Goal: Task Accomplishment & Management: Use online tool/utility

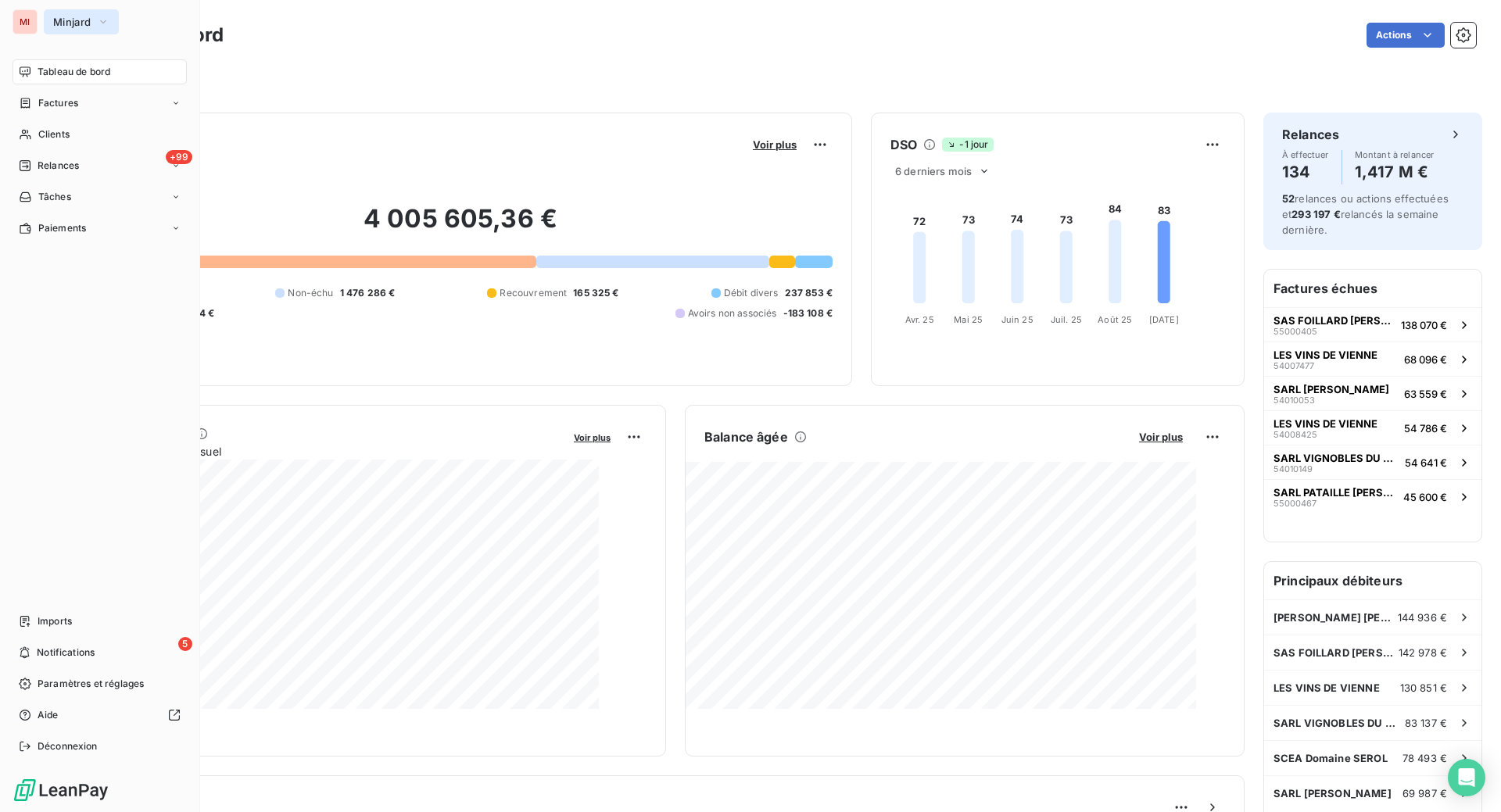
click at [87, 28] on span "Minjard" at bounding box center [72, 22] width 38 height 13
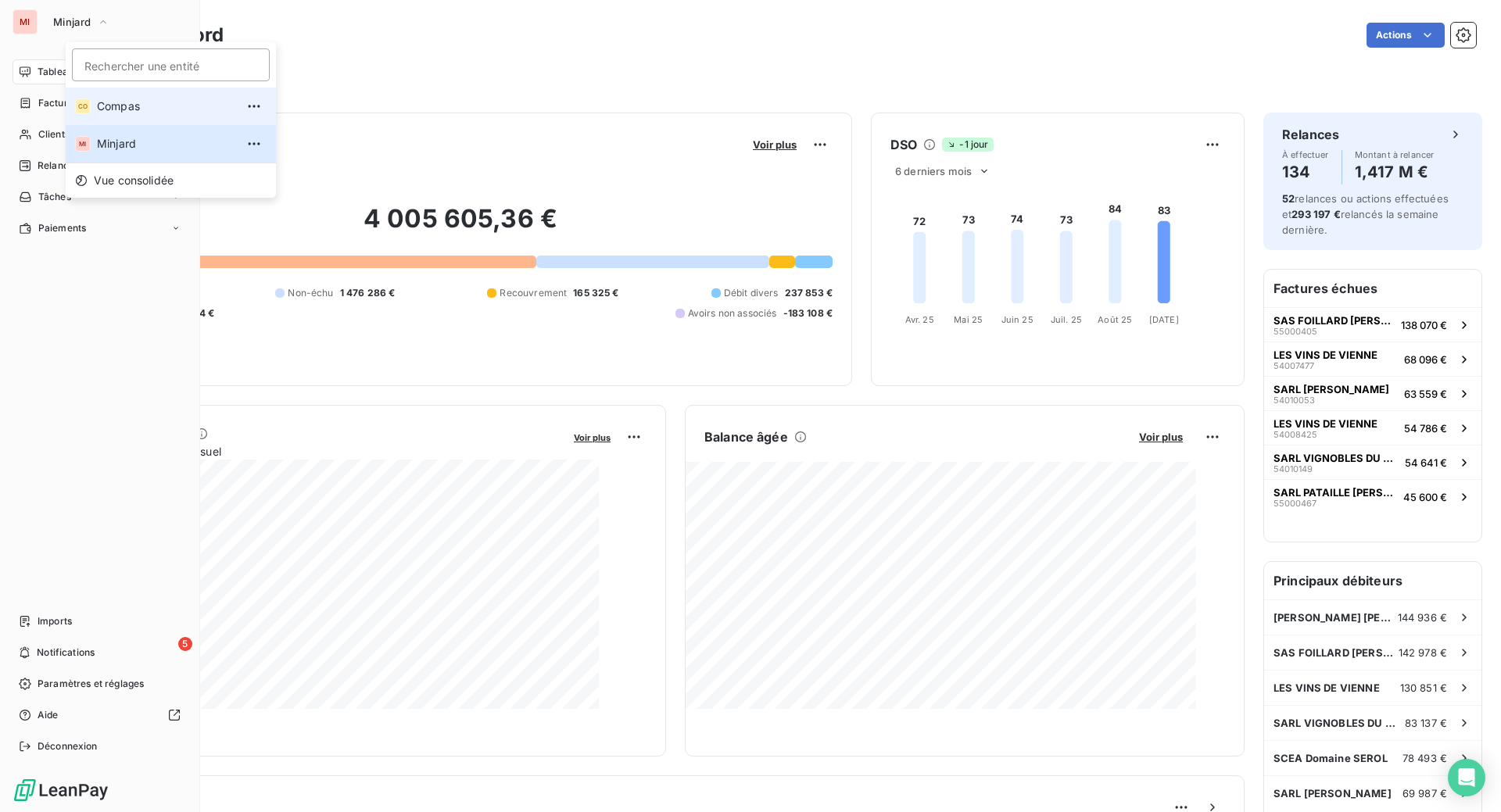
click at [90, 114] on div "CO" at bounding box center [83, 106] width 15 height 15
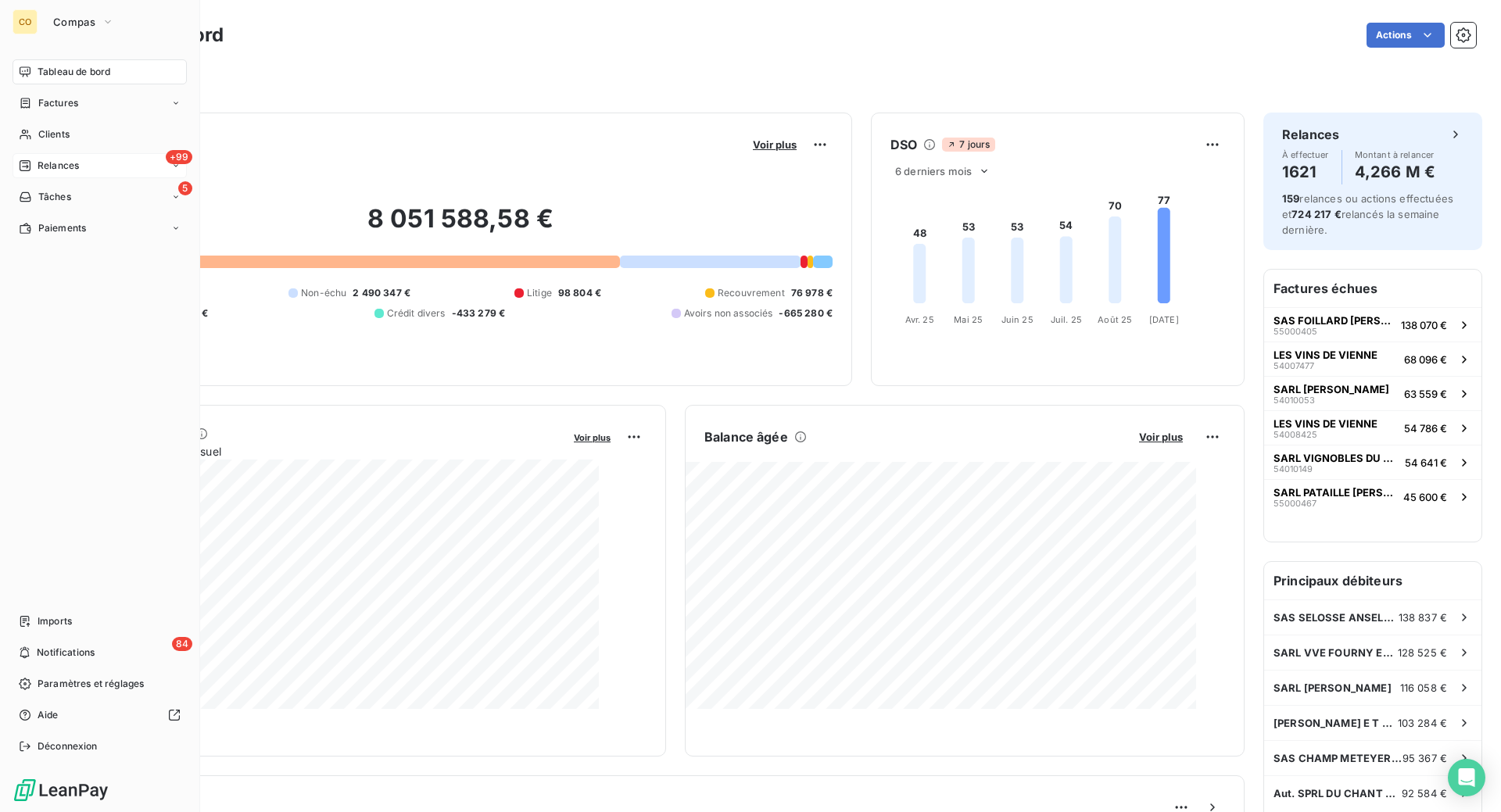
click at [98, 178] on div "+99 Relances" at bounding box center [100, 165] width 175 height 25
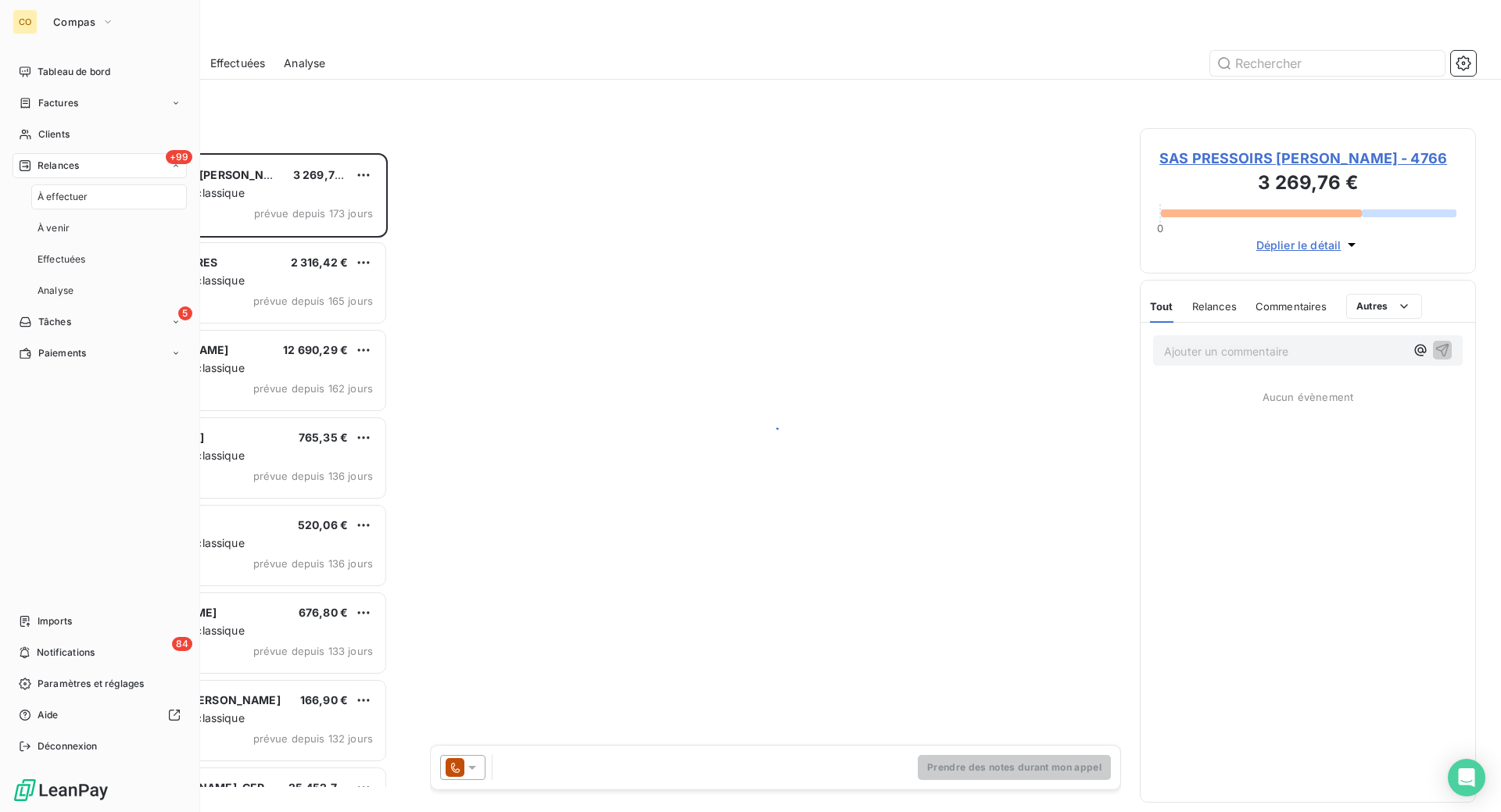
scroll to position [619, 298]
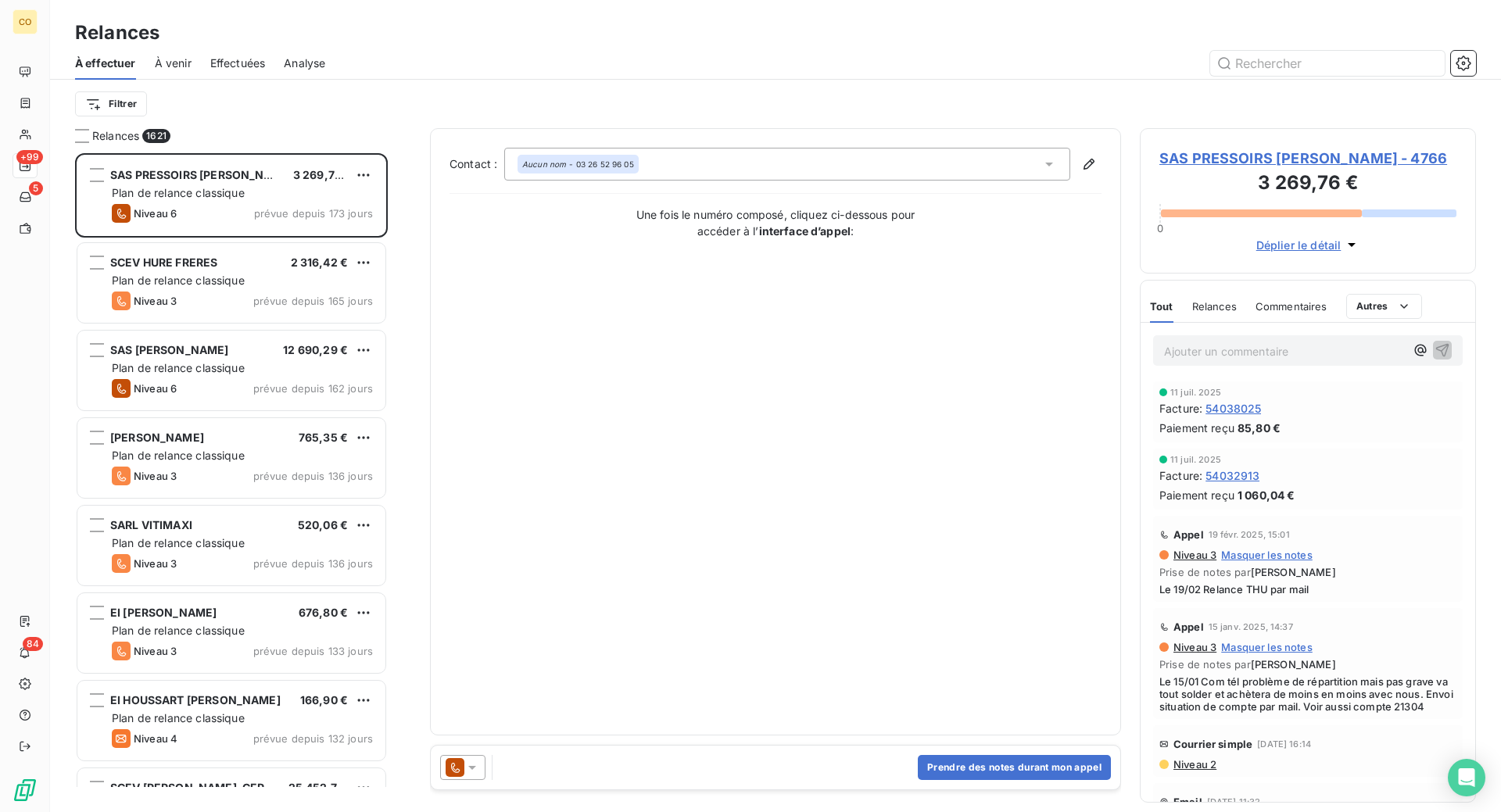
click at [266, 71] on span "Effectuées" at bounding box center [237, 64] width 56 height 15
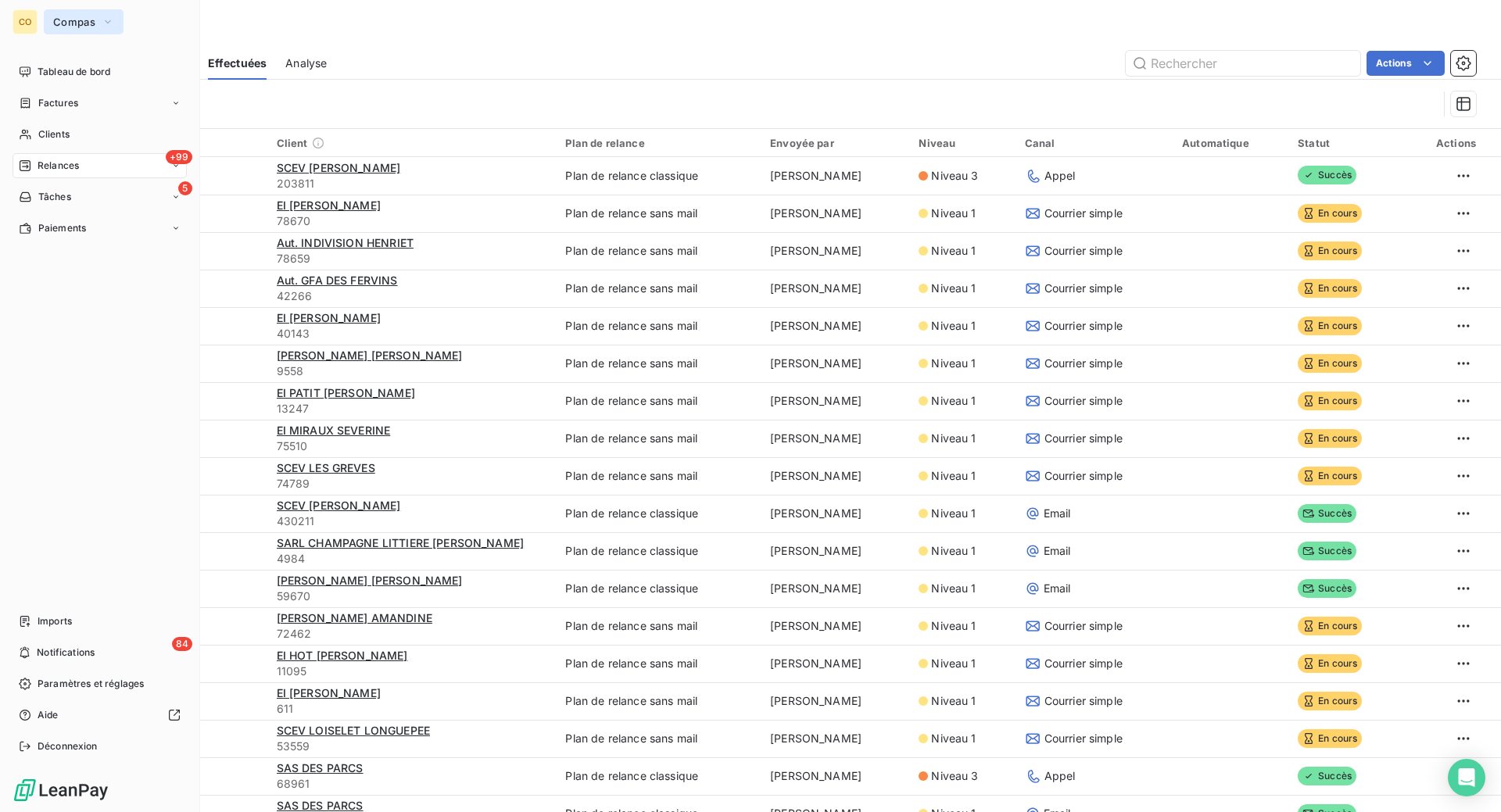
click at [82, 28] on span "Compas" at bounding box center [74, 22] width 42 height 13
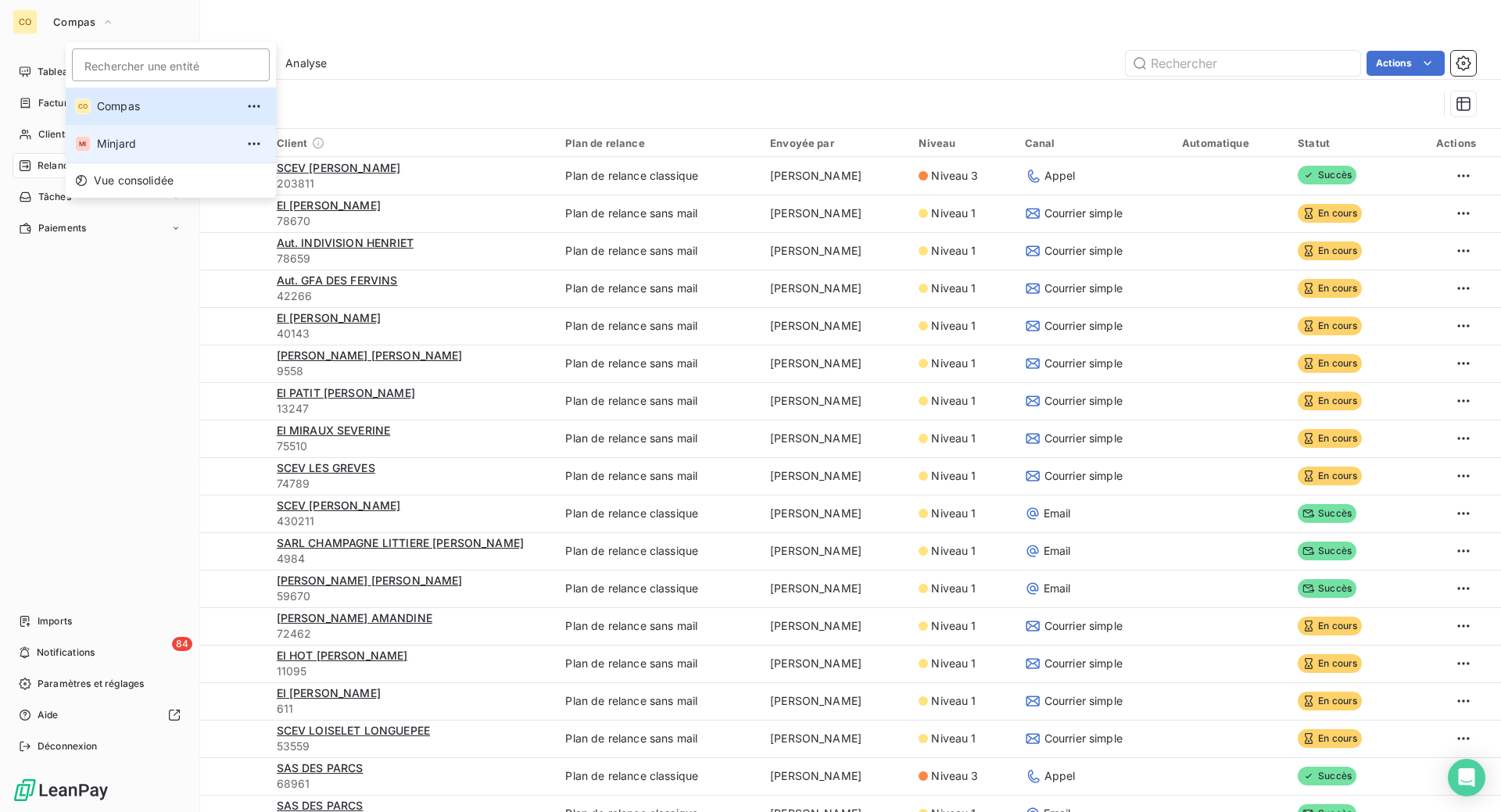
click at [151, 151] on span "Minjard" at bounding box center [166, 144] width 138 height 15
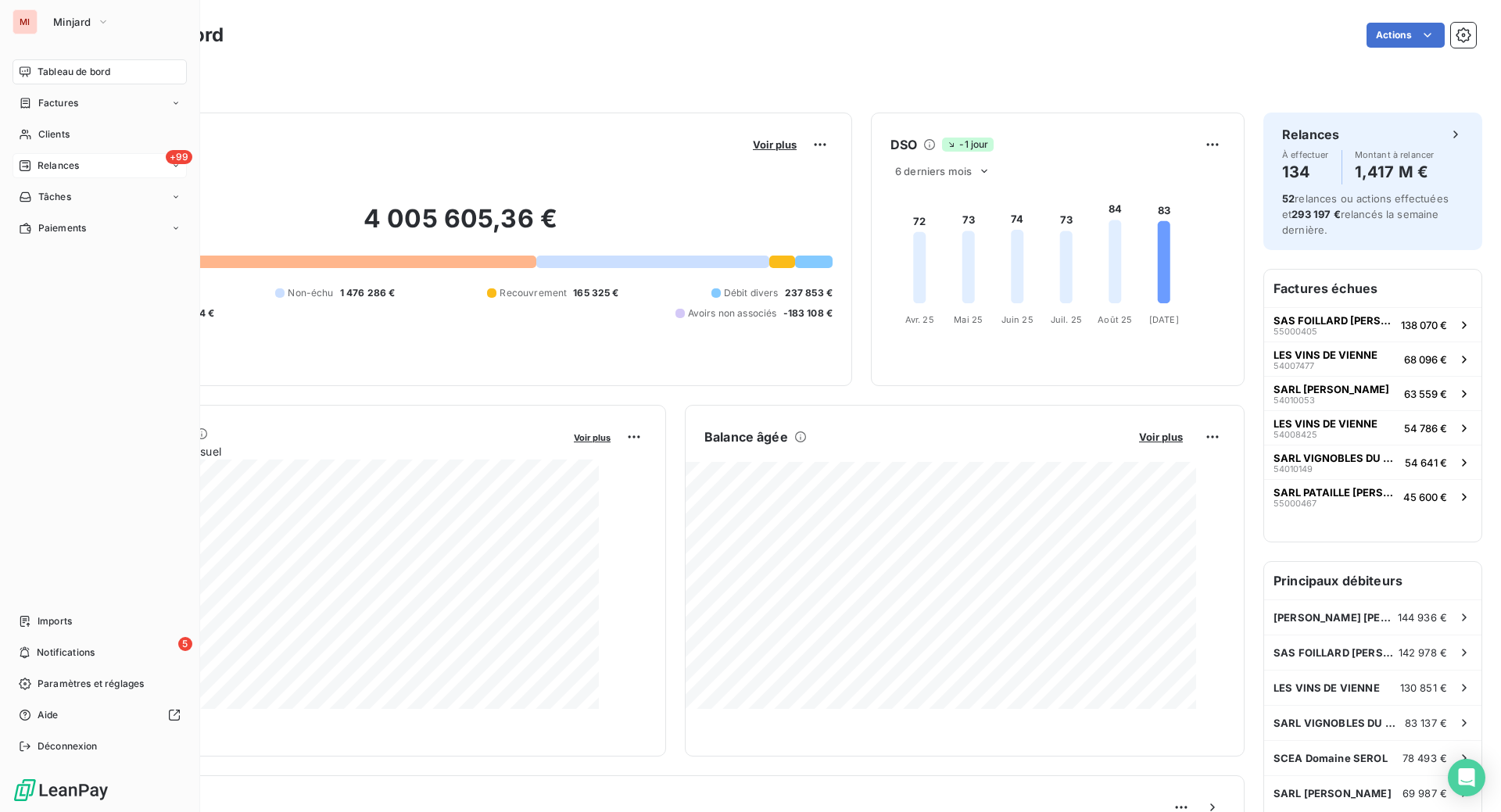
click at [79, 173] on span "Relances" at bounding box center [58, 165] width 41 height 14
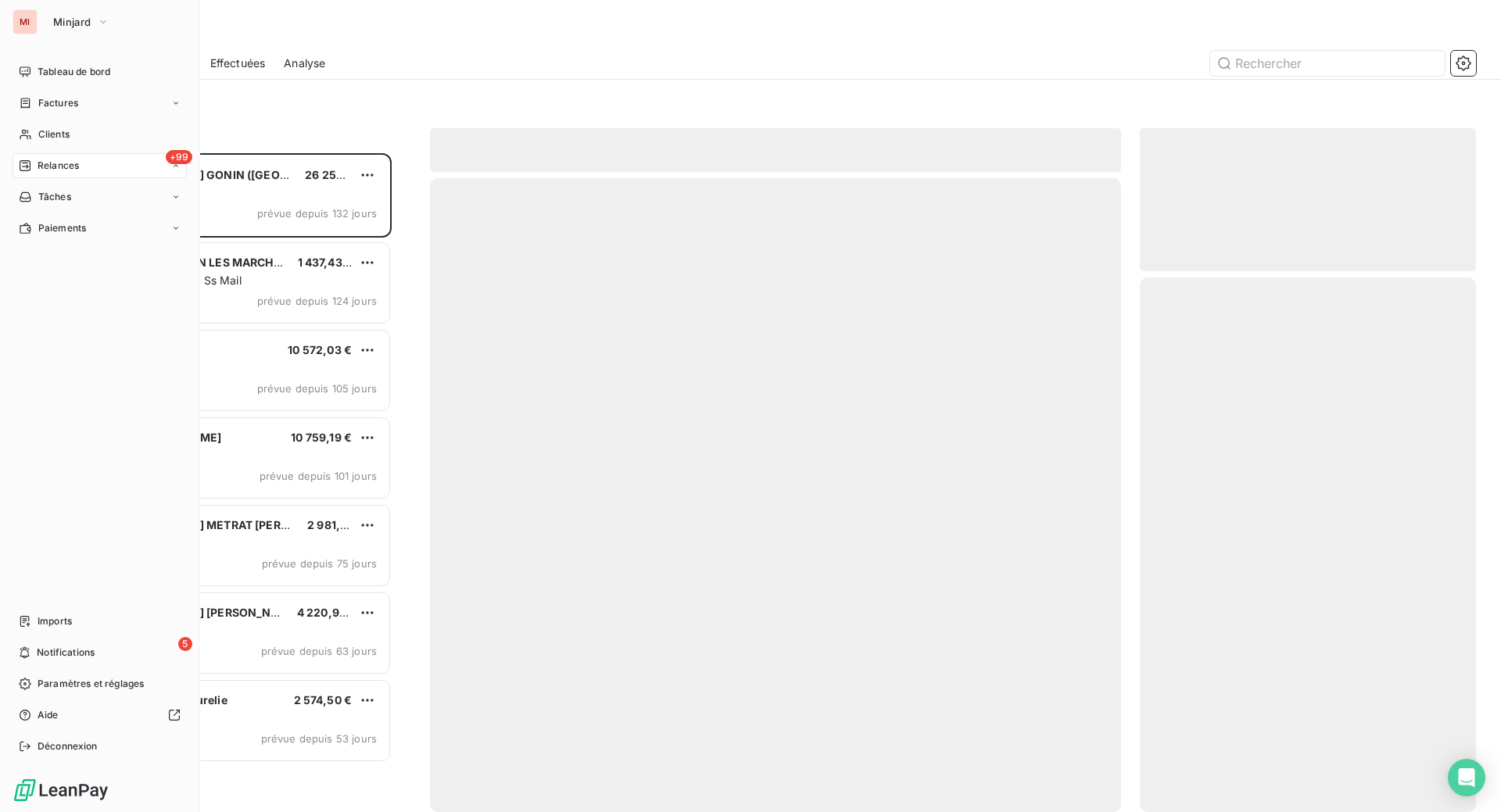
scroll to position [599, 302]
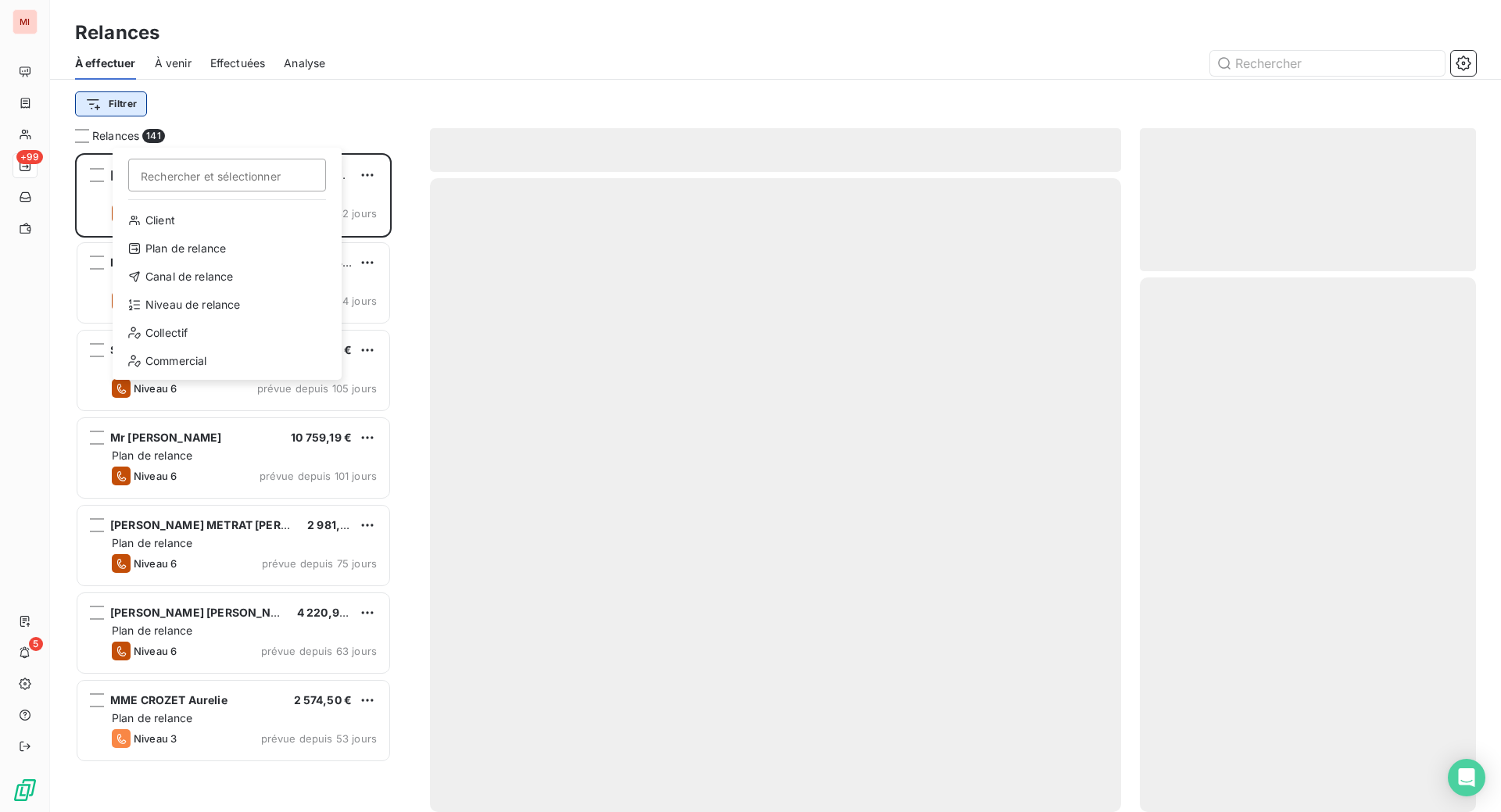
click at [151, 134] on html "MI +99 5 Relances À effectuer À venir Effectuées Analyse Filtrer Rechercher et …" at bounding box center [750, 406] width 1501 height 812
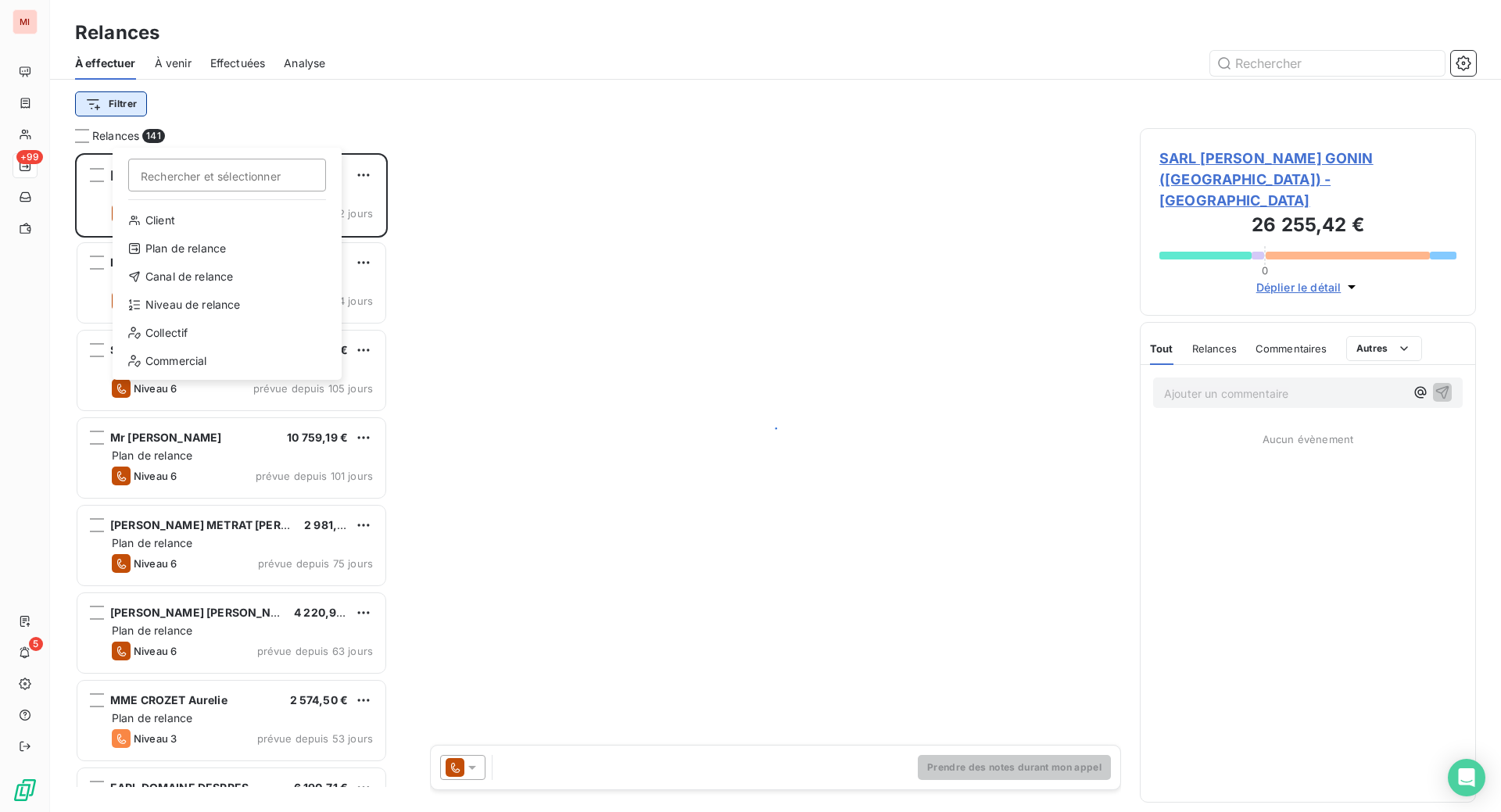
scroll to position [619, 298]
click at [183, 317] on div "Niveau de relance" at bounding box center [227, 304] width 217 height 25
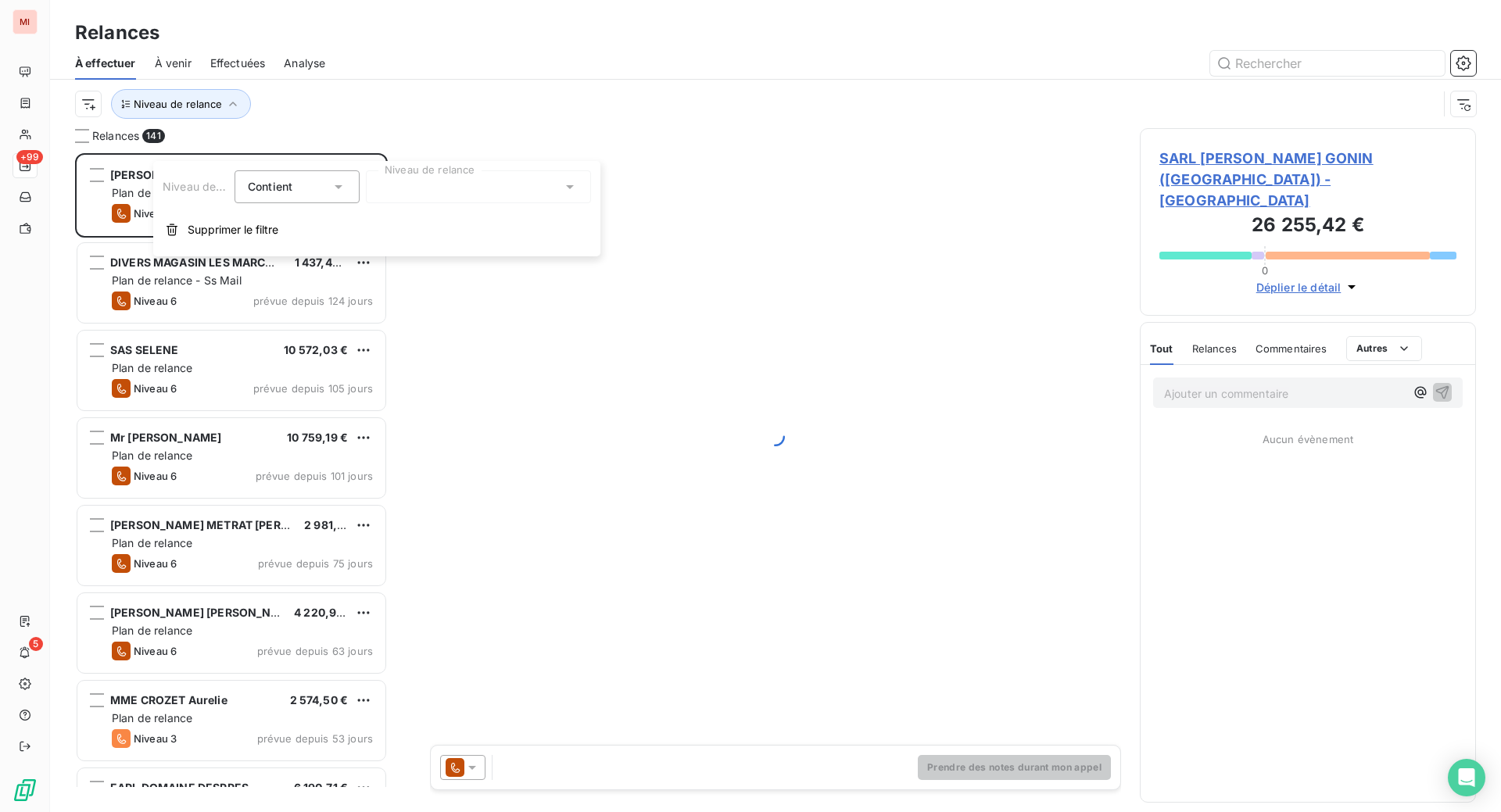
click at [468, 193] on div at bounding box center [478, 187] width 225 height 33
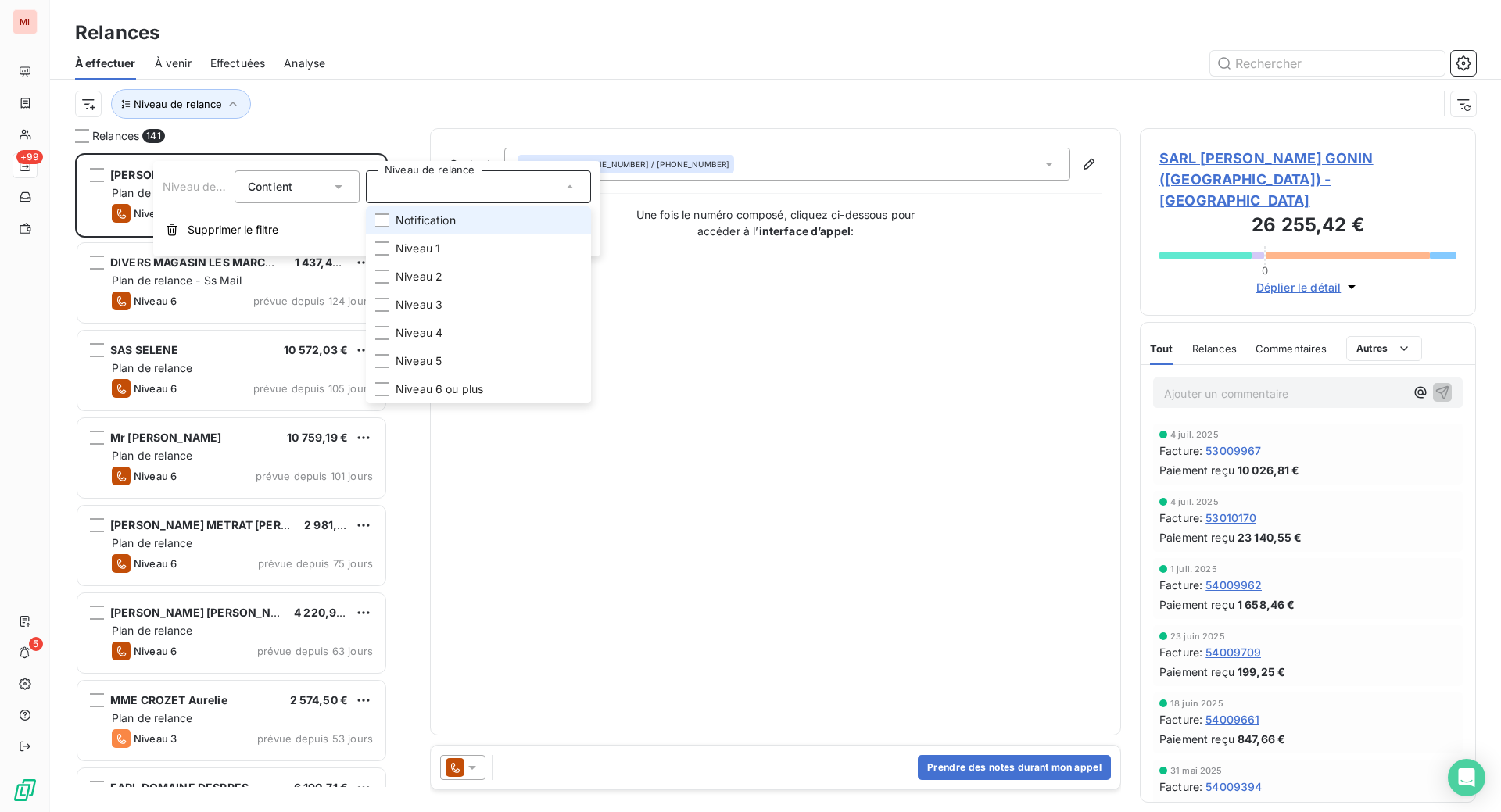
click at [407, 235] on li "Notification" at bounding box center [478, 220] width 225 height 28
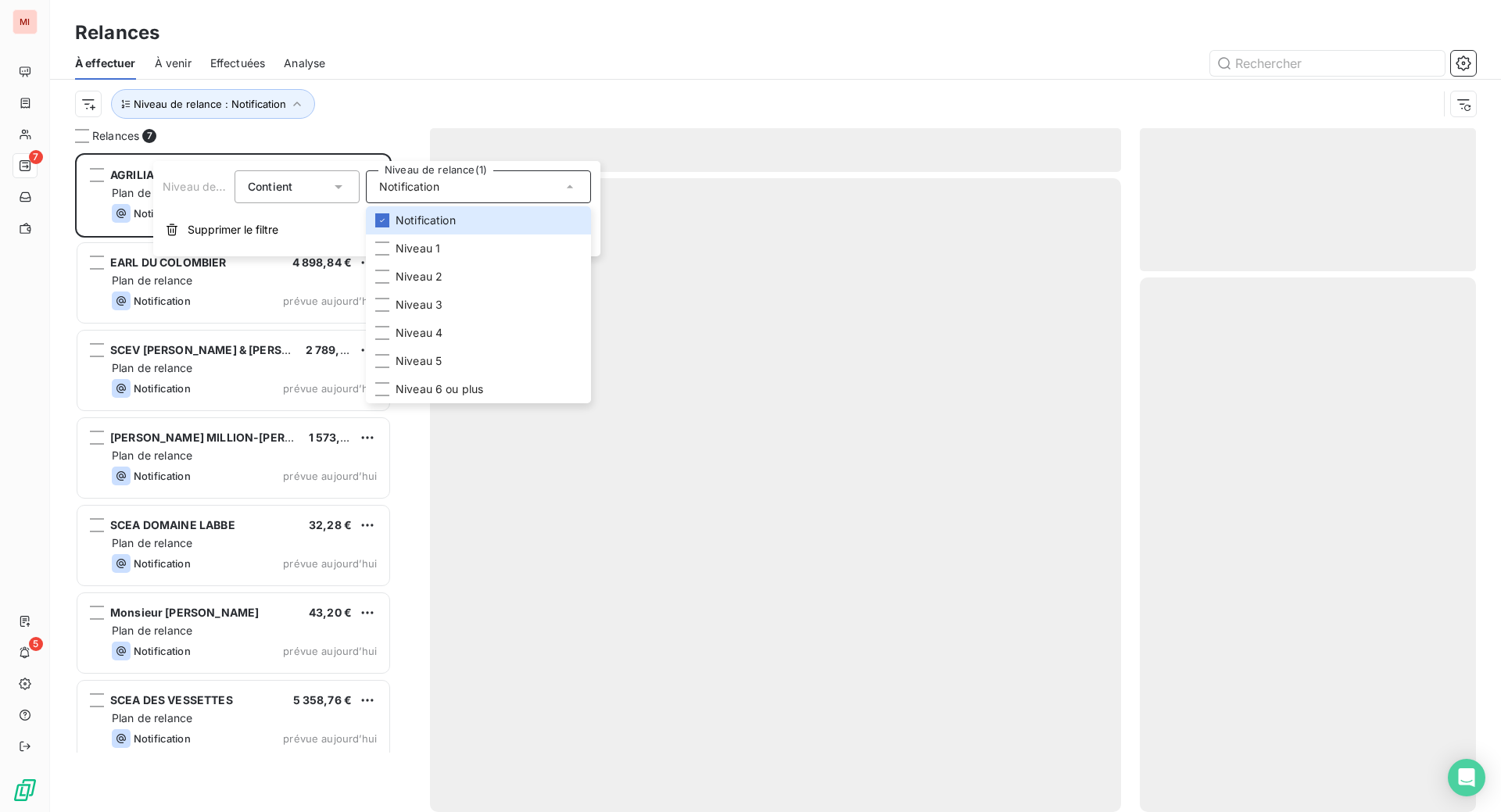
scroll to position [585, 302]
click at [532, 47] on div "Relances" at bounding box center [775, 33] width 1451 height 28
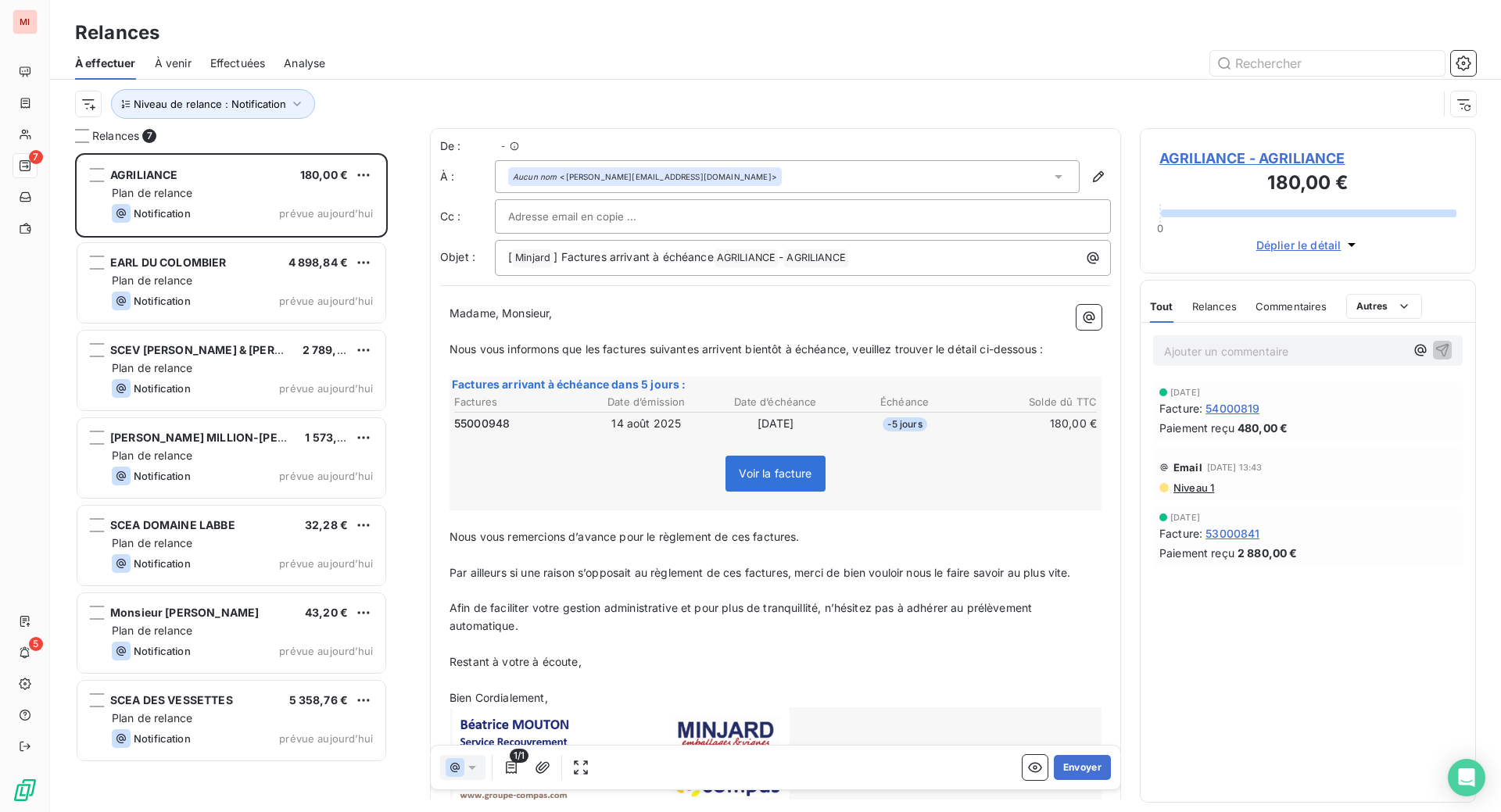
scroll to position [619, 298]
click at [1054, 780] on button "Envoyer" at bounding box center [1082, 767] width 57 height 25
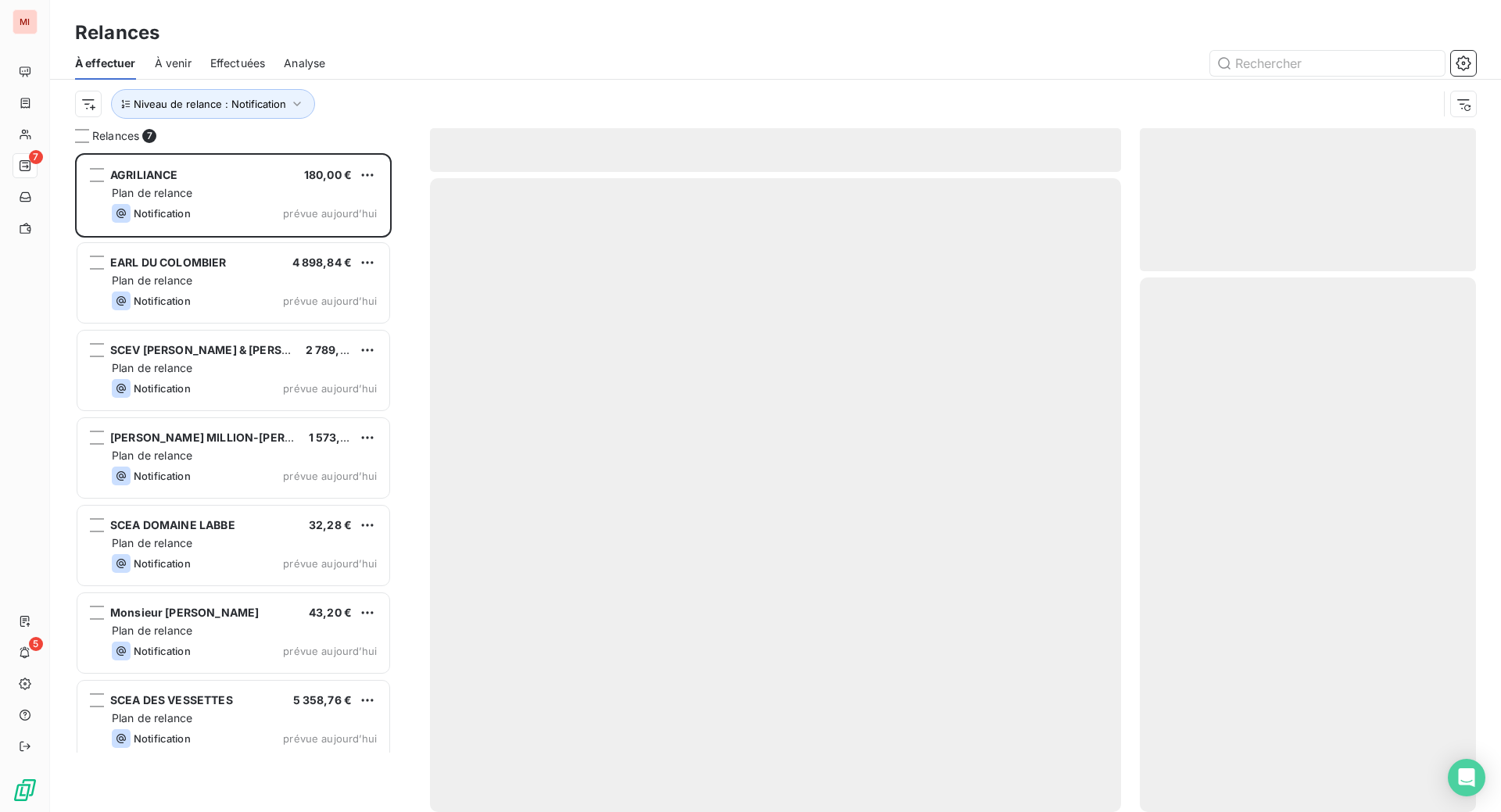
scroll to position [585, 302]
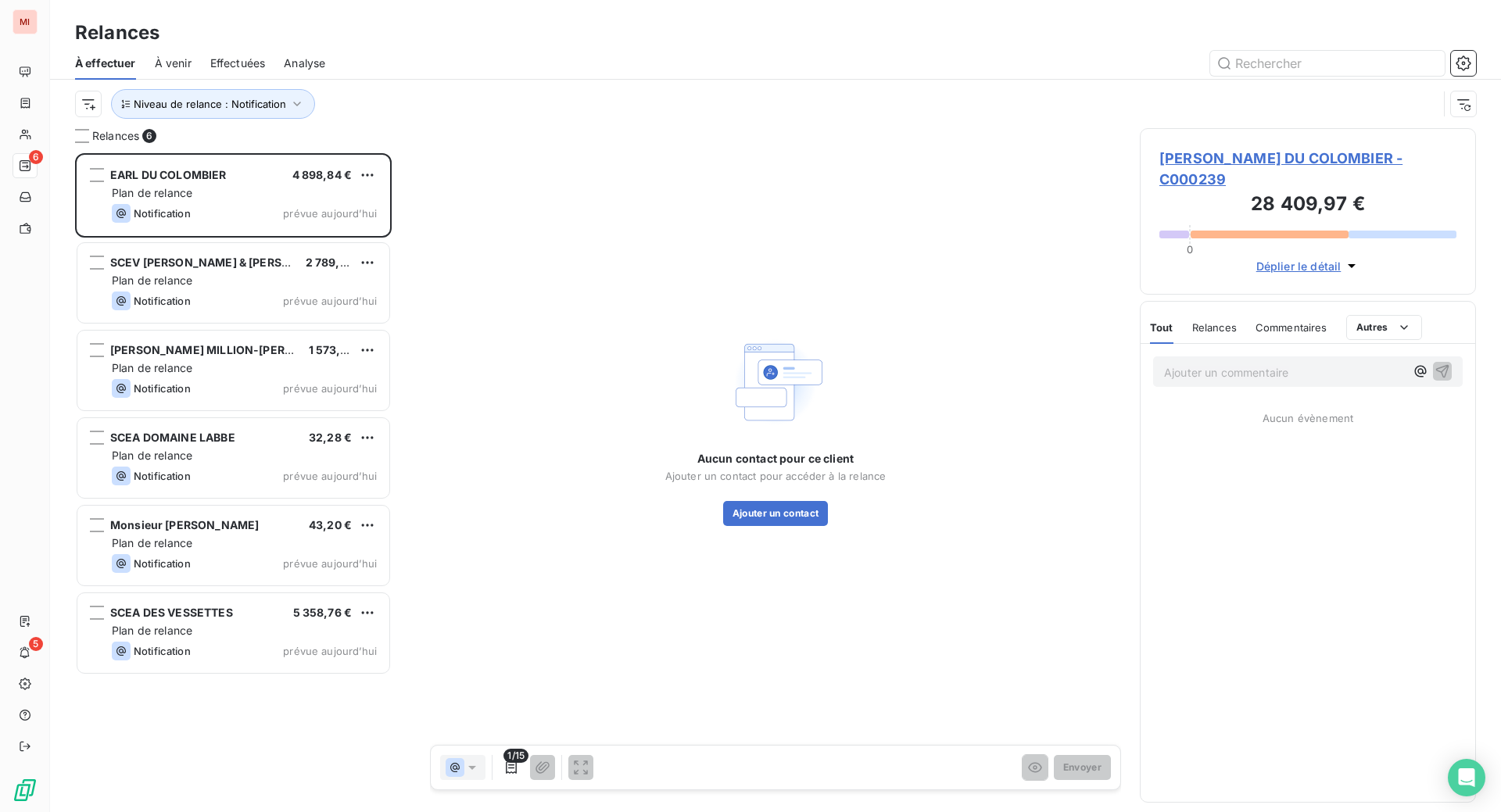
scroll to position [619, 298]
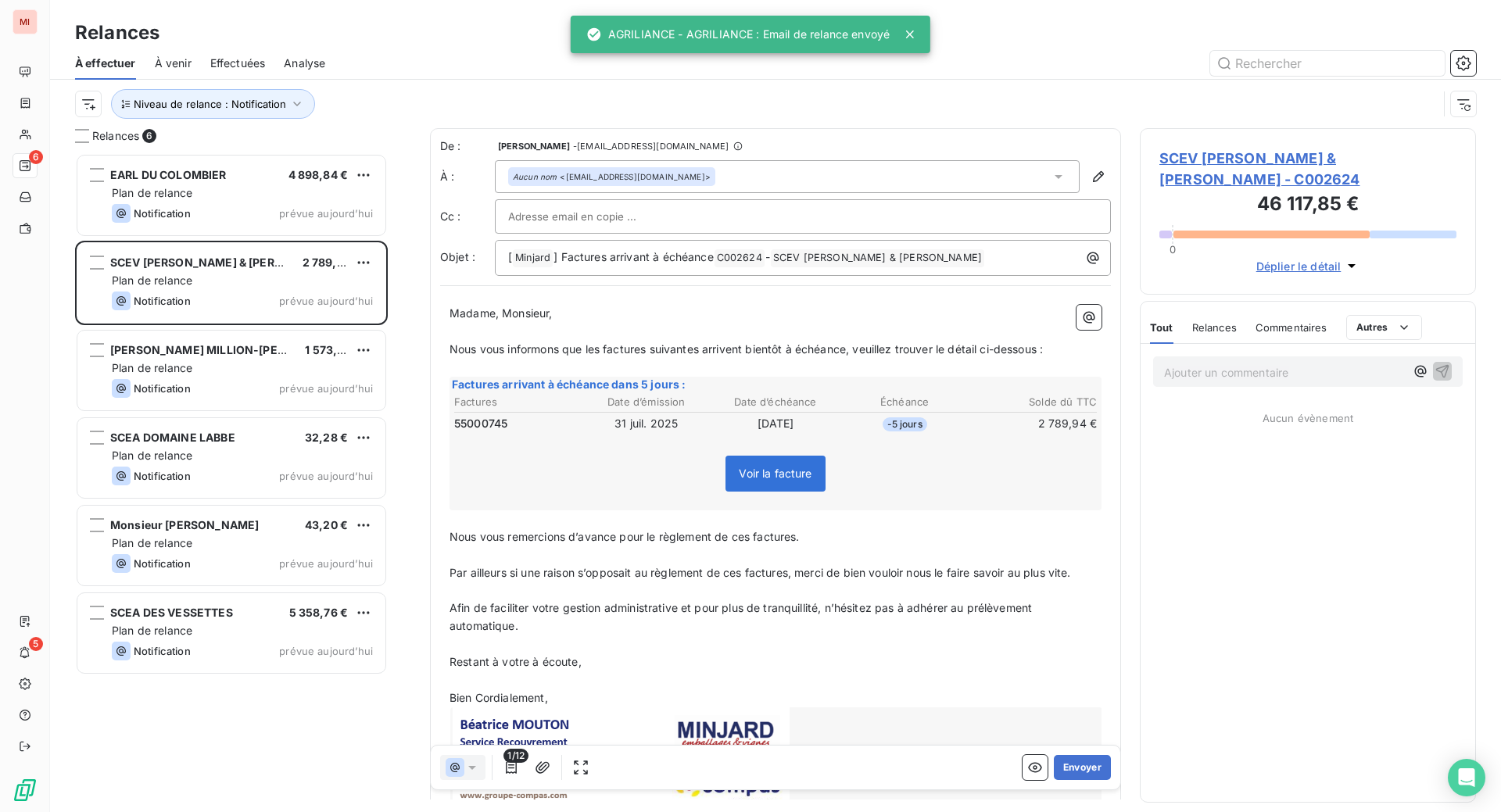
scroll to position [619, 298]
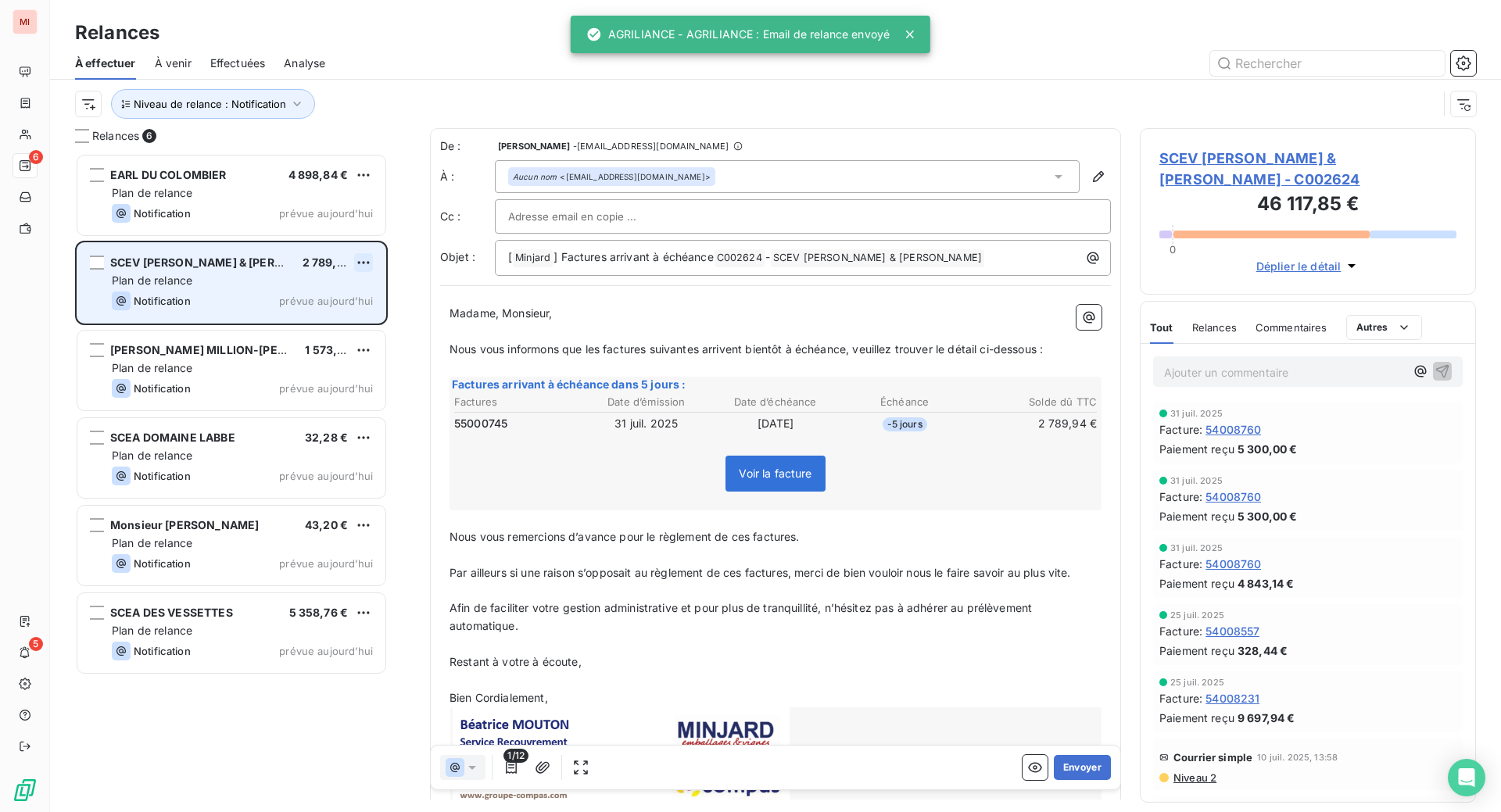
click at [391, 327] on html "MI 6 5 Relances À effectuer À venir Effectuées Analyse Niveau de relance : Noti…" at bounding box center [750, 406] width 1501 height 812
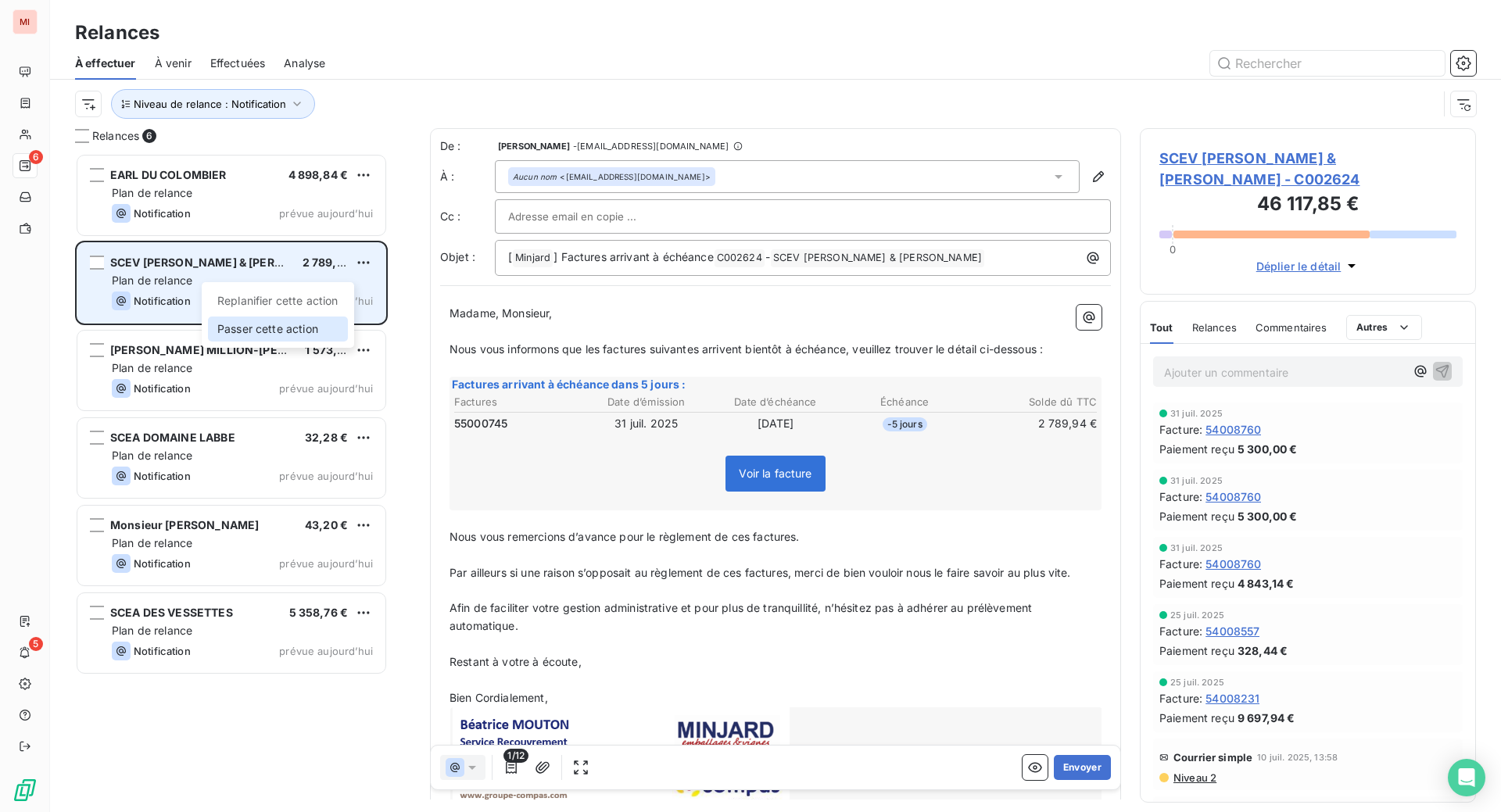
click at [327, 341] on div "Passer cette action" at bounding box center [278, 329] width 140 height 25
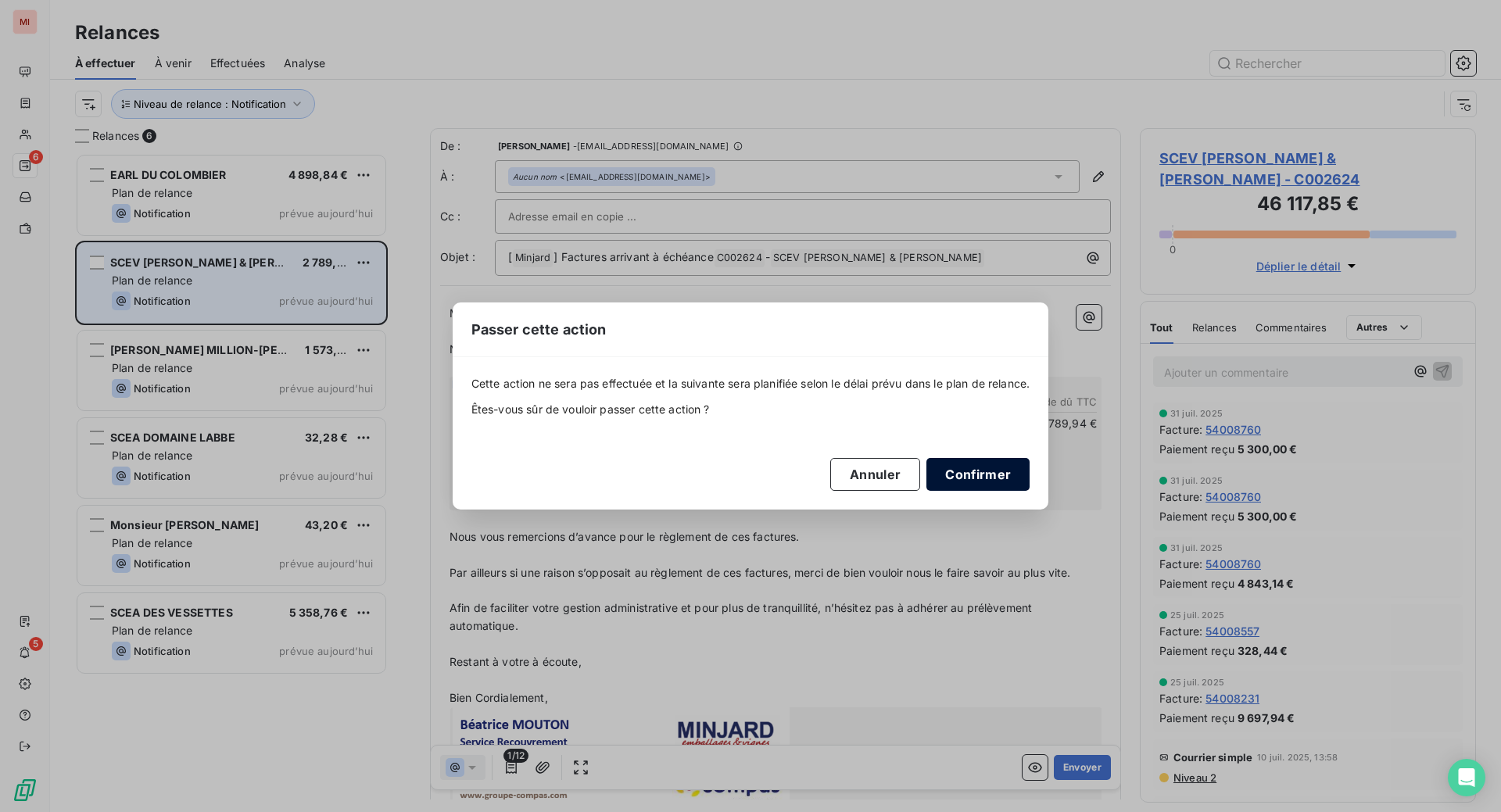
click at [1030, 491] on button "Confirmer" at bounding box center [978, 474] width 103 height 33
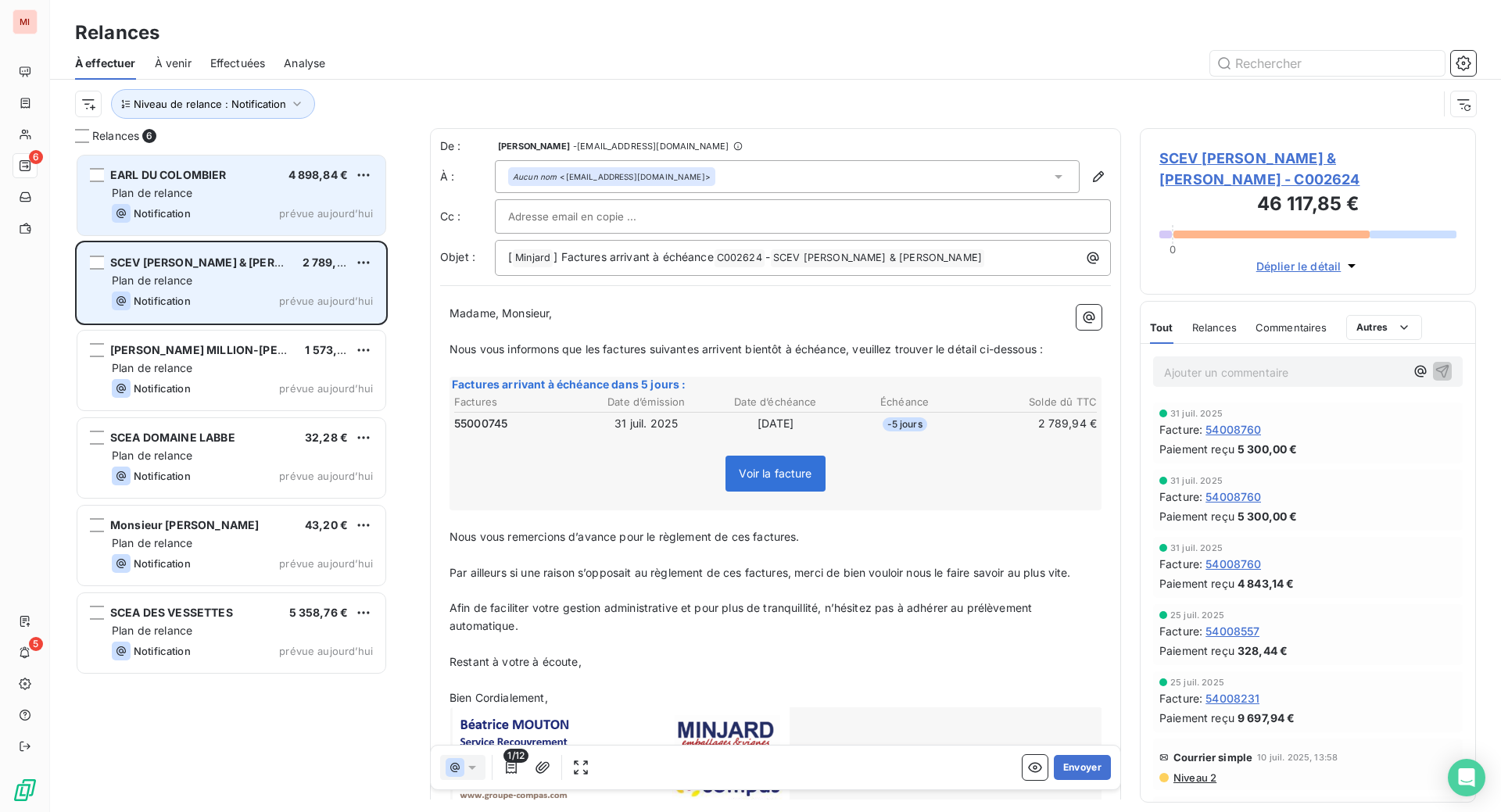
scroll to position [619, 298]
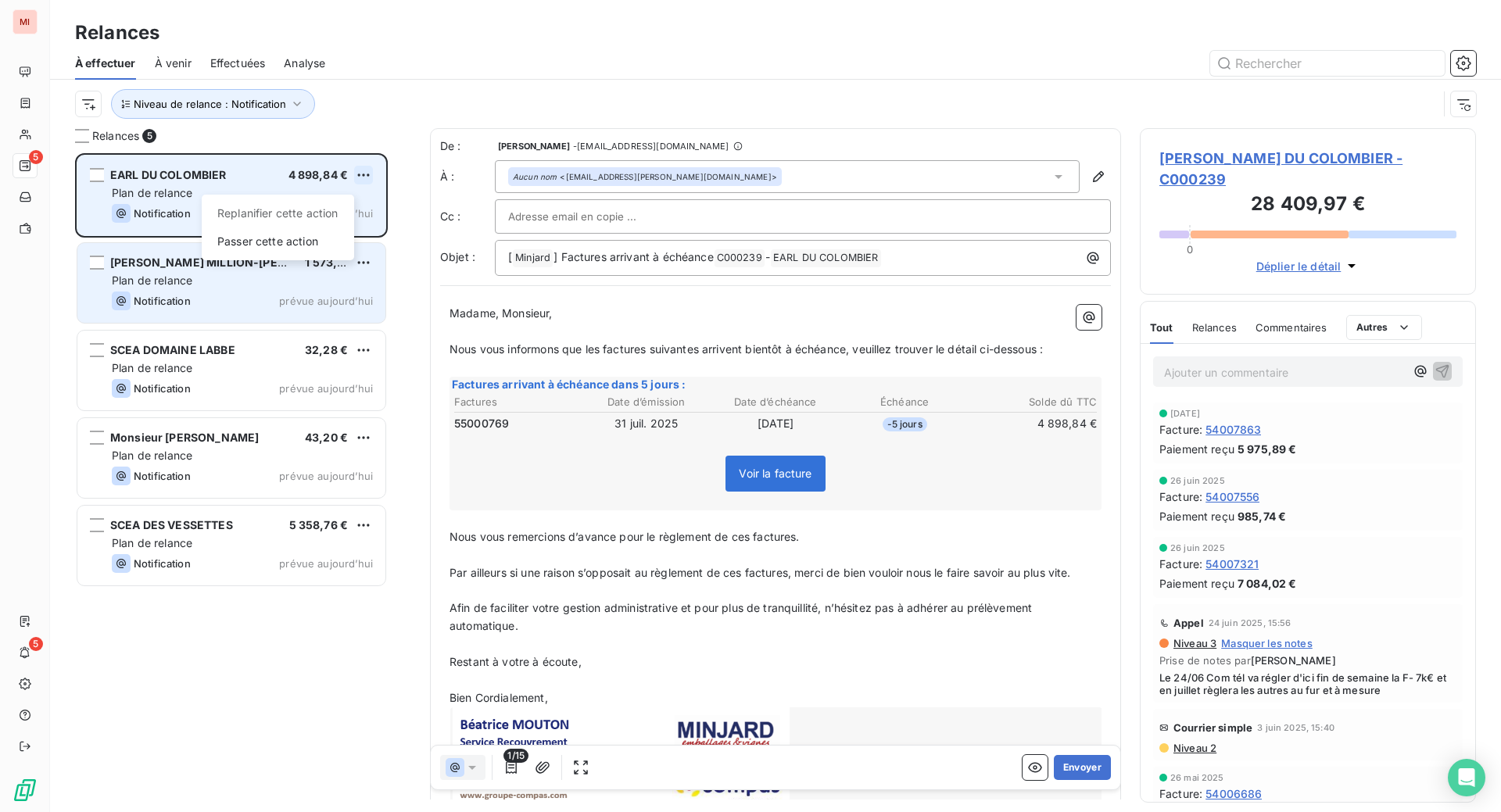
click at [388, 242] on html "MI 5 5 Relances À effectuer À venir Effectuées Analyse Niveau de relance : Noti…" at bounding box center [750, 406] width 1501 height 812
click at [329, 254] on div "Passer cette action" at bounding box center [278, 241] width 140 height 25
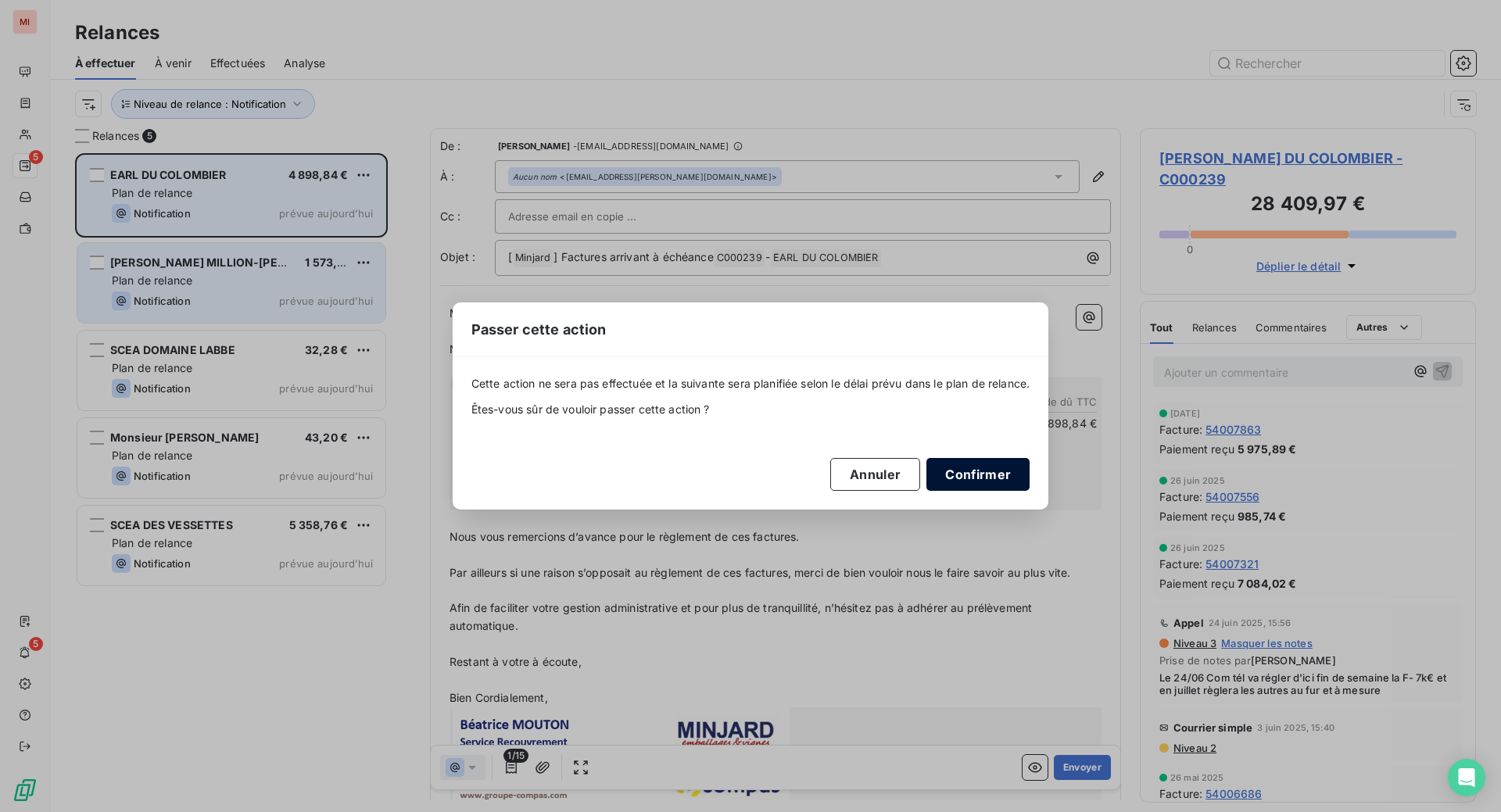
click at [1030, 491] on button "Confirmer" at bounding box center [978, 474] width 103 height 33
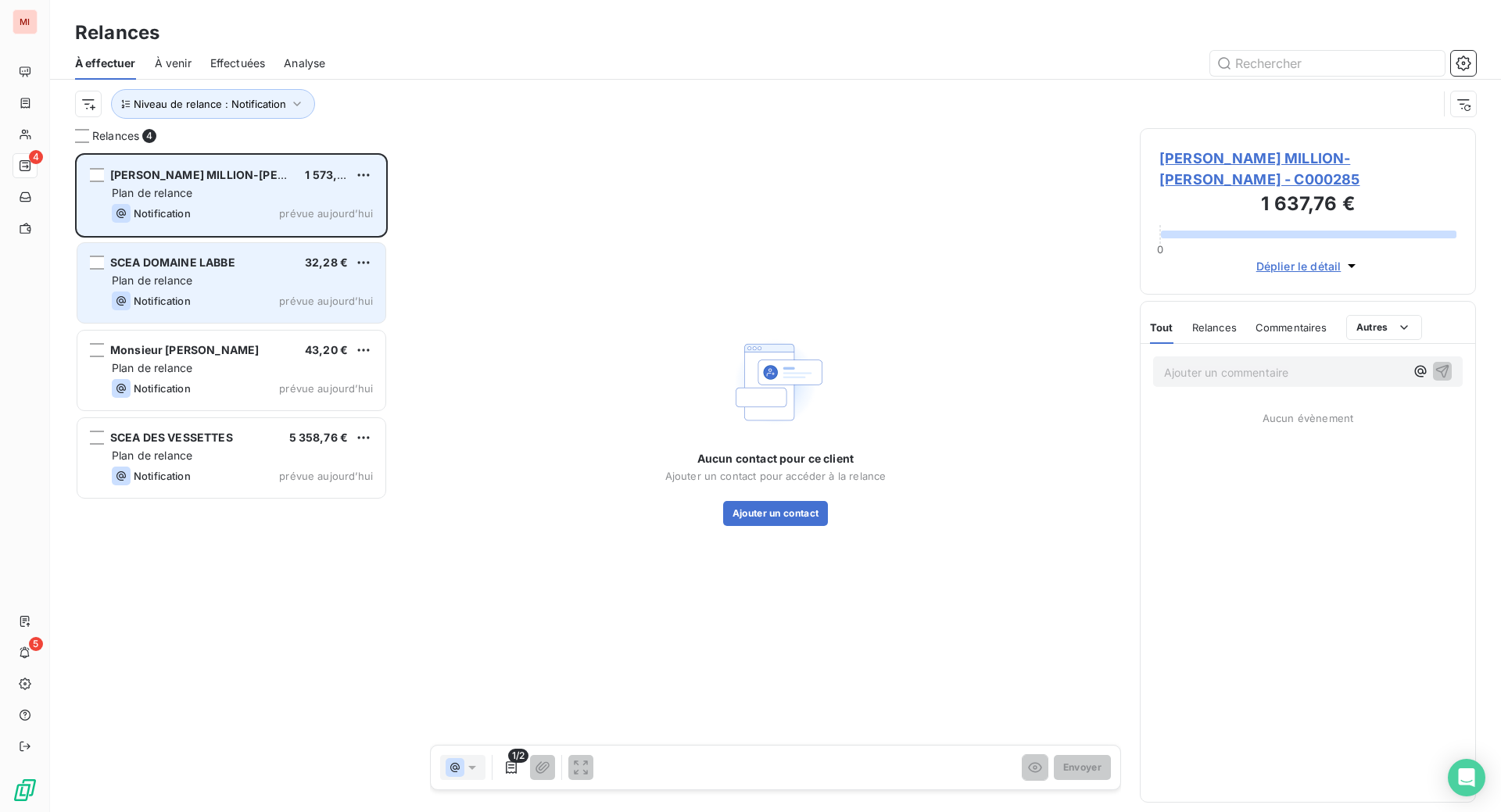
scroll to position [619, 298]
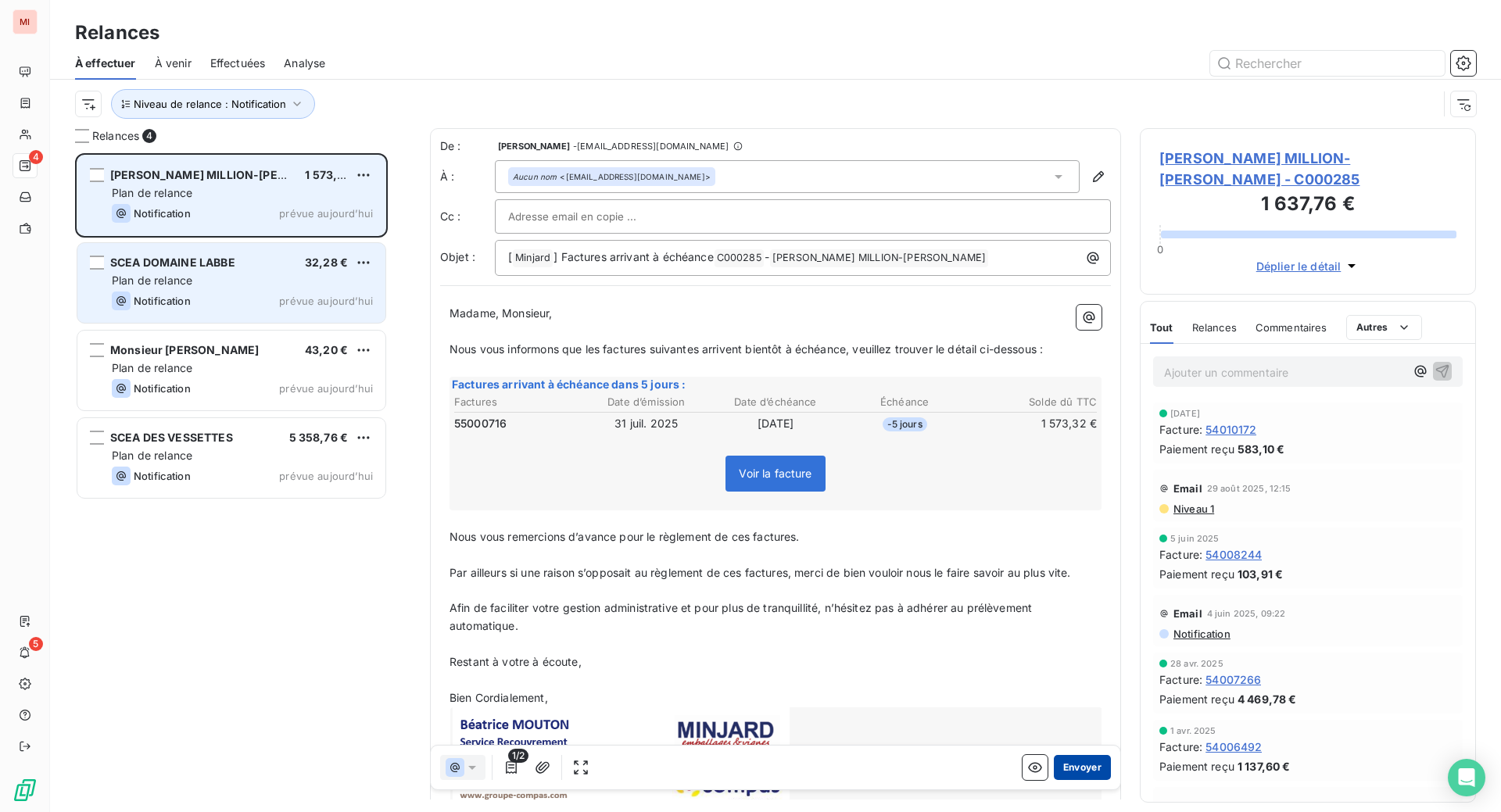
click at [1054, 780] on button "Envoyer" at bounding box center [1082, 767] width 57 height 25
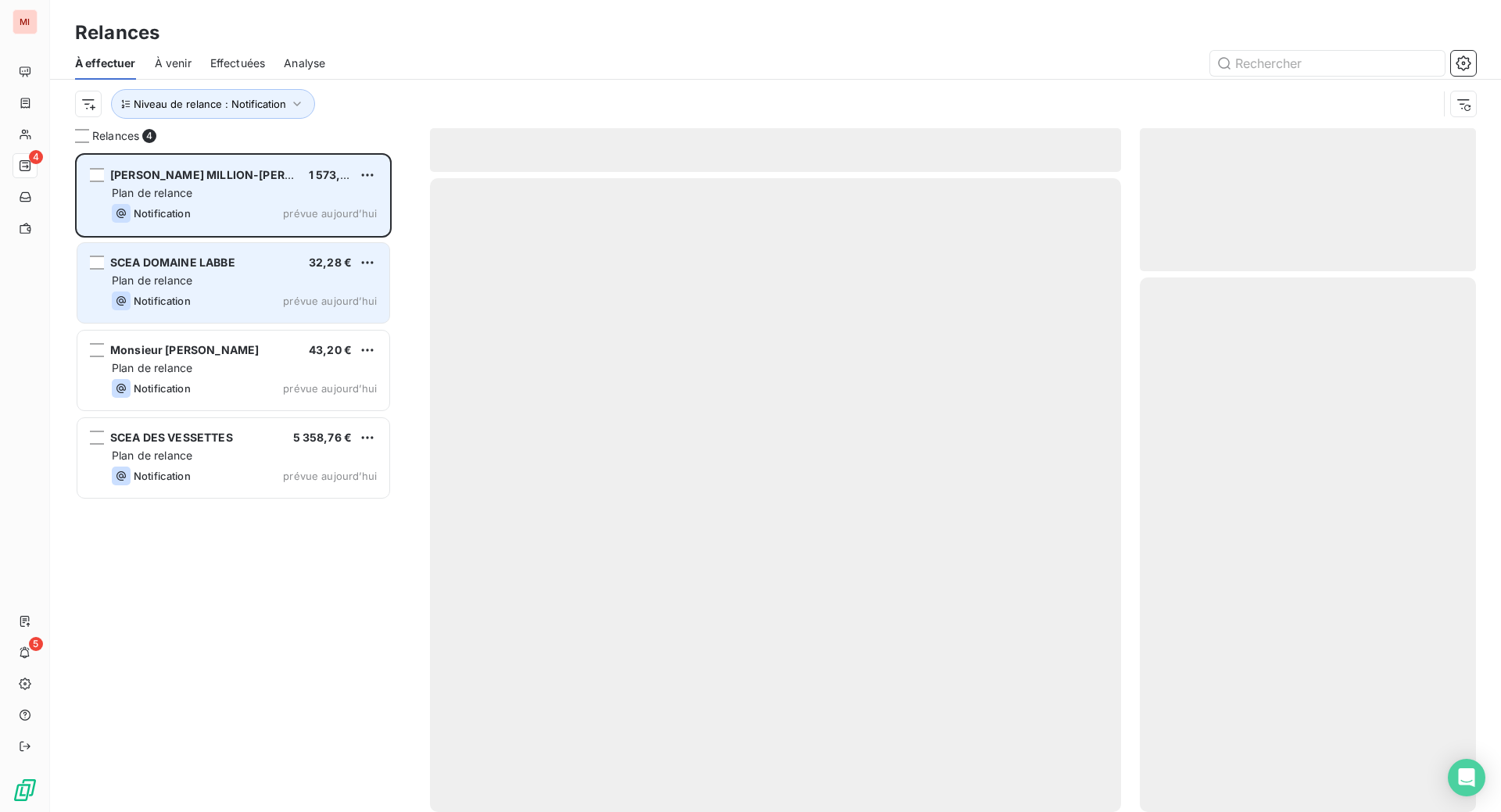
scroll to position [585, 302]
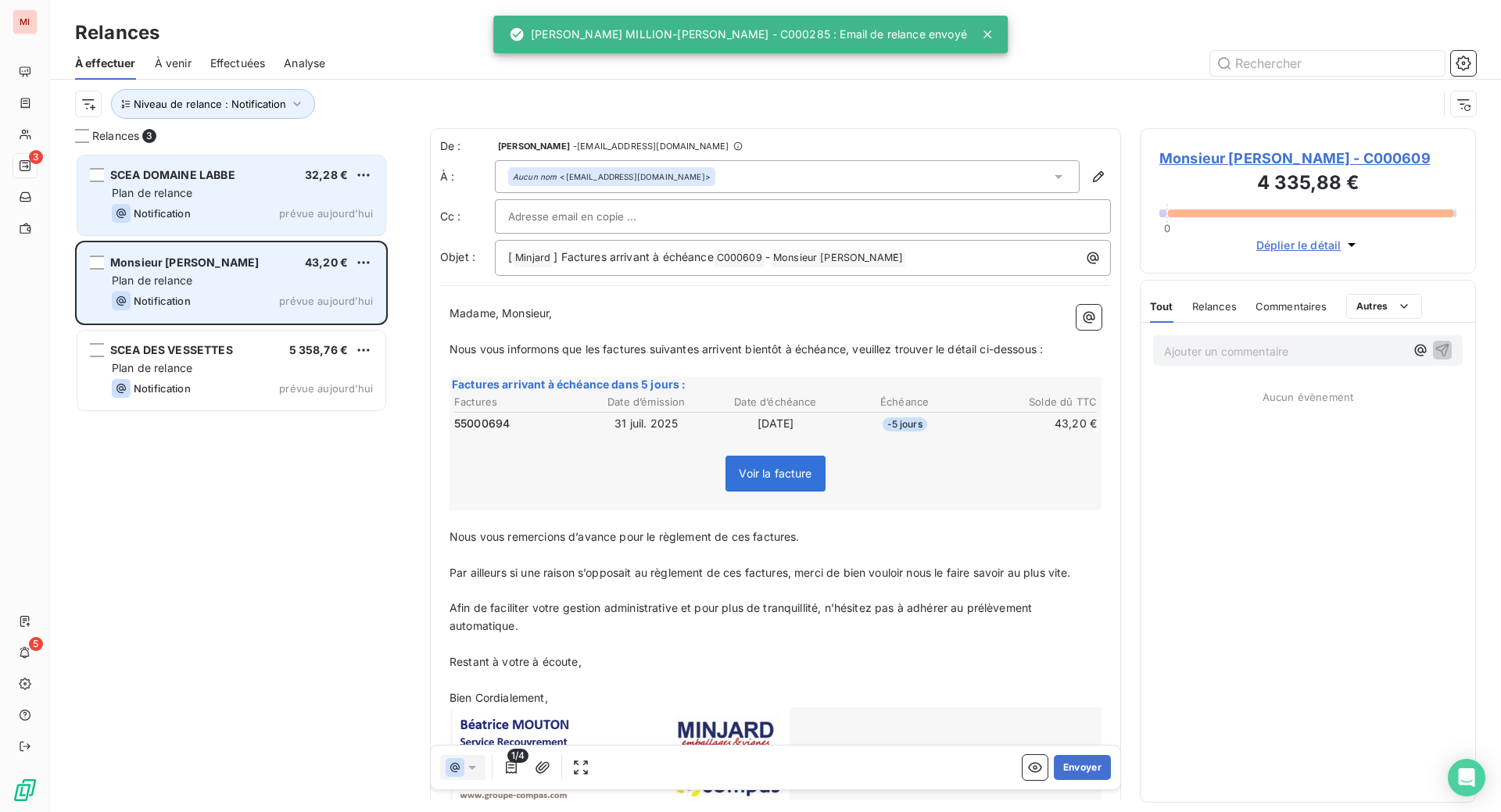
scroll to position [619, 298]
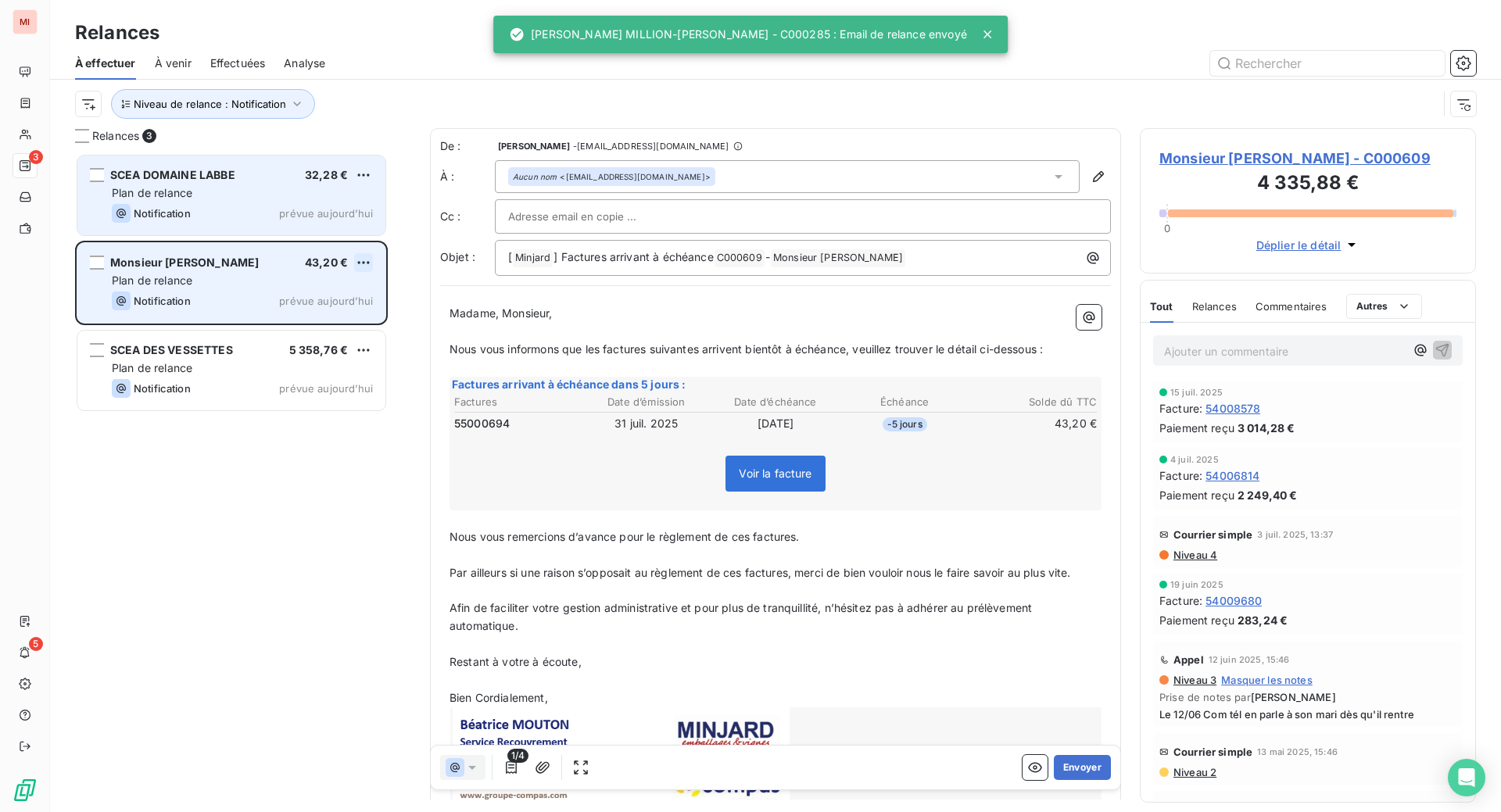
click at [391, 332] on html "MI 3 5 Relances À effectuer À venir Effectuées Analyse Niveau de relance : Noti…" at bounding box center [750, 406] width 1501 height 812
click at [327, 341] on div "Passer cette action" at bounding box center [278, 329] width 140 height 25
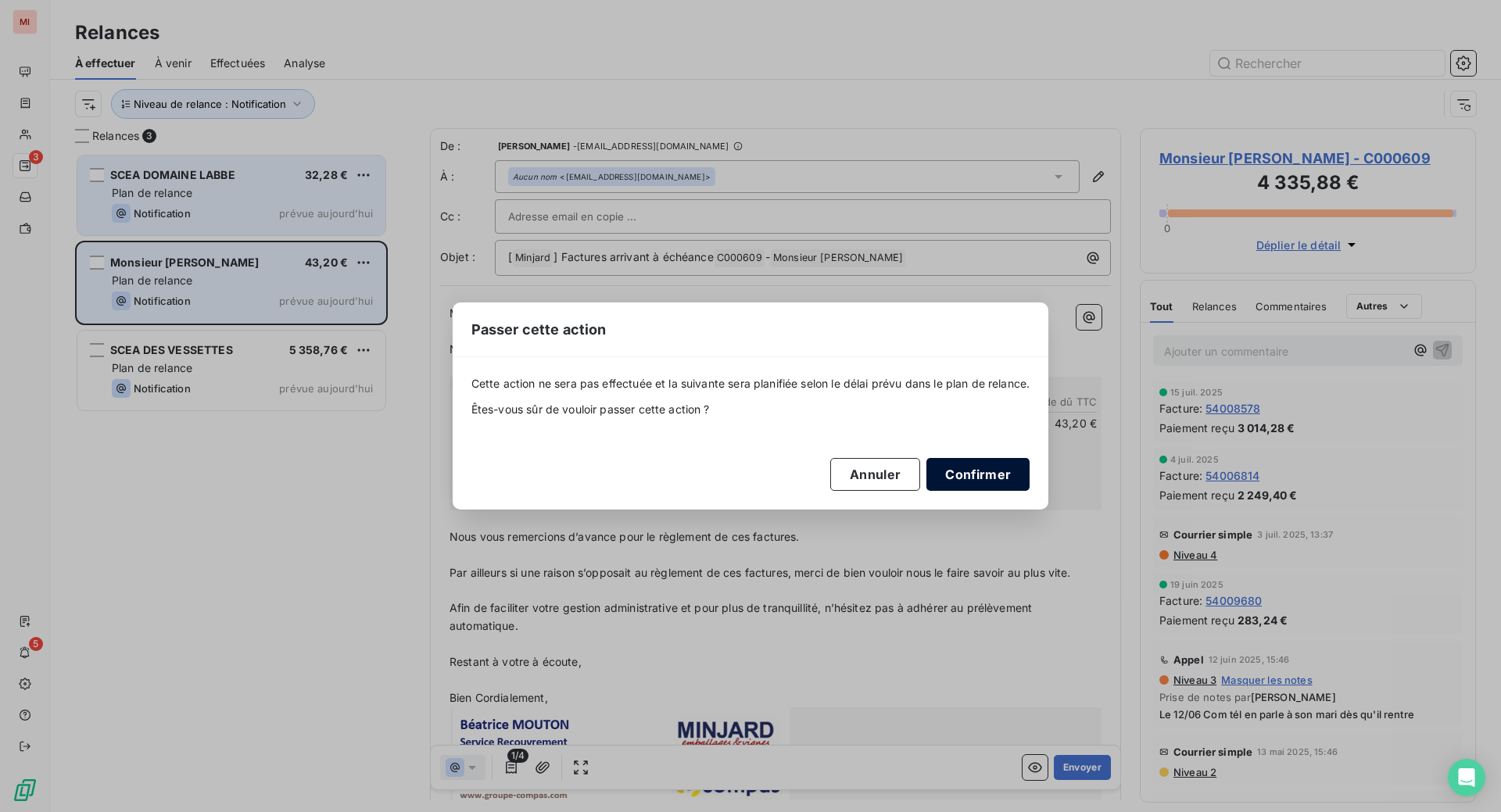
click at [1030, 491] on button "Confirmer" at bounding box center [978, 474] width 103 height 33
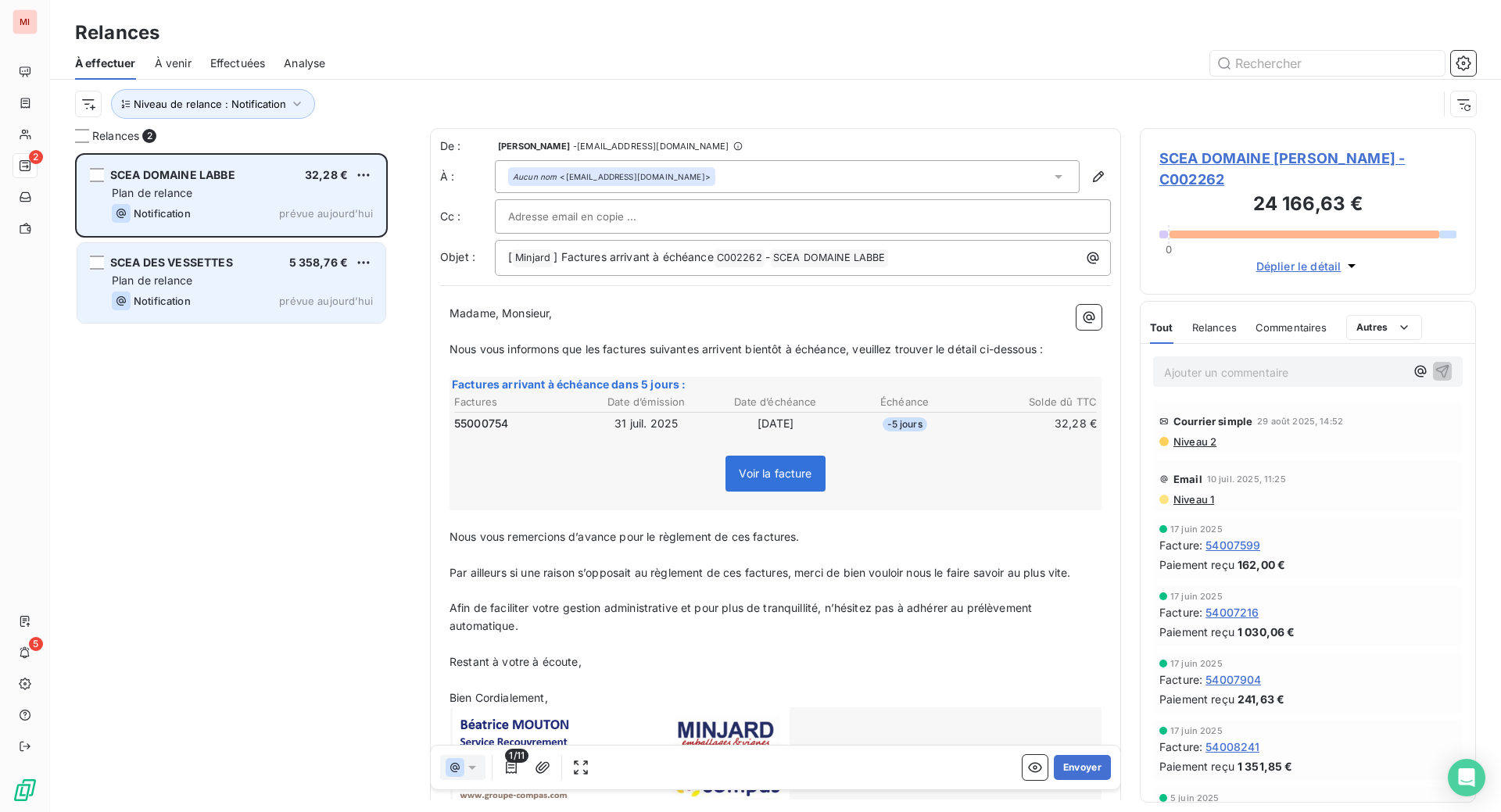
scroll to position [619, 298]
click at [397, 246] on html "MI 2 5 Relances À effectuer À venir Effectuées Analyse Niveau de relance : Noti…" at bounding box center [750, 406] width 1501 height 812
click at [348, 254] on div "Passer cette action" at bounding box center [278, 241] width 140 height 25
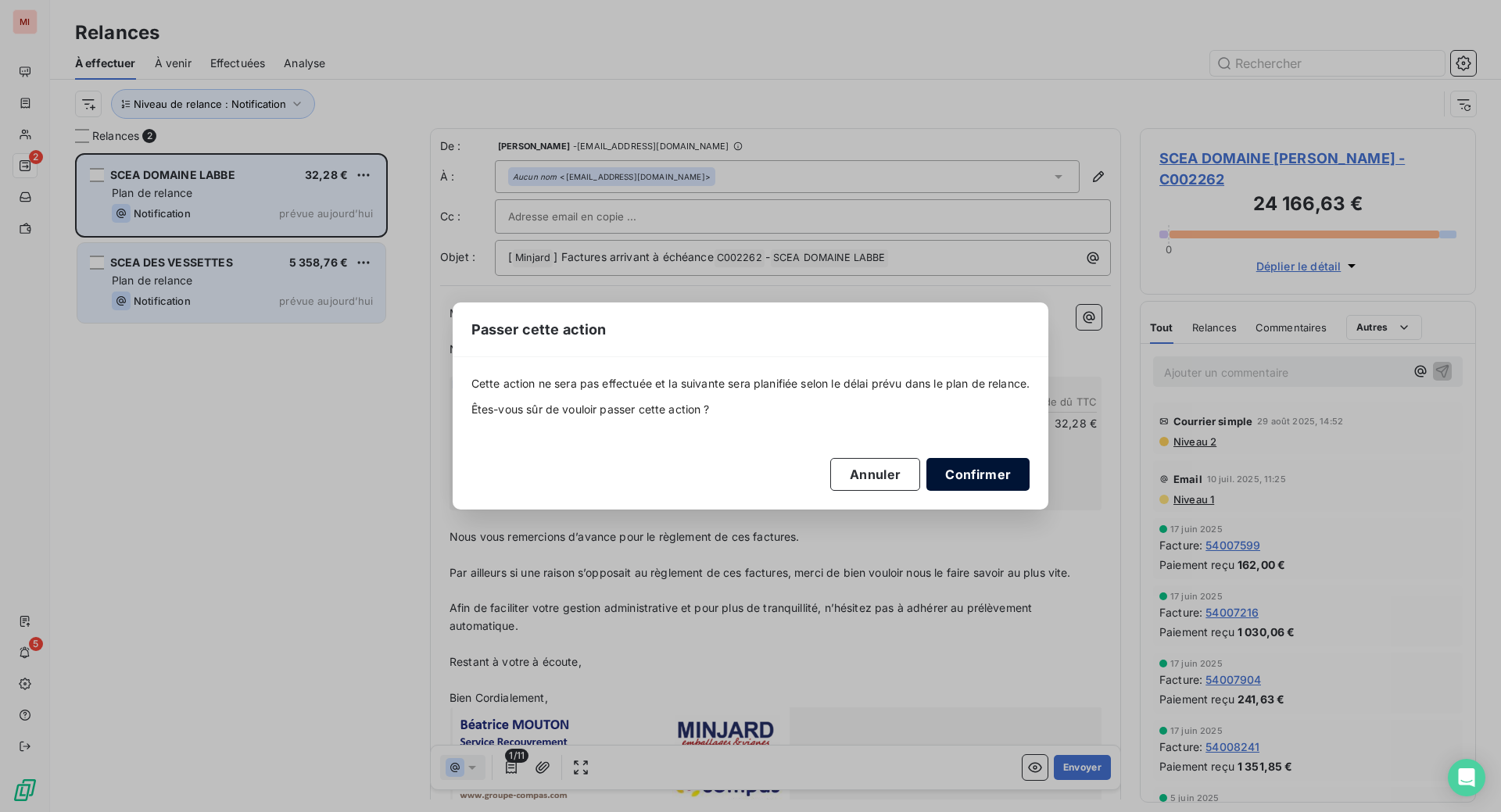
click at [1030, 491] on button "Confirmer" at bounding box center [978, 474] width 103 height 33
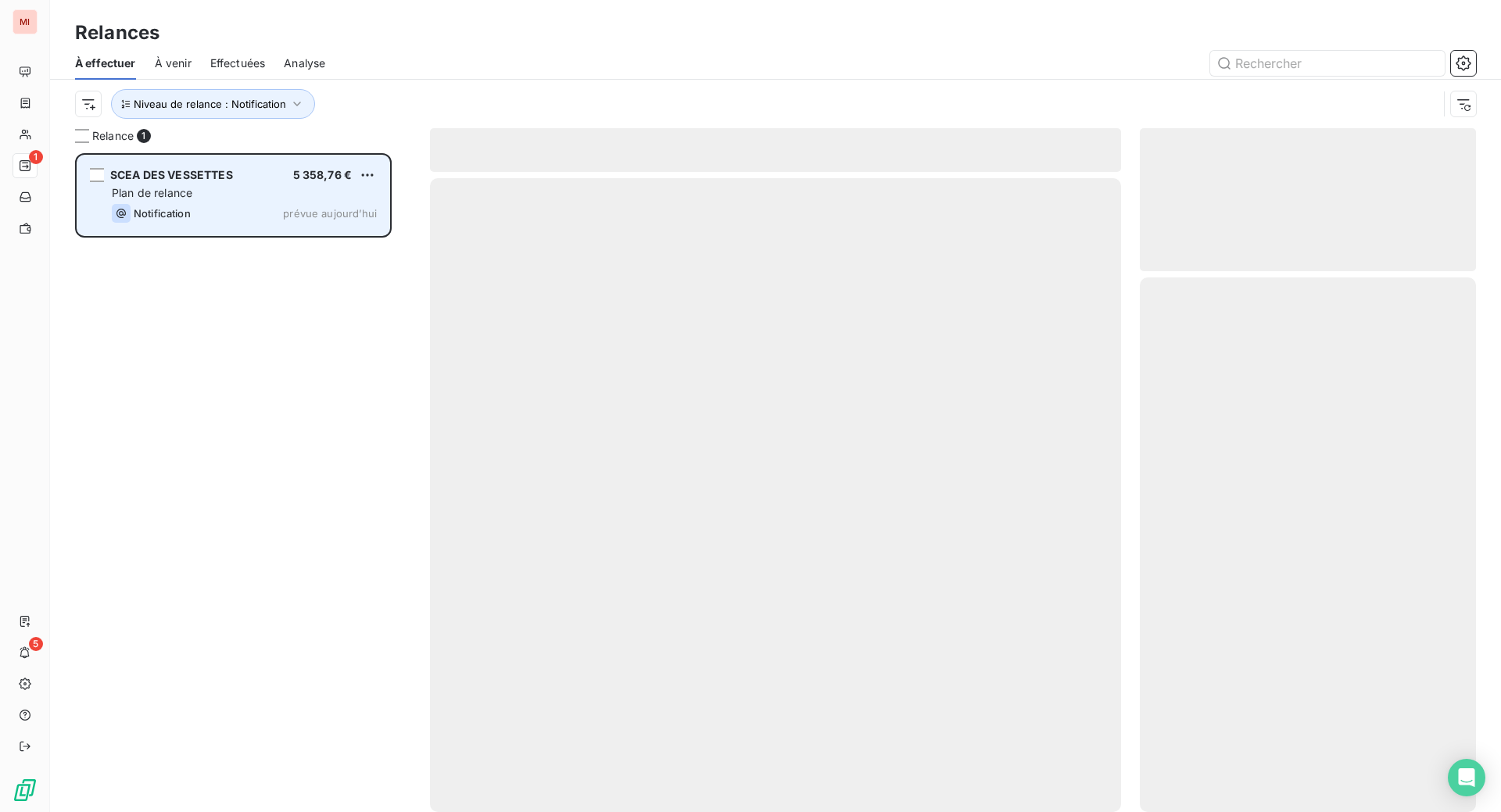
scroll to position [619, 298]
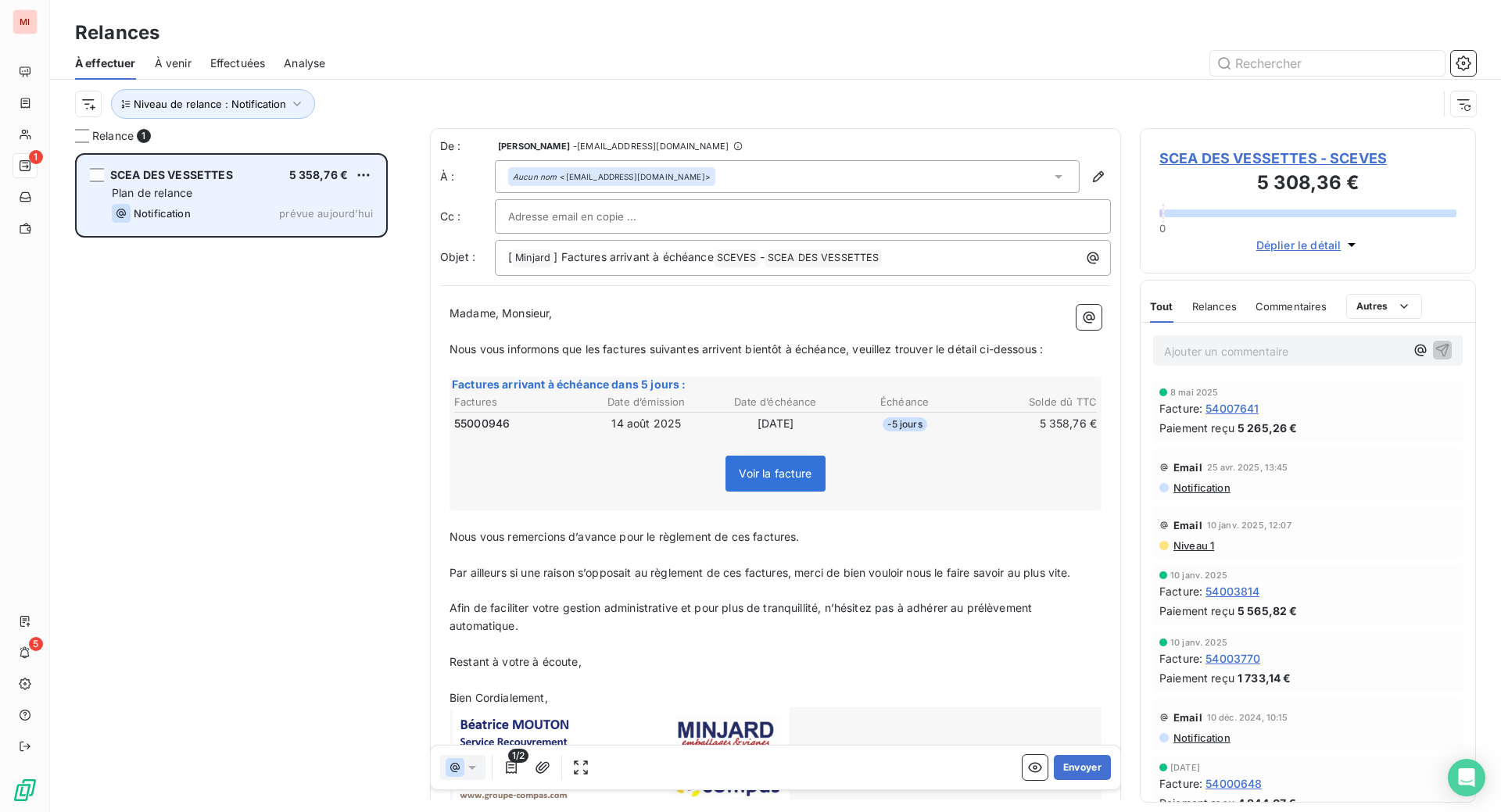
click at [870, 434] on table "Factures Date d’émission Date d’échéance Échéance Solde dû TTC 55000946 14 août…" at bounding box center [775, 413] width 647 height 42
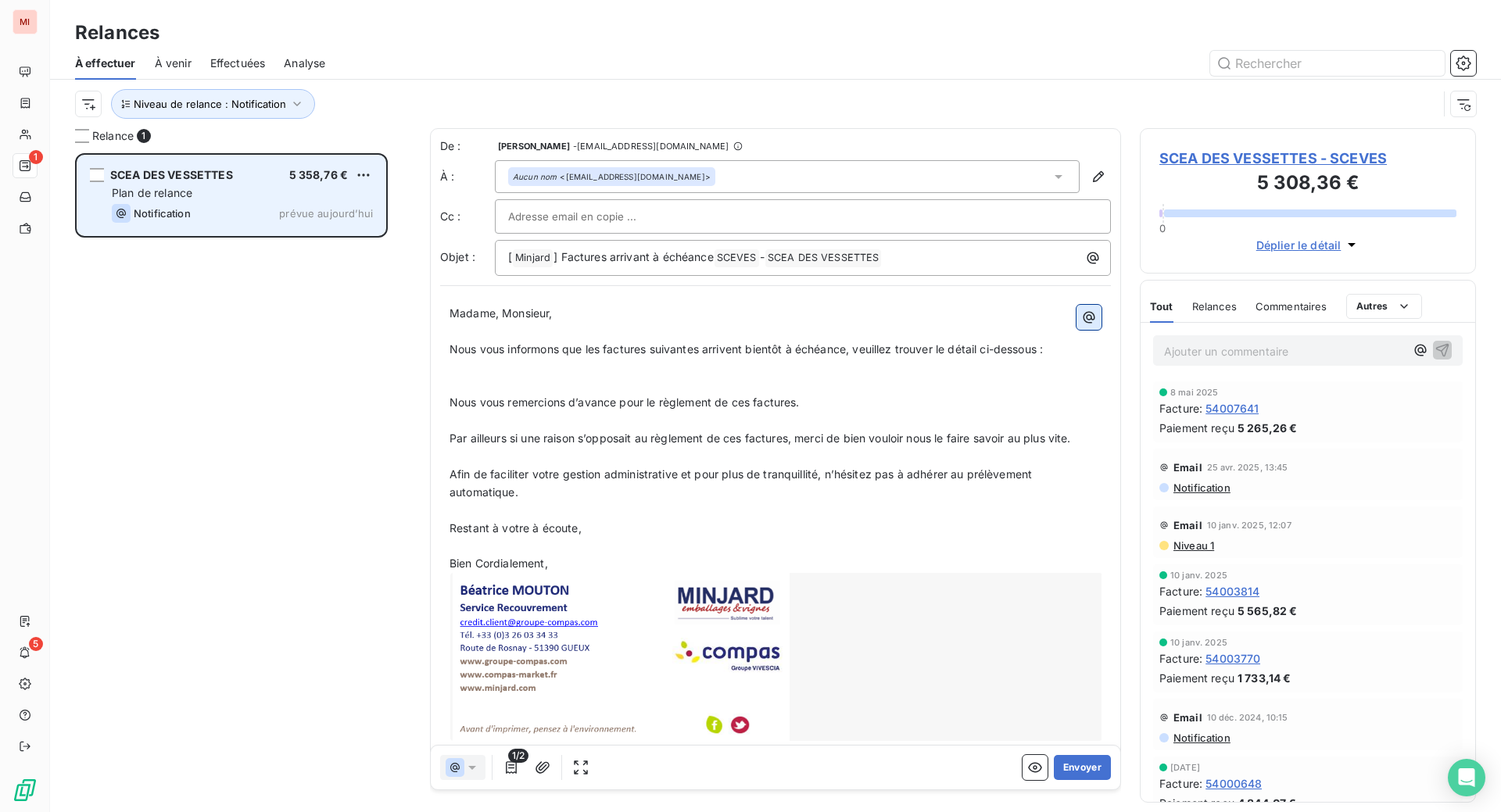
click at [1081, 325] on icon "button" at bounding box center [1089, 317] width 15 height 15
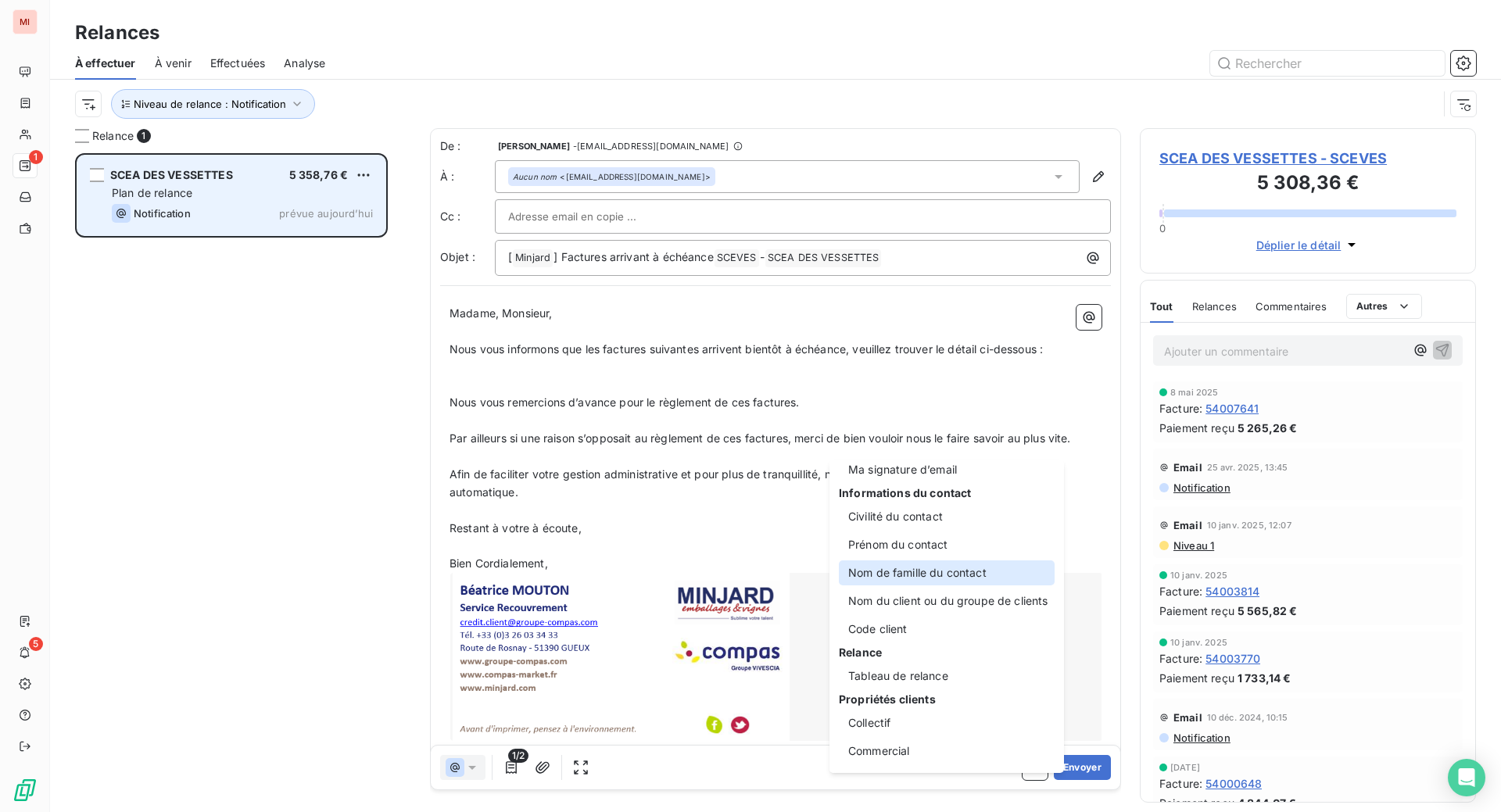
scroll to position [195, 0]
click at [933, 663] on div "Tableau de relance" at bounding box center [946, 675] width 216 height 25
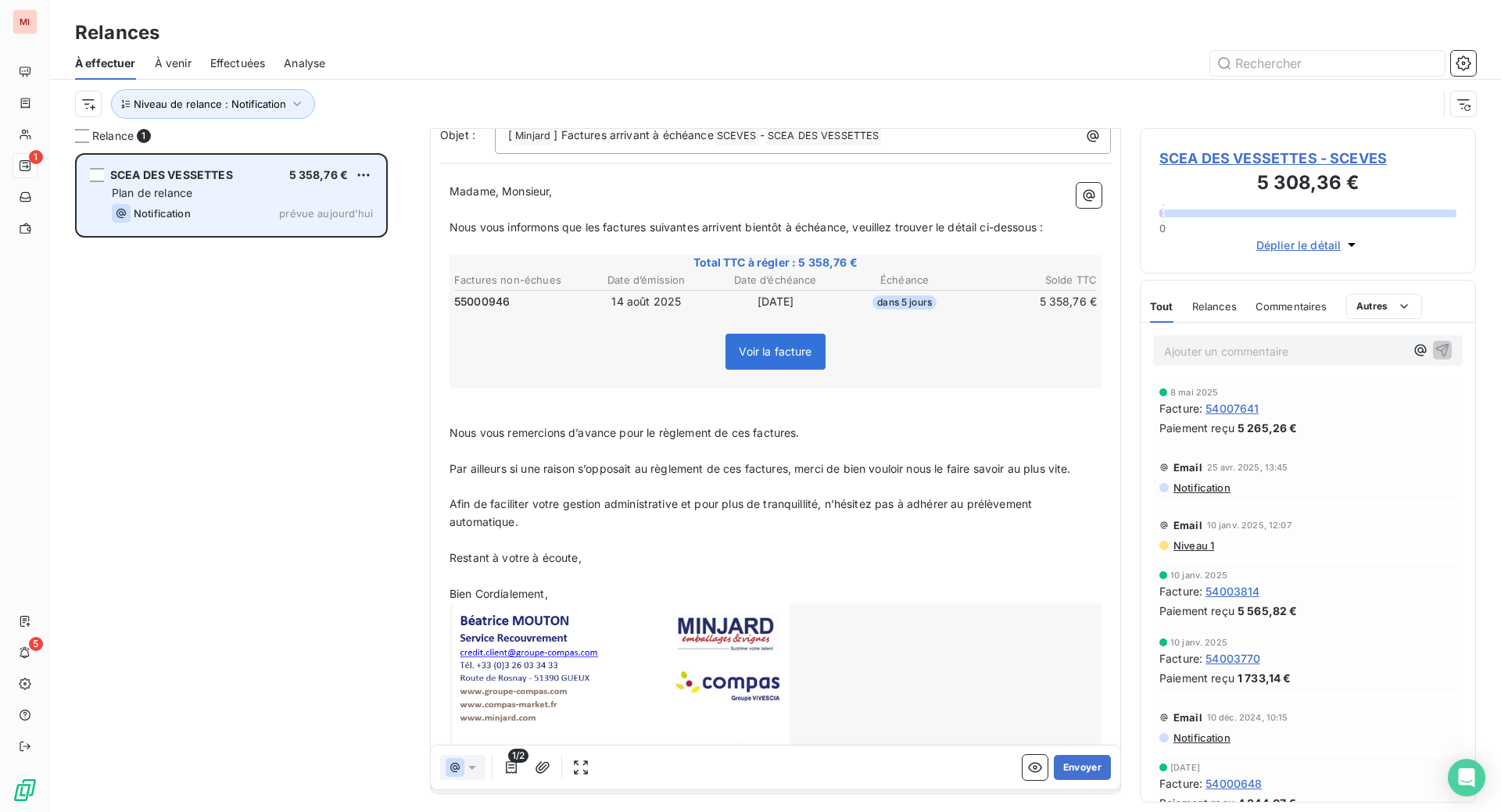
scroll to position [196, 0]
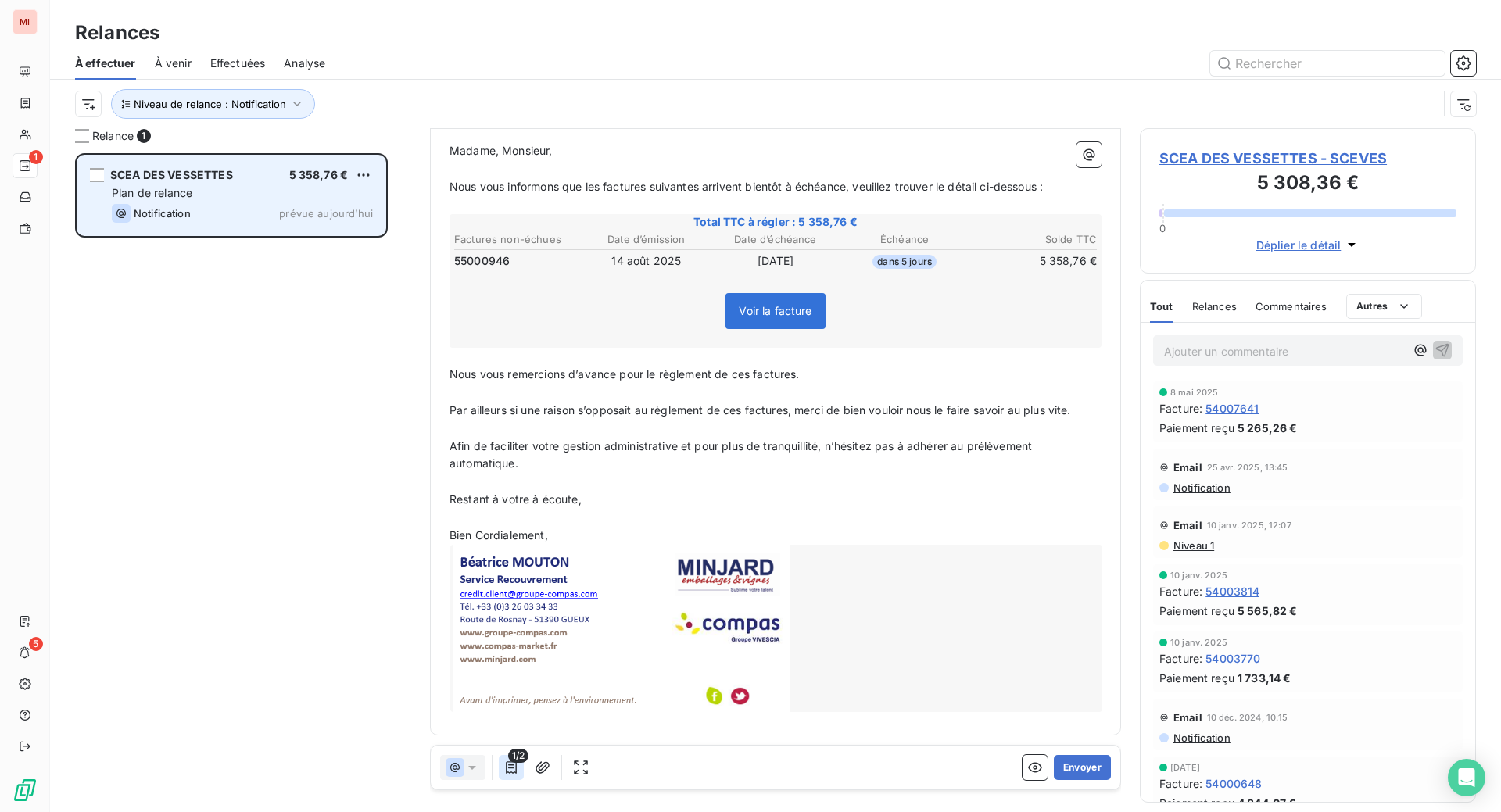
click at [519, 775] on icon "button" at bounding box center [511, 767] width 15 height 15
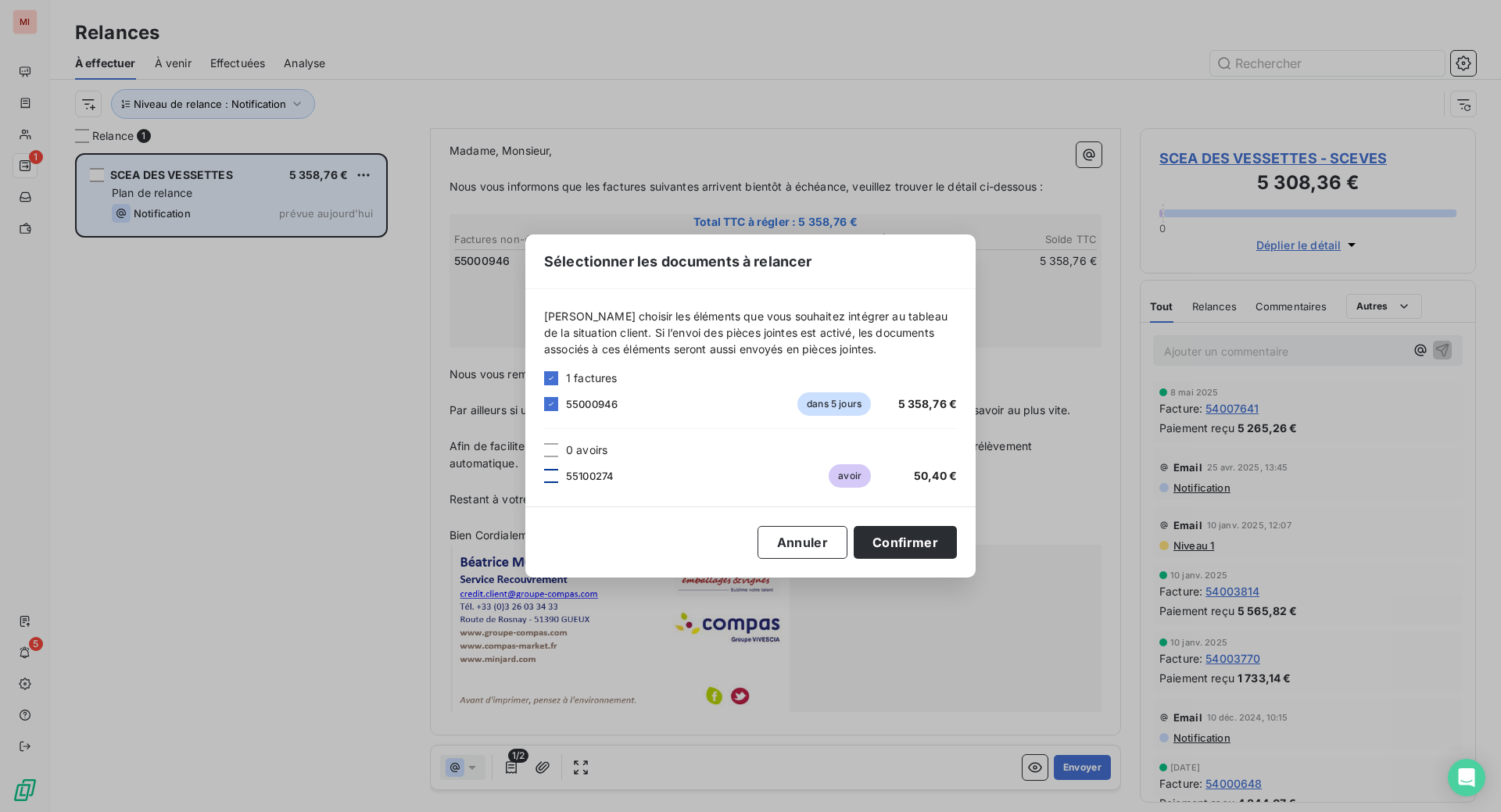
click at [544, 469] on div at bounding box center [551, 476] width 14 height 14
click at [957, 559] on button "Confirmer" at bounding box center [905, 543] width 103 height 33
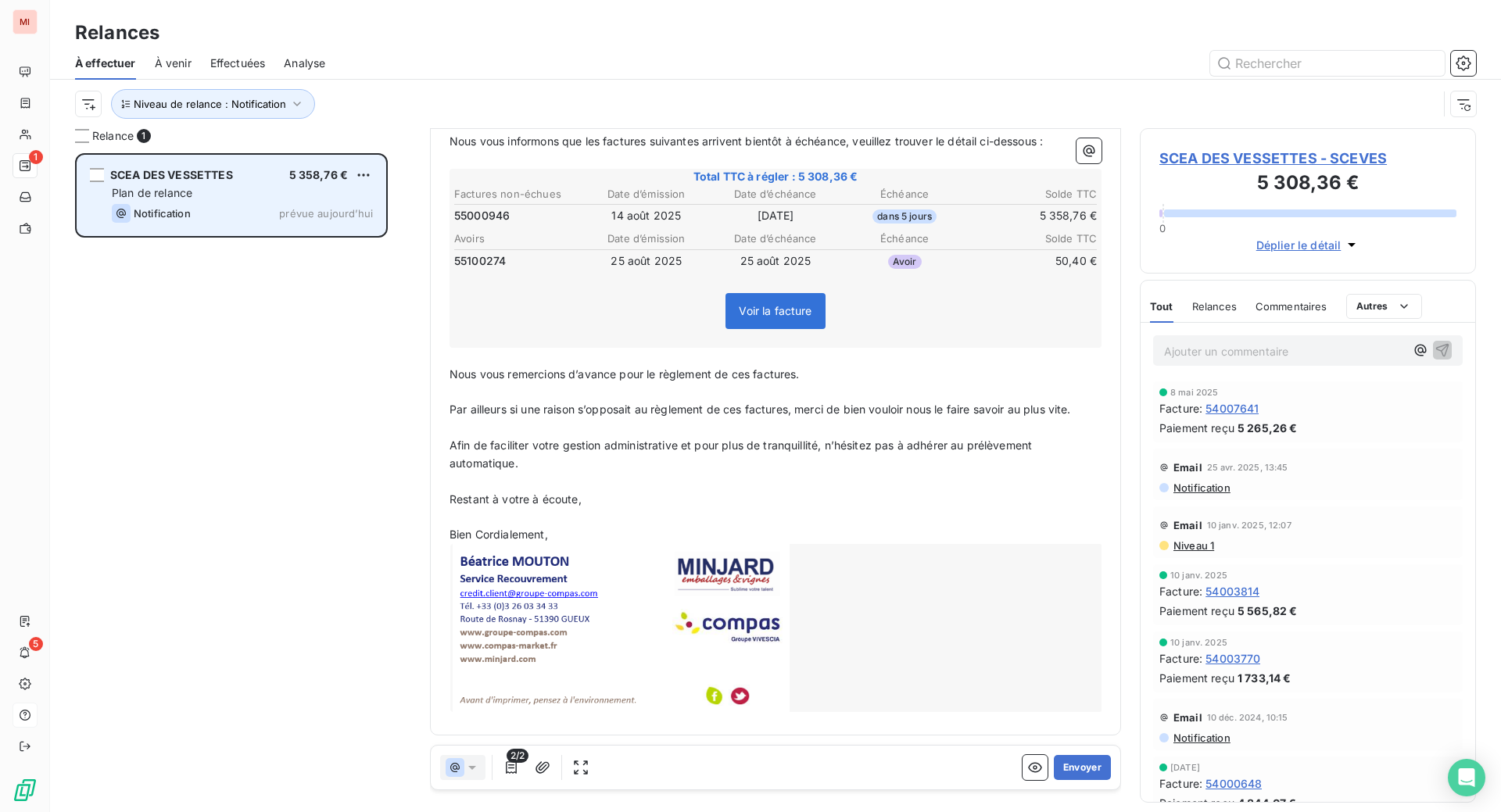
scroll to position [294, 0]
click at [1054, 780] on button "Envoyer" at bounding box center [1082, 767] width 57 height 25
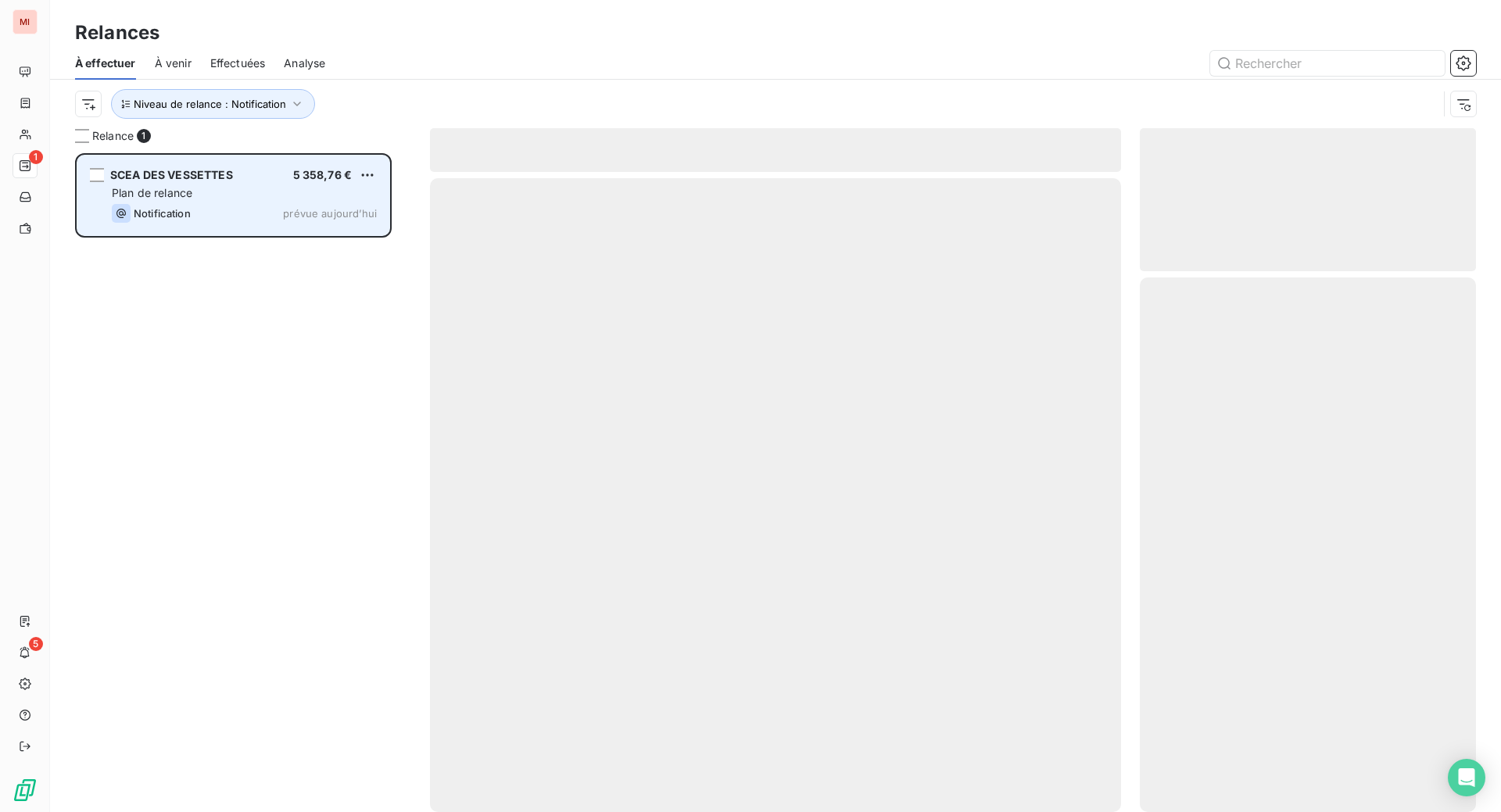
scroll to position [585, 302]
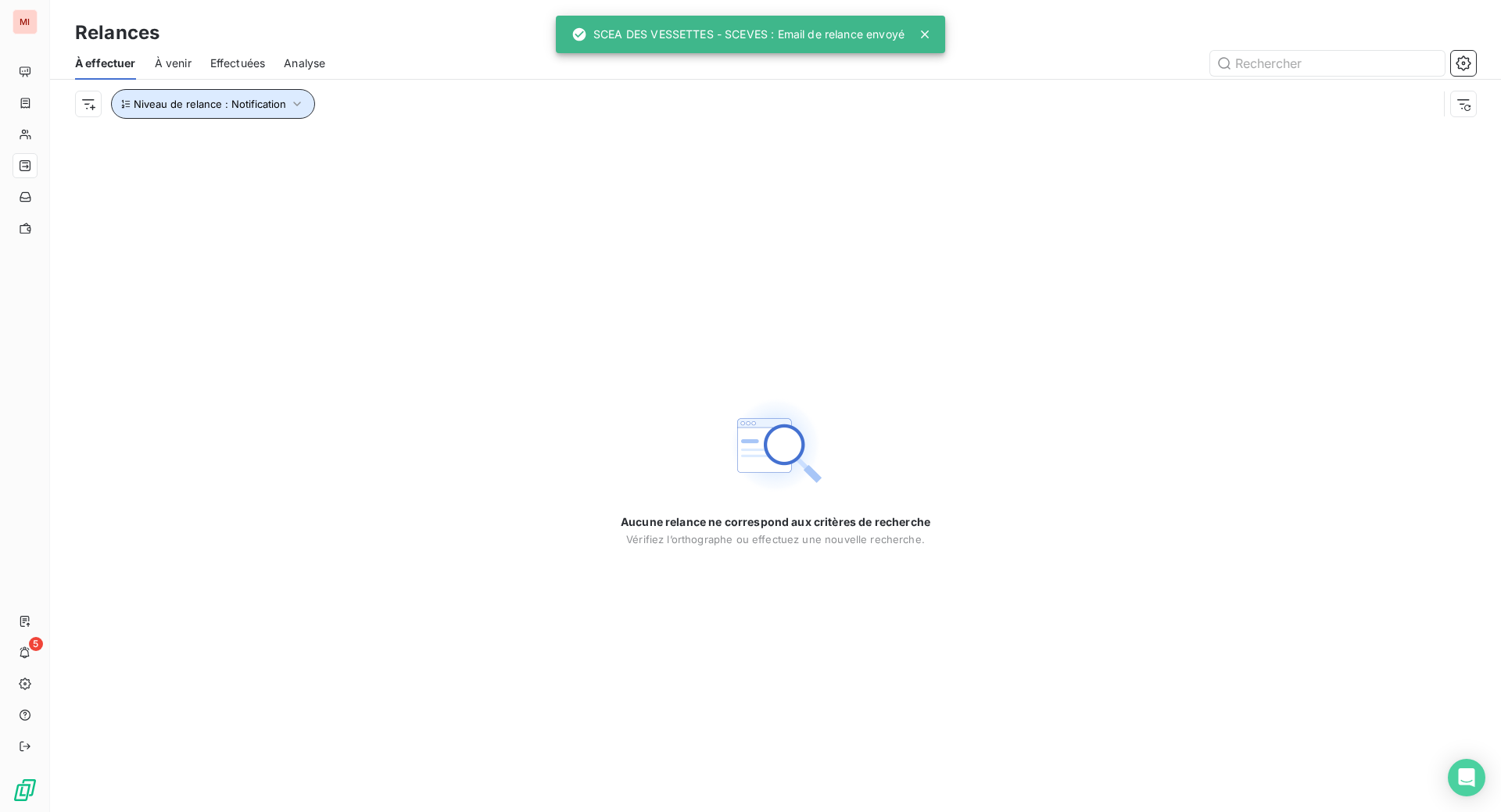
click at [315, 119] on button "Niveau de relance : Notification" at bounding box center [212, 104] width 204 height 30
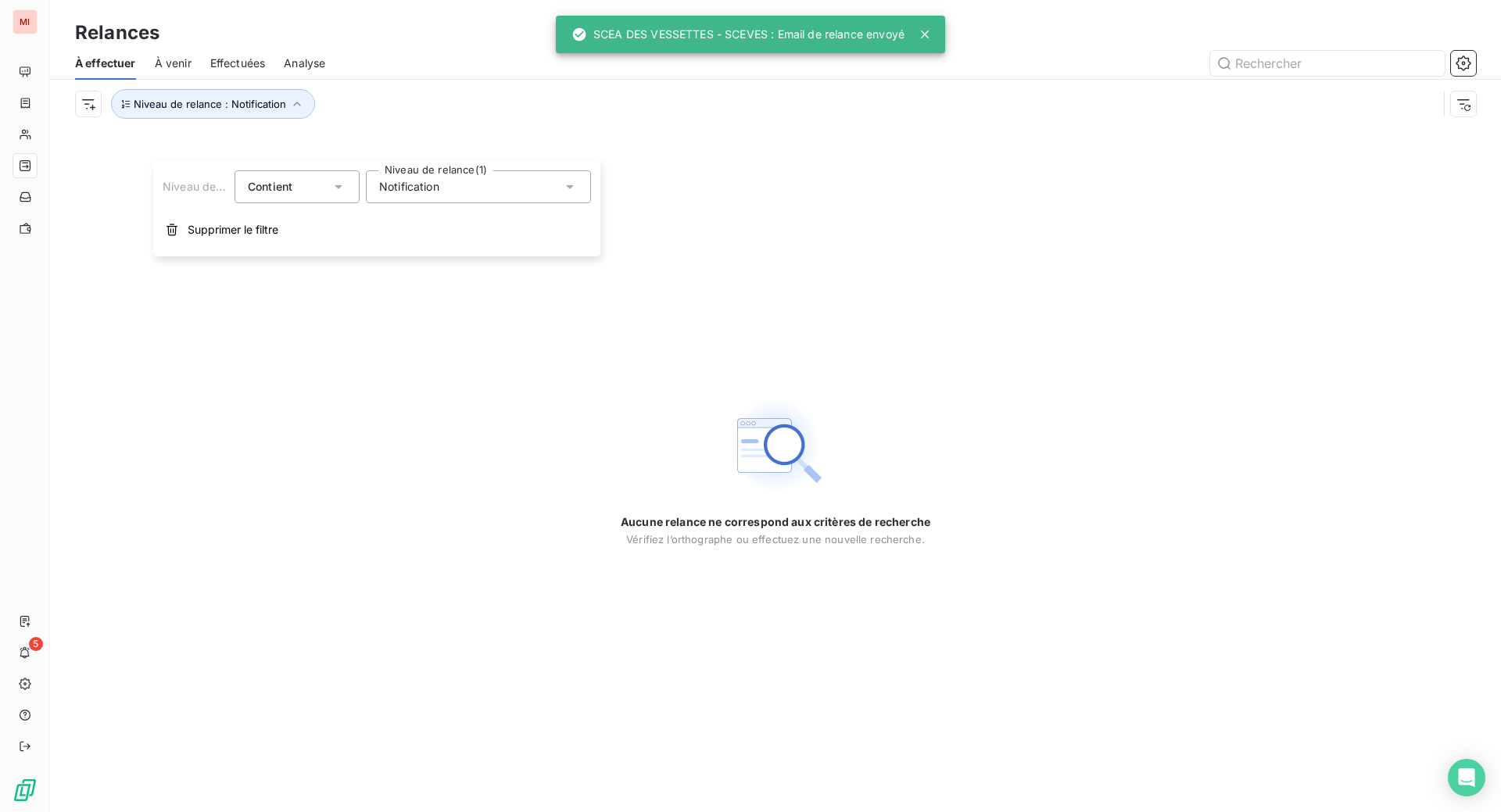
click at [485, 187] on div "Notification" at bounding box center [478, 187] width 225 height 33
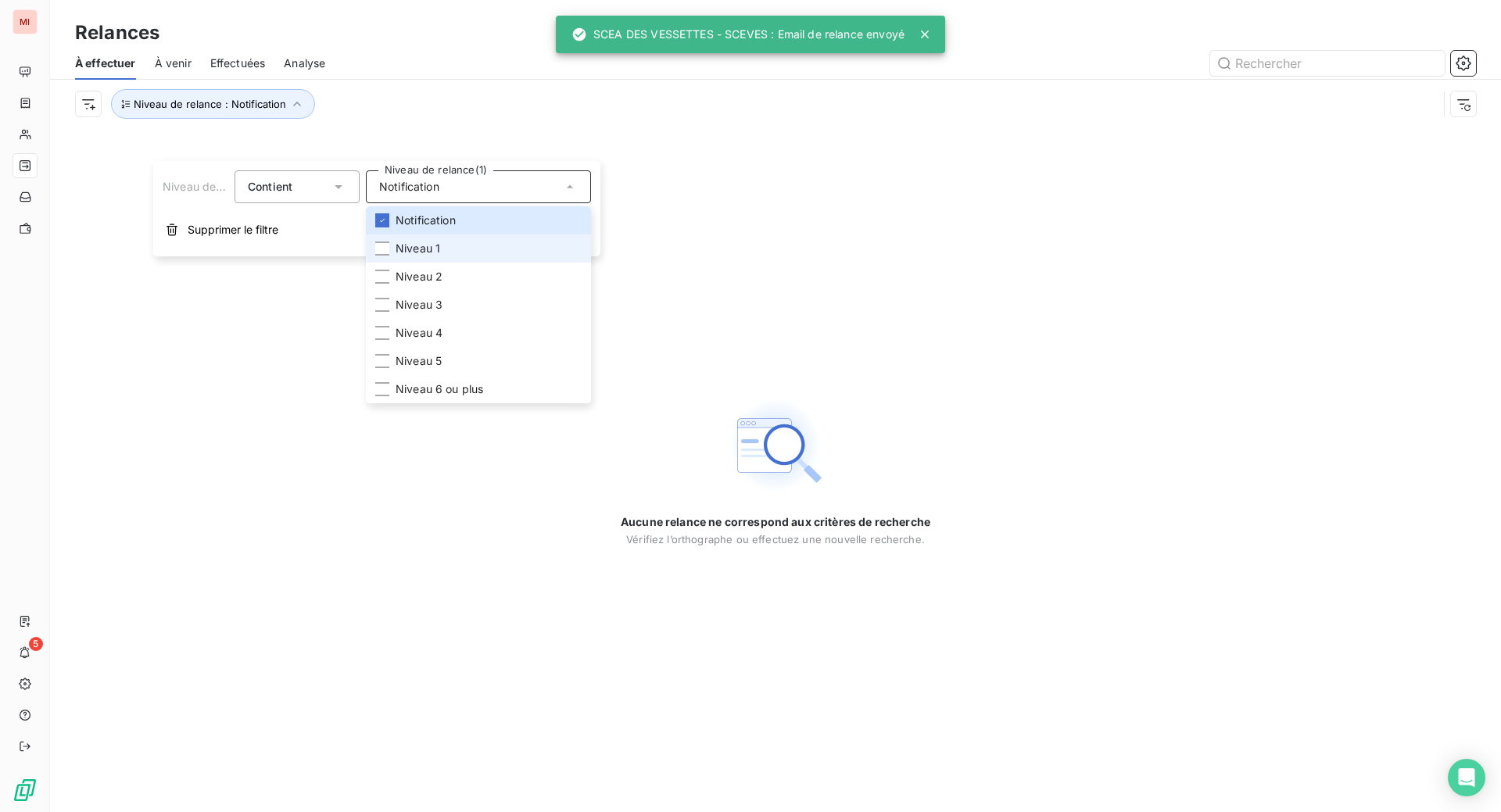
click at [408, 262] on li "Niveau 1" at bounding box center [478, 249] width 225 height 28
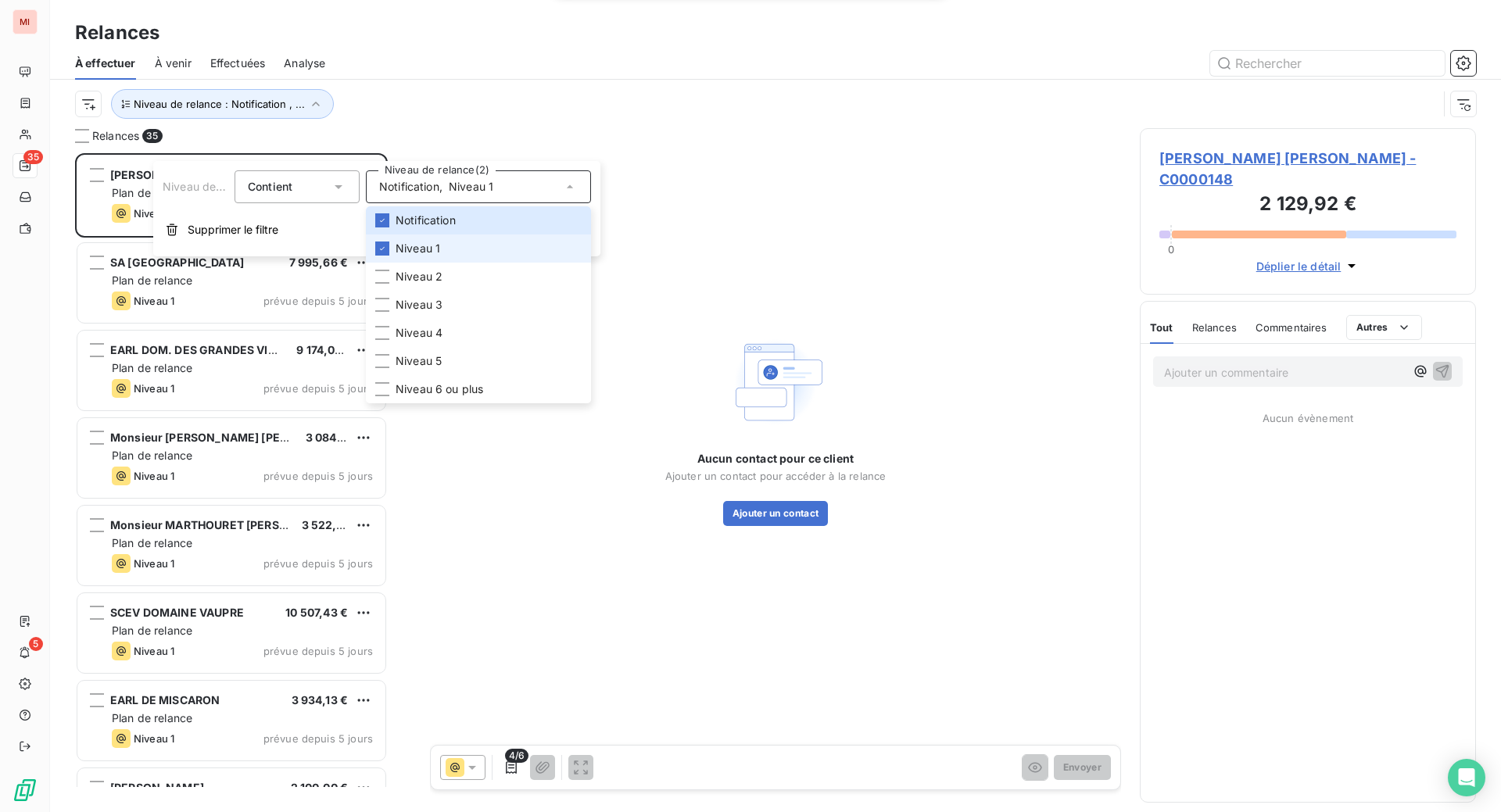
scroll to position [619, 298]
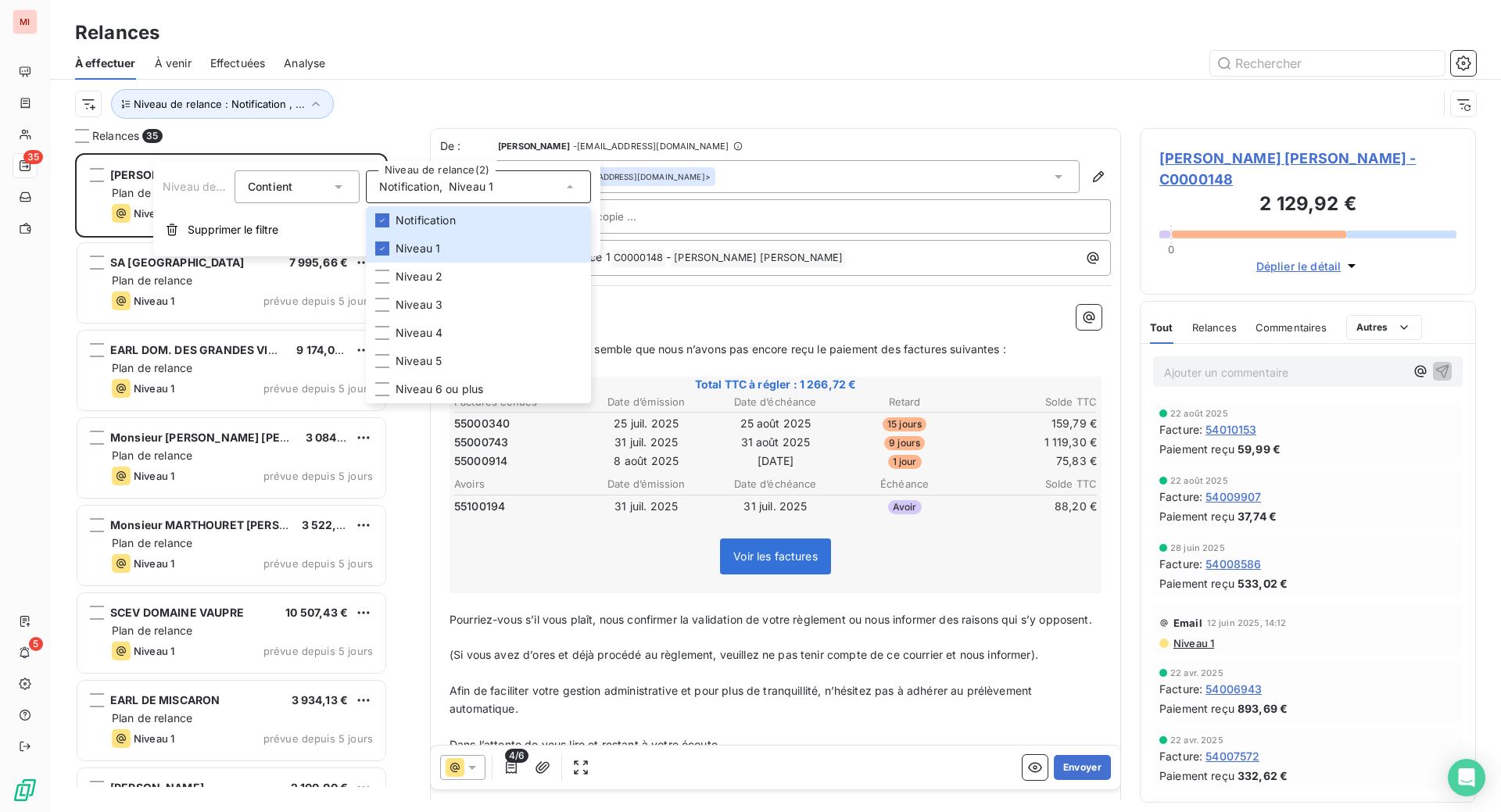
click at [604, 47] on div "Relances" at bounding box center [775, 33] width 1451 height 28
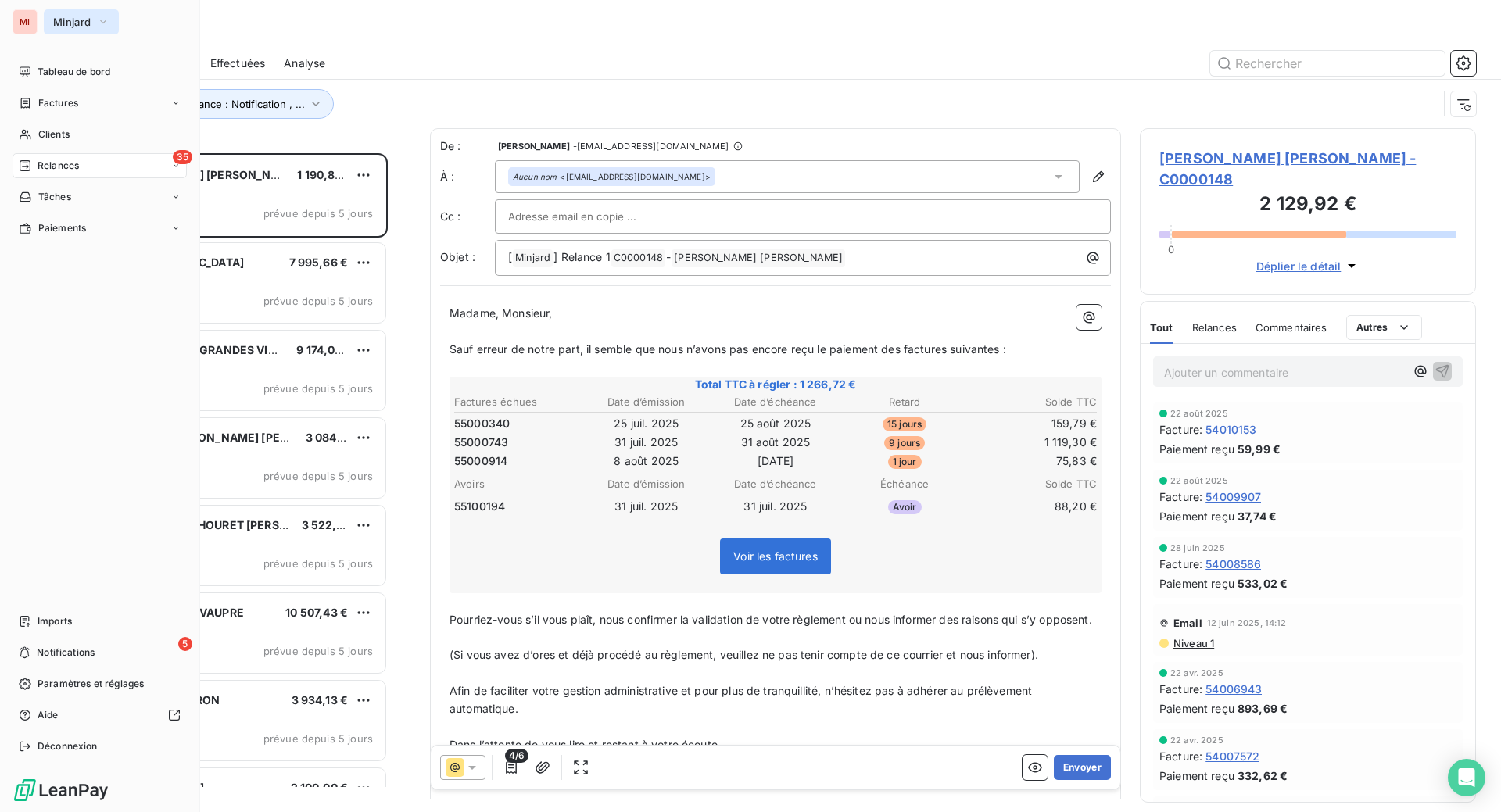
click at [85, 28] on span "Minjard" at bounding box center [72, 22] width 38 height 13
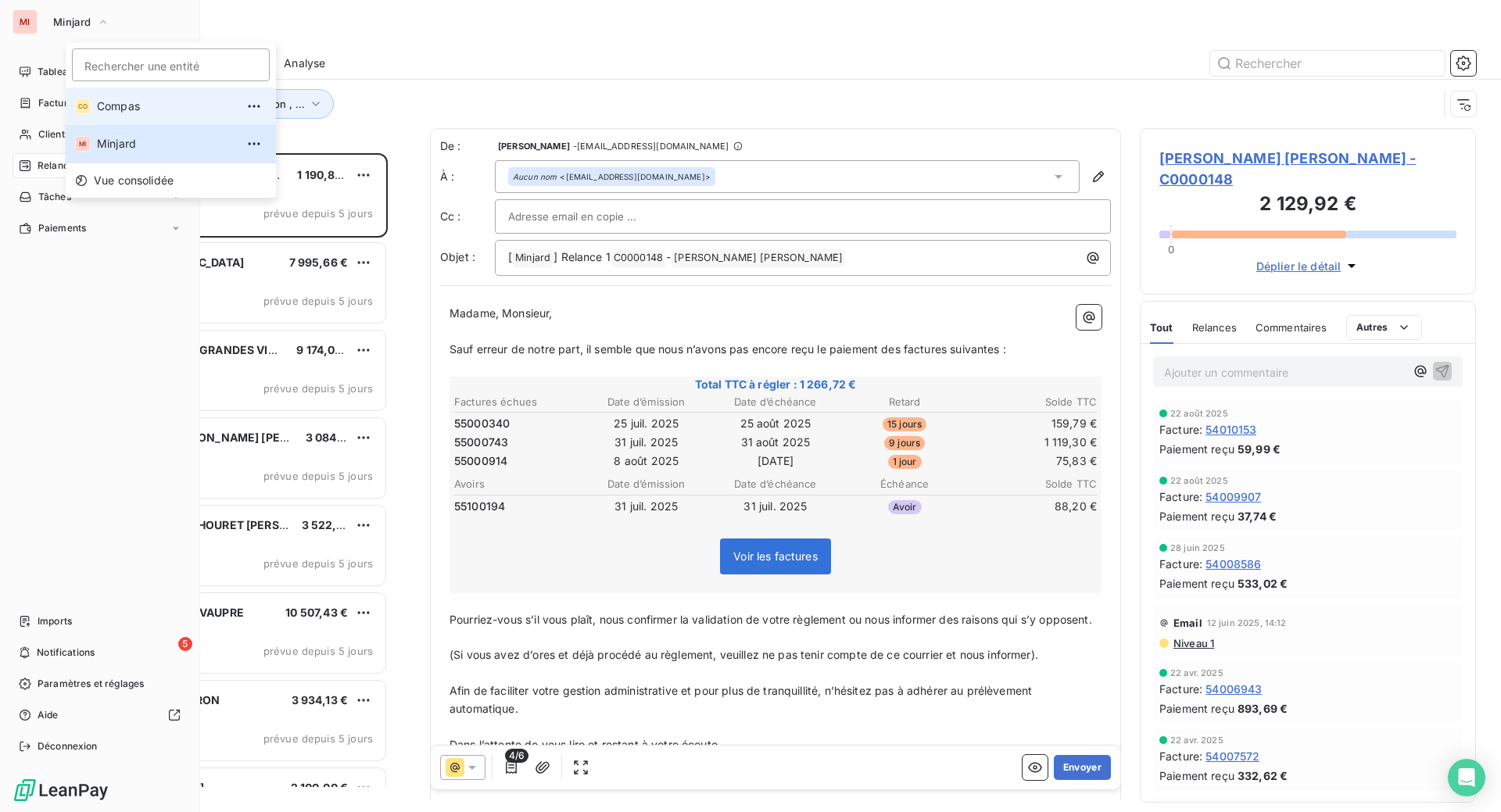
click at [120, 114] on span "Compas" at bounding box center [166, 106] width 138 height 15
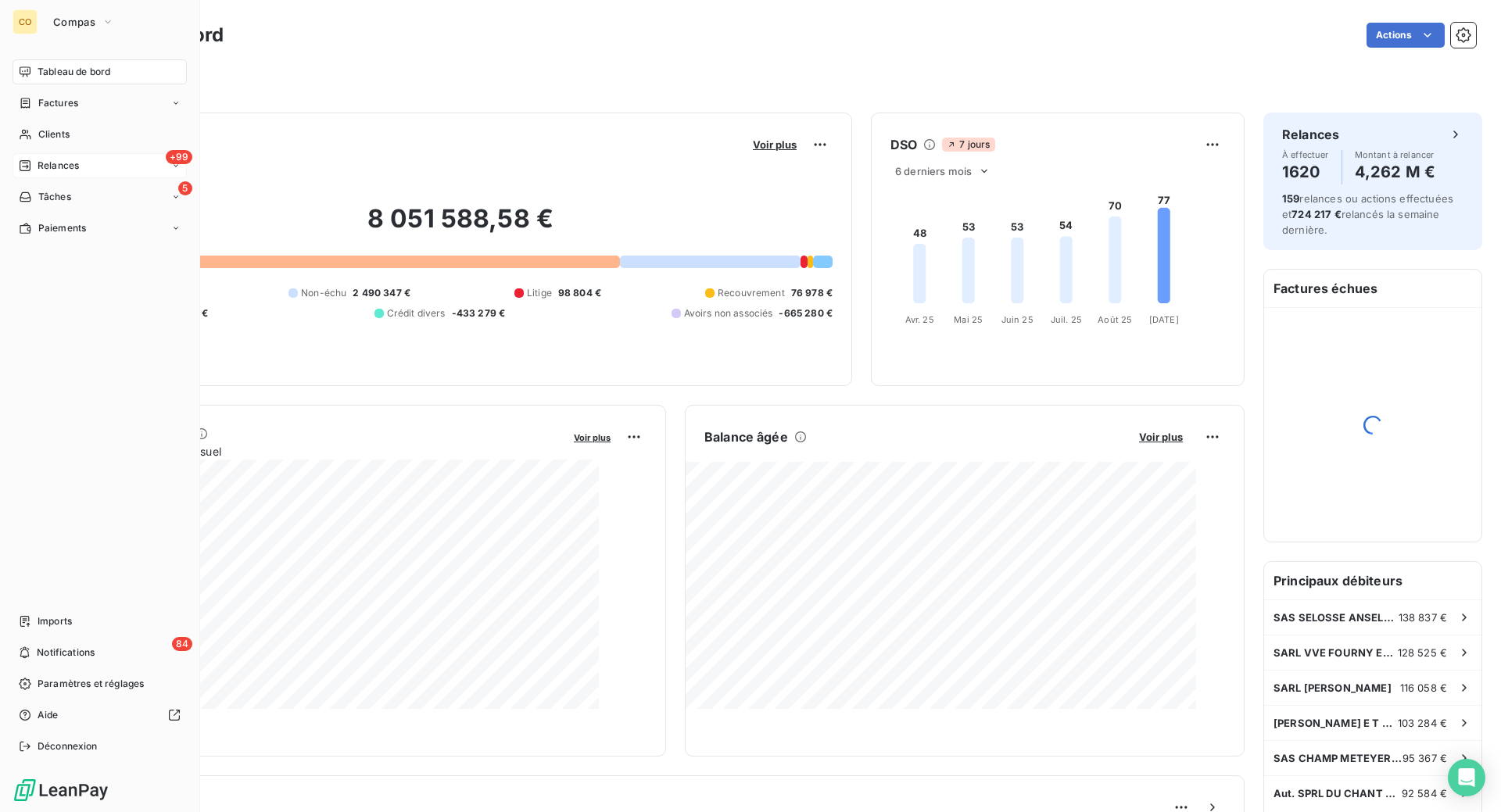
click at [57, 173] on span "Relances" at bounding box center [58, 165] width 41 height 14
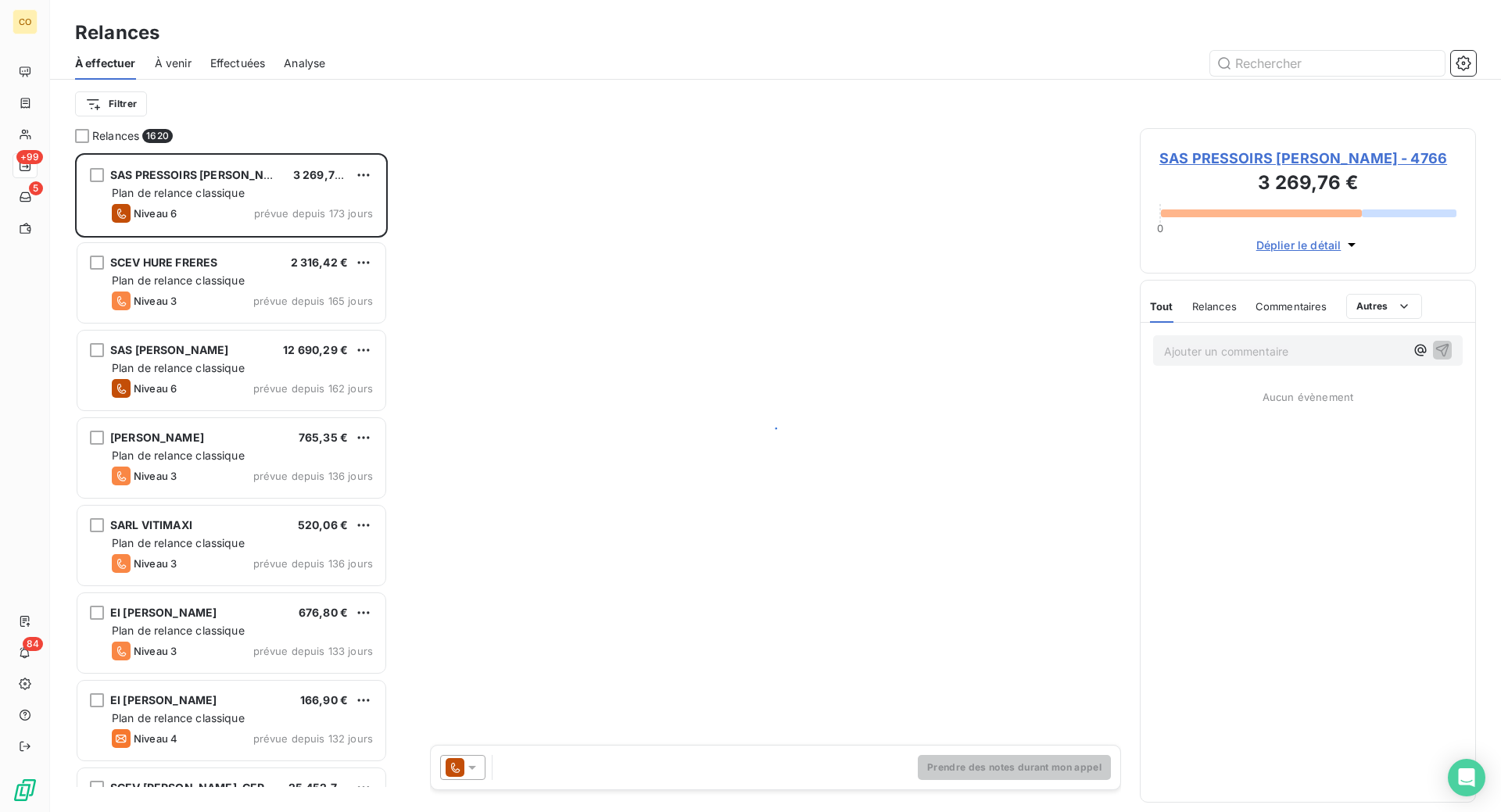
scroll to position [619, 298]
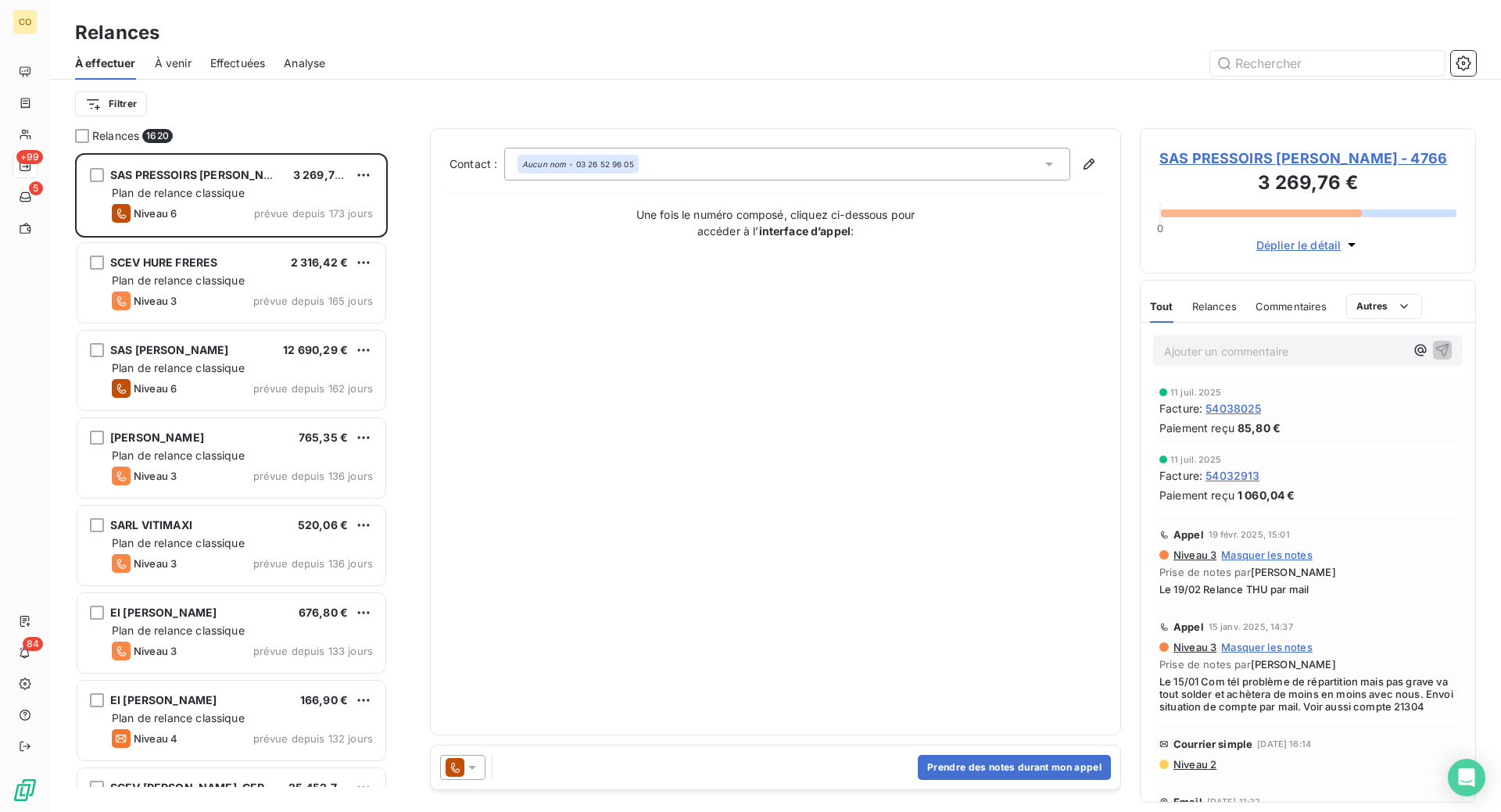
click at [266, 71] on span "Effectuées" at bounding box center [237, 64] width 56 height 15
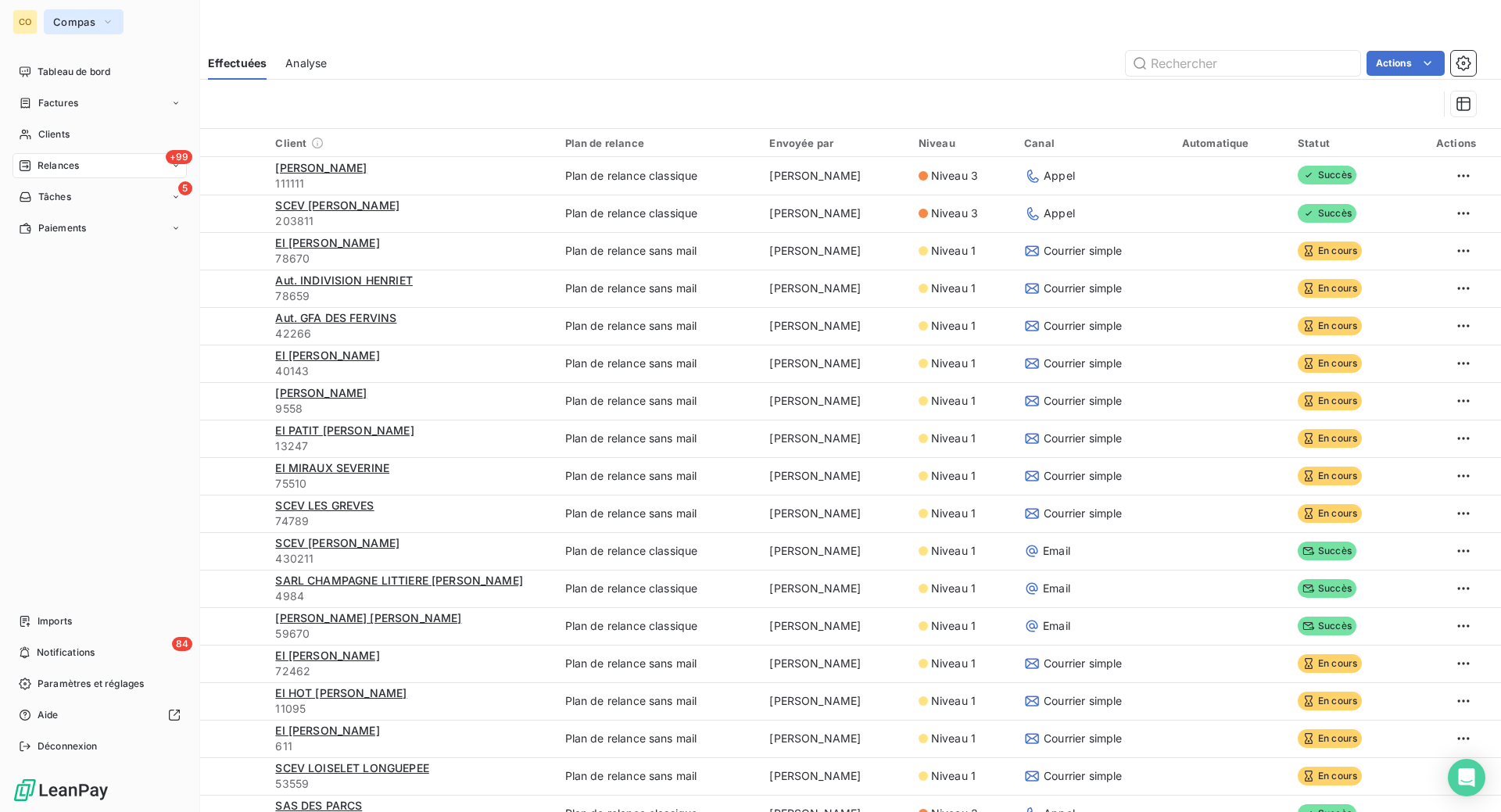
click at [92, 27] on span "Compas" at bounding box center [74, 22] width 42 height 13
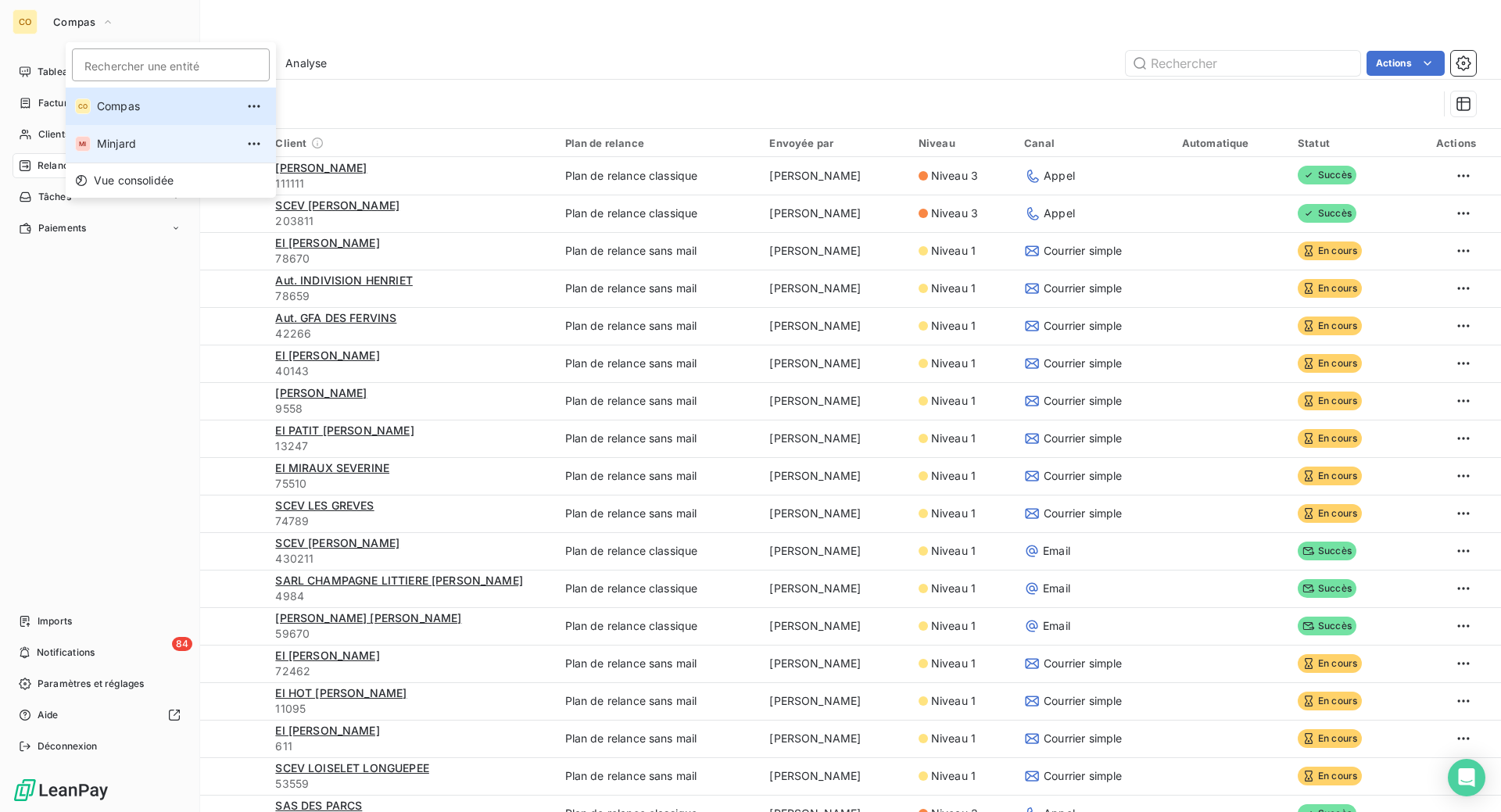
click at [132, 151] on span "Minjard" at bounding box center [166, 144] width 138 height 15
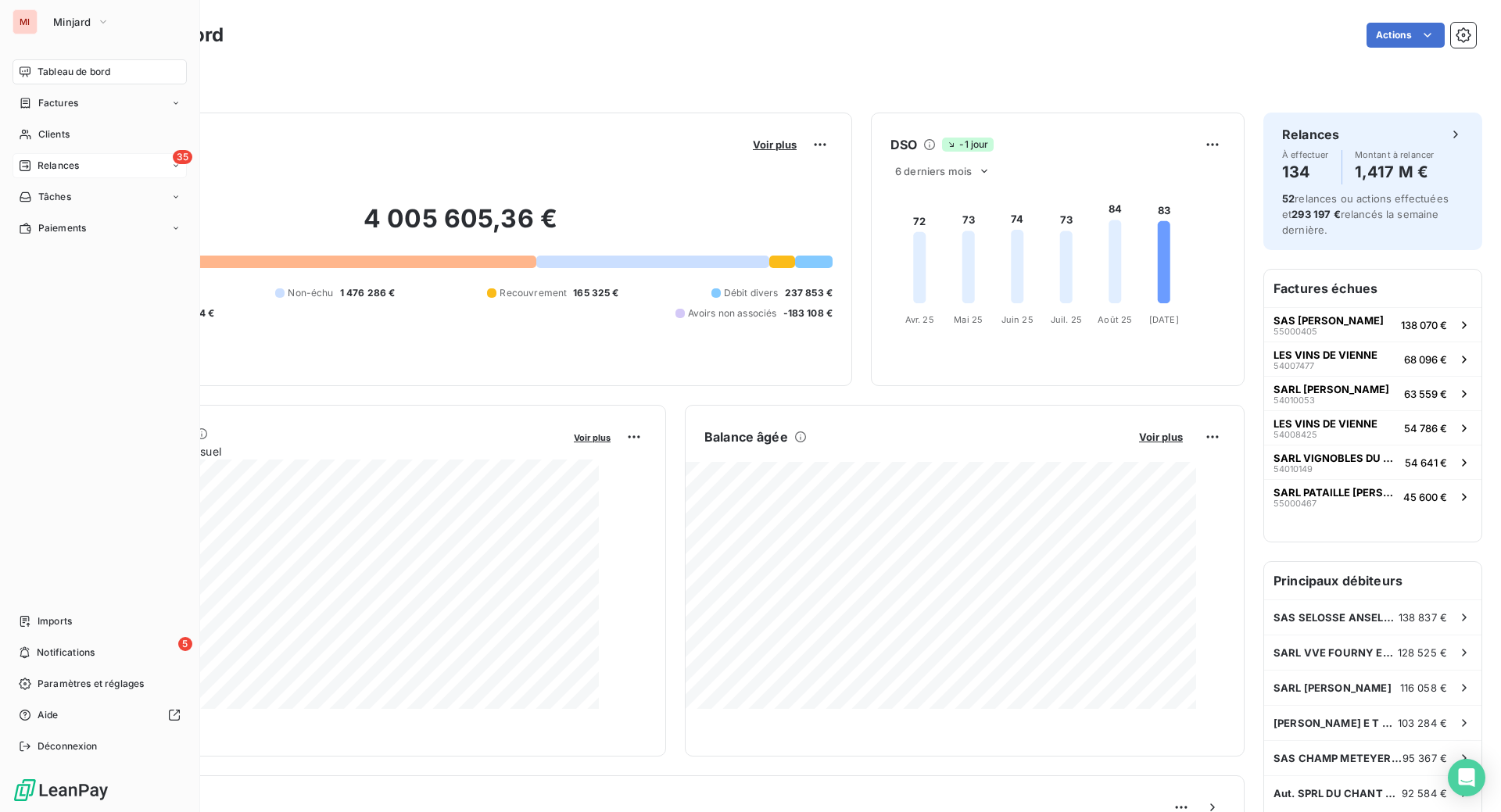
click at [61, 173] on div "Relances" at bounding box center [49, 165] width 60 height 14
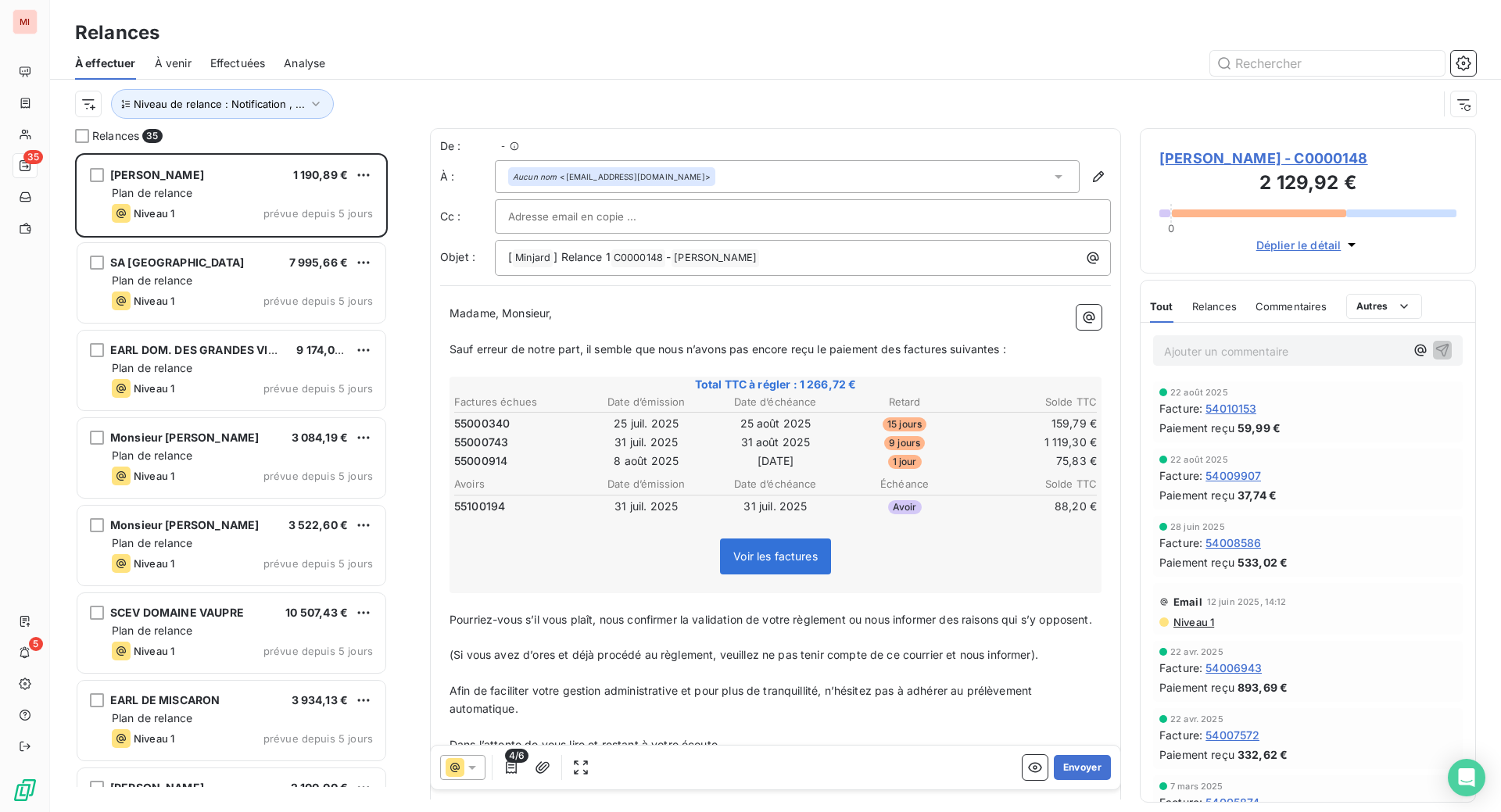
scroll to position [619, 298]
click at [323, 112] on icon "button" at bounding box center [316, 104] width 15 height 15
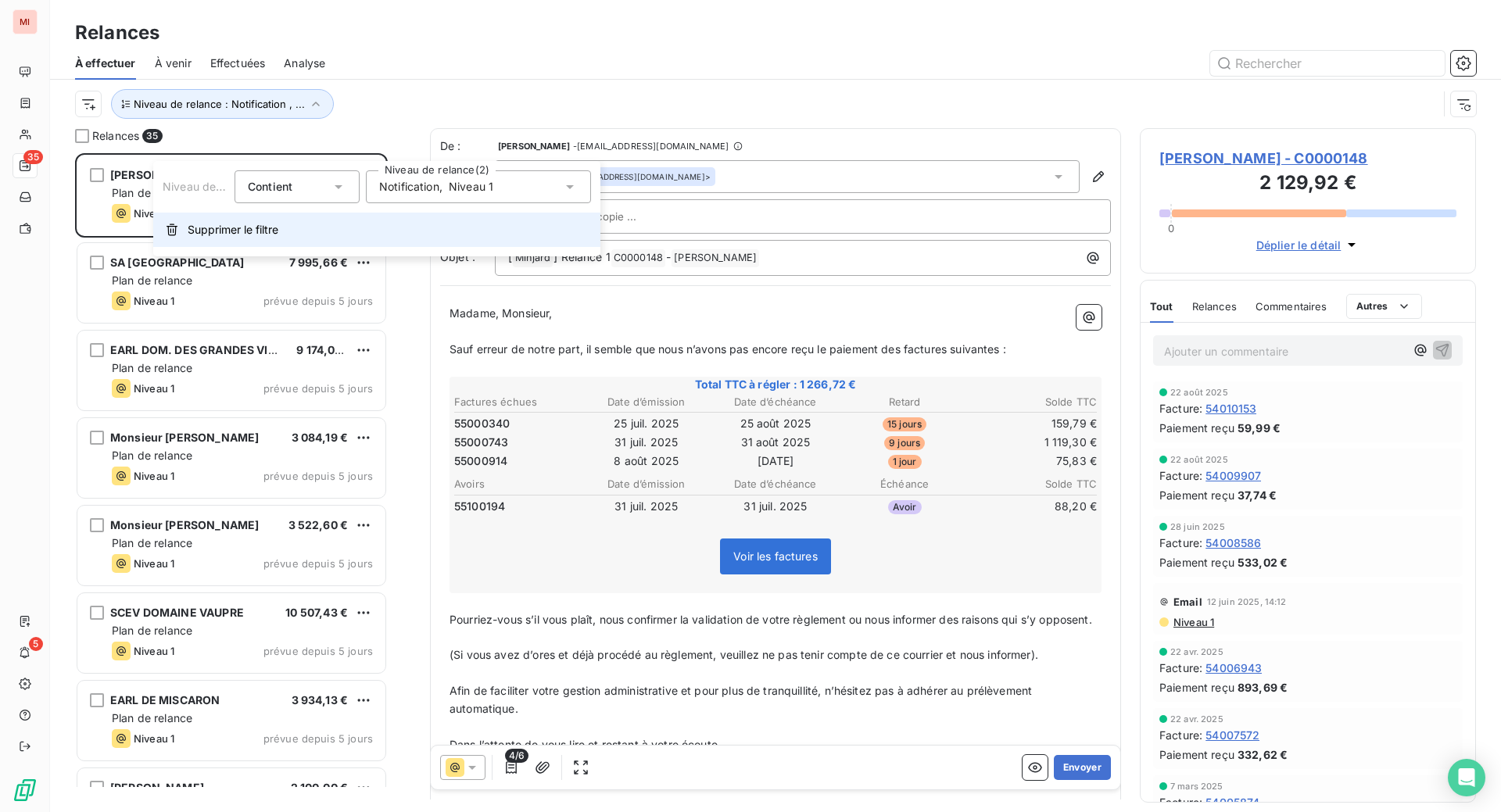
click at [278, 237] on span "Supprimer le filtre" at bounding box center [232, 230] width 90 height 15
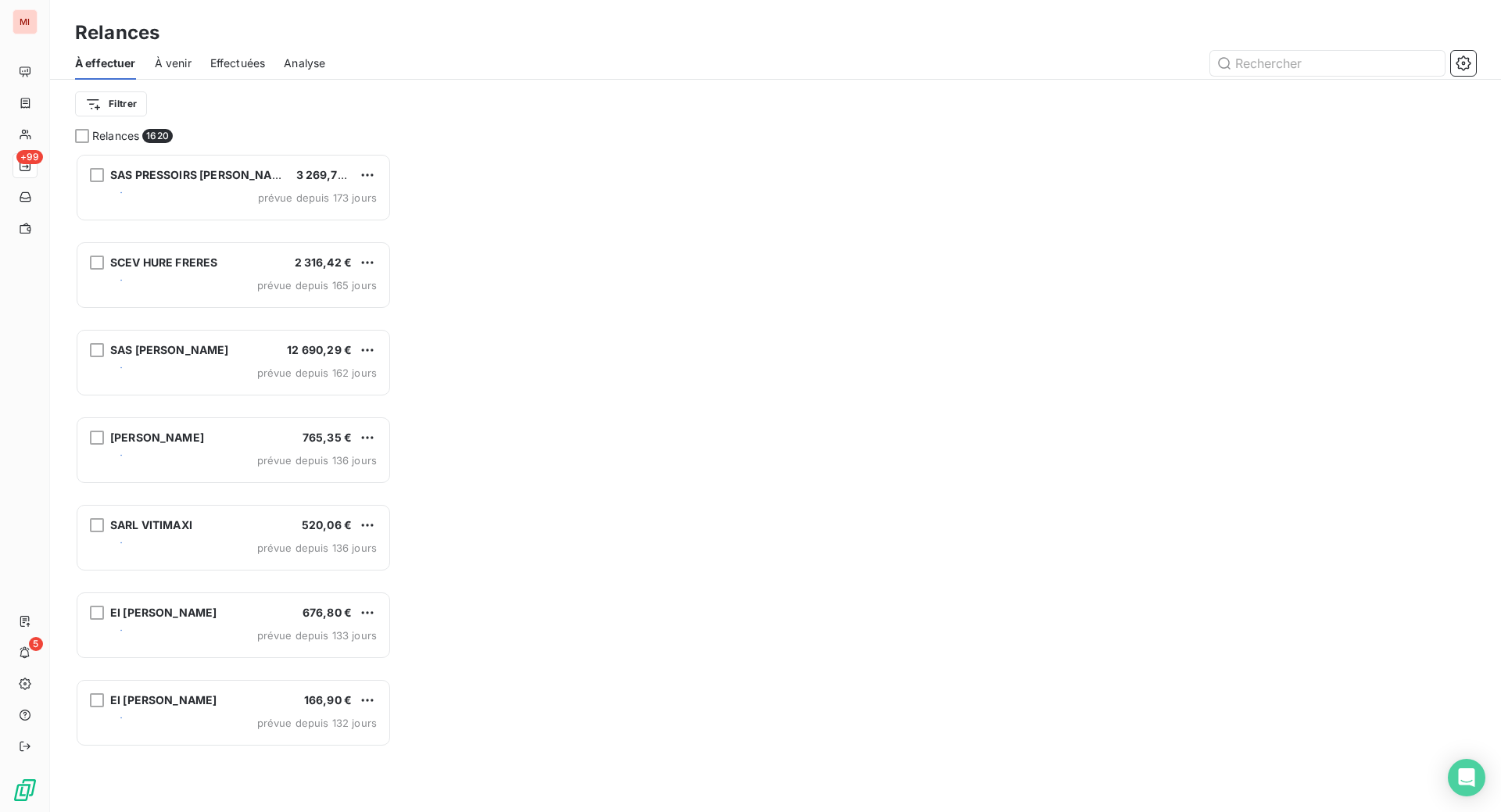
scroll to position [619, 298]
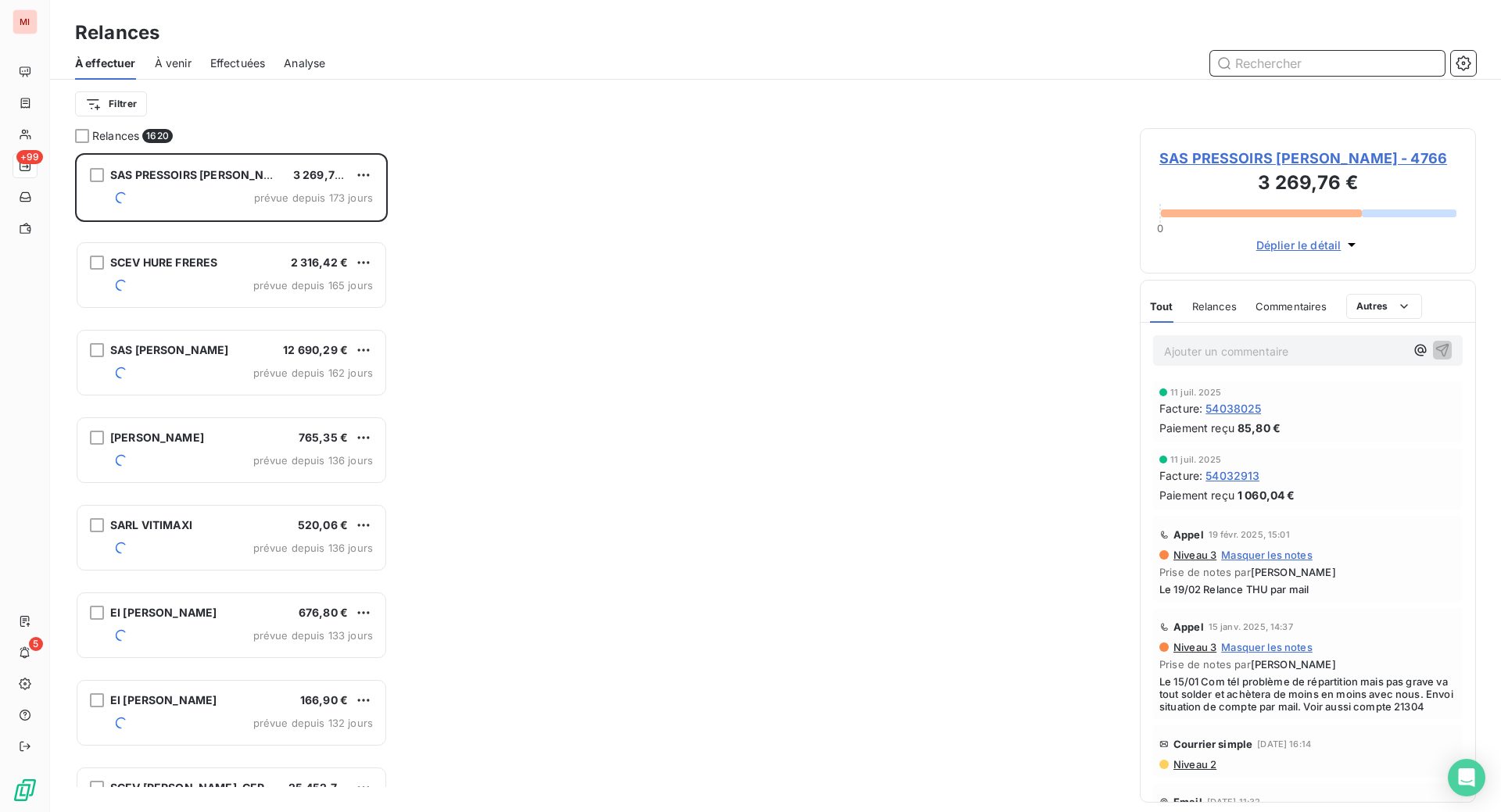
click at [1257, 76] on input "text" at bounding box center [1327, 63] width 235 height 25
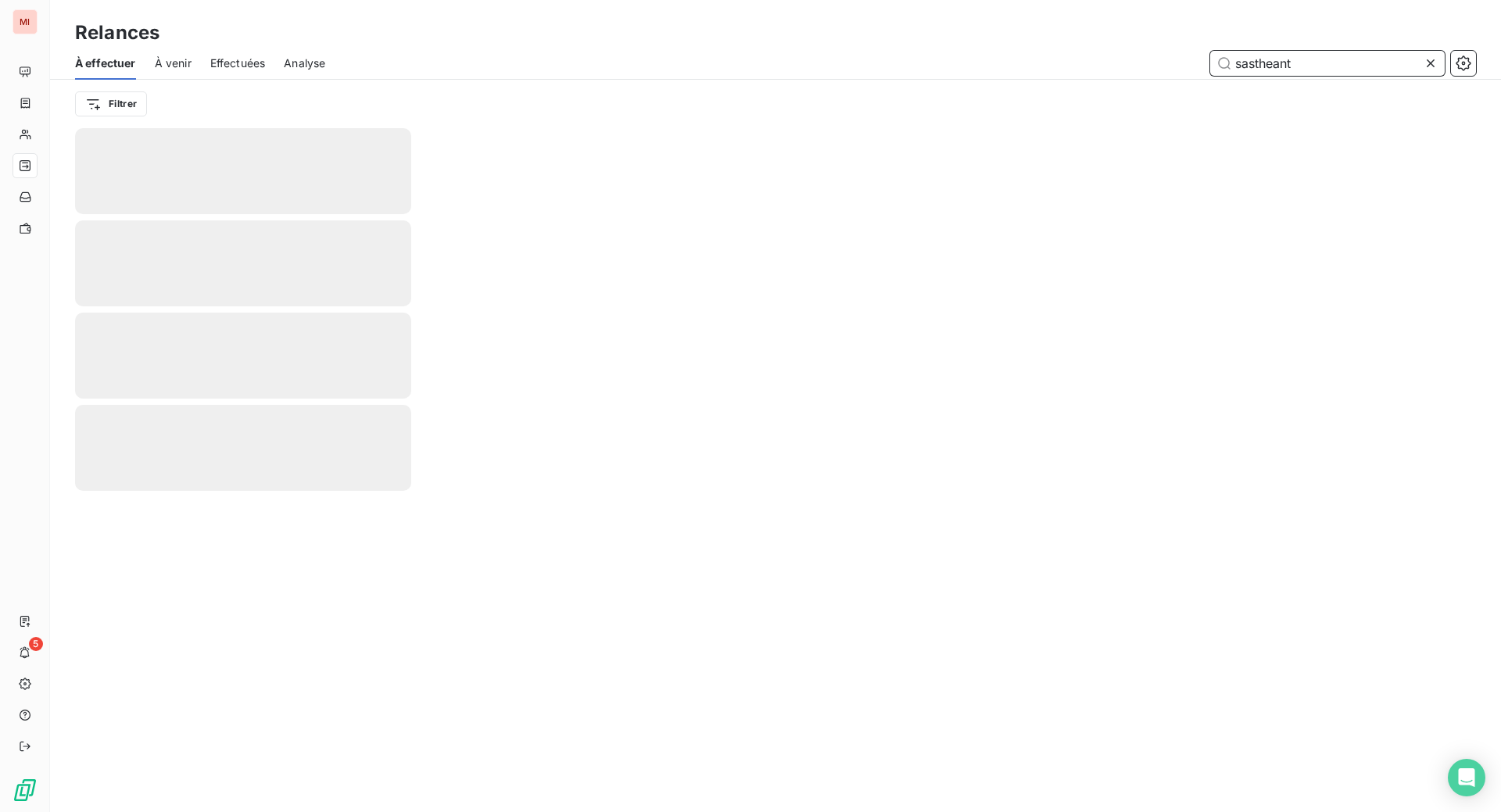
type input "sastheant"
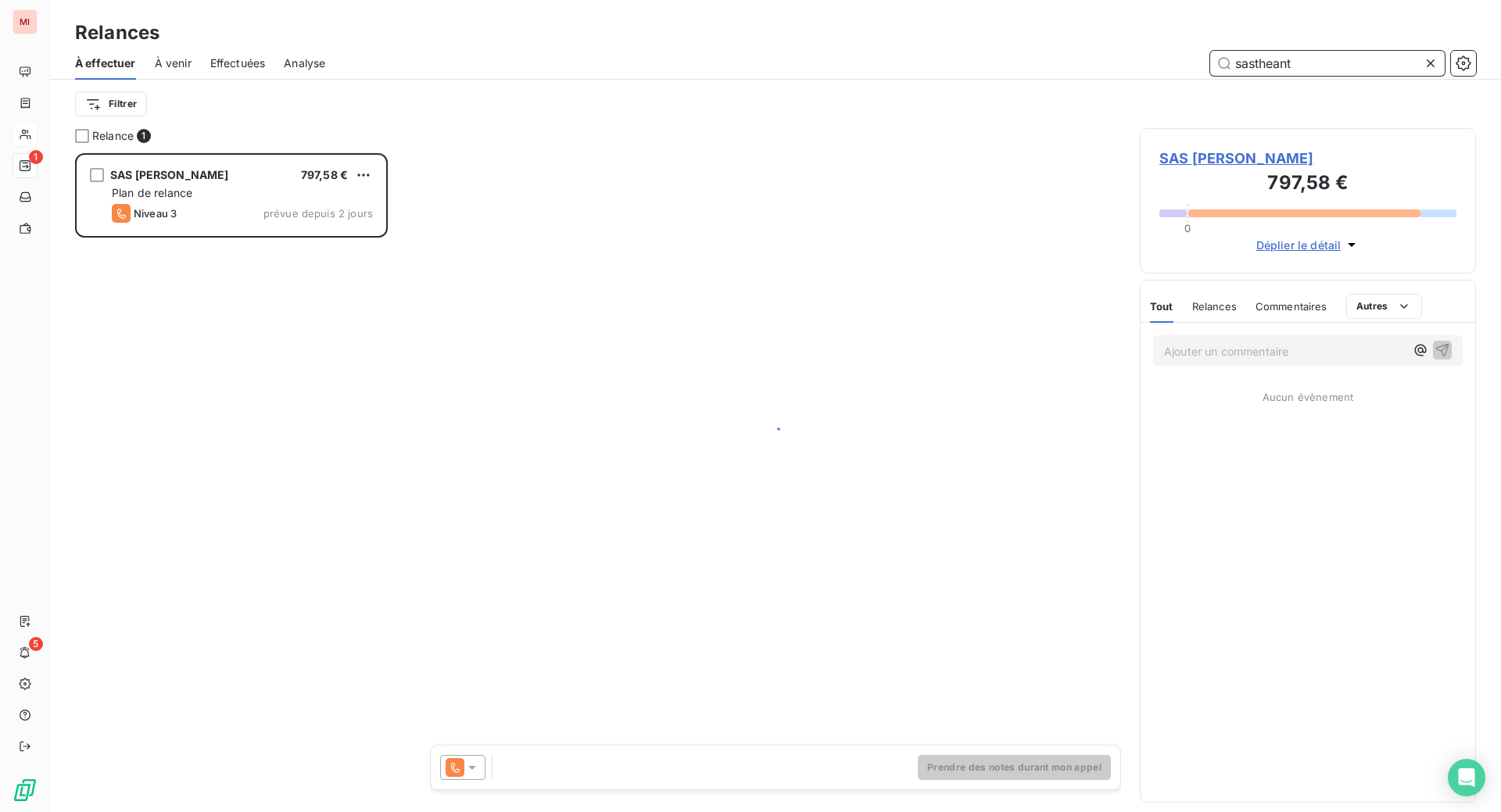
scroll to position [619, 298]
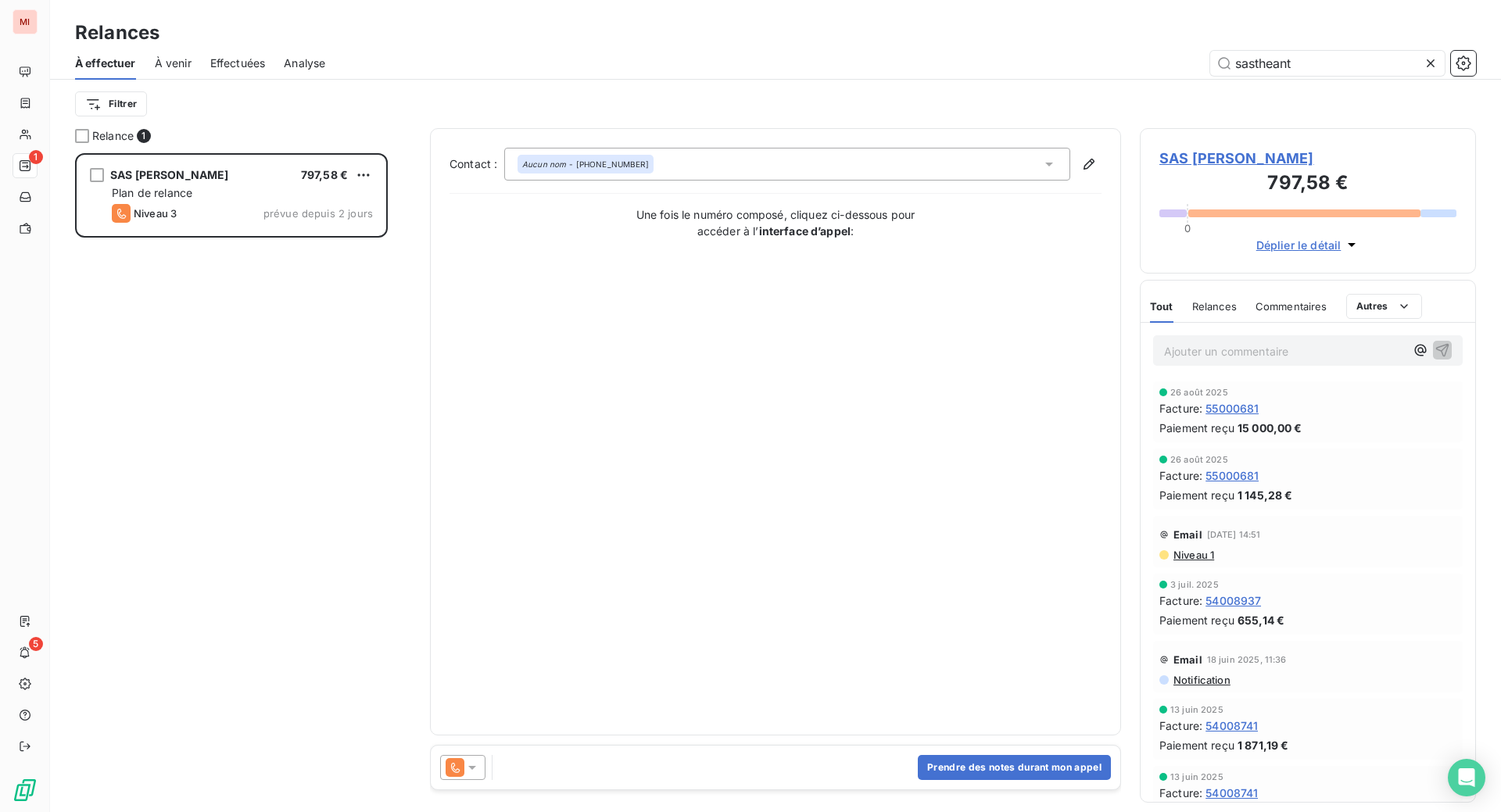
click at [476, 770] on icon at bounding box center [471, 768] width 8 height 4
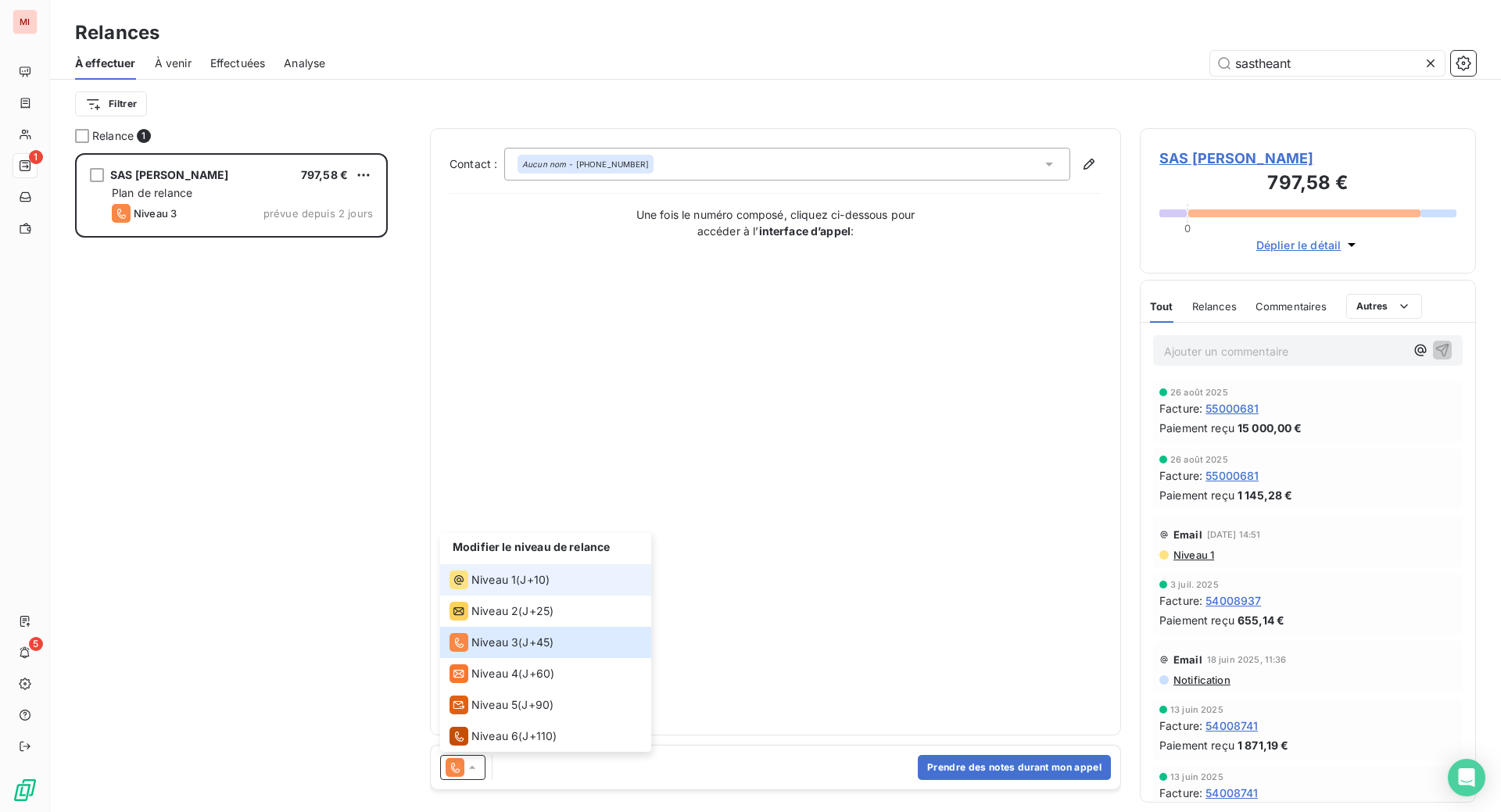
click at [516, 587] on span "Niveau 1" at bounding box center [494, 580] width 45 height 15
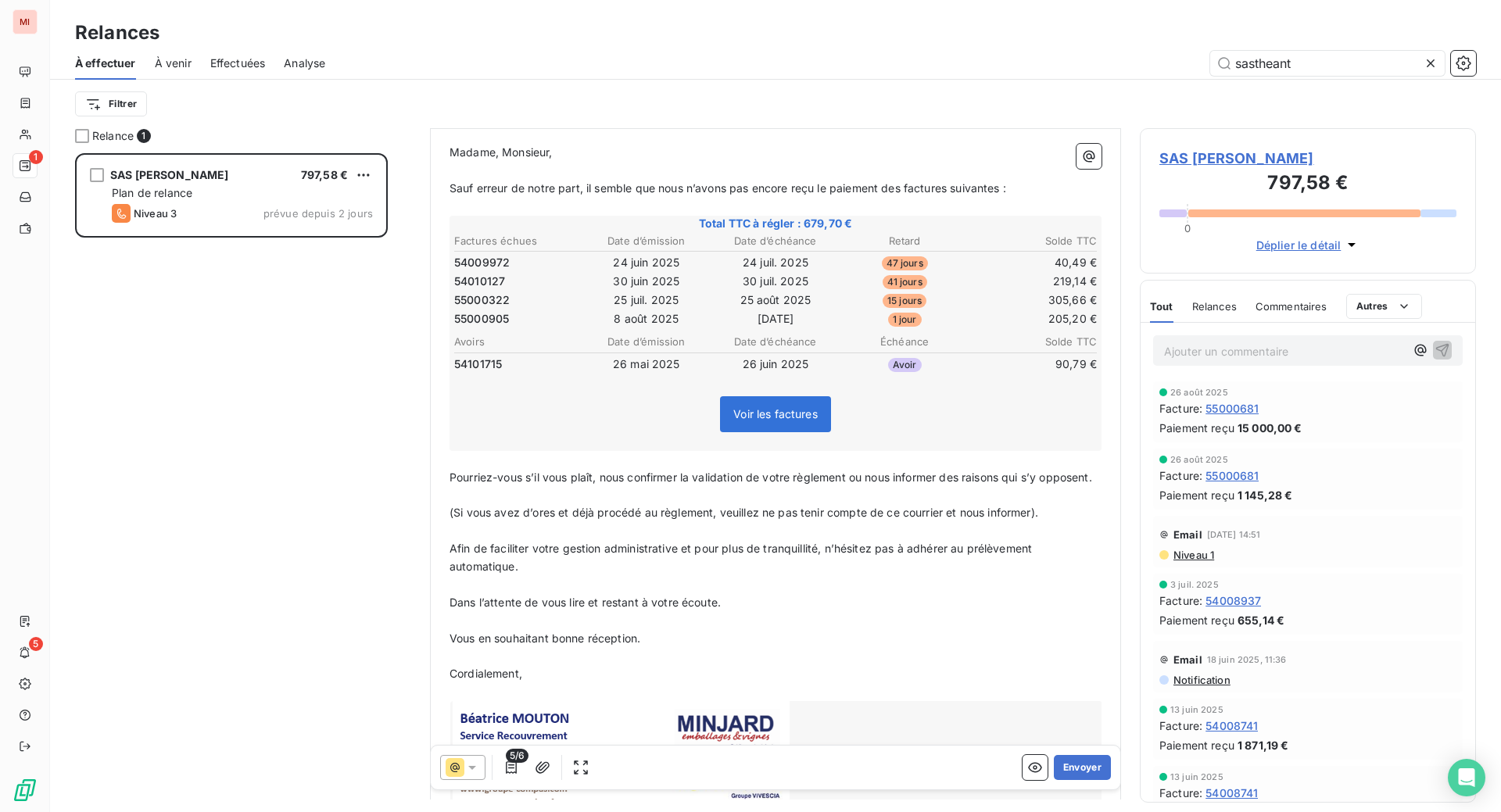
scroll to position [196, 0]
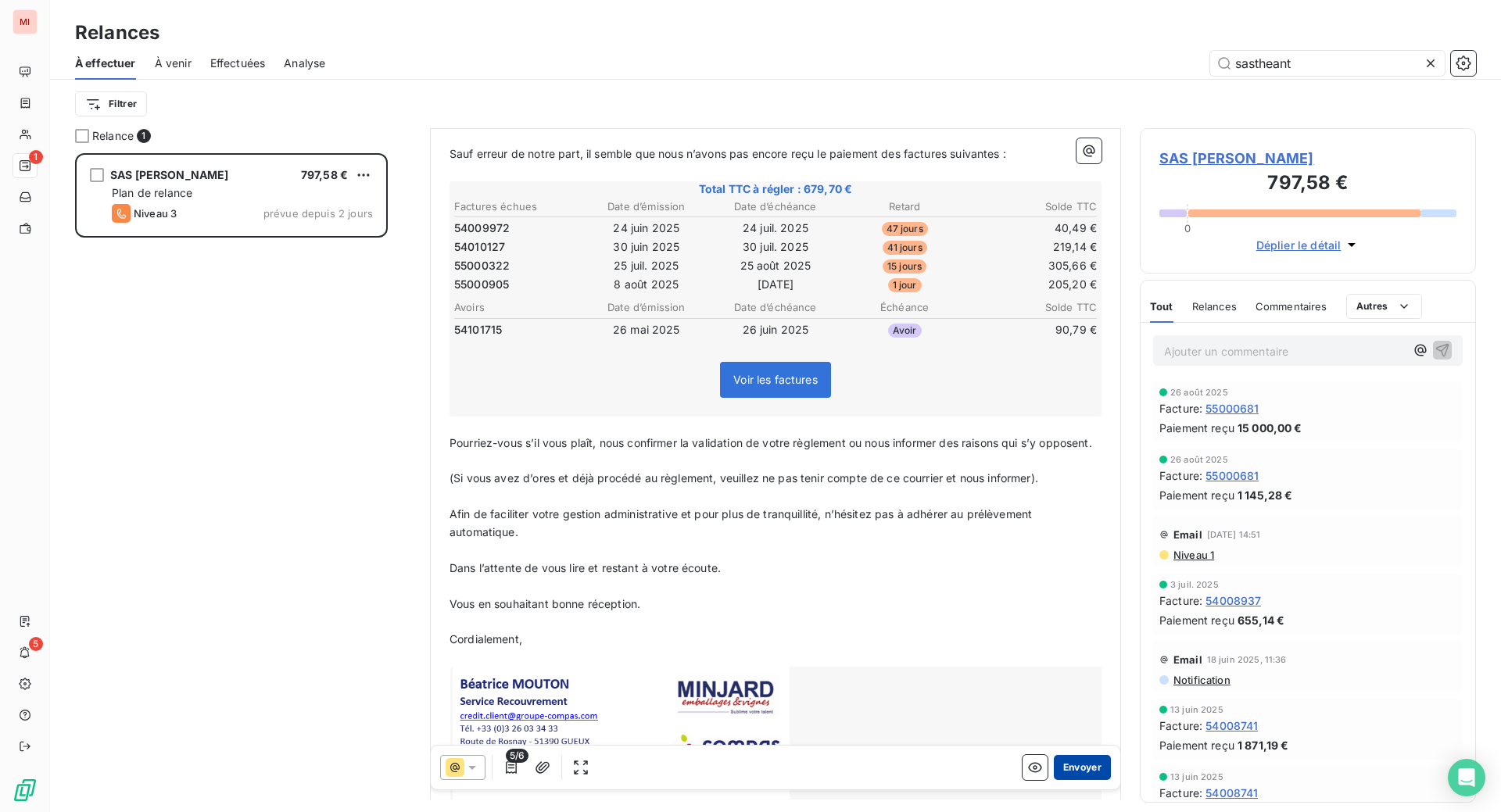
click at [1054, 780] on button "Envoyer" at bounding box center [1082, 767] width 57 height 25
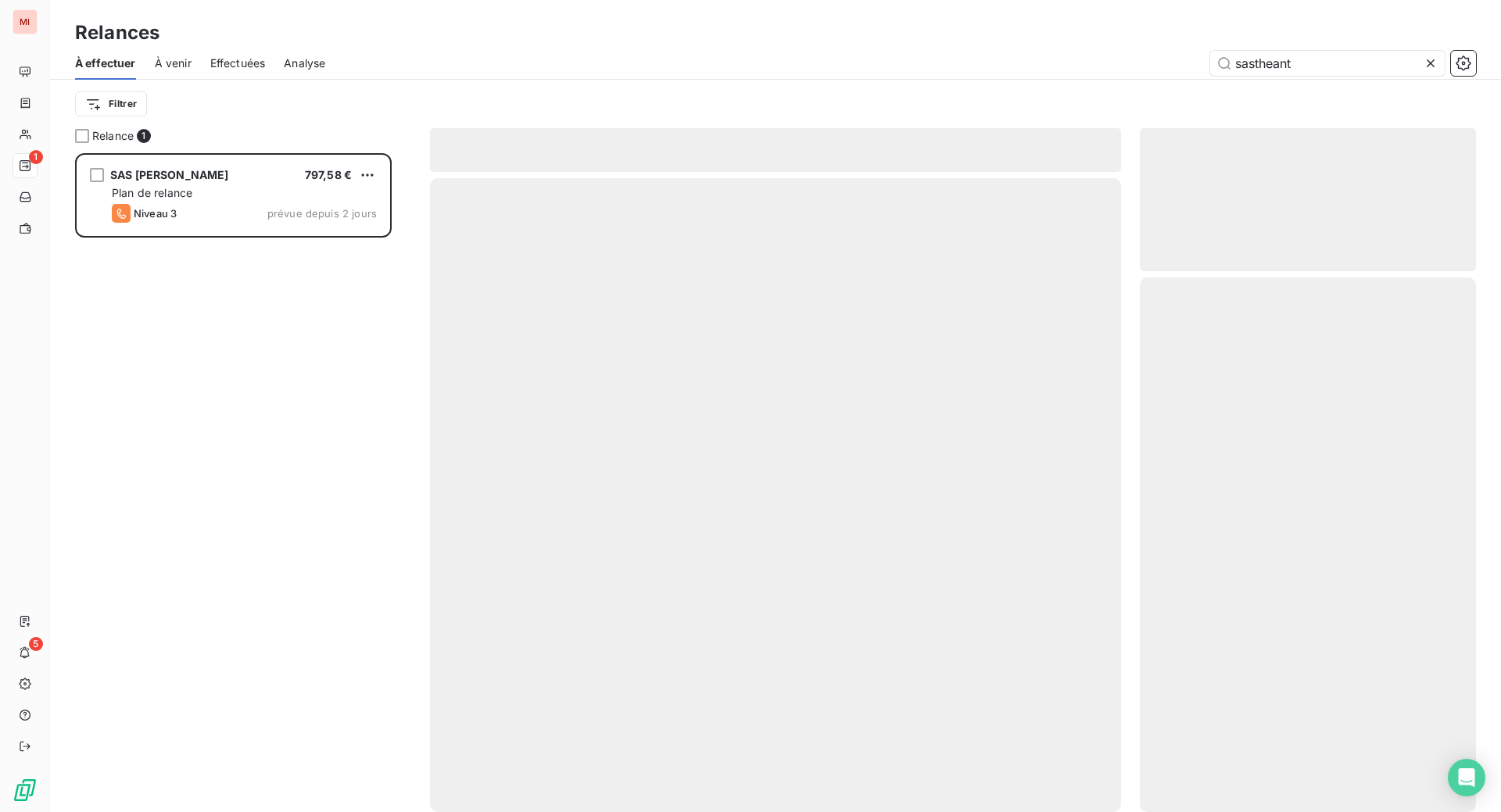
scroll to position [599, 302]
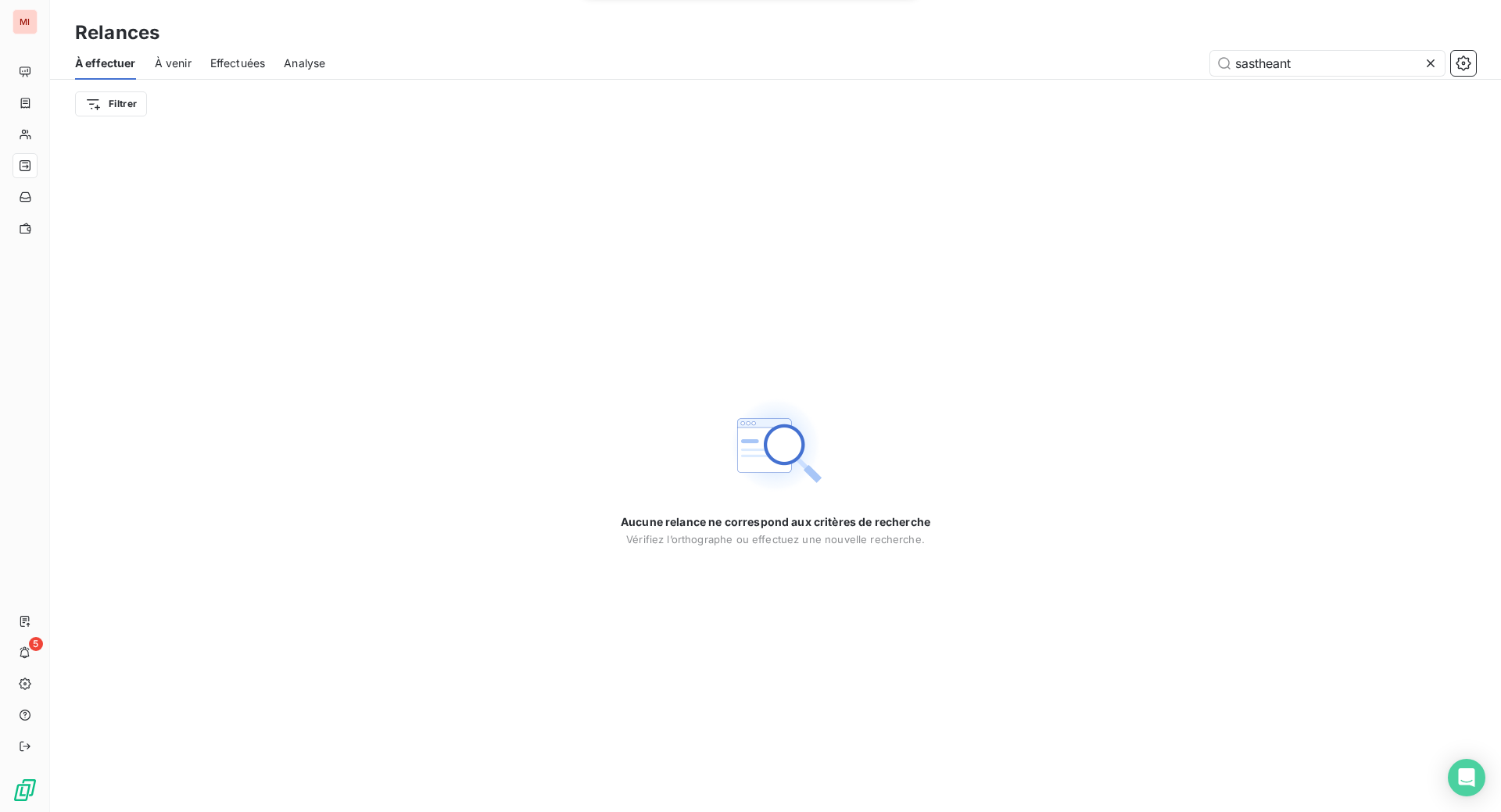
click at [266, 71] on span "Effectuées" at bounding box center [237, 64] width 56 height 15
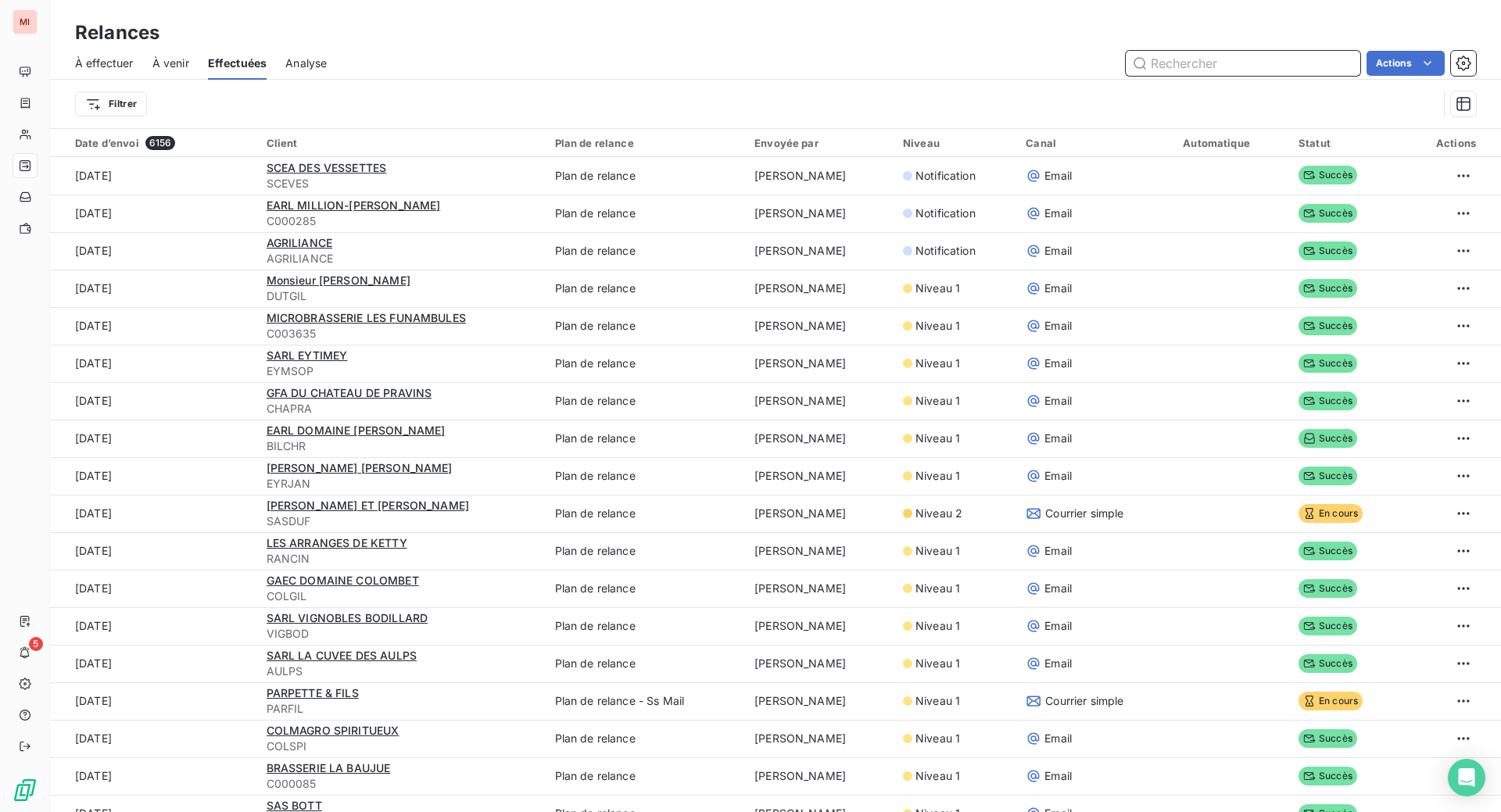
drag, startPoint x: 227, startPoint y: 88, endPoint x: 237, endPoint y: 94, distance: 11.7
click at [189, 71] on span "À venir" at bounding box center [170, 64] width 37 height 15
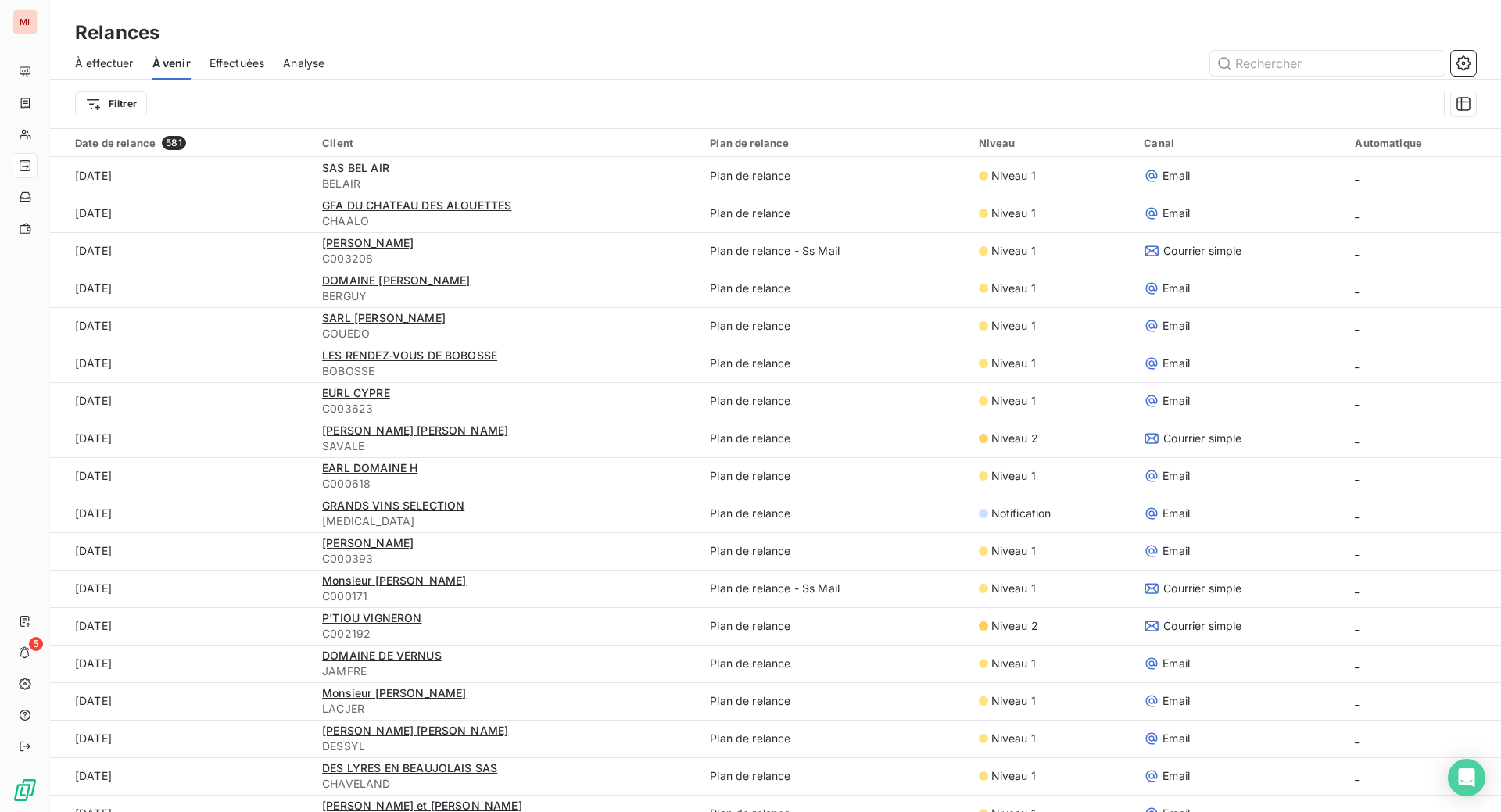
click at [265, 71] on span "Effectuées" at bounding box center [237, 64] width 56 height 15
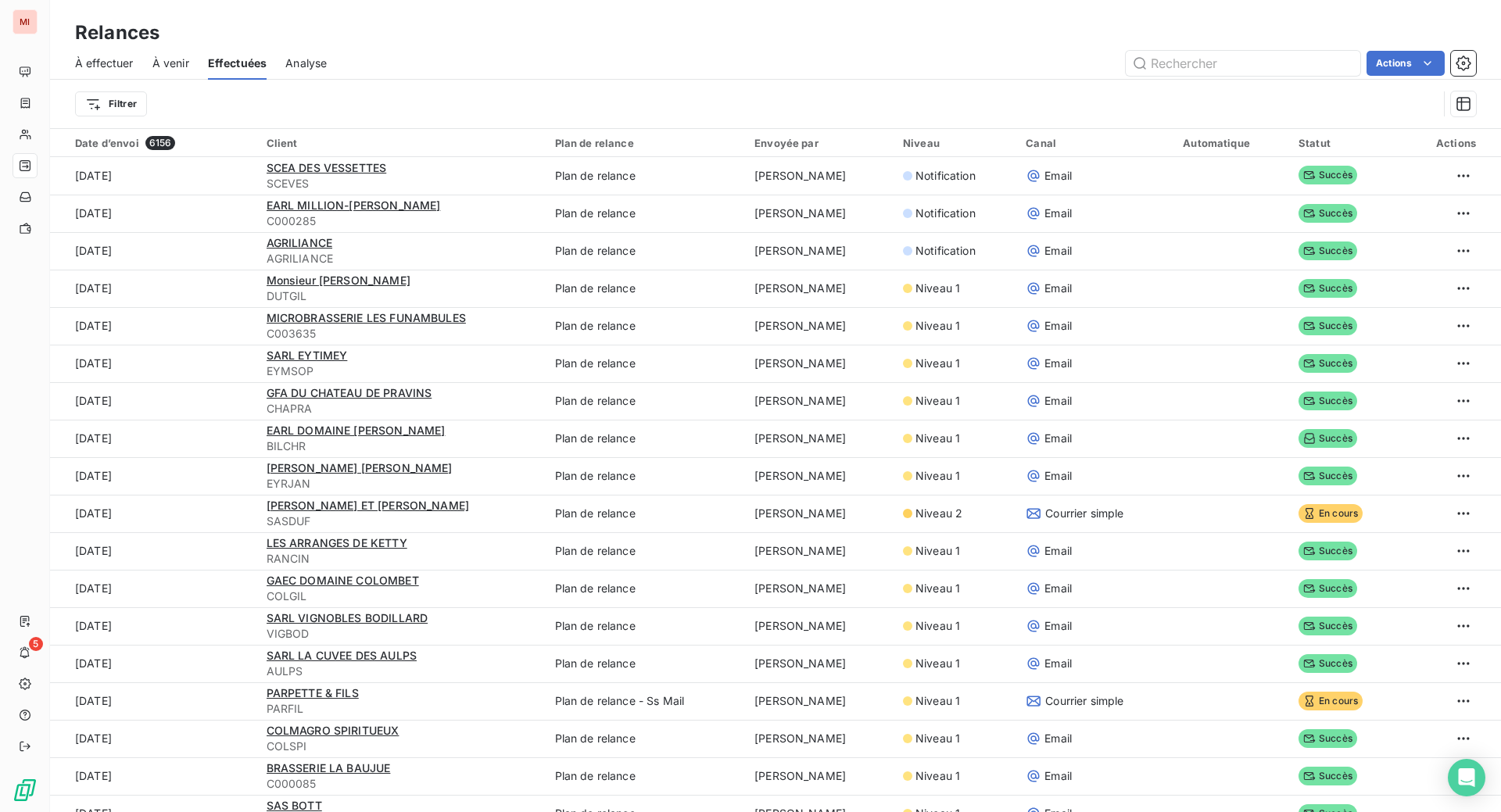
click at [133, 71] on span "À effectuer" at bounding box center [104, 64] width 58 height 15
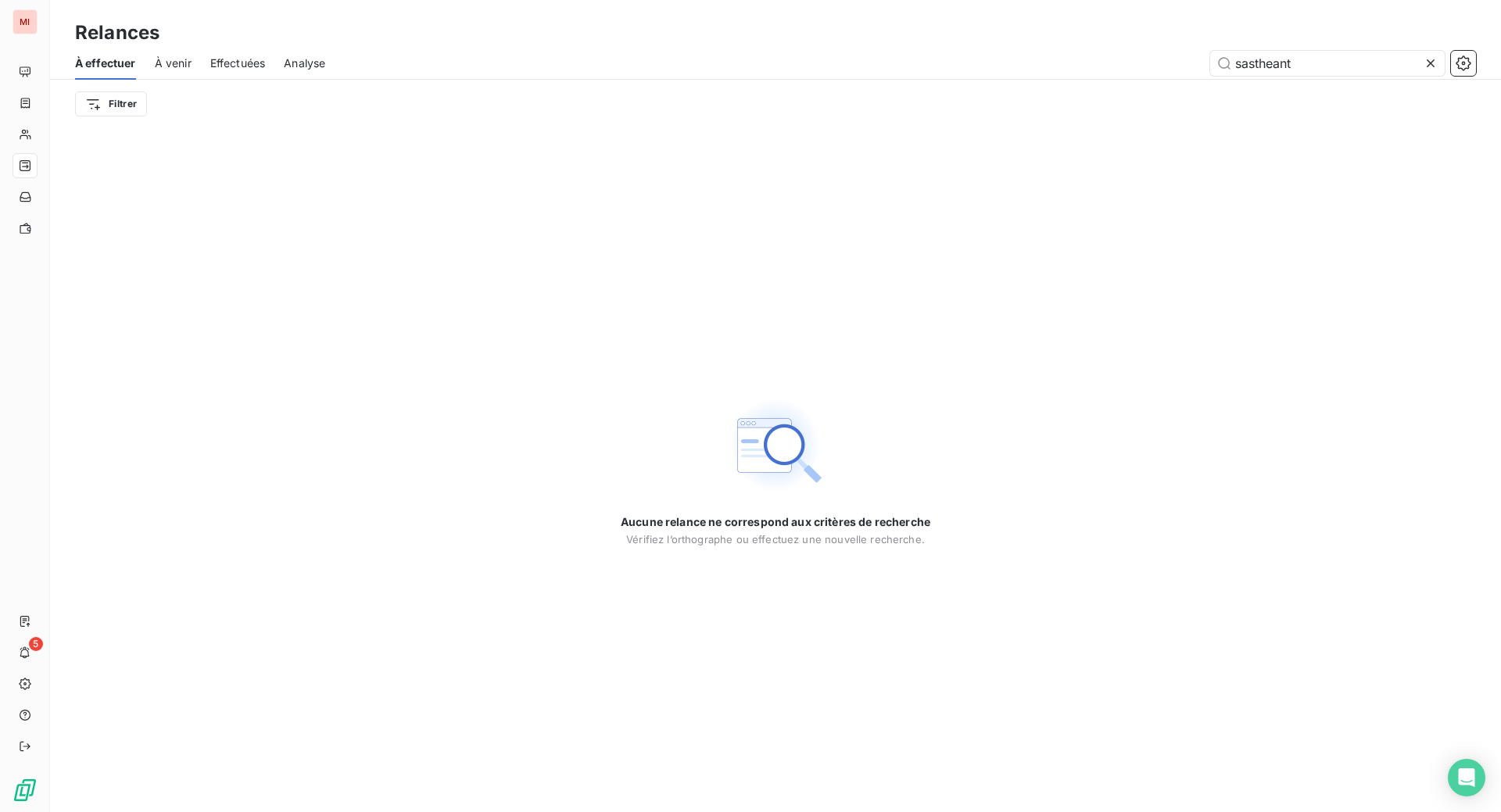
drag, startPoint x: 1319, startPoint y: 88, endPoint x: 1118, endPoint y: 69, distance: 201.9
click at [1121, 74] on div "sastheant" at bounding box center [910, 63] width 1132 height 25
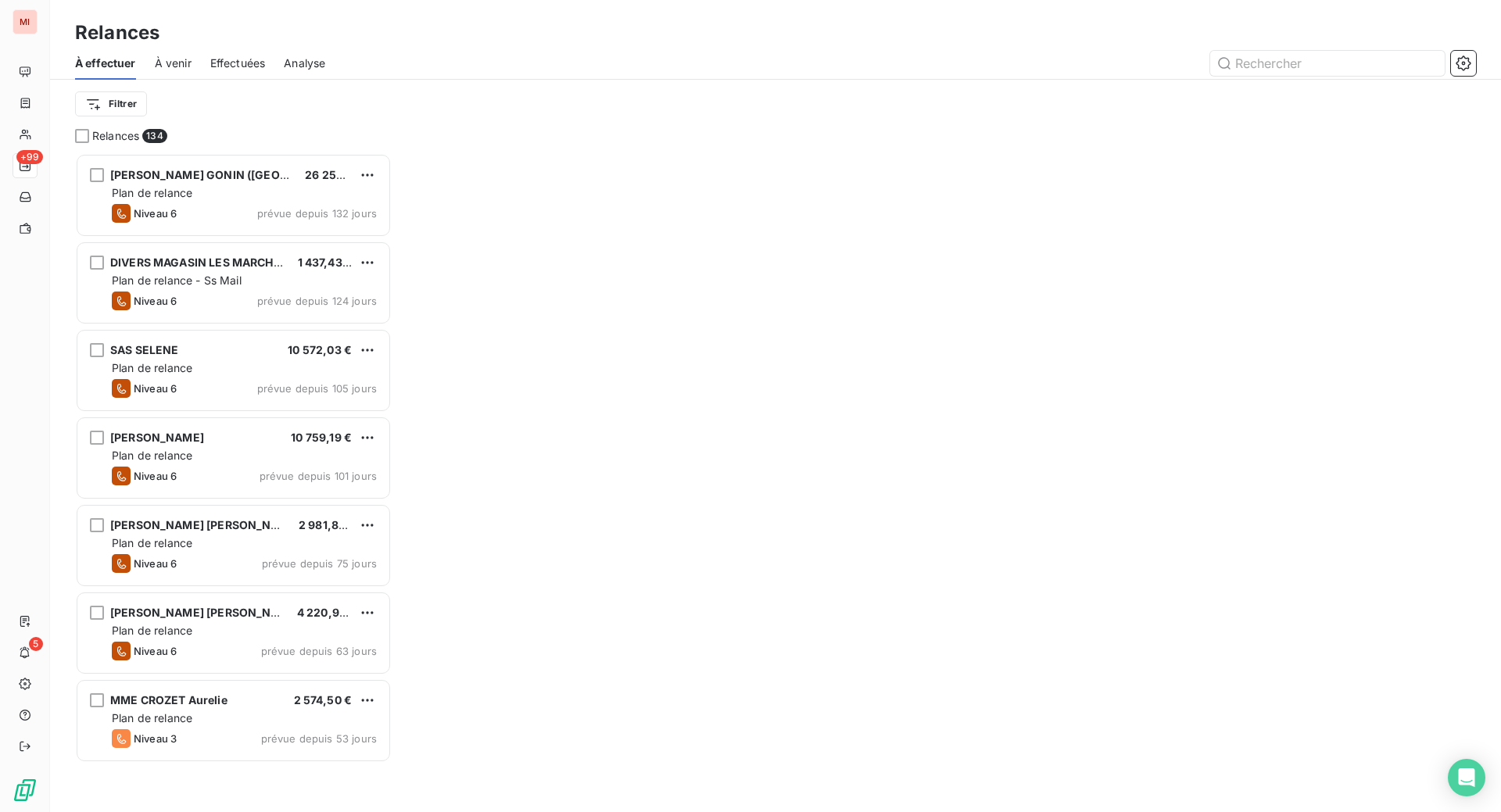
scroll to position [599, 302]
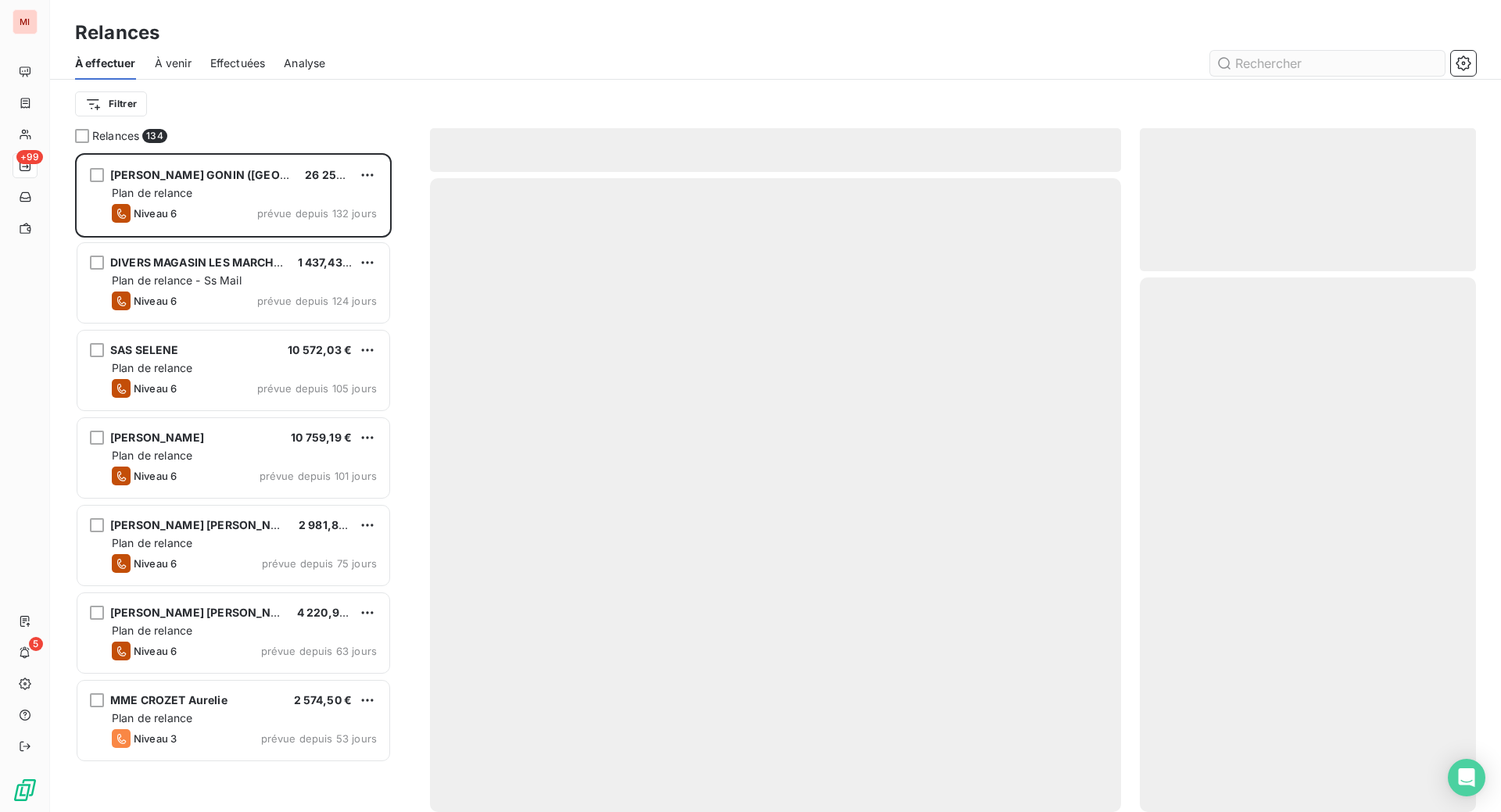
click at [1269, 76] on input "text" at bounding box center [1327, 63] width 235 height 25
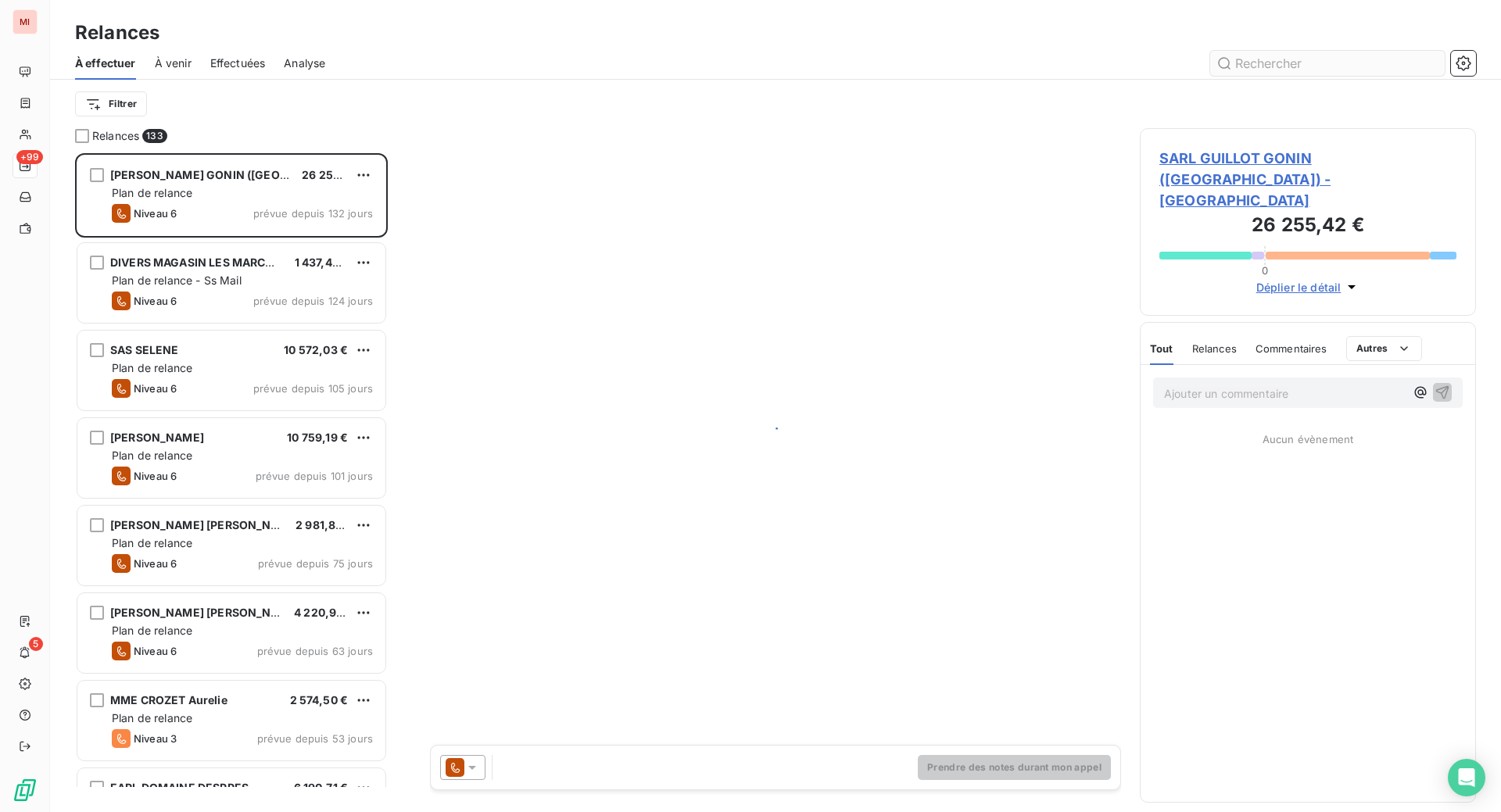
scroll to position [619, 298]
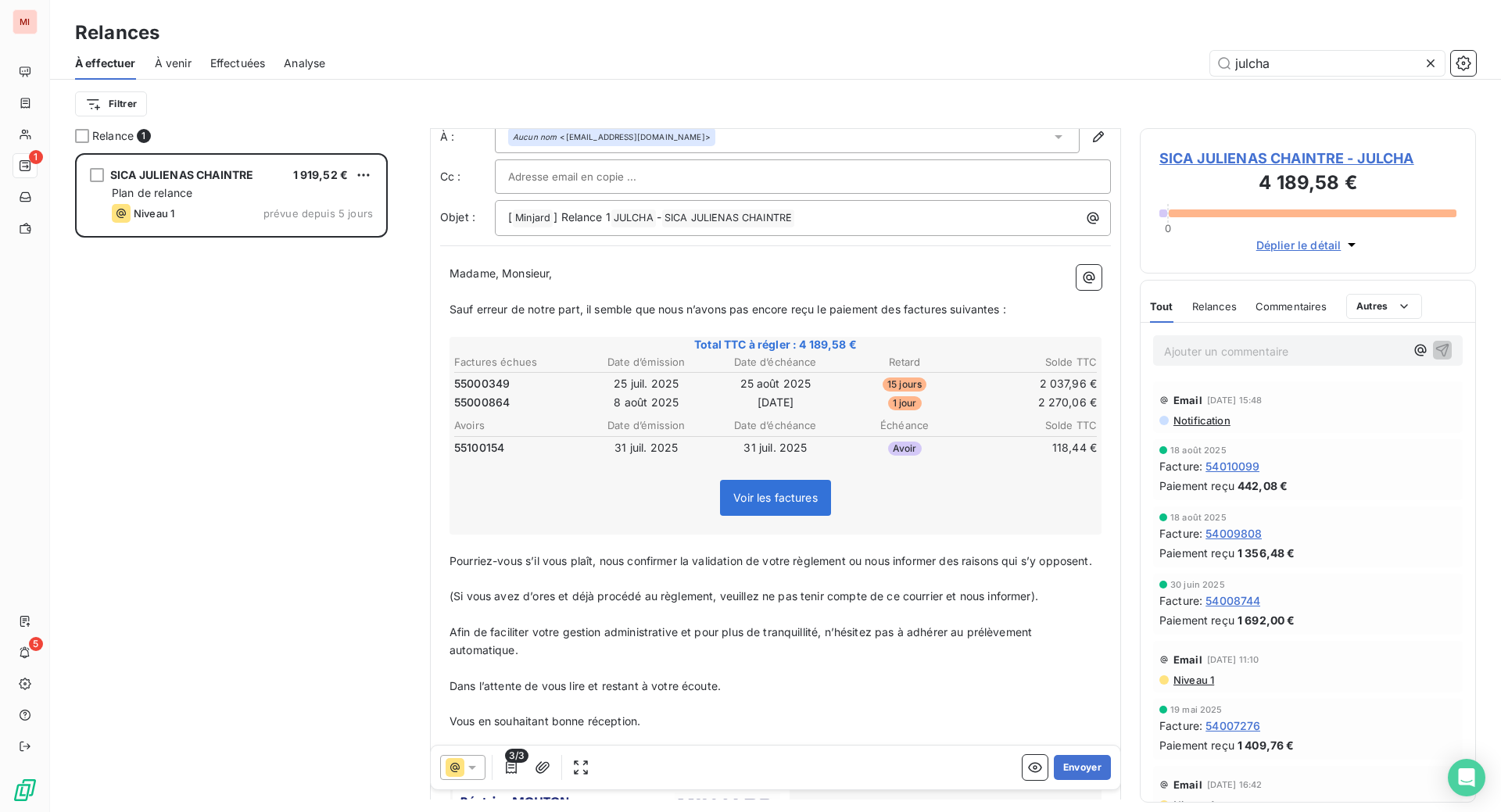
scroll to position [98, 0]
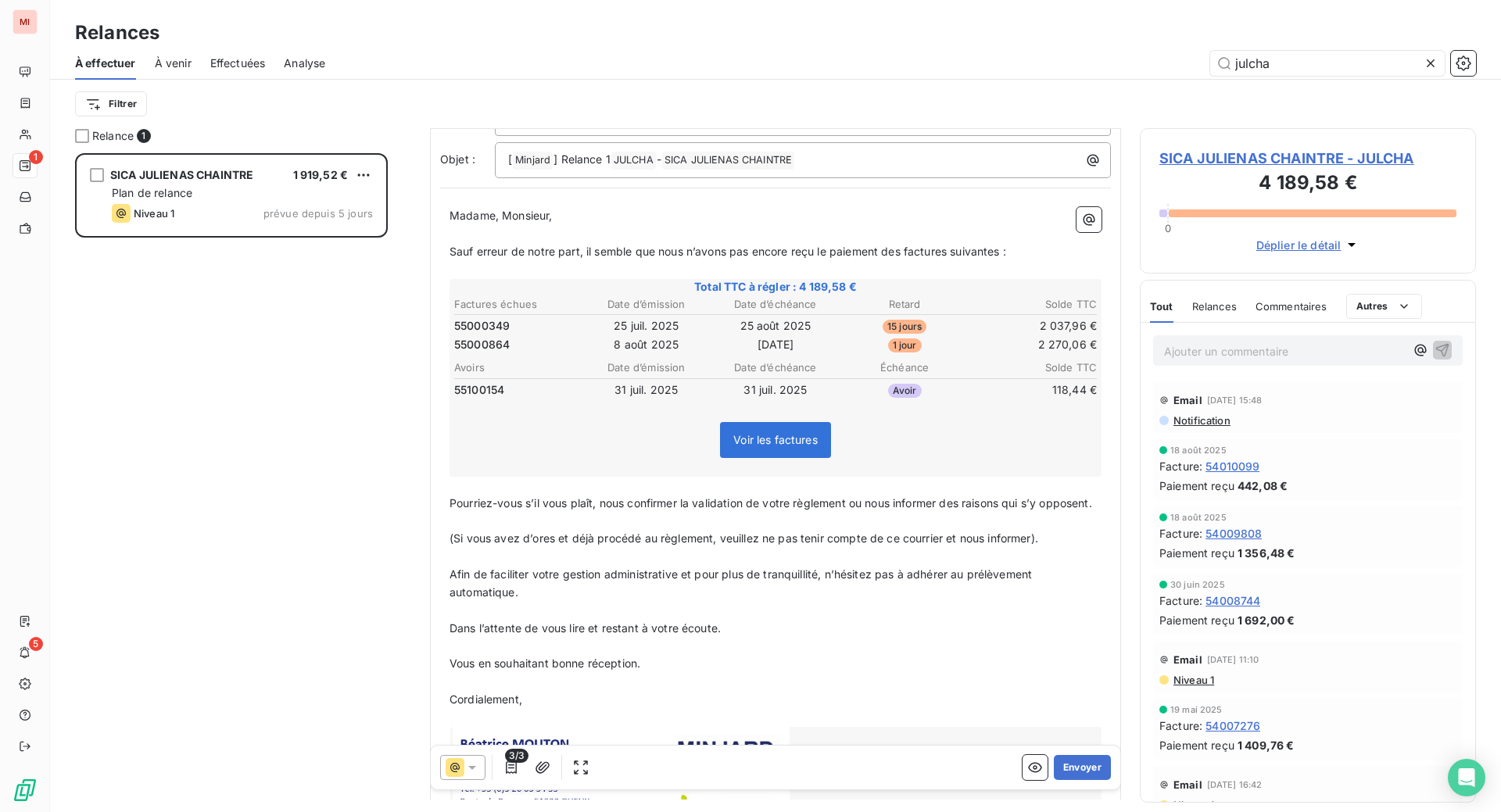
type input "julcha"
click at [1054, 780] on button "Envoyer" at bounding box center [1082, 767] width 57 height 25
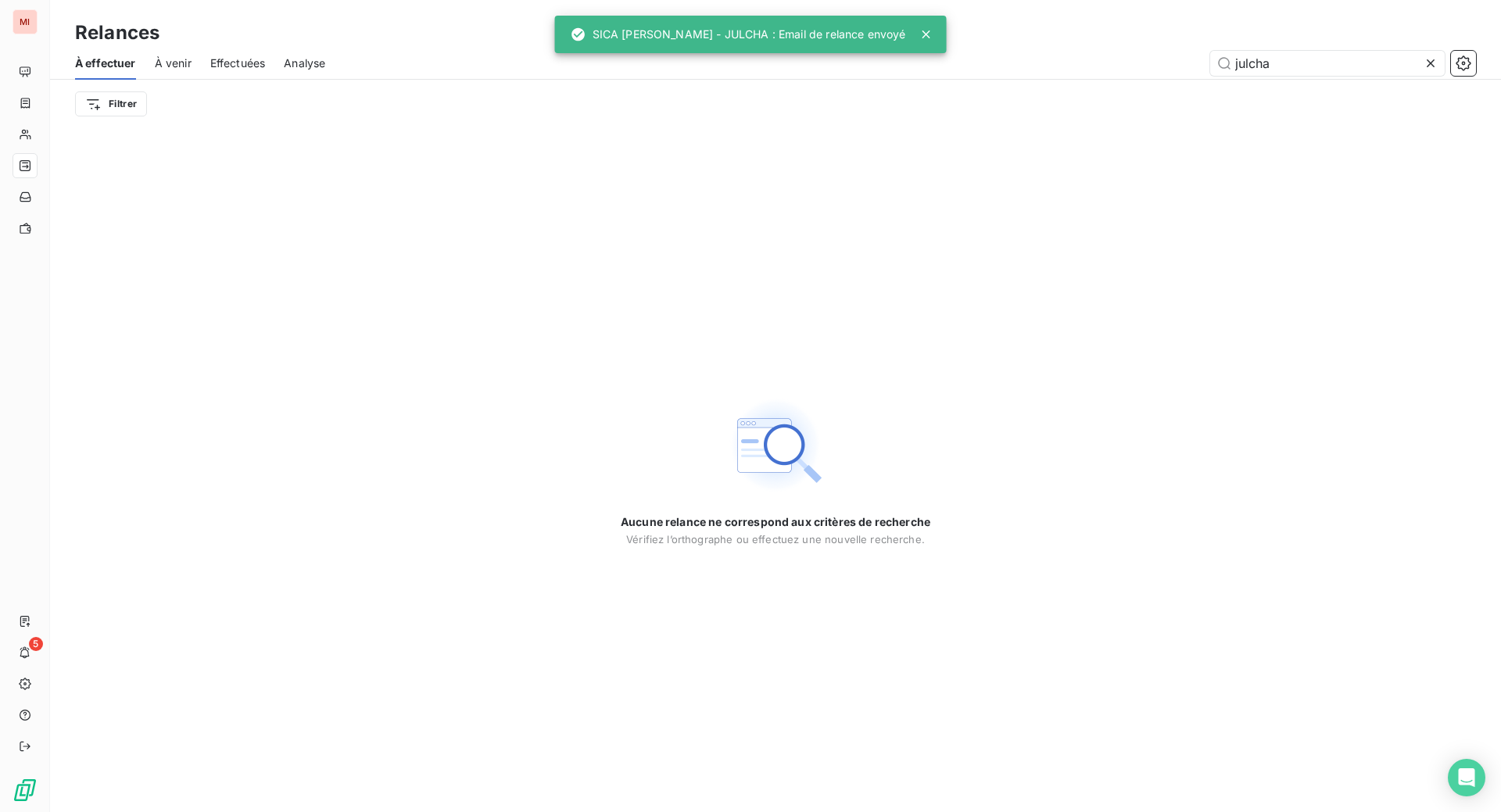
click at [1423, 71] on icon at bounding box center [1430, 64] width 15 height 15
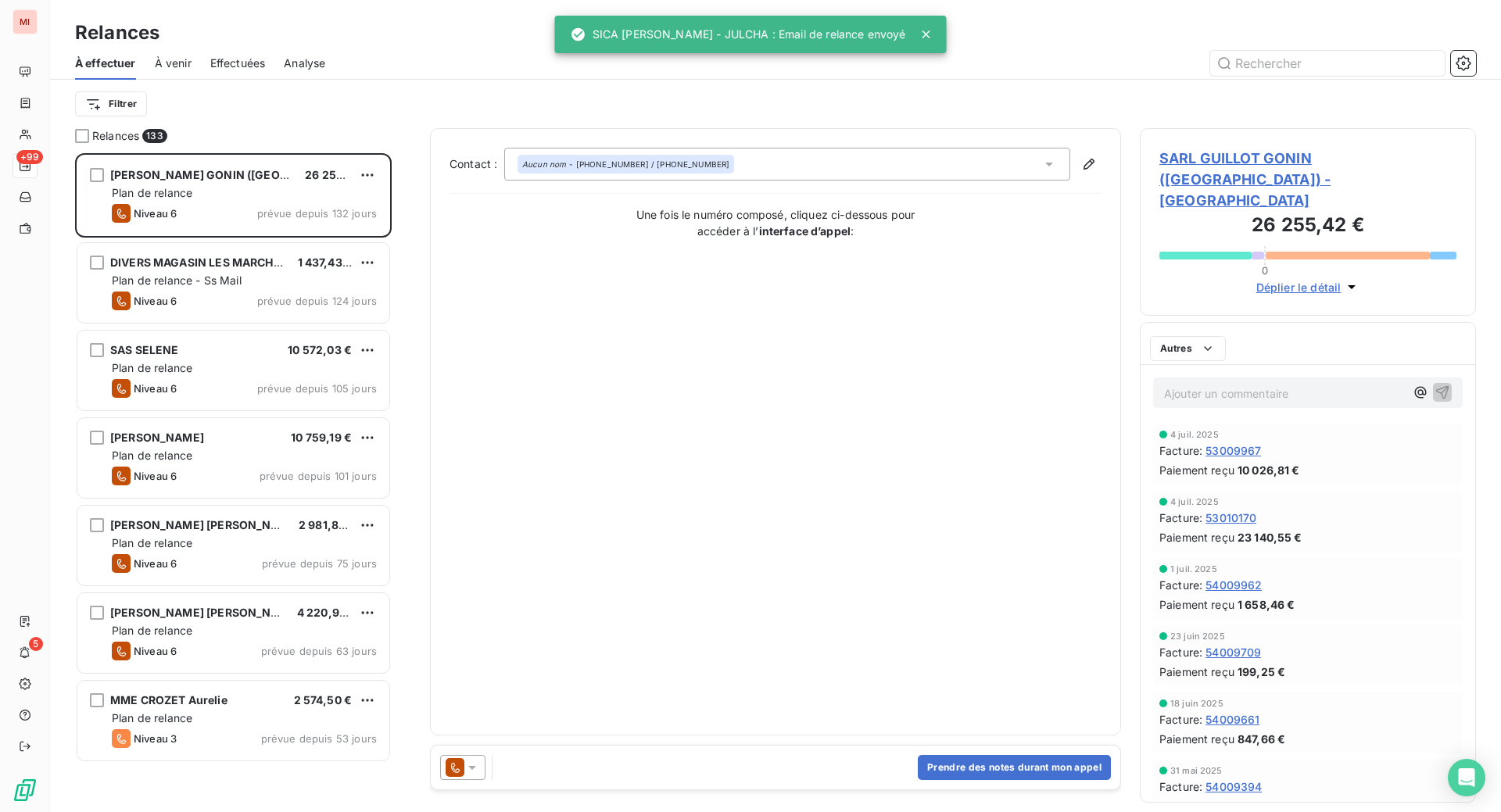
scroll to position [619, 298]
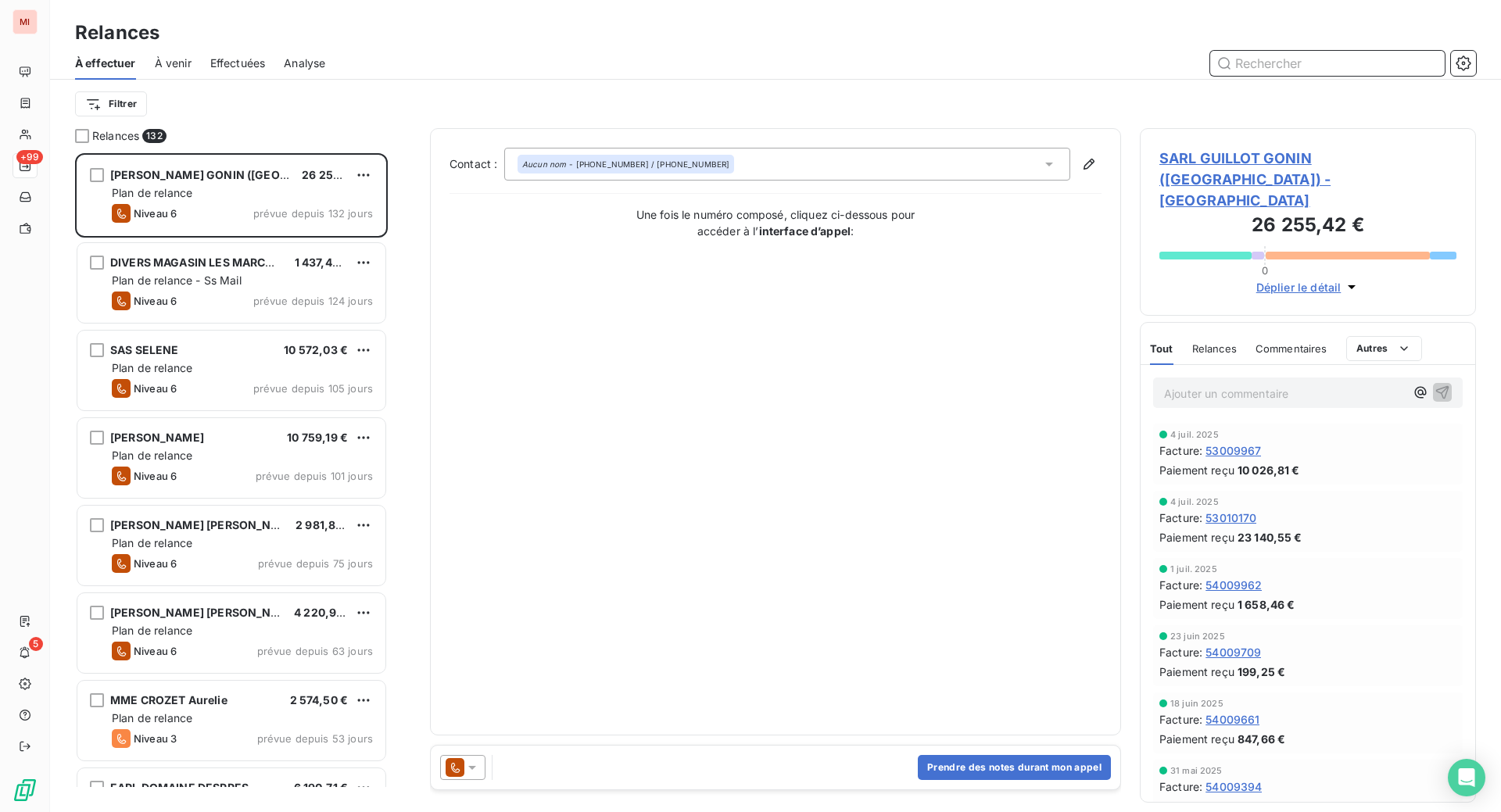
click at [1237, 76] on input "text" at bounding box center [1327, 63] width 235 height 25
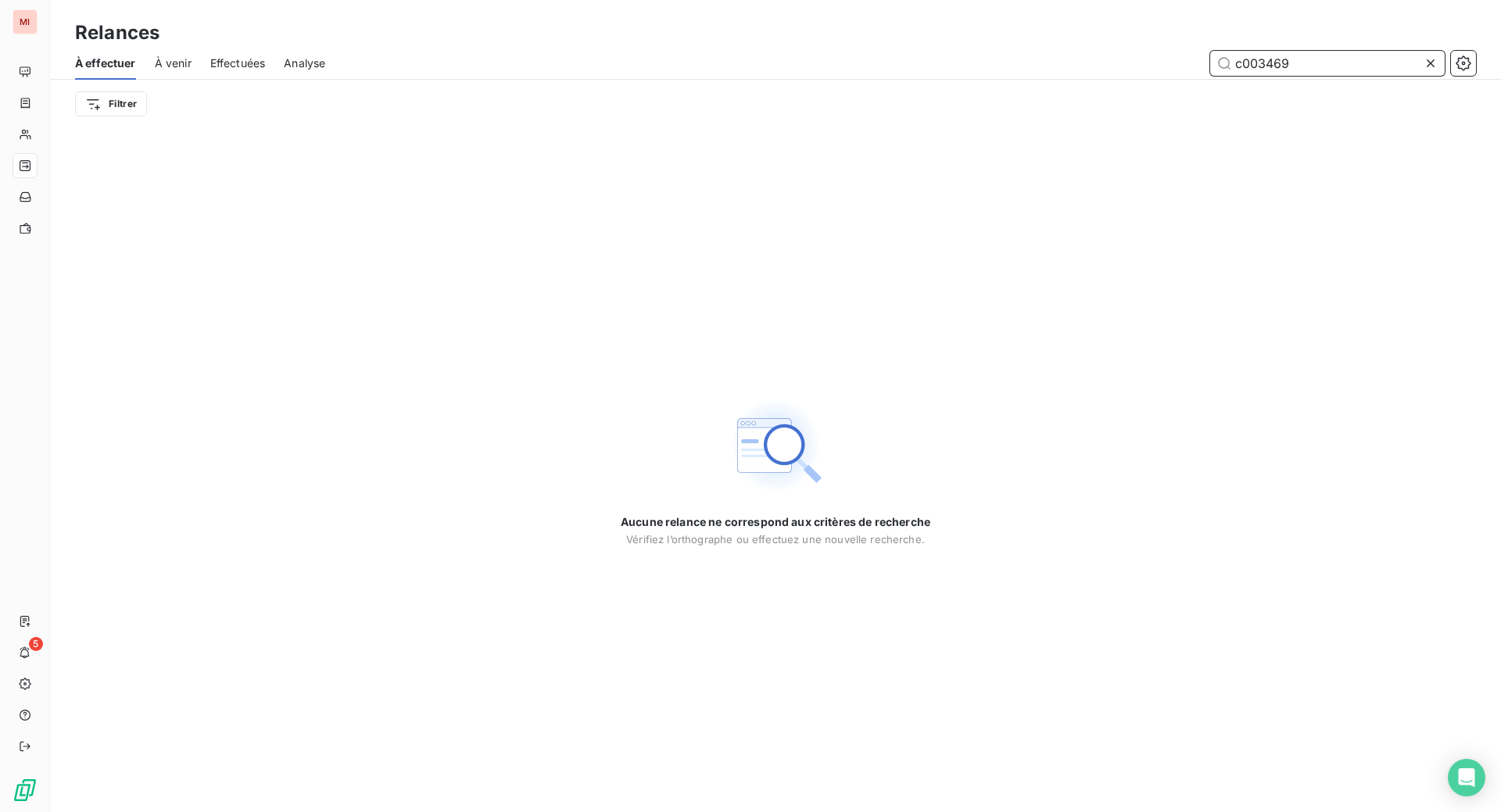
drag, startPoint x: 1313, startPoint y: 82, endPoint x: 1177, endPoint y: 81, distance: 136.0
click at [1177, 76] on div "c003469" at bounding box center [910, 63] width 1132 height 25
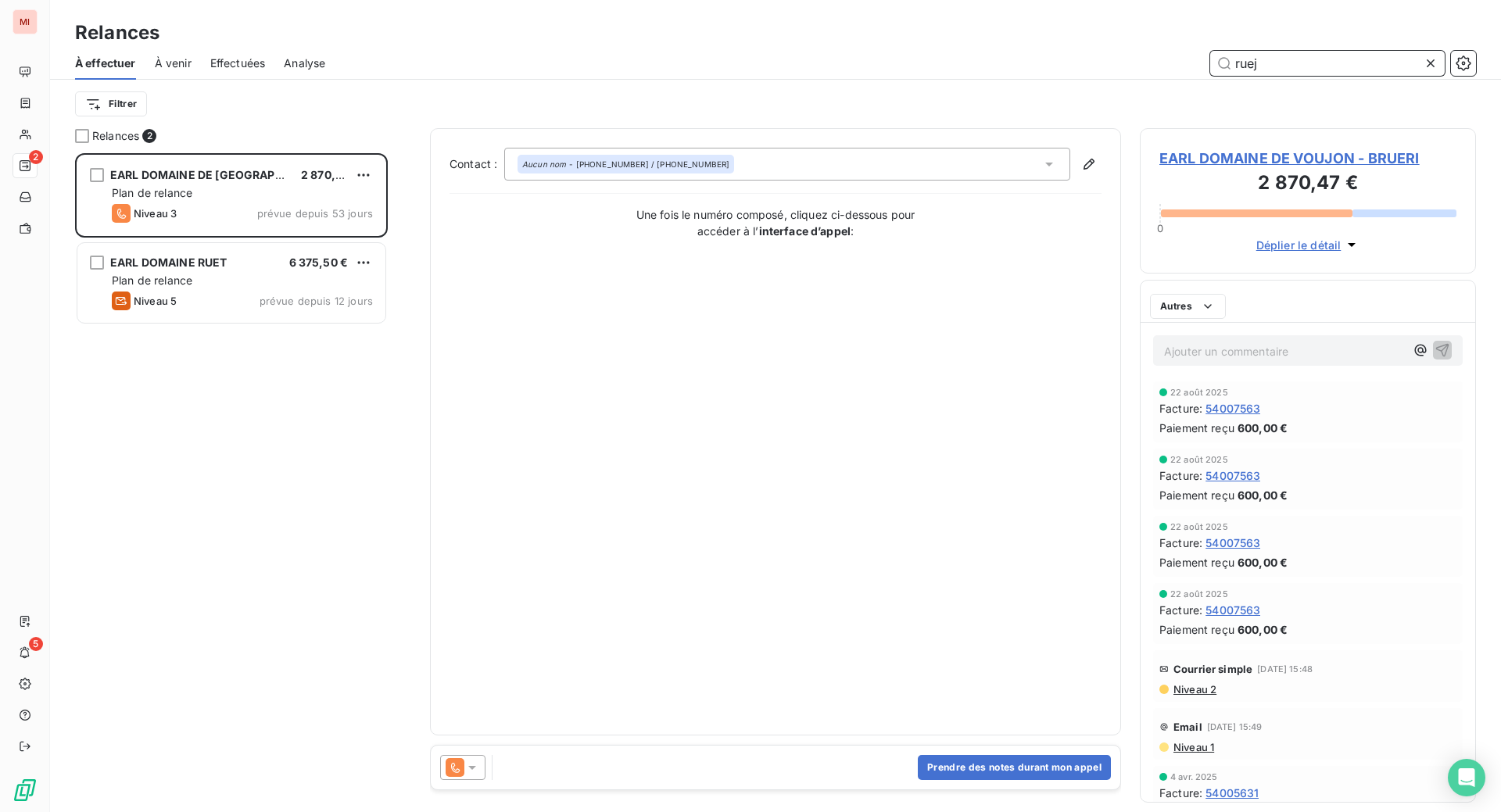
scroll to position [619, 298]
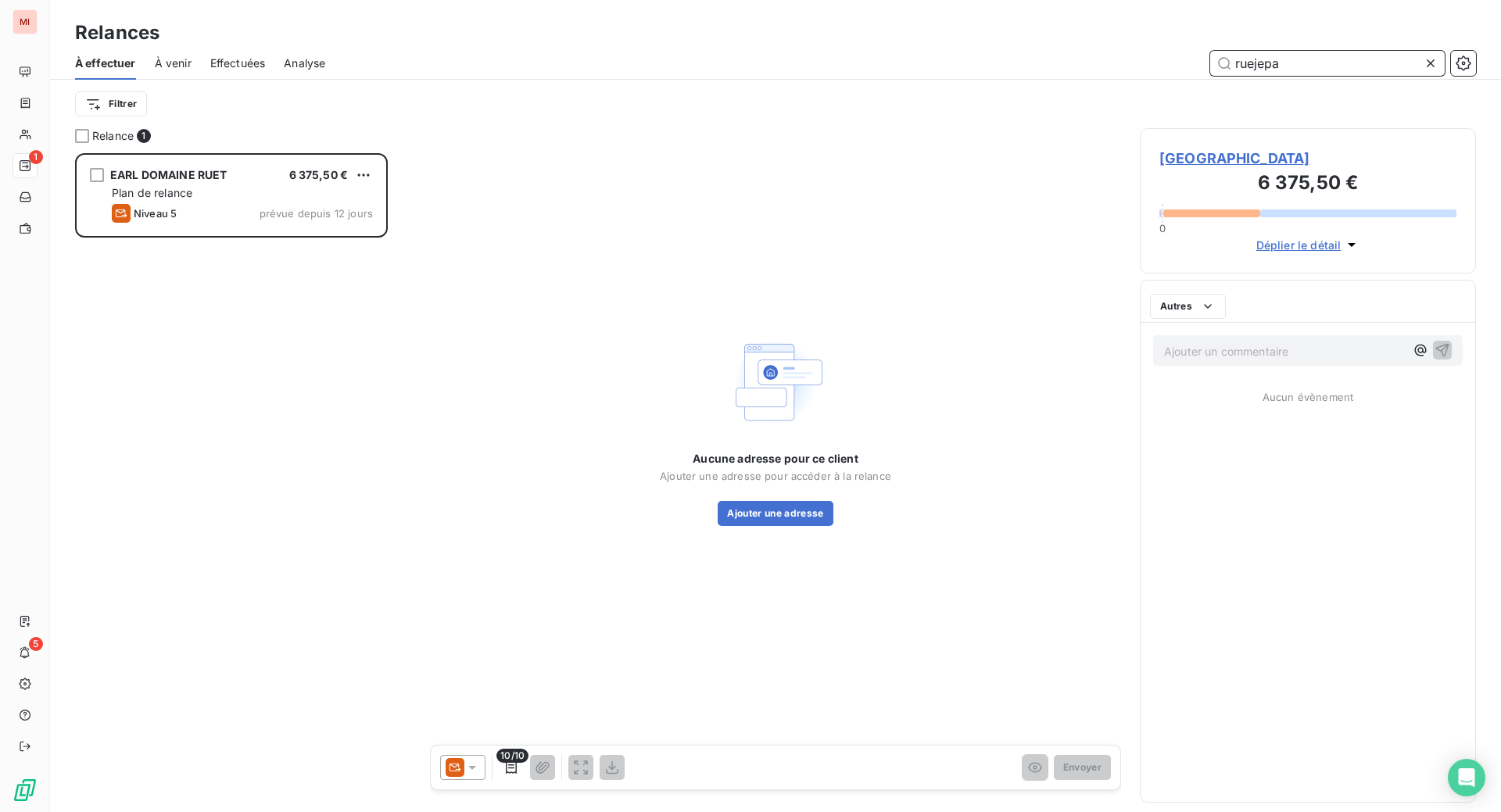
scroll to position [619, 298]
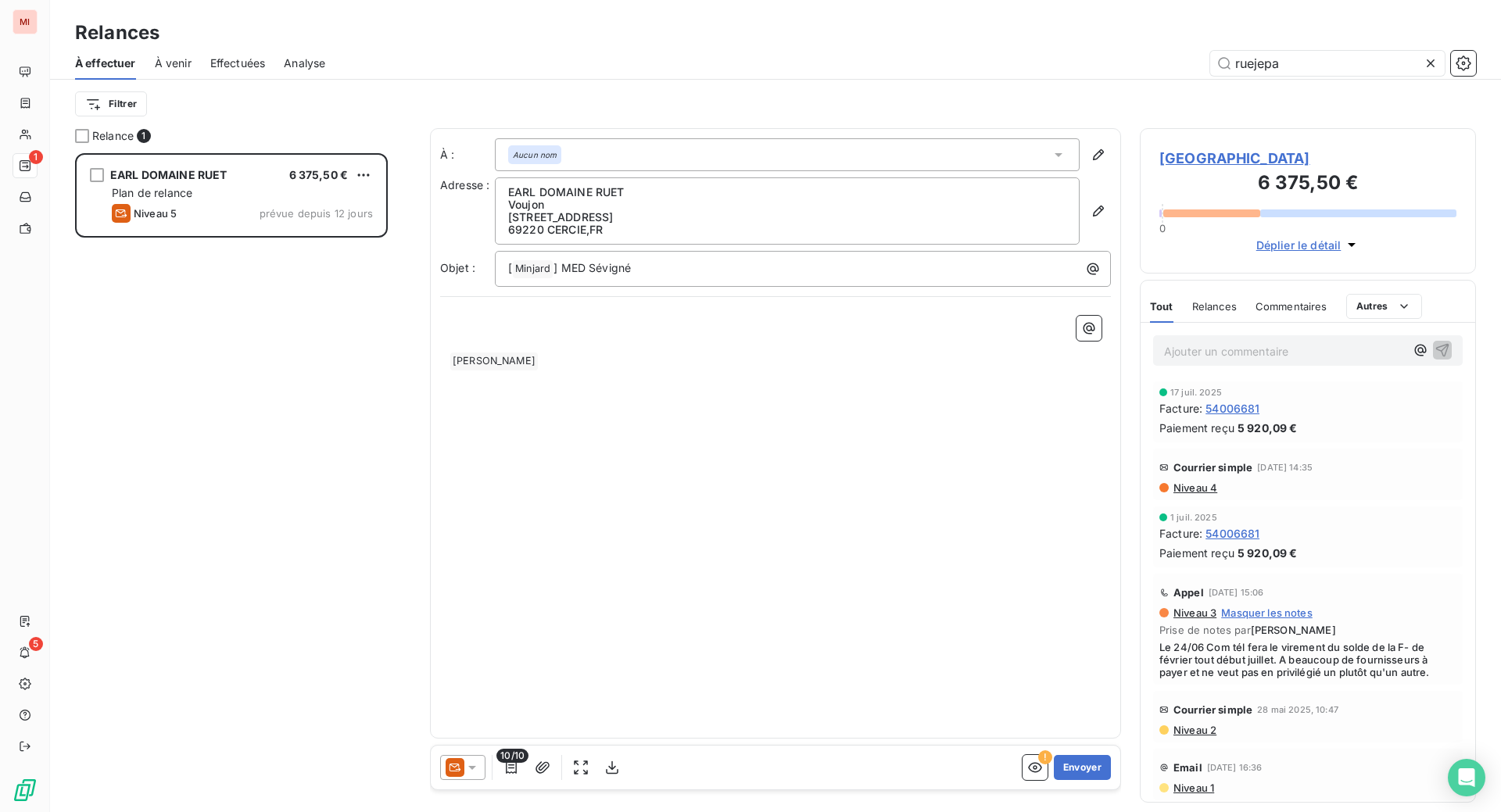
click at [480, 775] on icon at bounding box center [472, 767] width 15 height 15
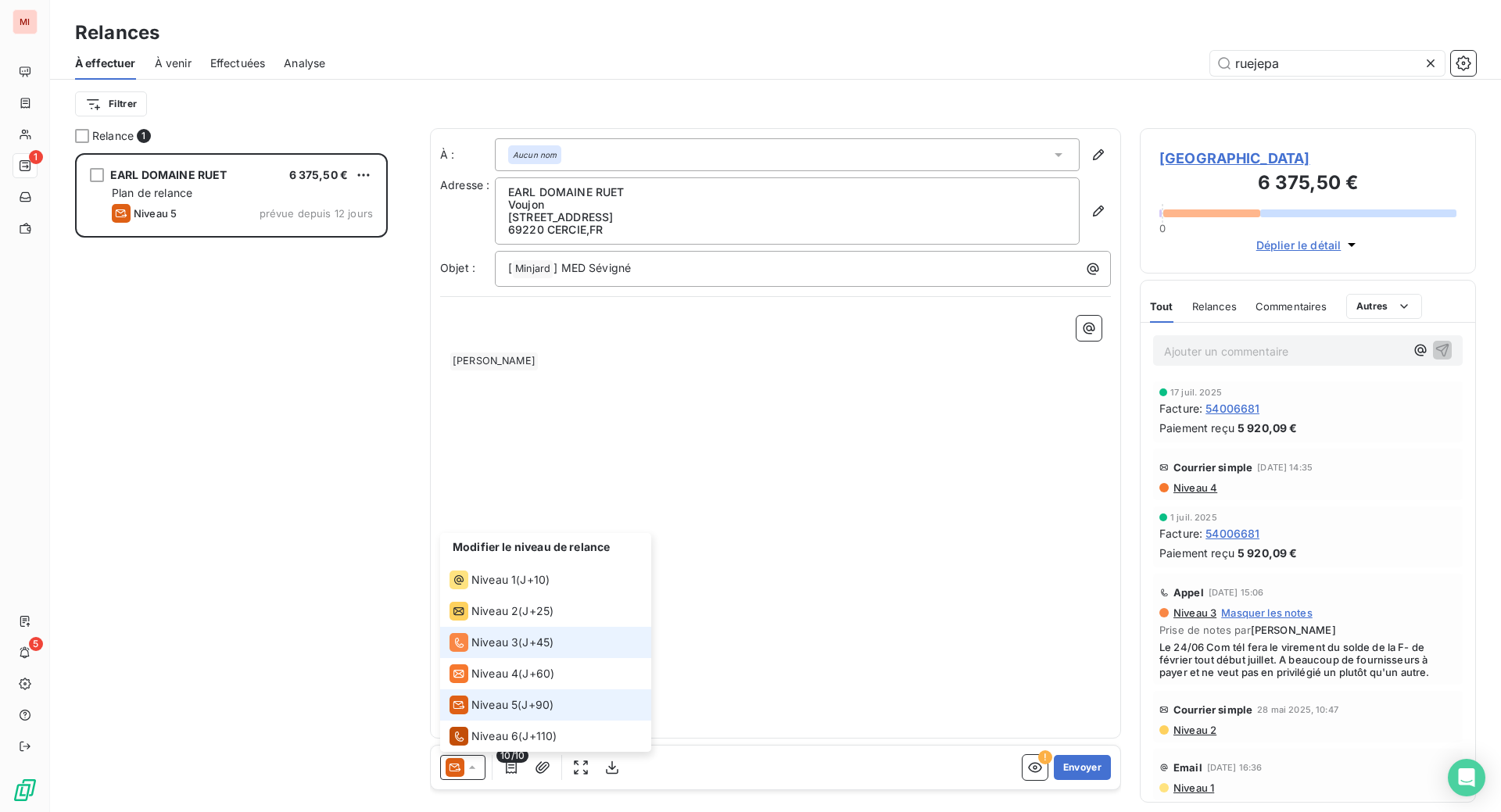
scroll to position [55, 0]
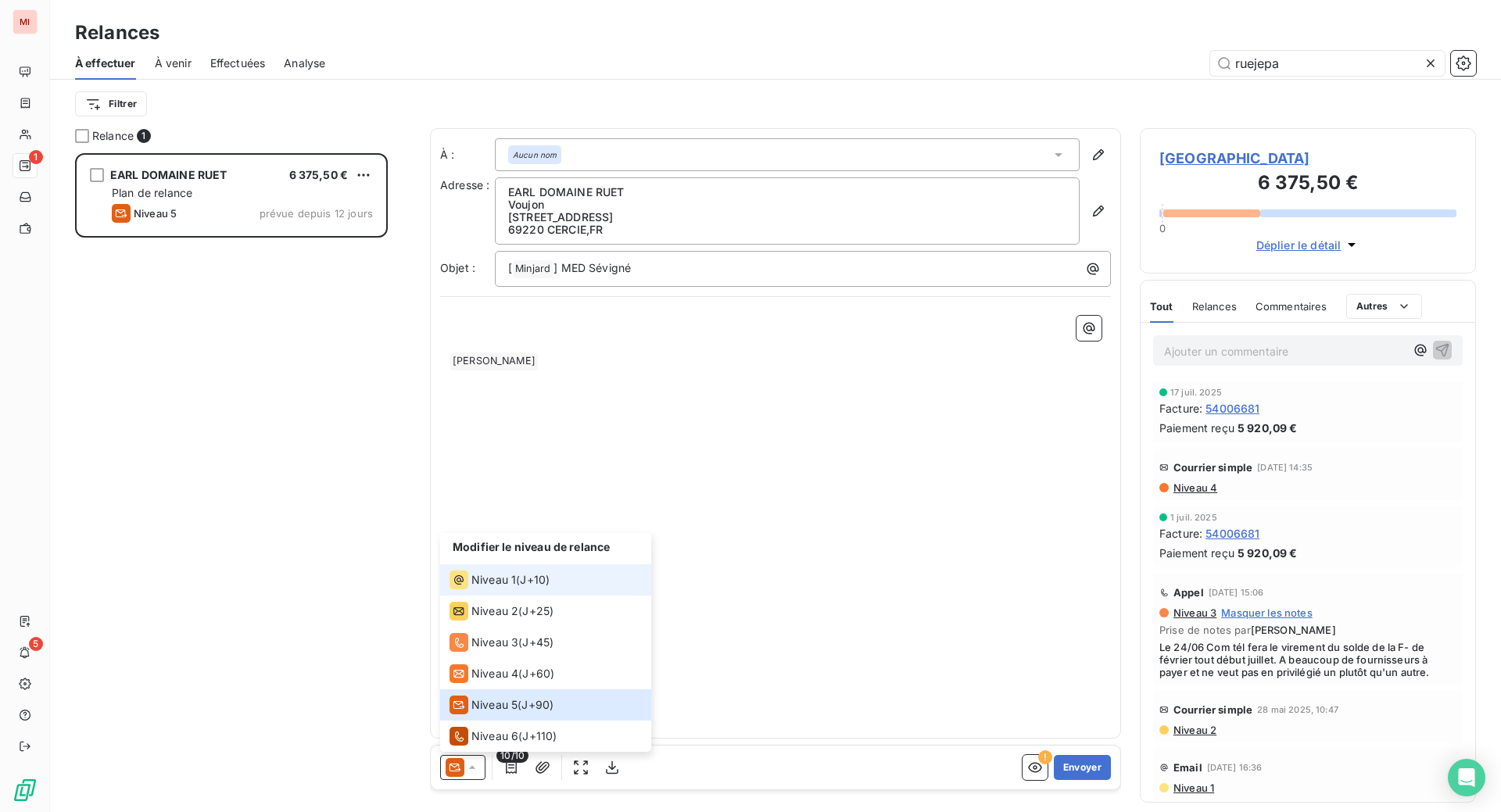
click at [516, 575] on div "Niveau 1" at bounding box center [482, 580] width 66 height 19
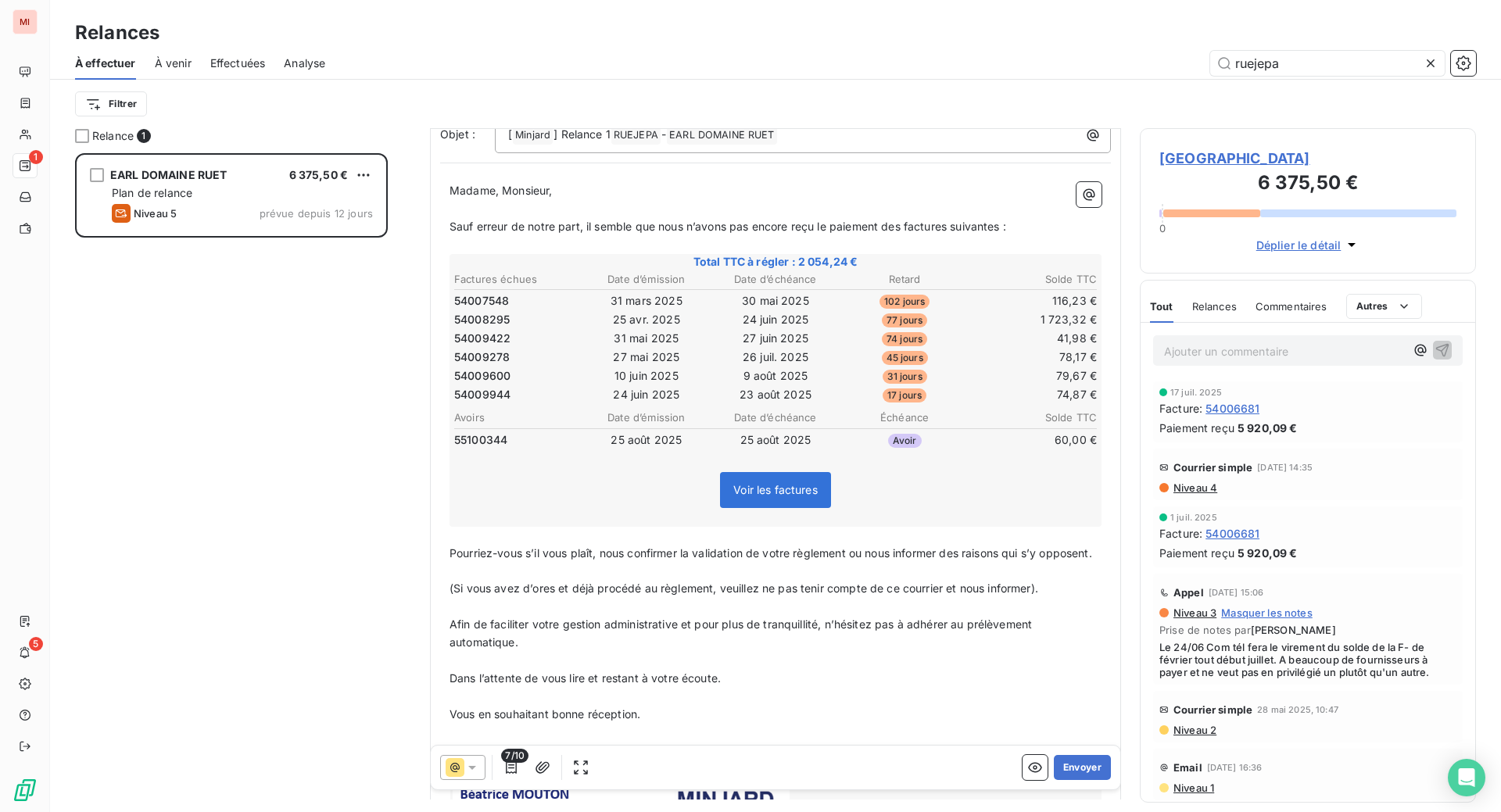
scroll to position [196, 0]
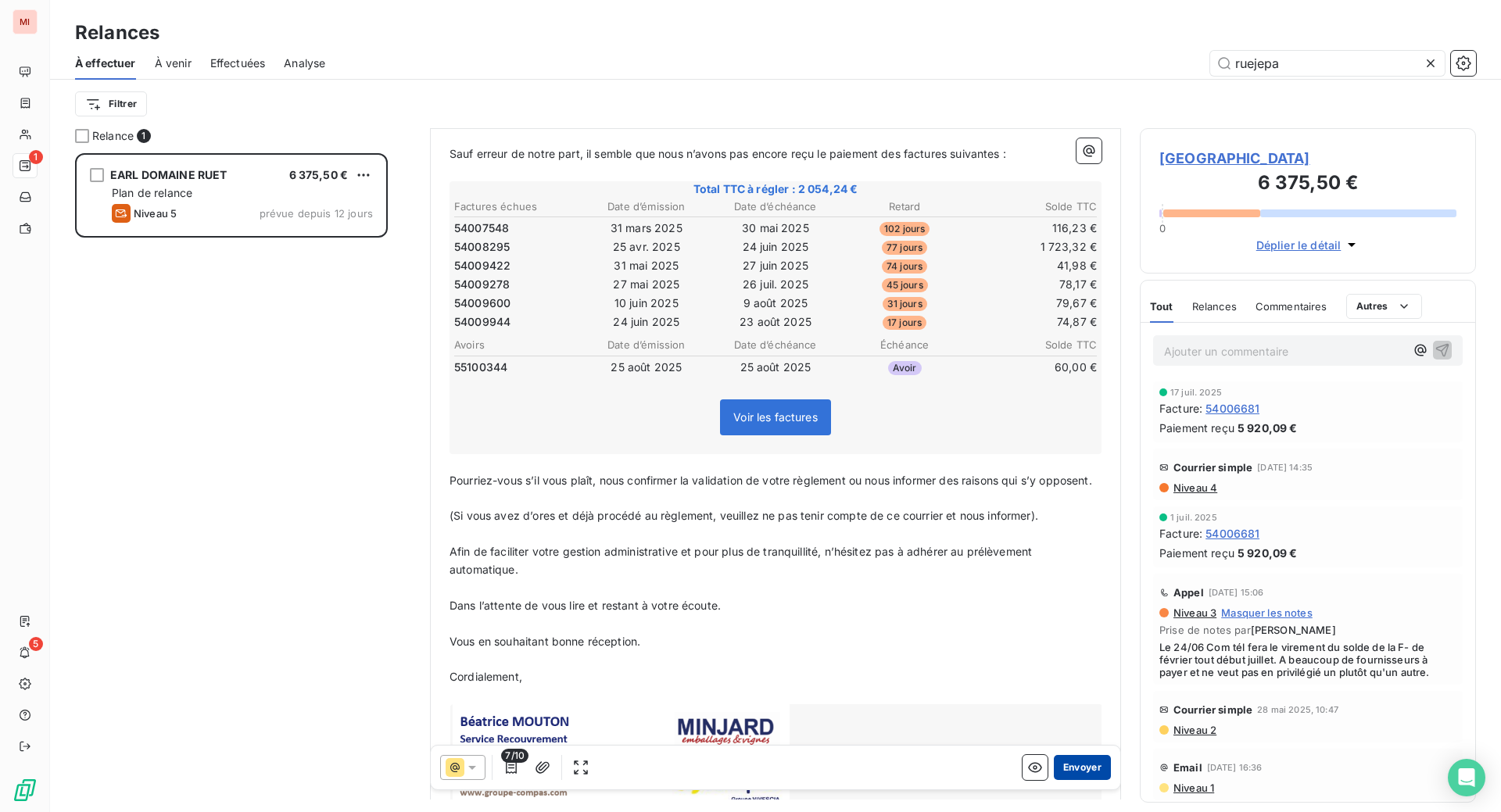
click at [1054, 780] on button "Envoyer" at bounding box center [1082, 767] width 57 height 25
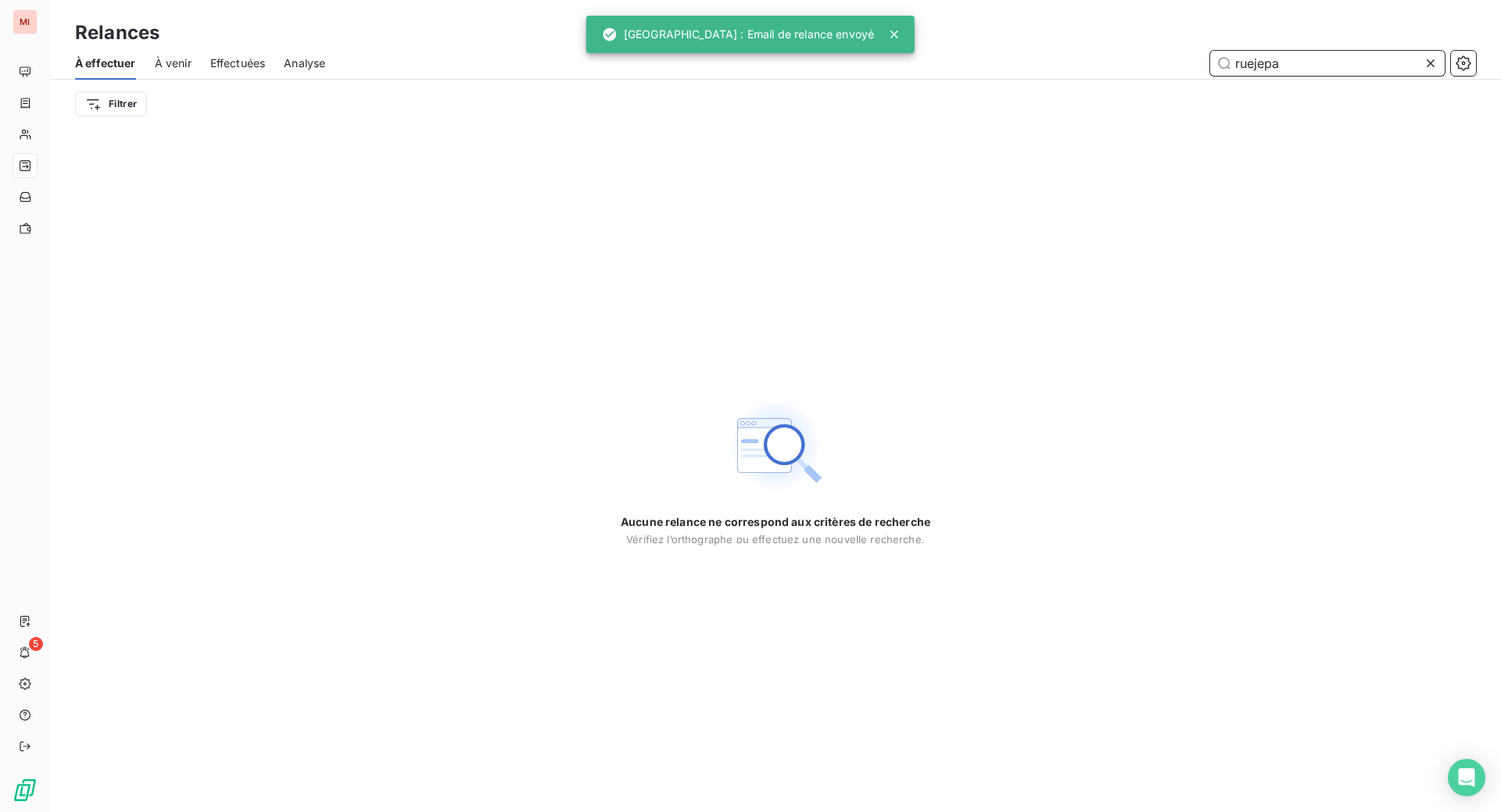
click at [1393, 76] on input "ruejepa" at bounding box center [1327, 63] width 235 height 25
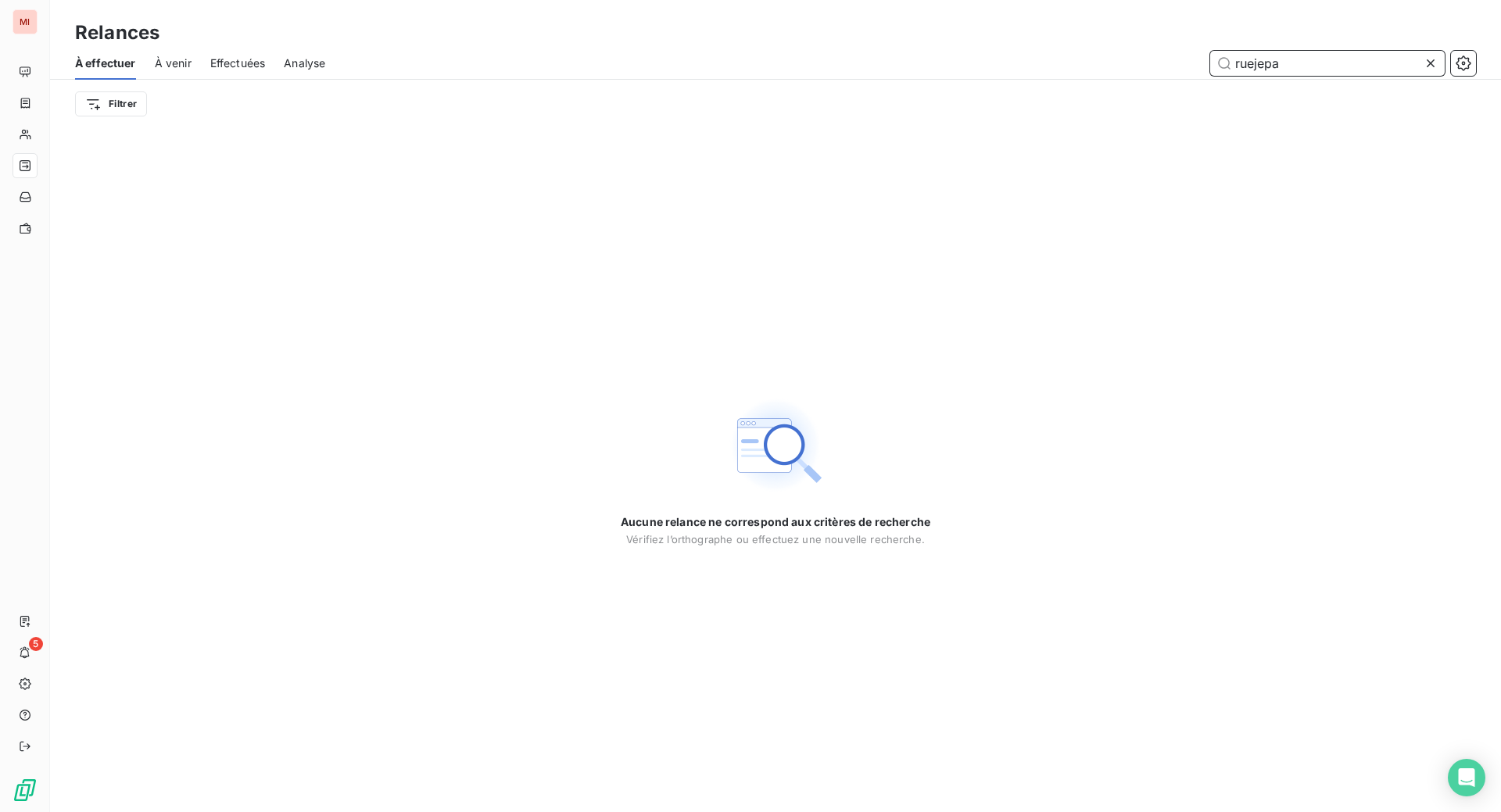
drag, startPoint x: 1292, startPoint y: 92, endPoint x: 1100, endPoint y: 85, distance: 192.1
click at [1100, 76] on div "ruejepa" at bounding box center [910, 63] width 1132 height 25
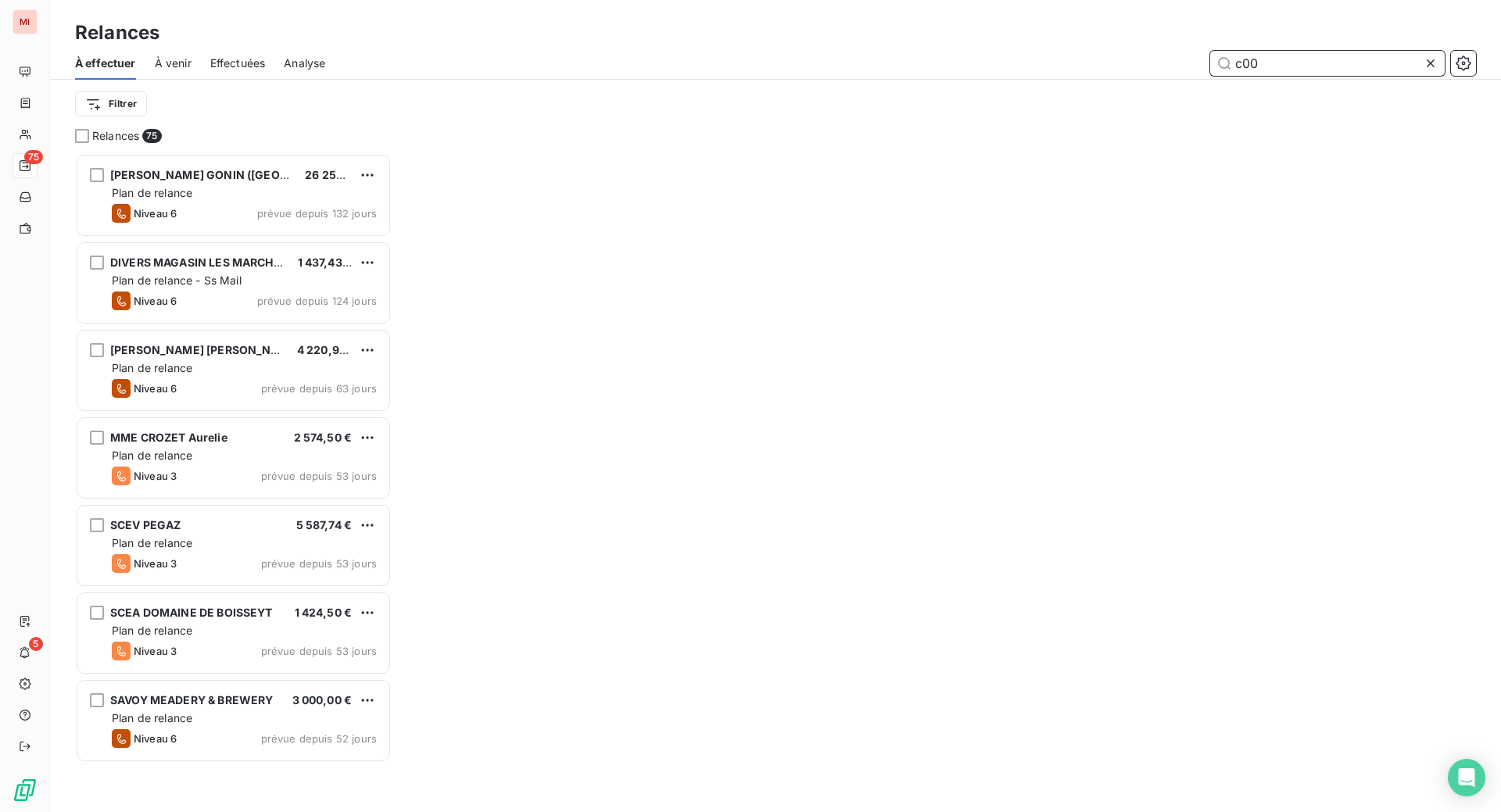
scroll to position [619, 298]
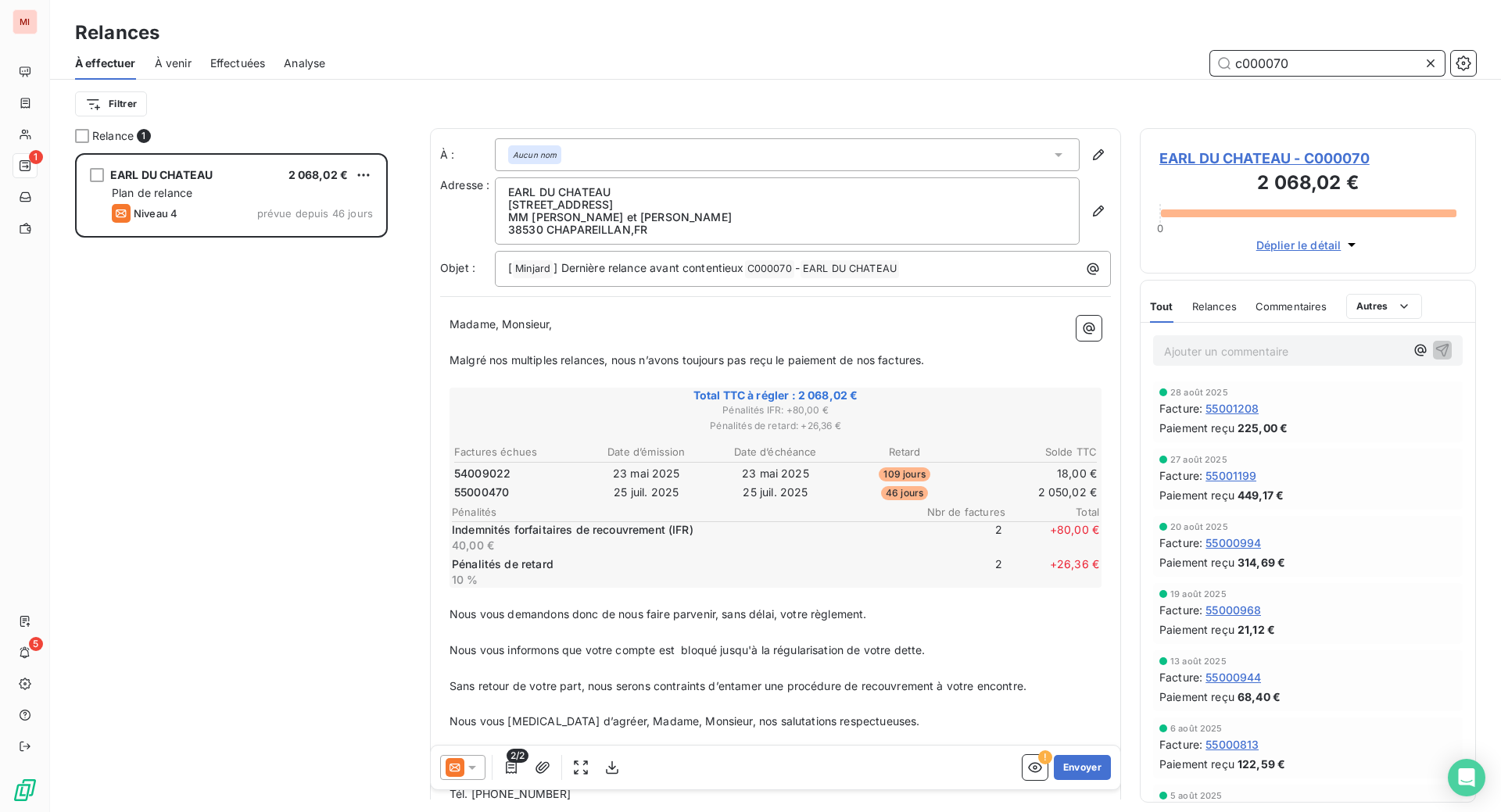
scroll to position [619, 298]
drag, startPoint x: 1296, startPoint y: 85, endPoint x: 1197, endPoint y: 82, distance: 99.0
click at [1210, 76] on input "c000070" at bounding box center [1327, 63] width 235 height 25
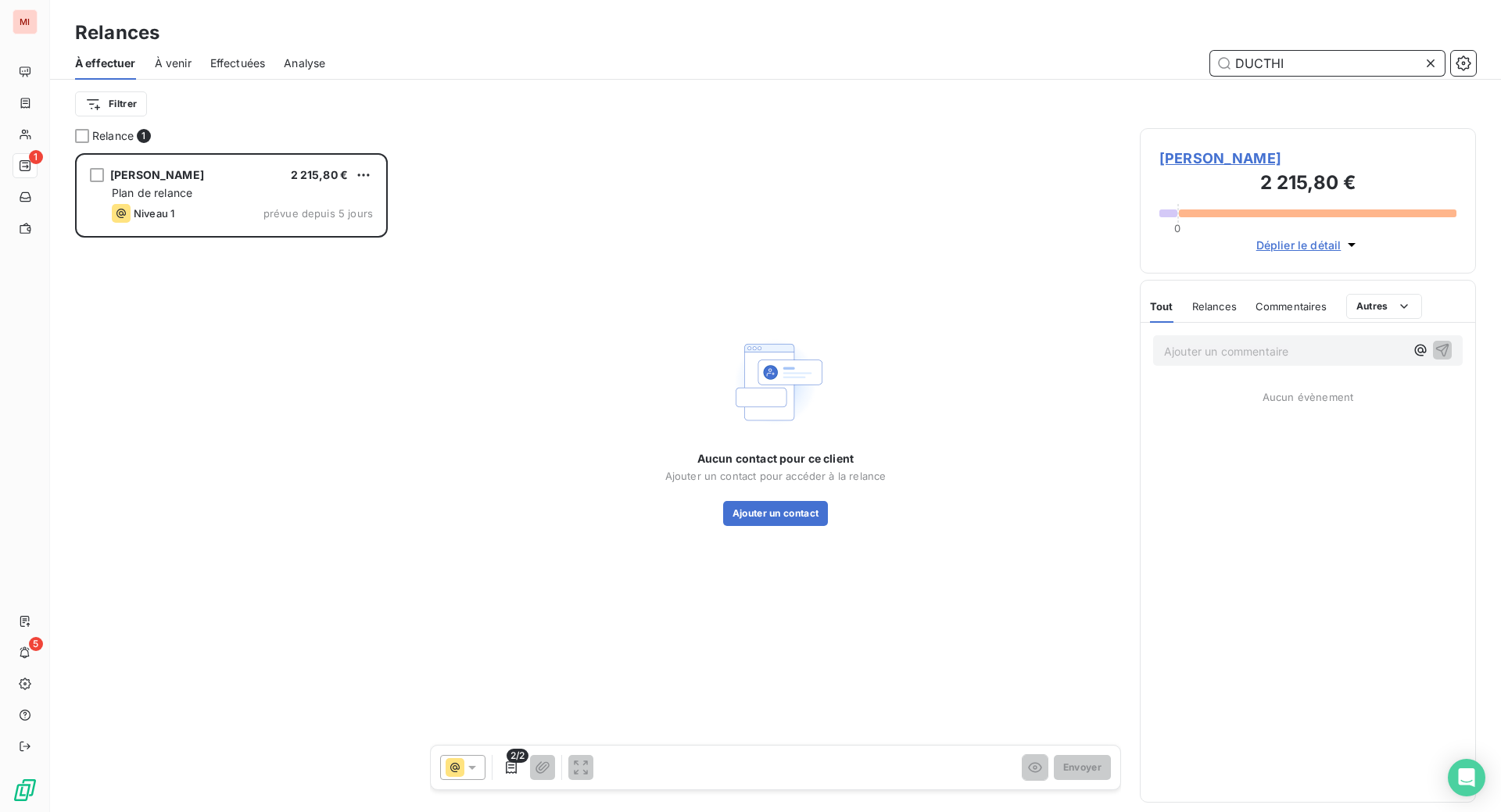
scroll to position [619, 298]
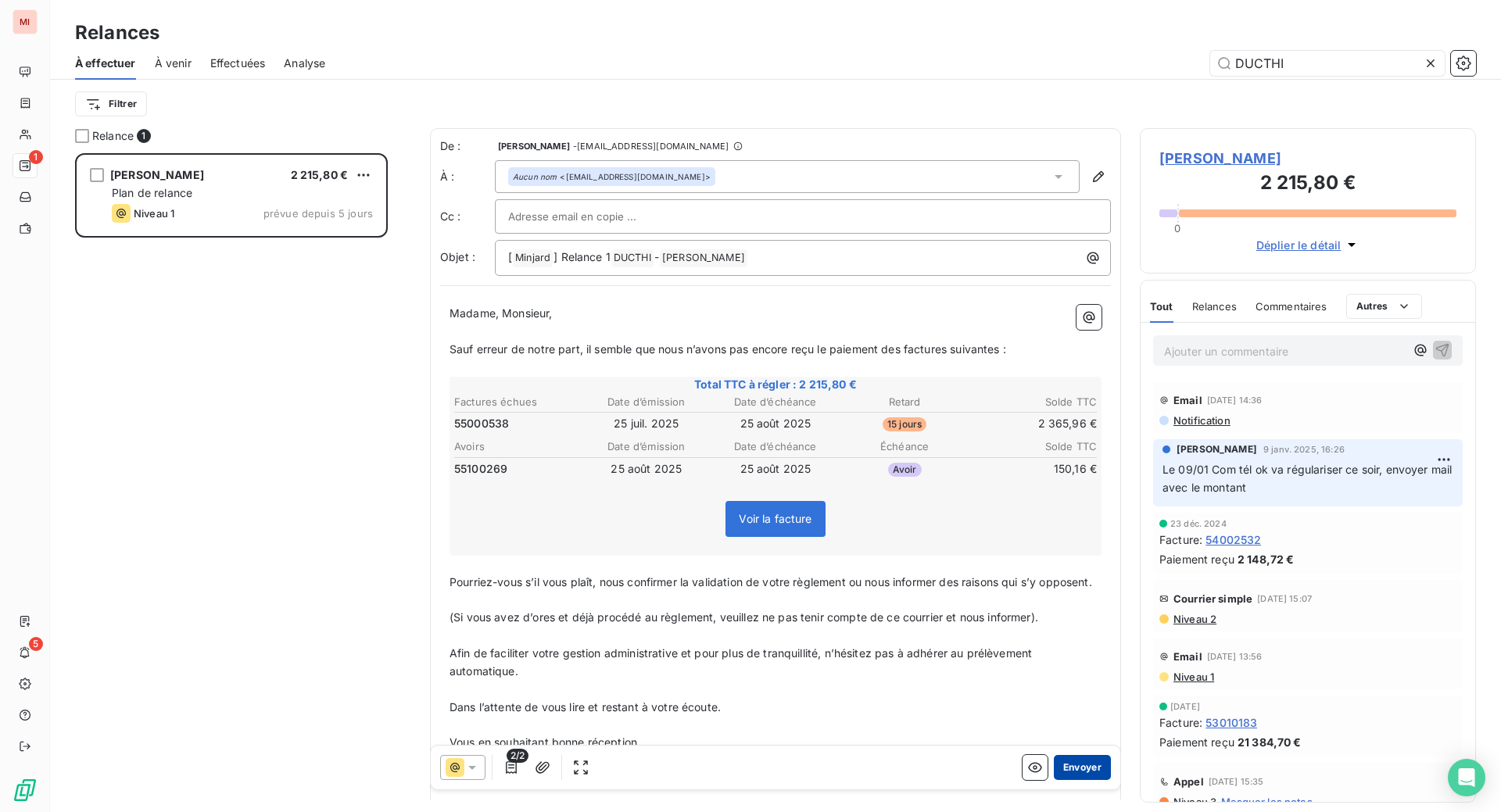
click at [1054, 780] on button "Envoyer" at bounding box center [1082, 767] width 57 height 25
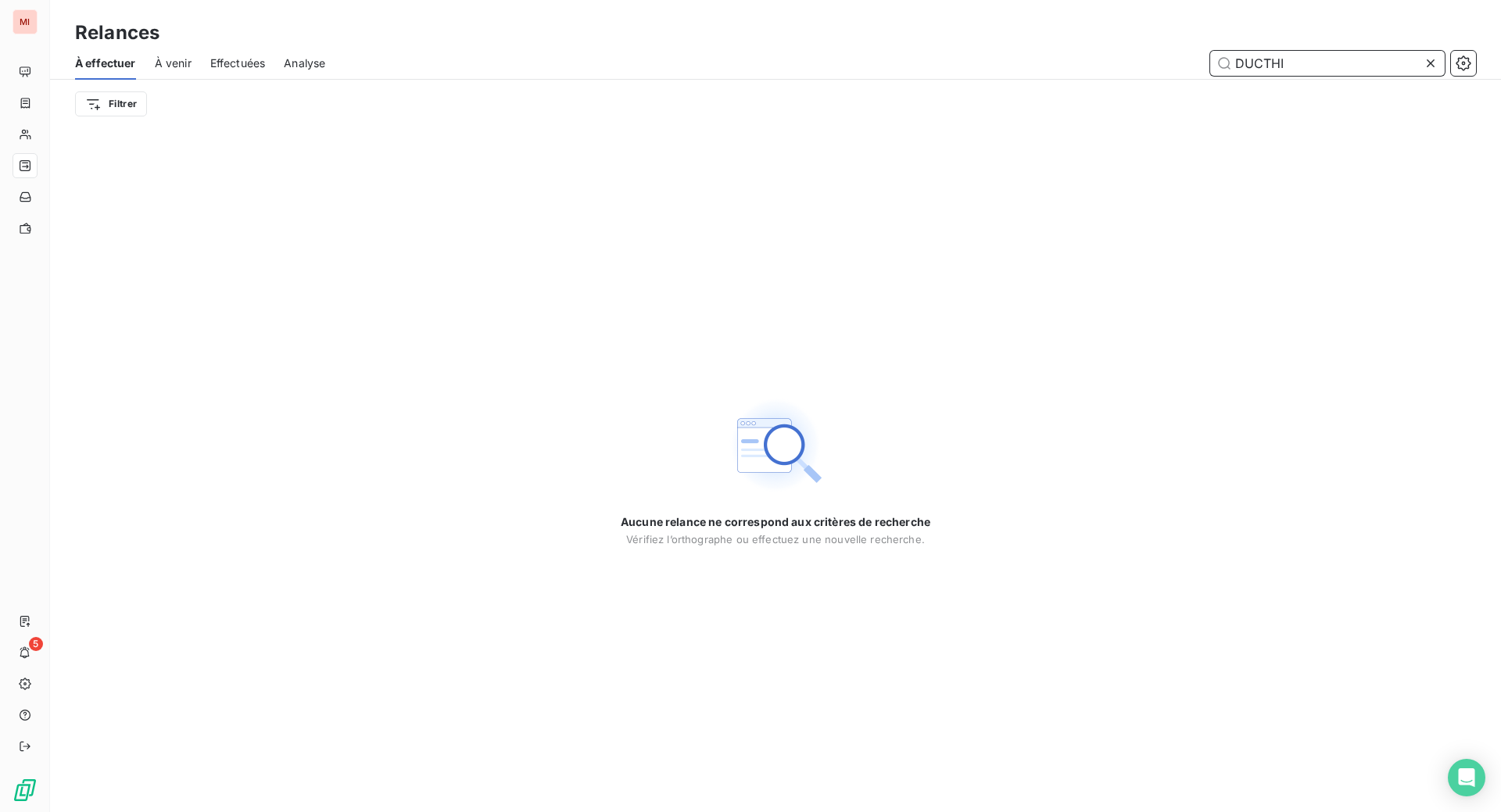
drag, startPoint x: 1289, startPoint y: 79, endPoint x: 1040, endPoint y: 69, distance: 249.2
click at [1066, 76] on div "DUCTHI" at bounding box center [910, 63] width 1132 height 25
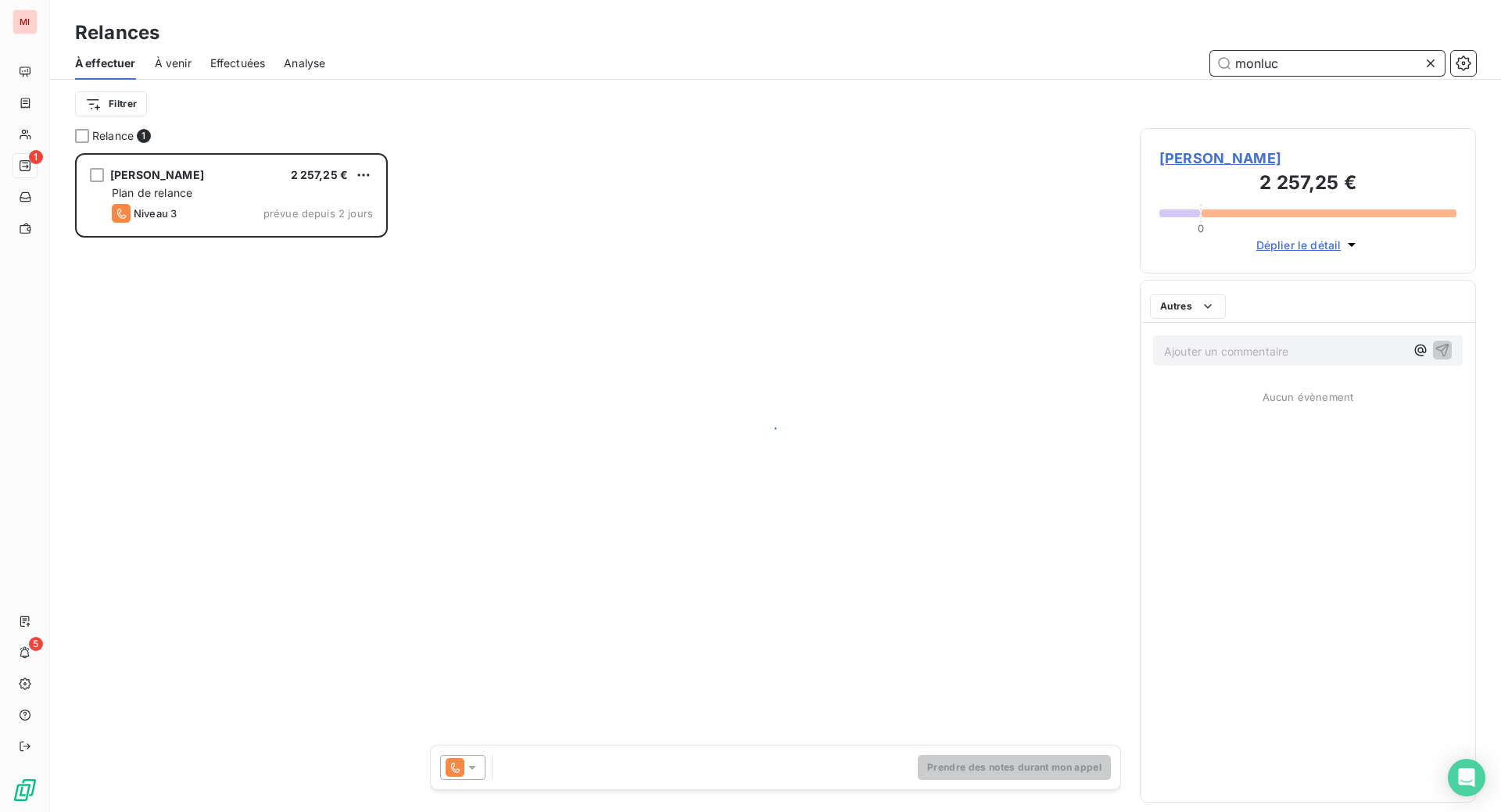
scroll to position [619, 298]
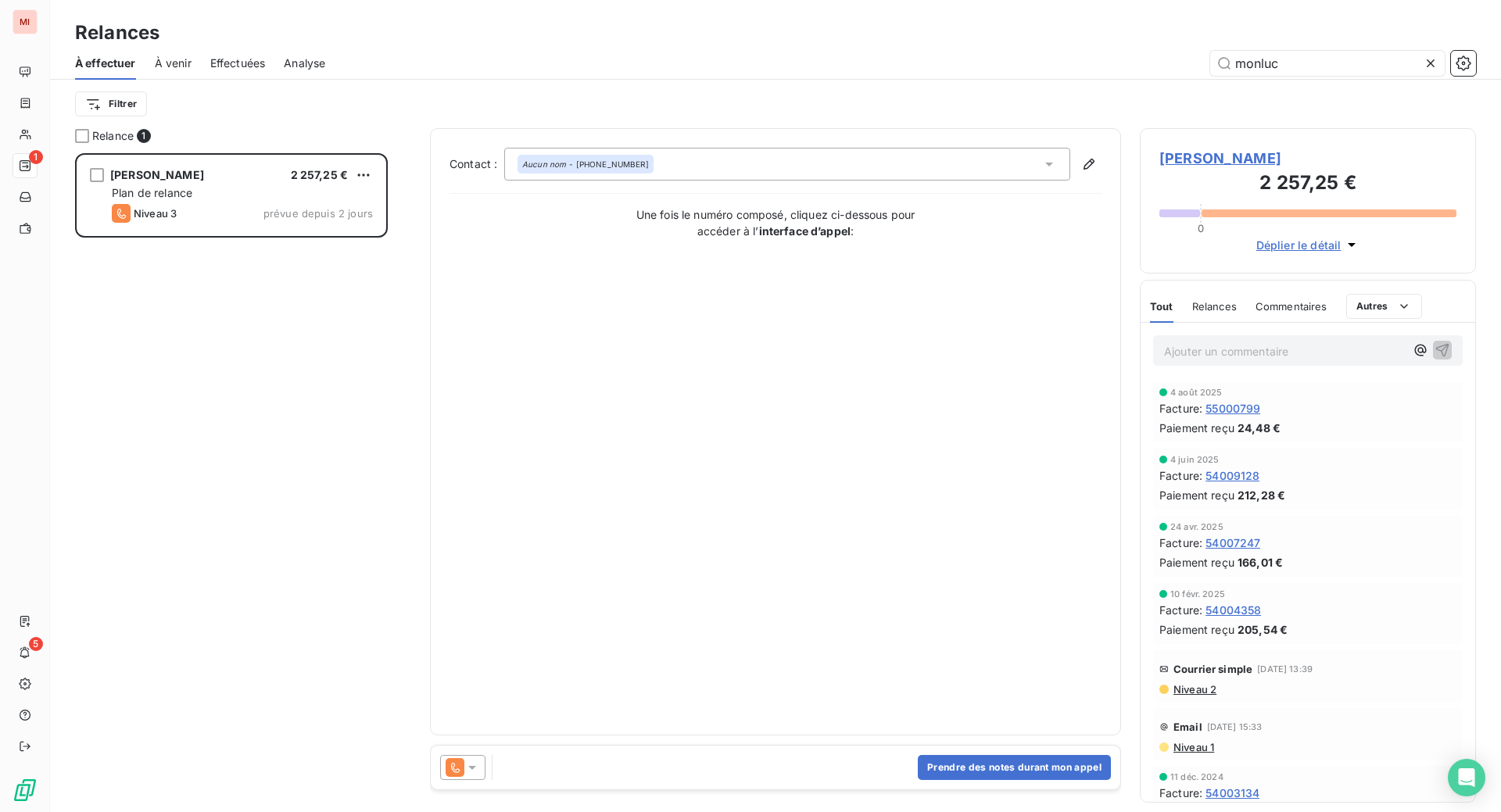
click at [480, 775] on icon at bounding box center [472, 767] width 15 height 15
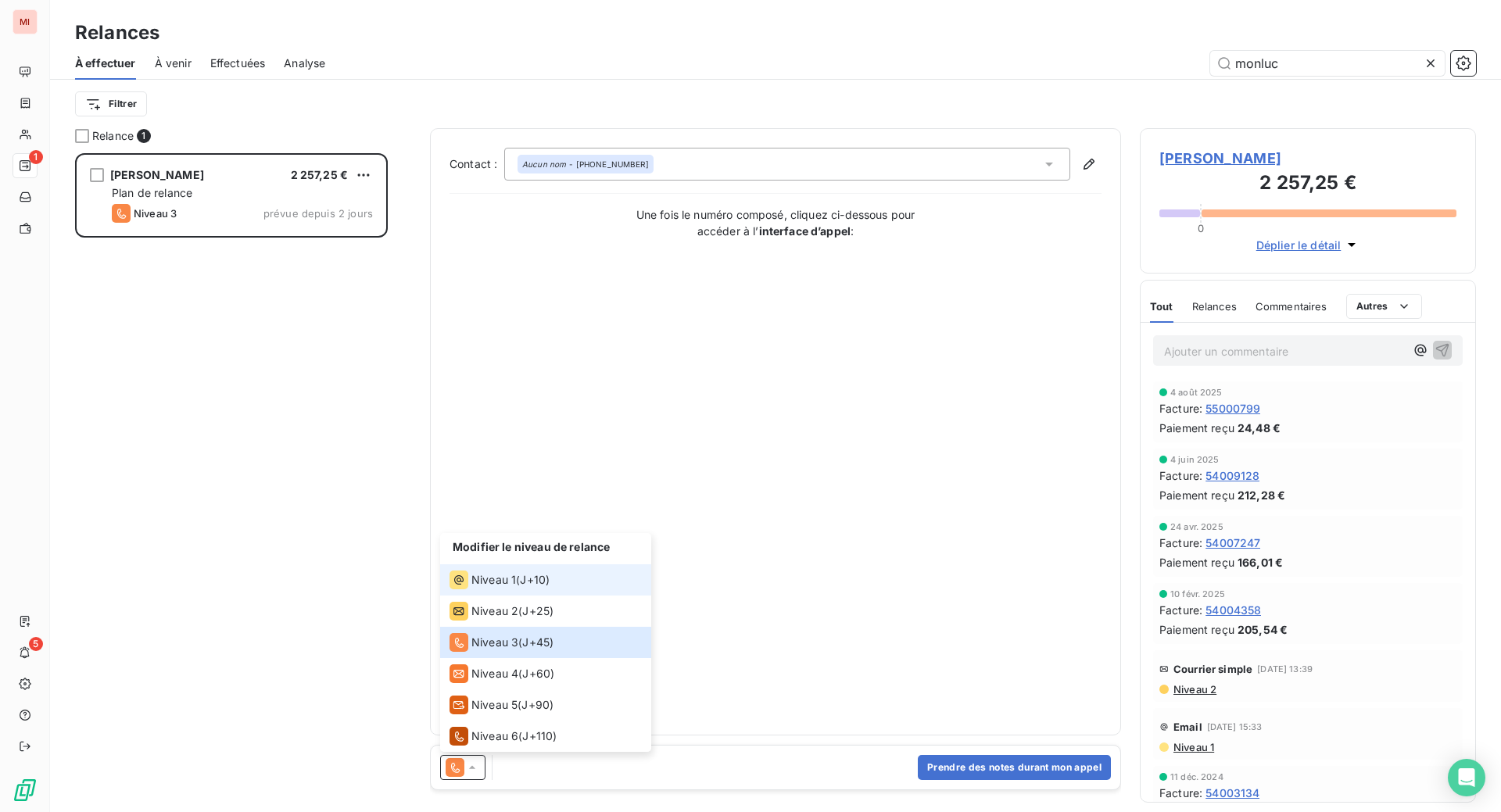
click at [520, 595] on li "Niveau 1 ( J+10 )" at bounding box center [545, 580] width 211 height 31
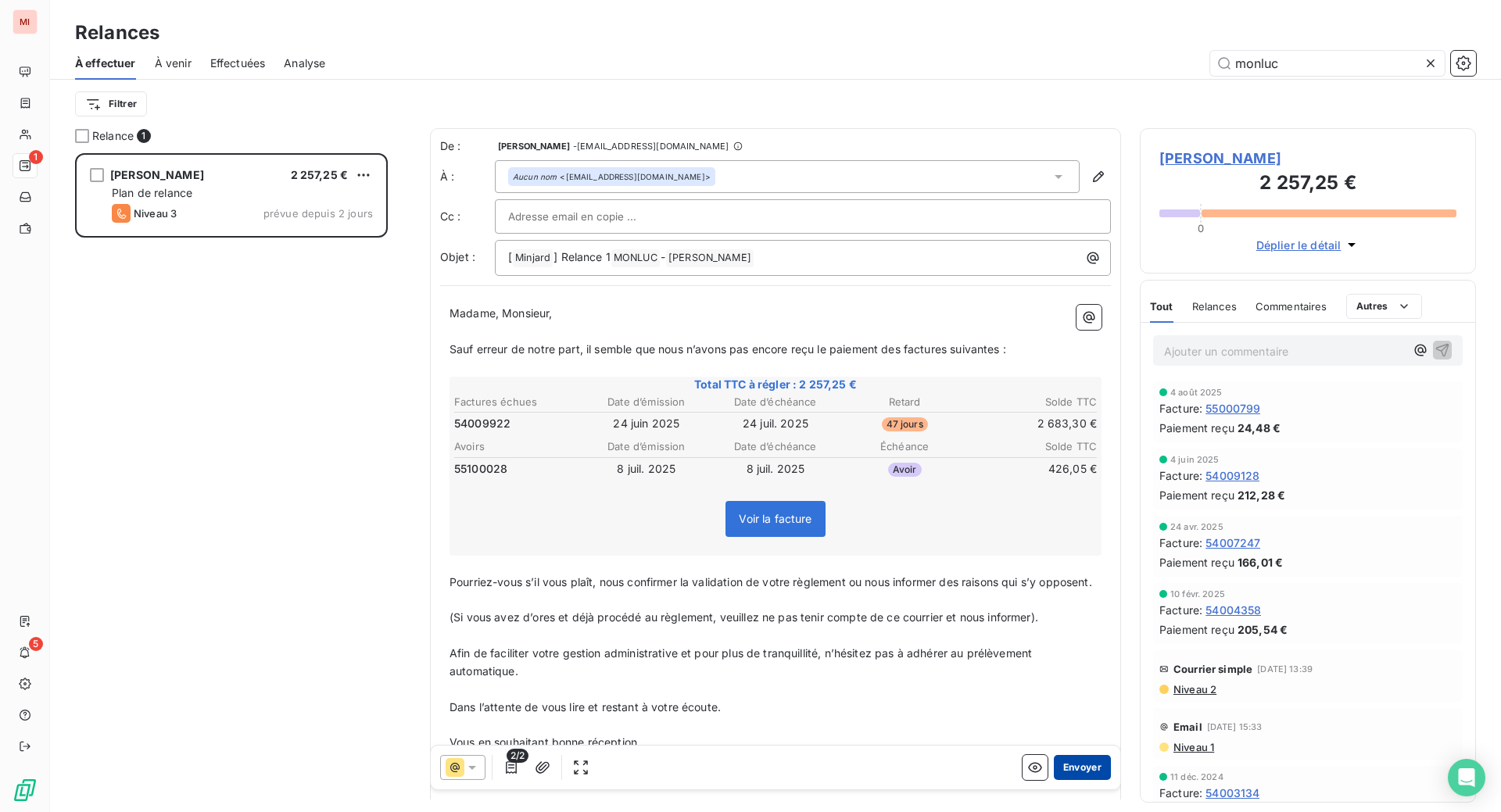
click at [1054, 780] on button "Envoyer" at bounding box center [1082, 767] width 57 height 25
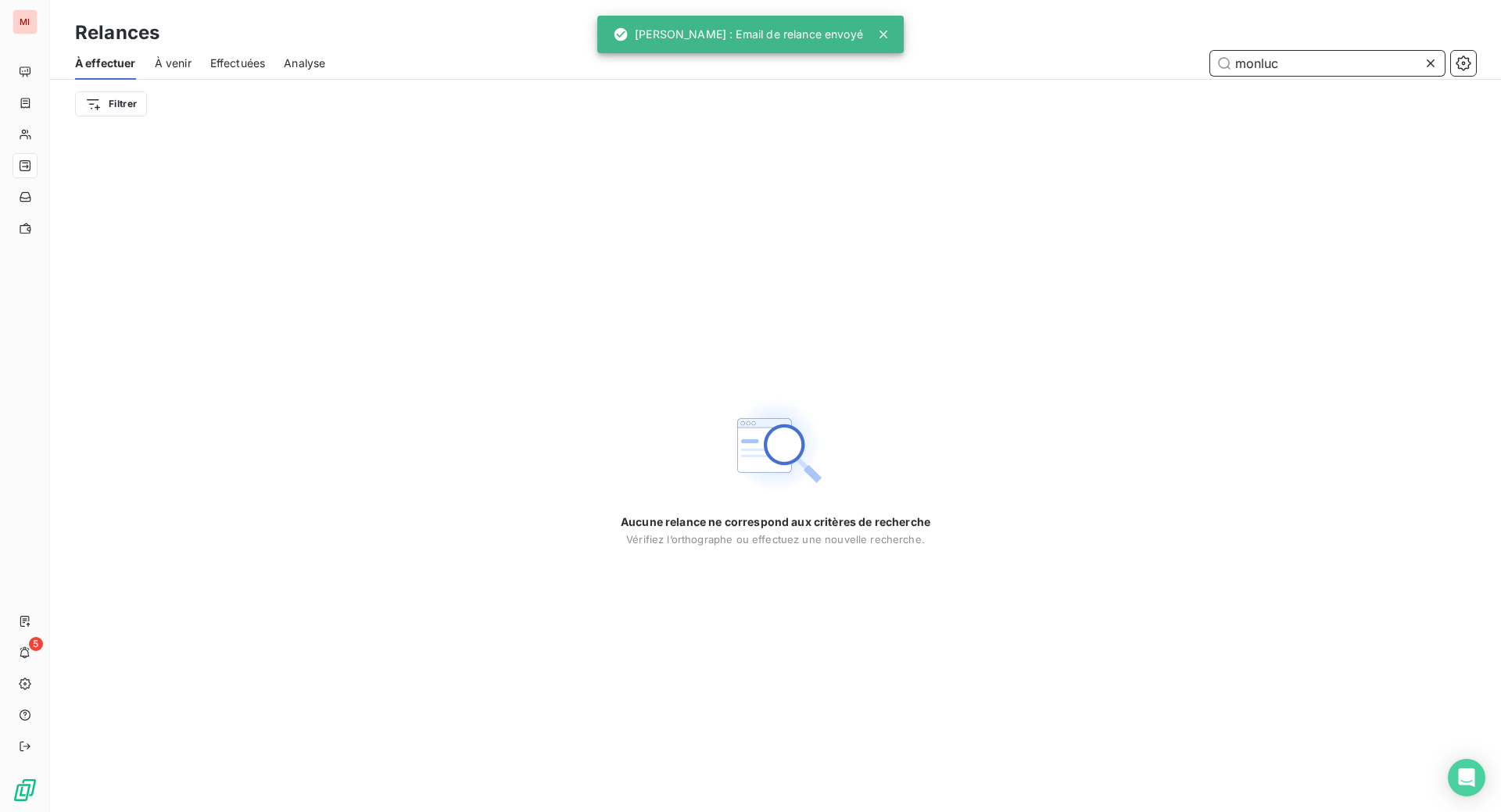
drag, startPoint x: 1281, startPoint y: 83, endPoint x: 1056, endPoint y: 71, distance: 225.3
click at [1067, 76] on div "monluc" at bounding box center [910, 63] width 1132 height 25
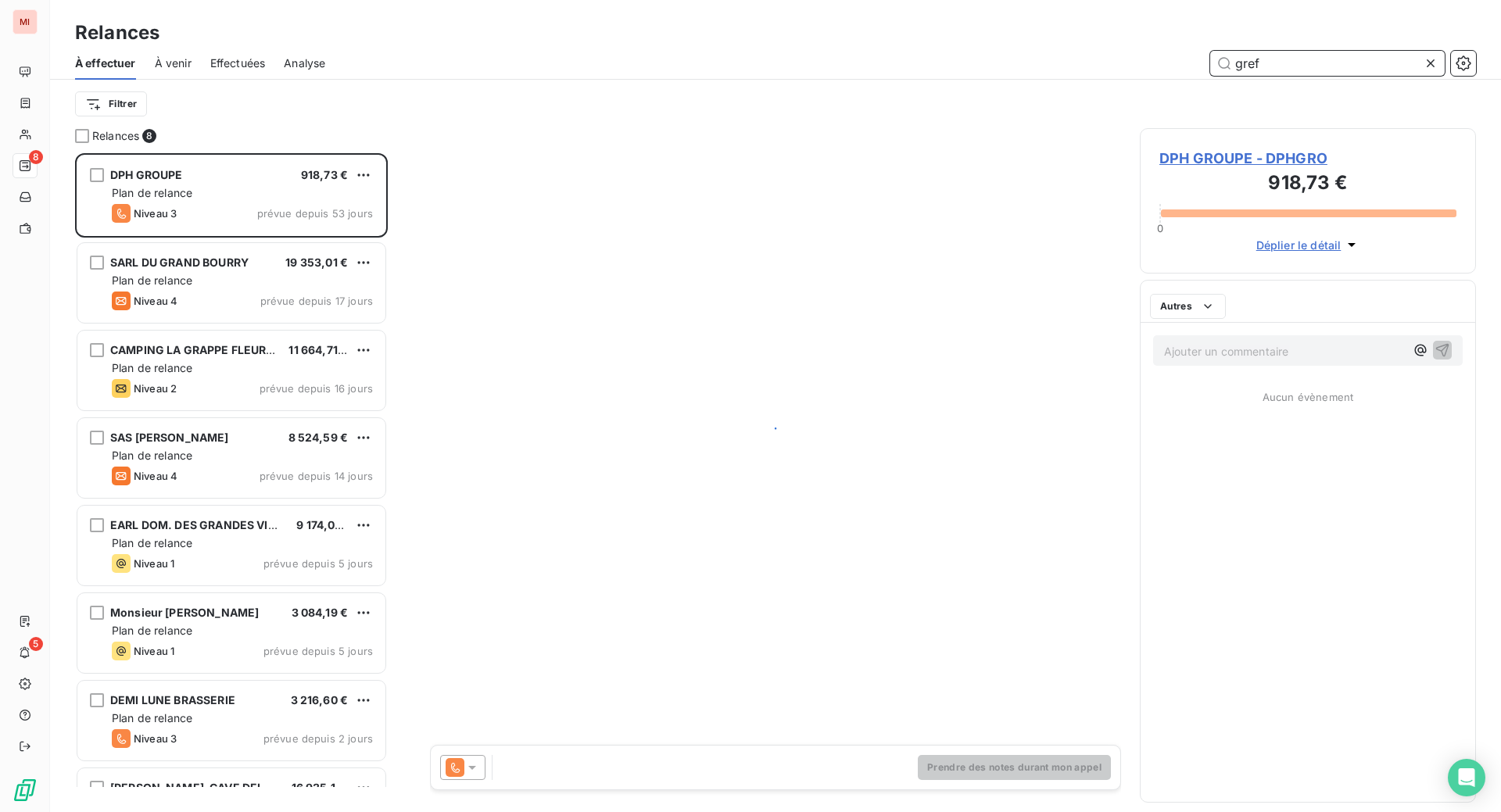
scroll to position [619, 298]
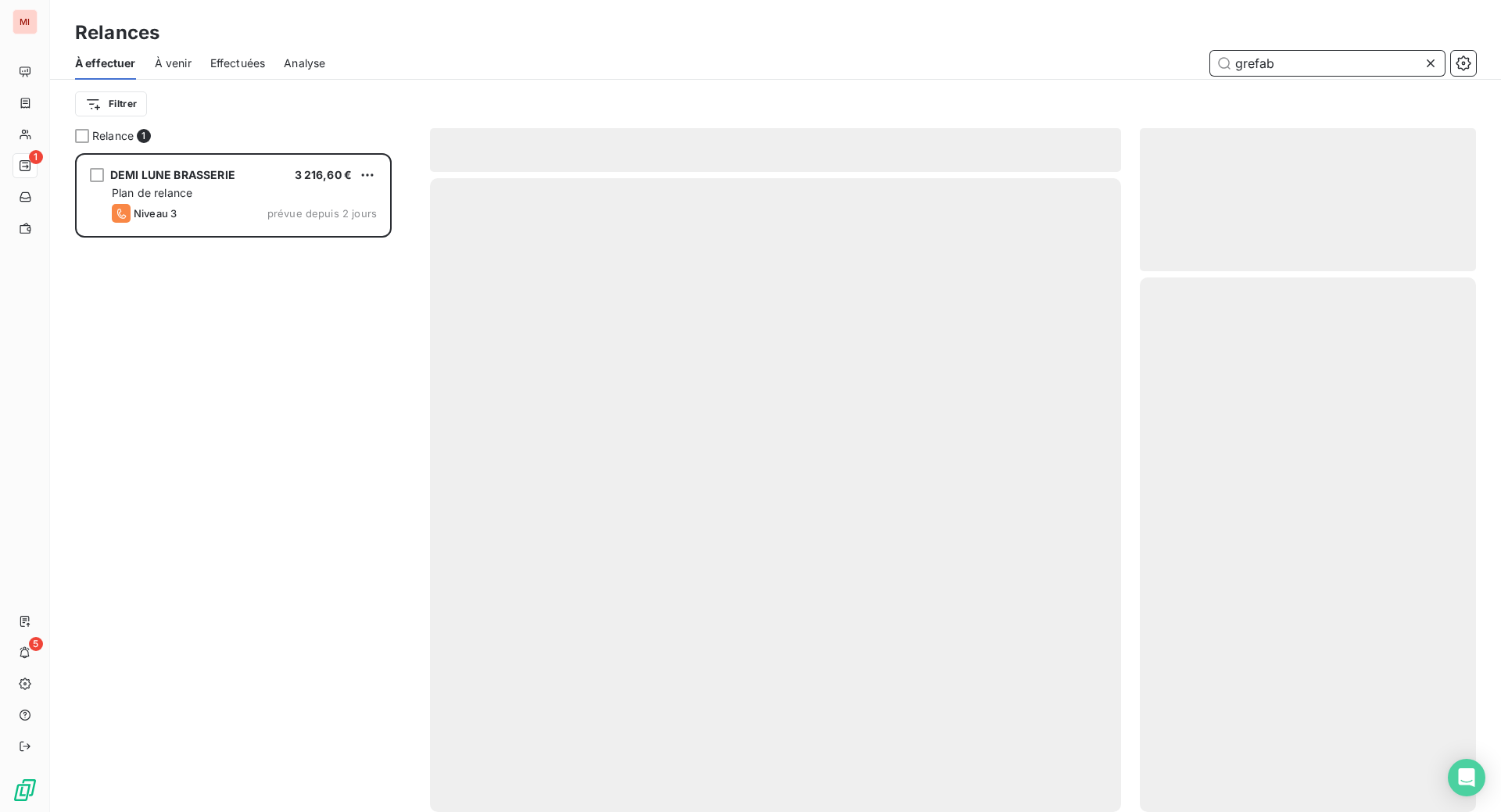
scroll to position [619, 298]
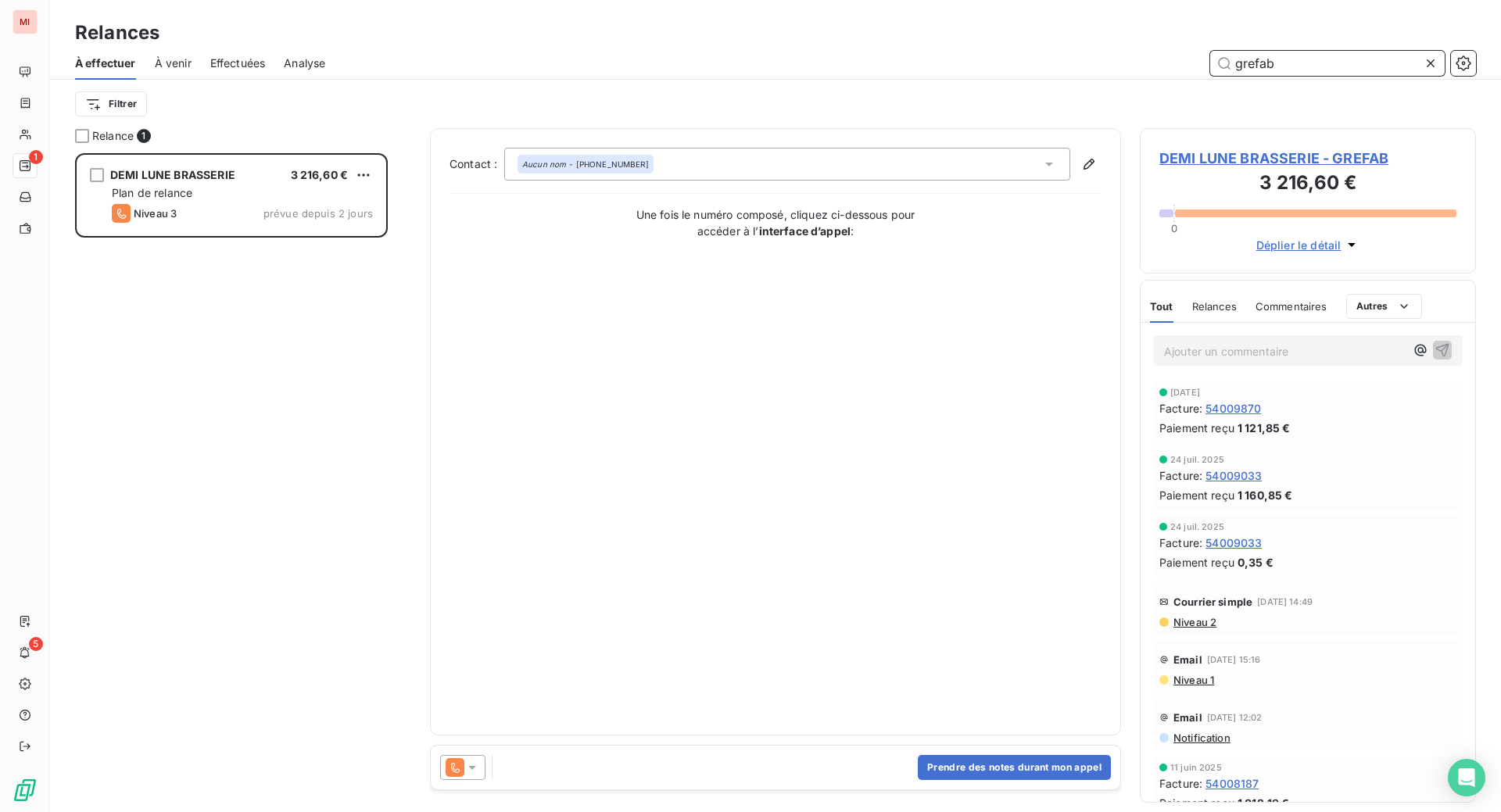
type input "grefab"
click at [480, 775] on icon at bounding box center [472, 767] width 15 height 15
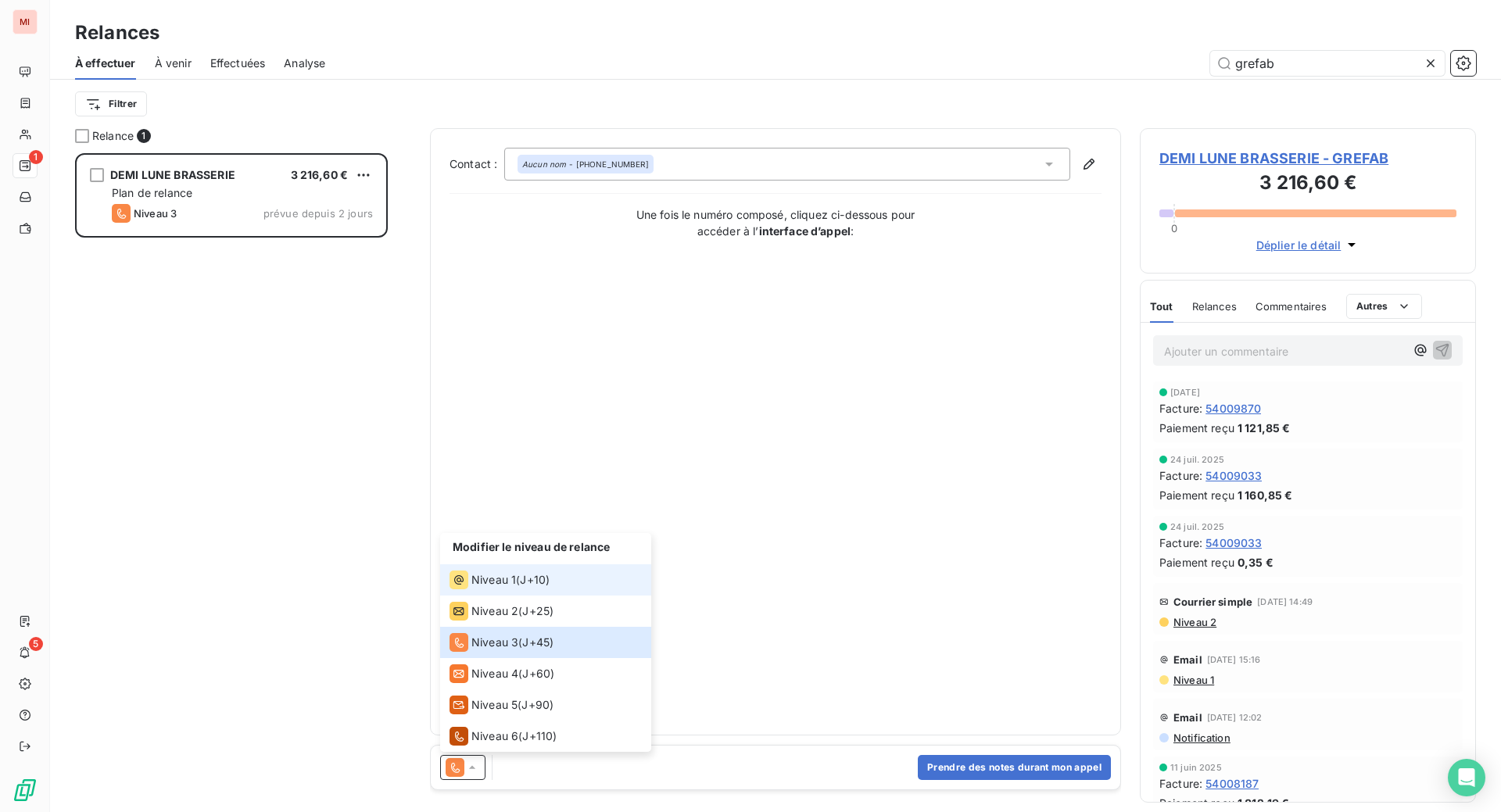
click at [516, 587] on span "Niveau 1" at bounding box center [494, 580] width 45 height 15
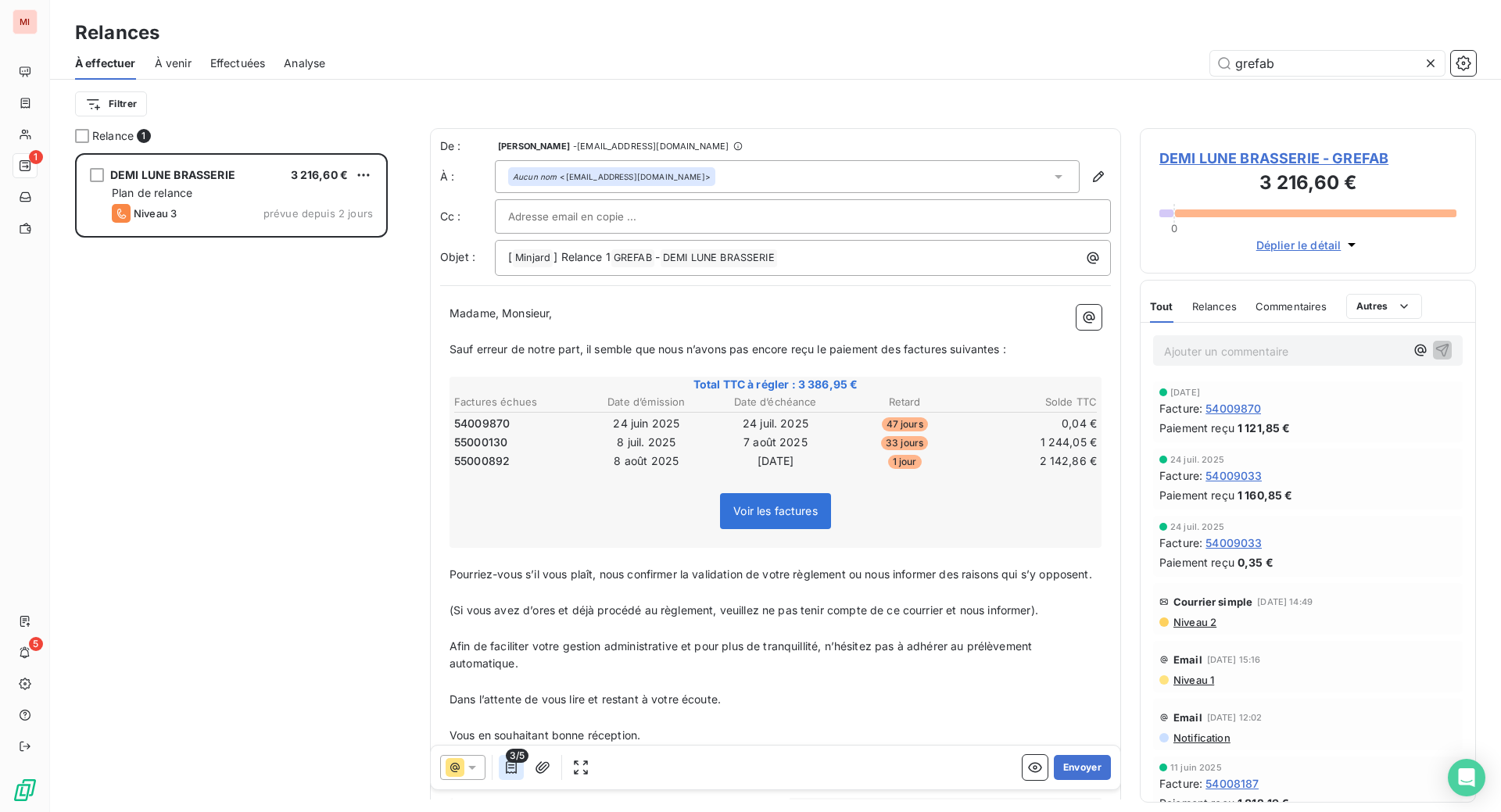
click at [519, 775] on icon "button" at bounding box center [511, 767] width 15 height 15
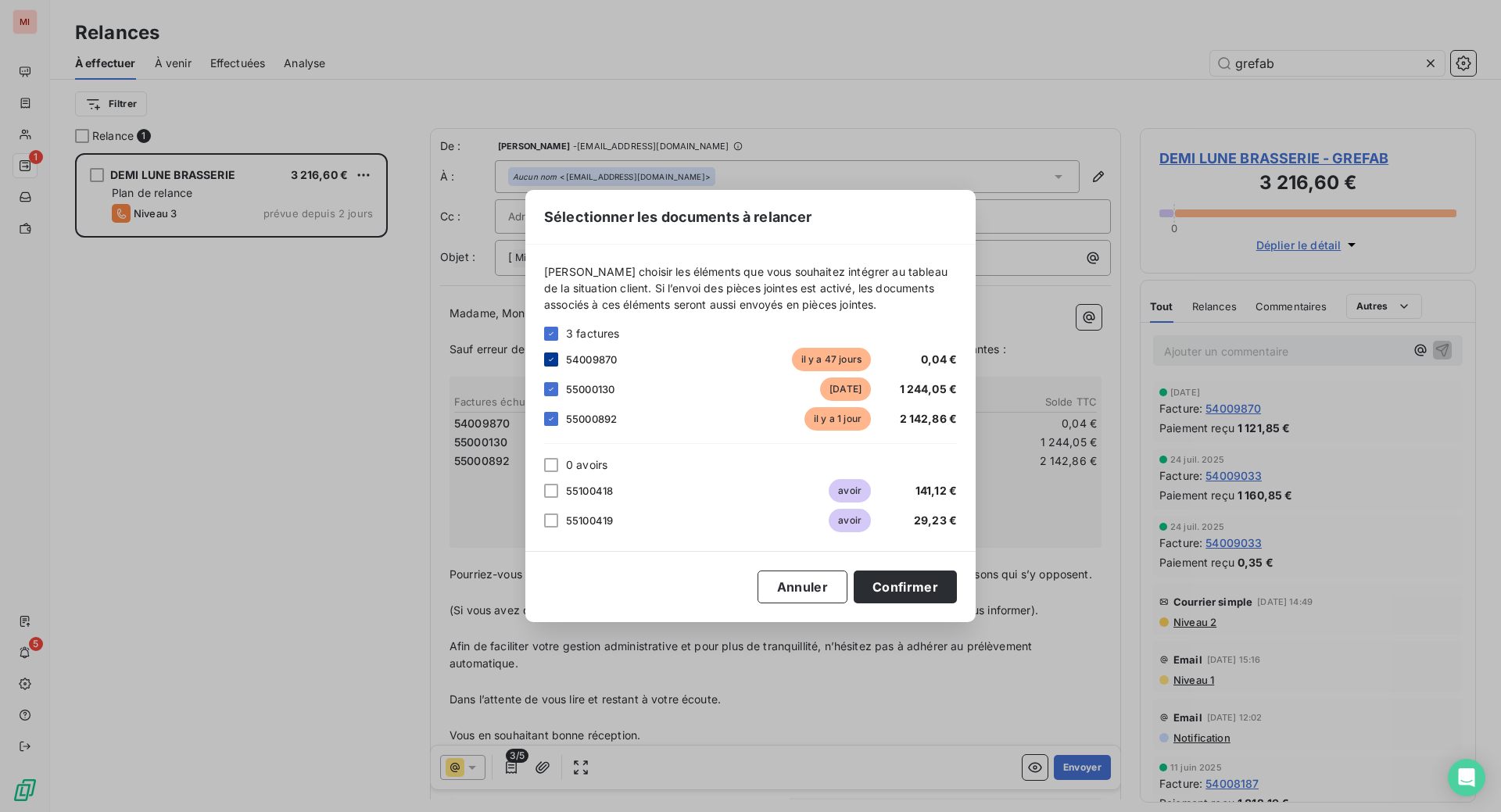
click at [546, 355] on icon at bounding box center [551, 360] width 9 height 9
click at [544, 493] on div at bounding box center [551, 490] width 14 height 14
click at [544, 526] on div at bounding box center [551, 520] width 14 height 14
click at [176, 403] on div "Sélectionner les documents à relancer Veuillez choisir les éléments que vous so…" at bounding box center [750, 406] width 1501 height 812
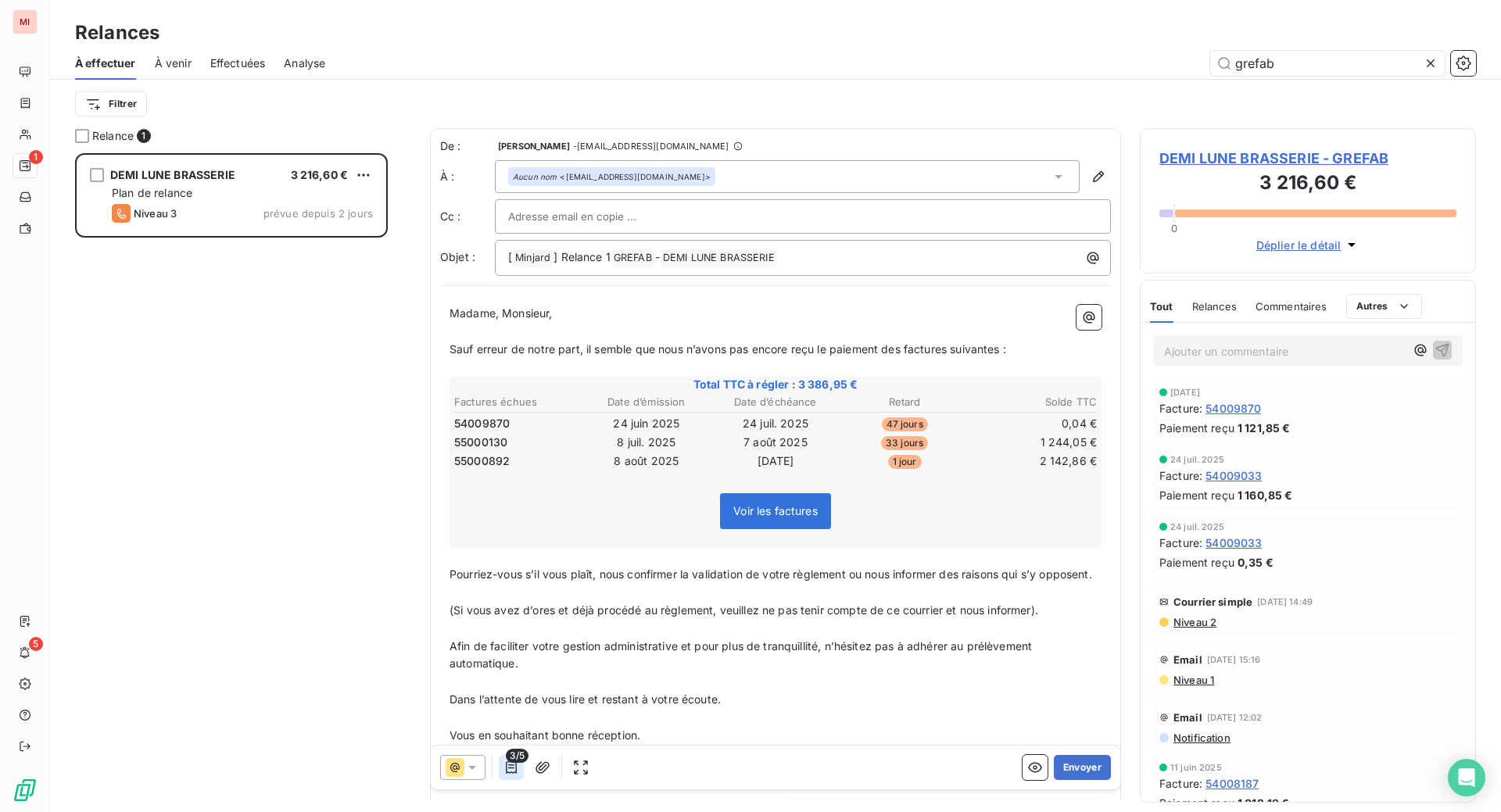
click at [519, 775] on icon "button" at bounding box center [511, 767] width 15 height 15
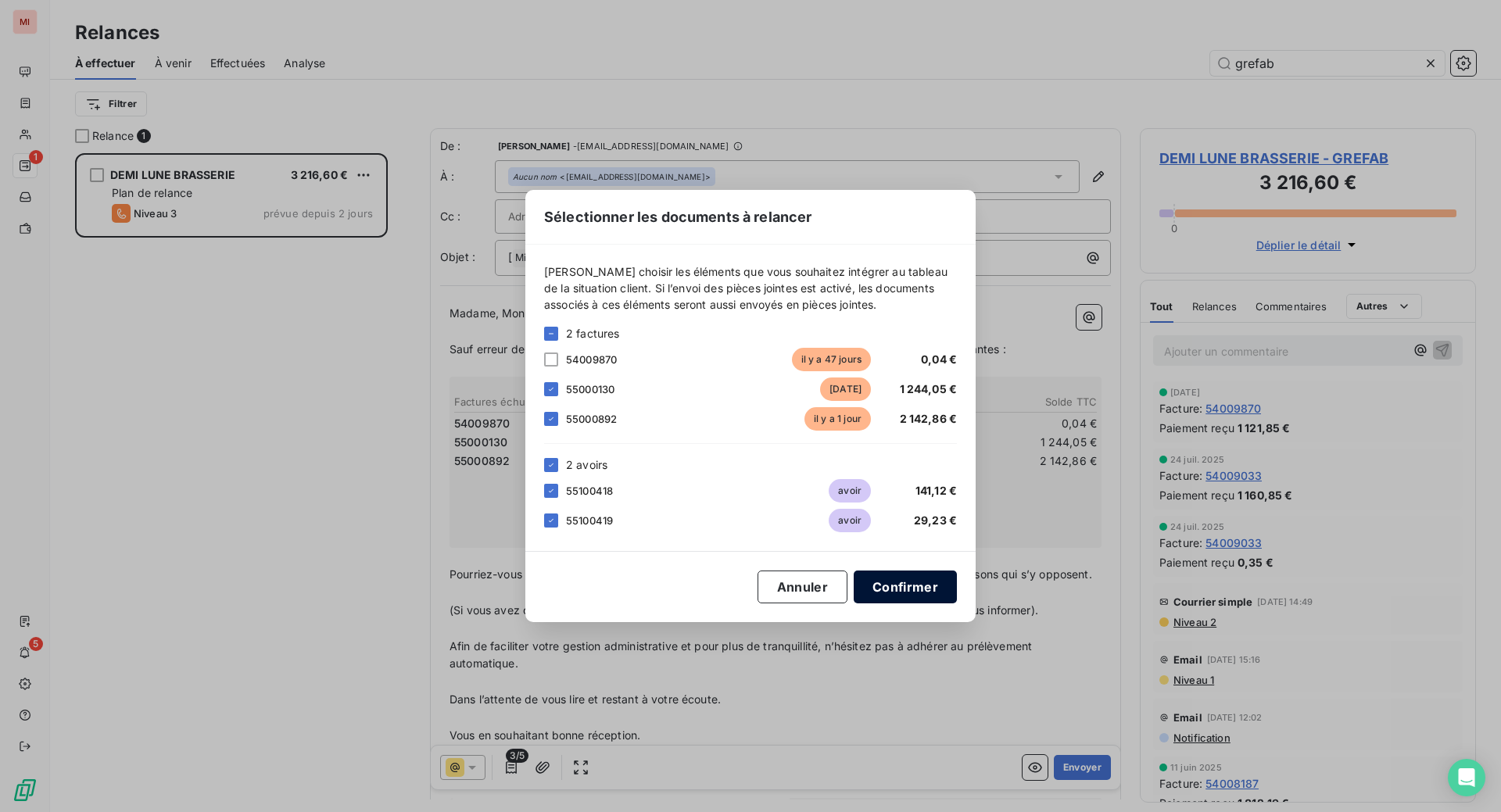
click at [957, 603] on button "Confirmer" at bounding box center [905, 587] width 103 height 33
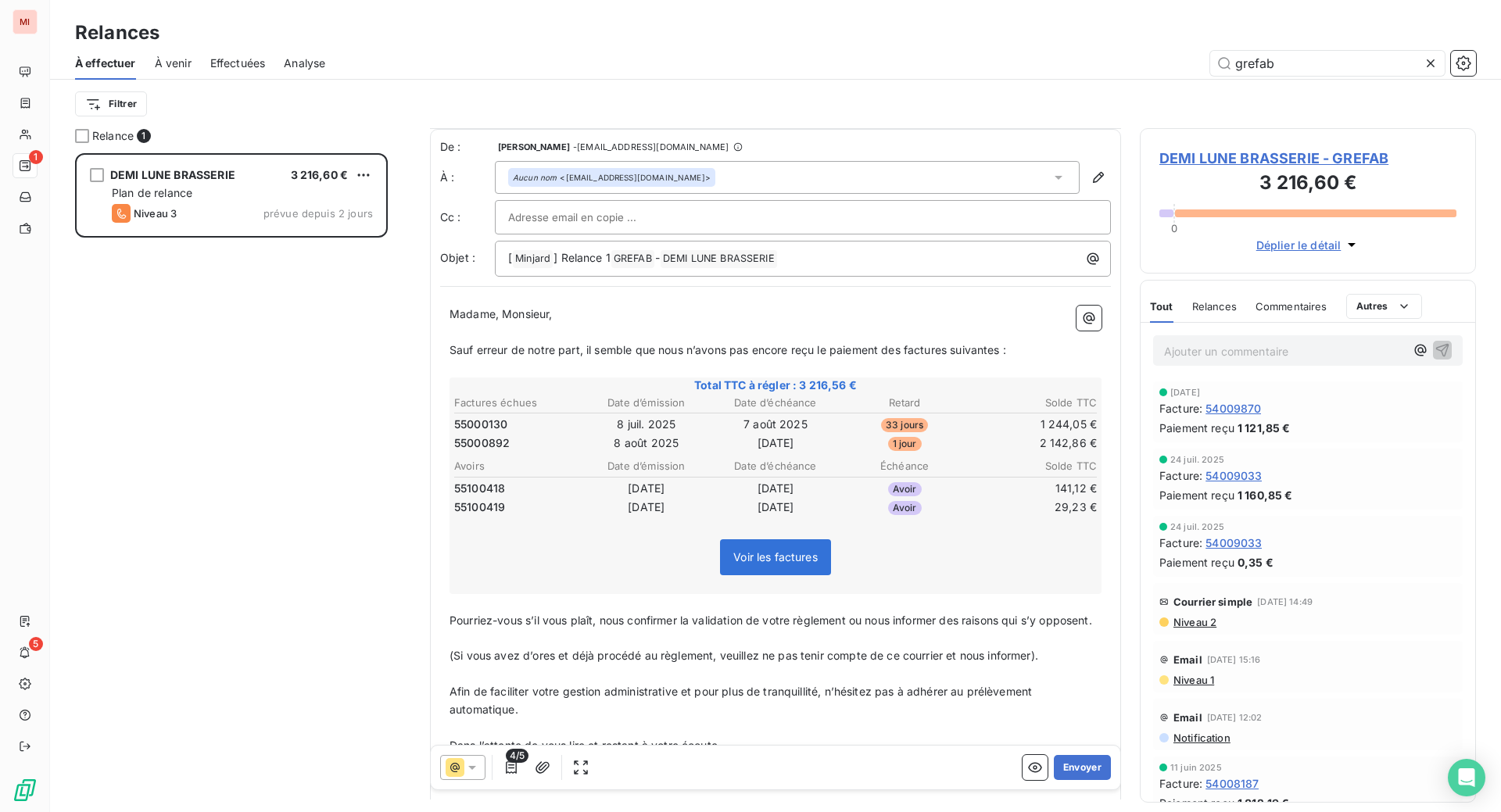
scroll to position [98, 0]
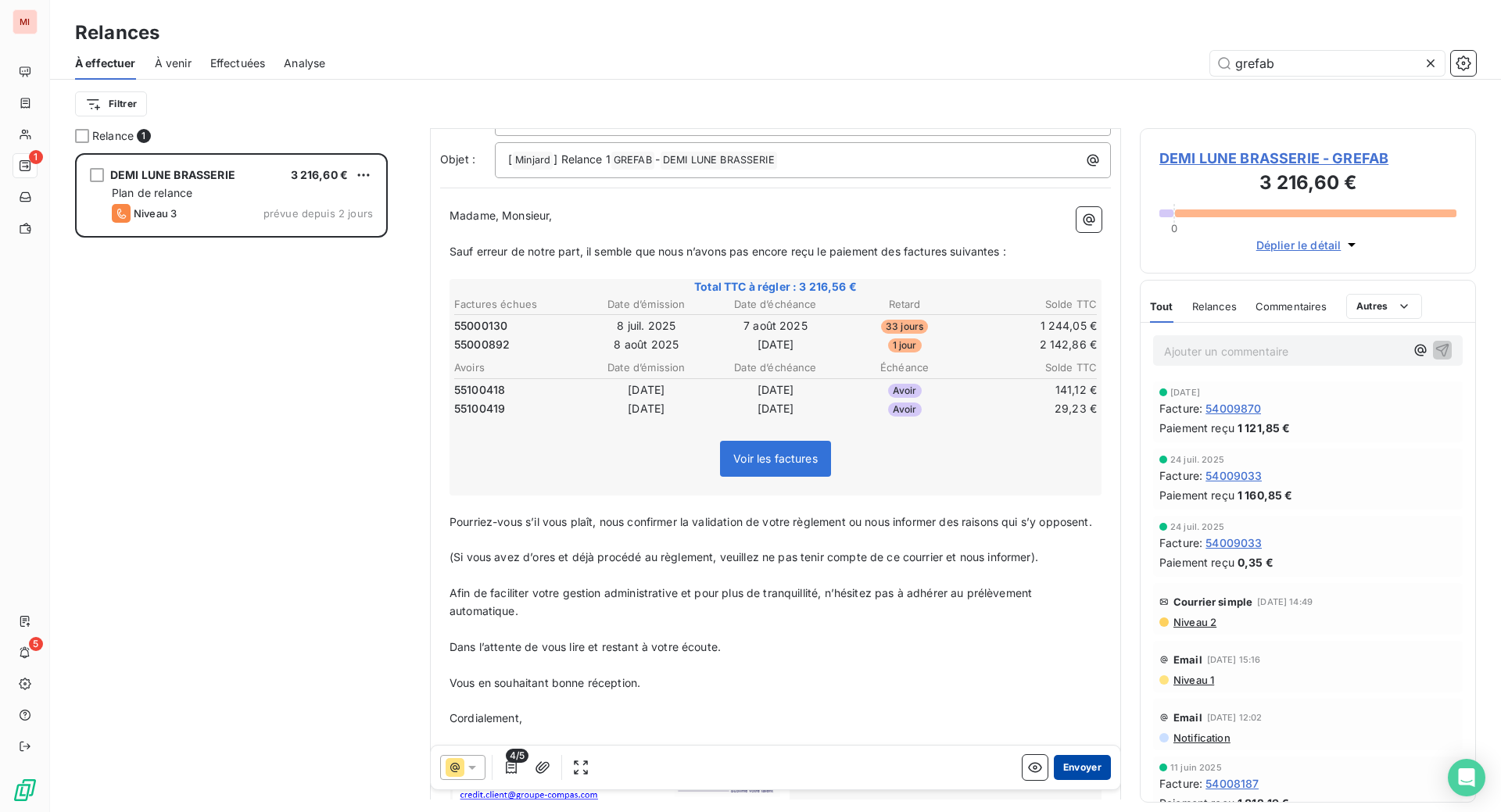
click at [1054, 780] on button "Envoyer" at bounding box center [1082, 767] width 57 height 25
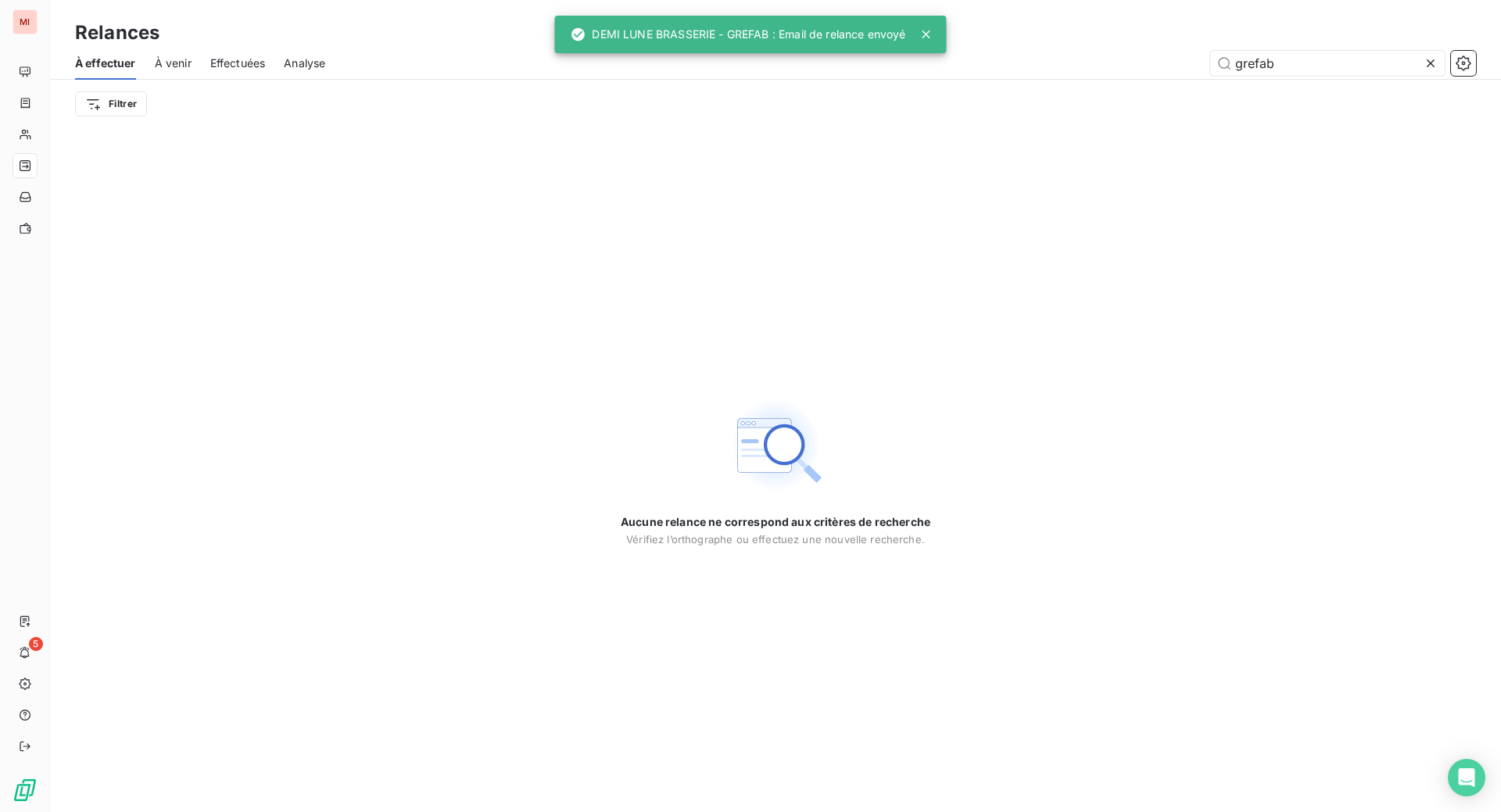
click at [1423, 71] on icon at bounding box center [1430, 64] width 15 height 15
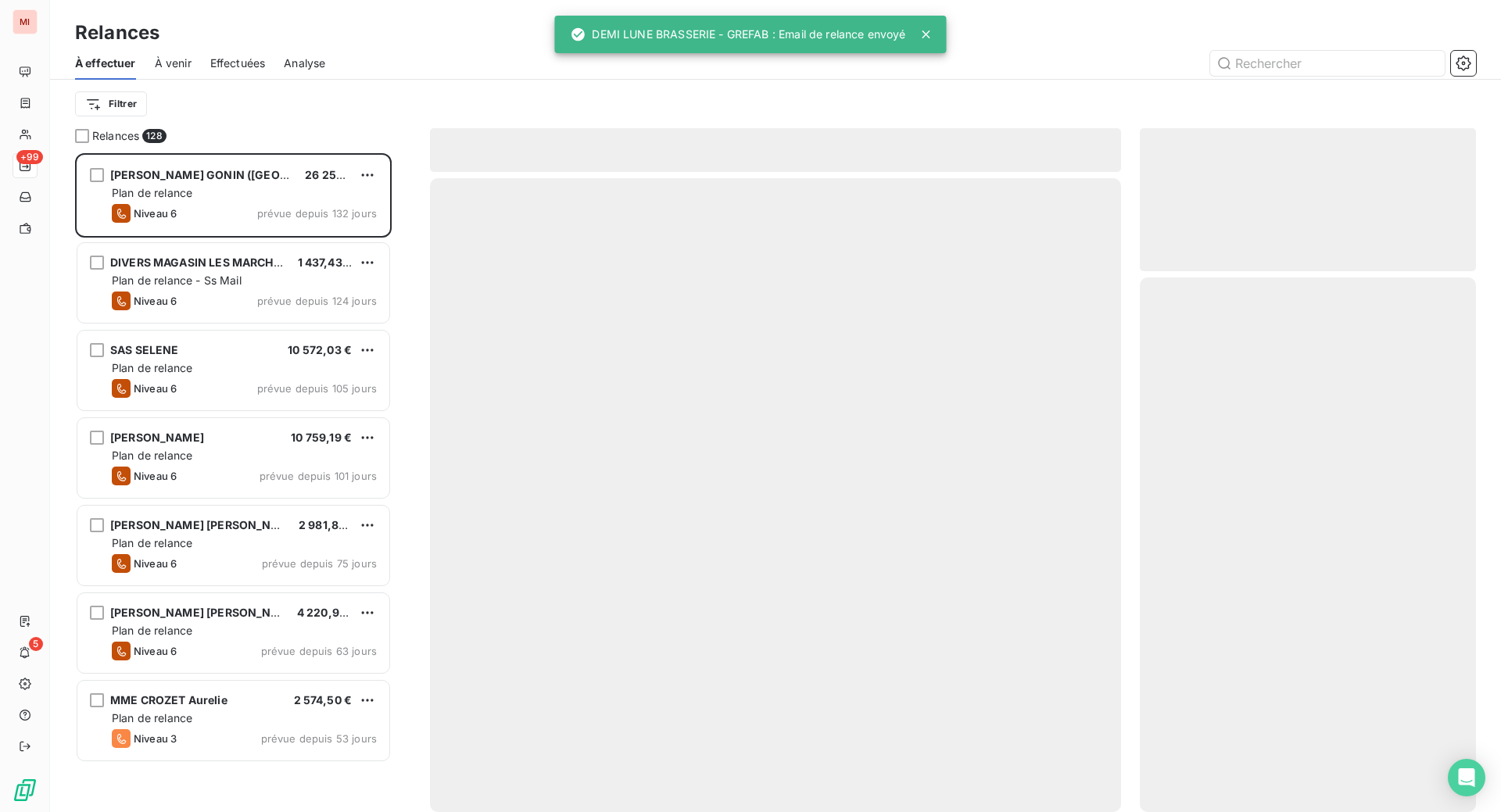
scroll to position [619, 298]
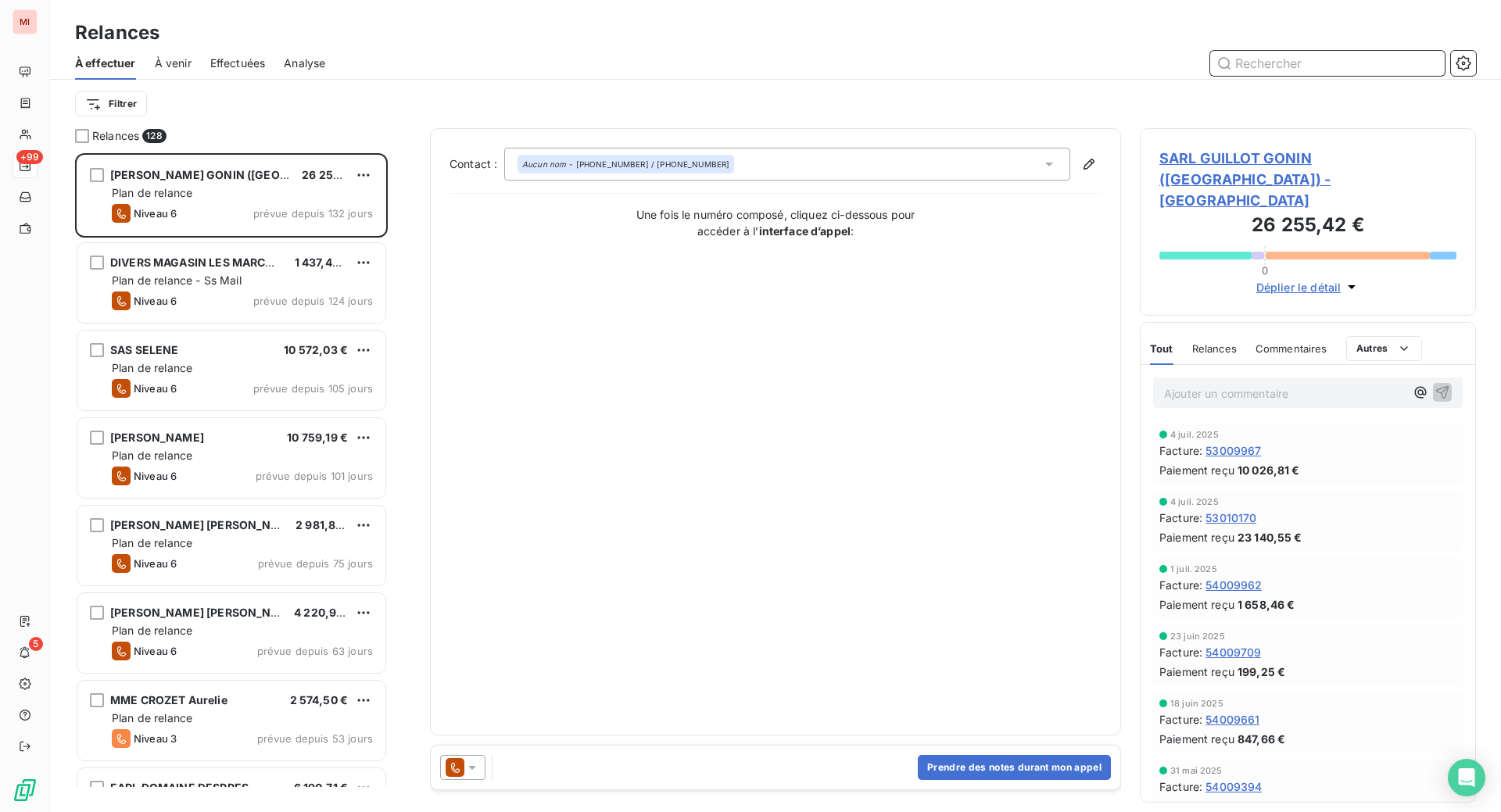
click at [1257, 76] on input "text" at bounding box center [1327, 63] width 235 height 25
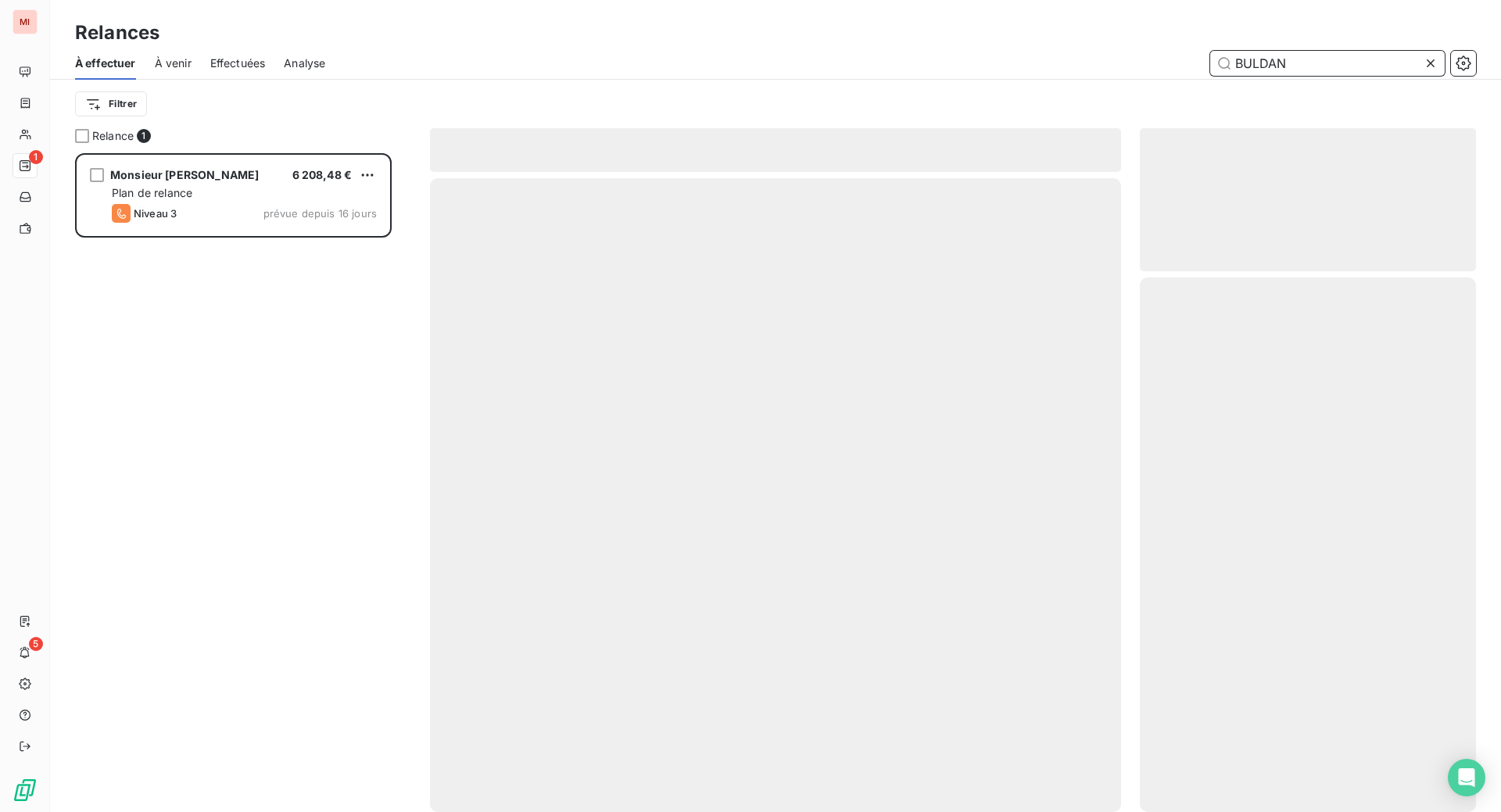
scroll to position [619, 298]
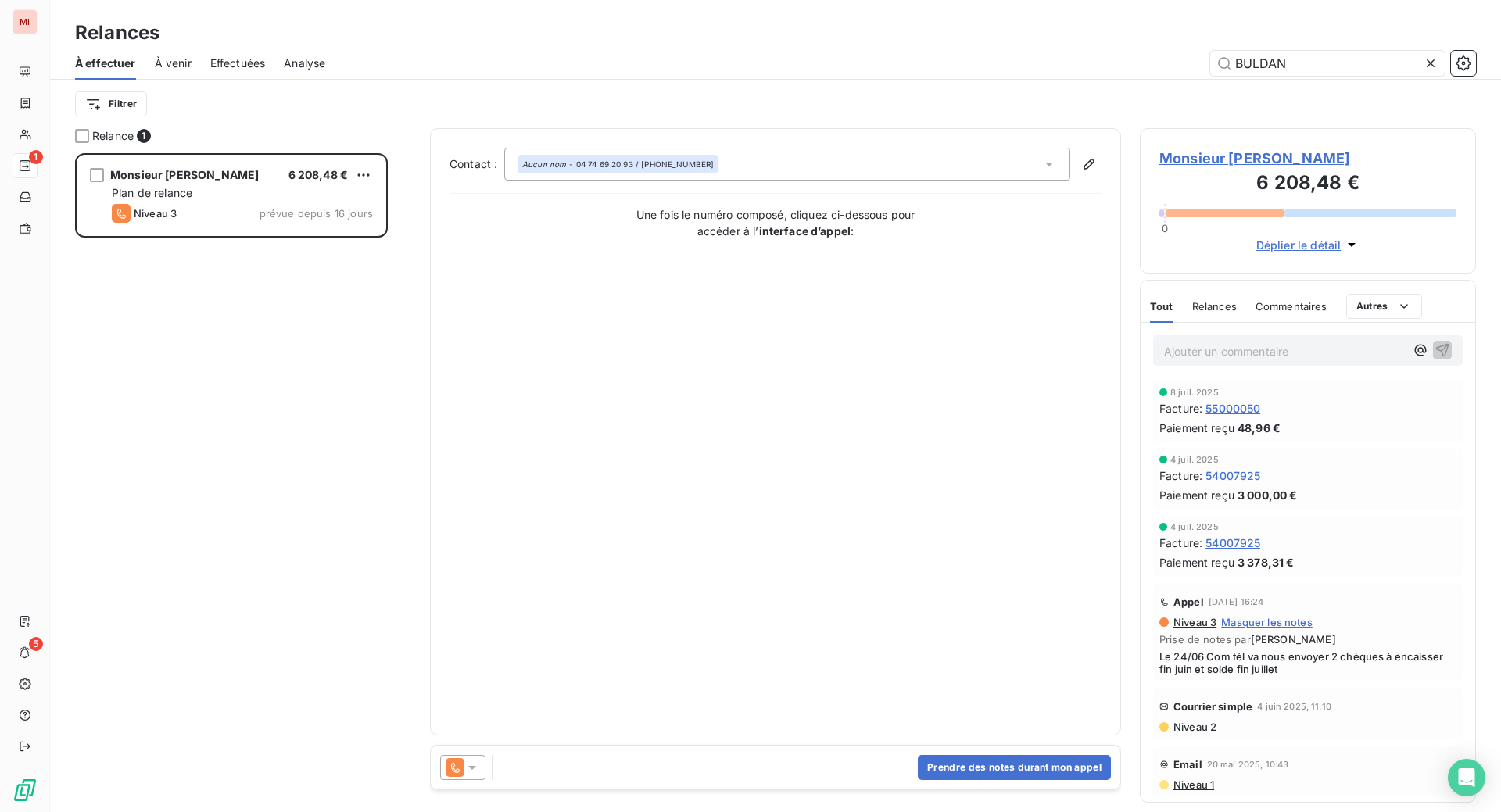
click at [480, 775] on icon at bounding box center [472, 767] width 15 height 15
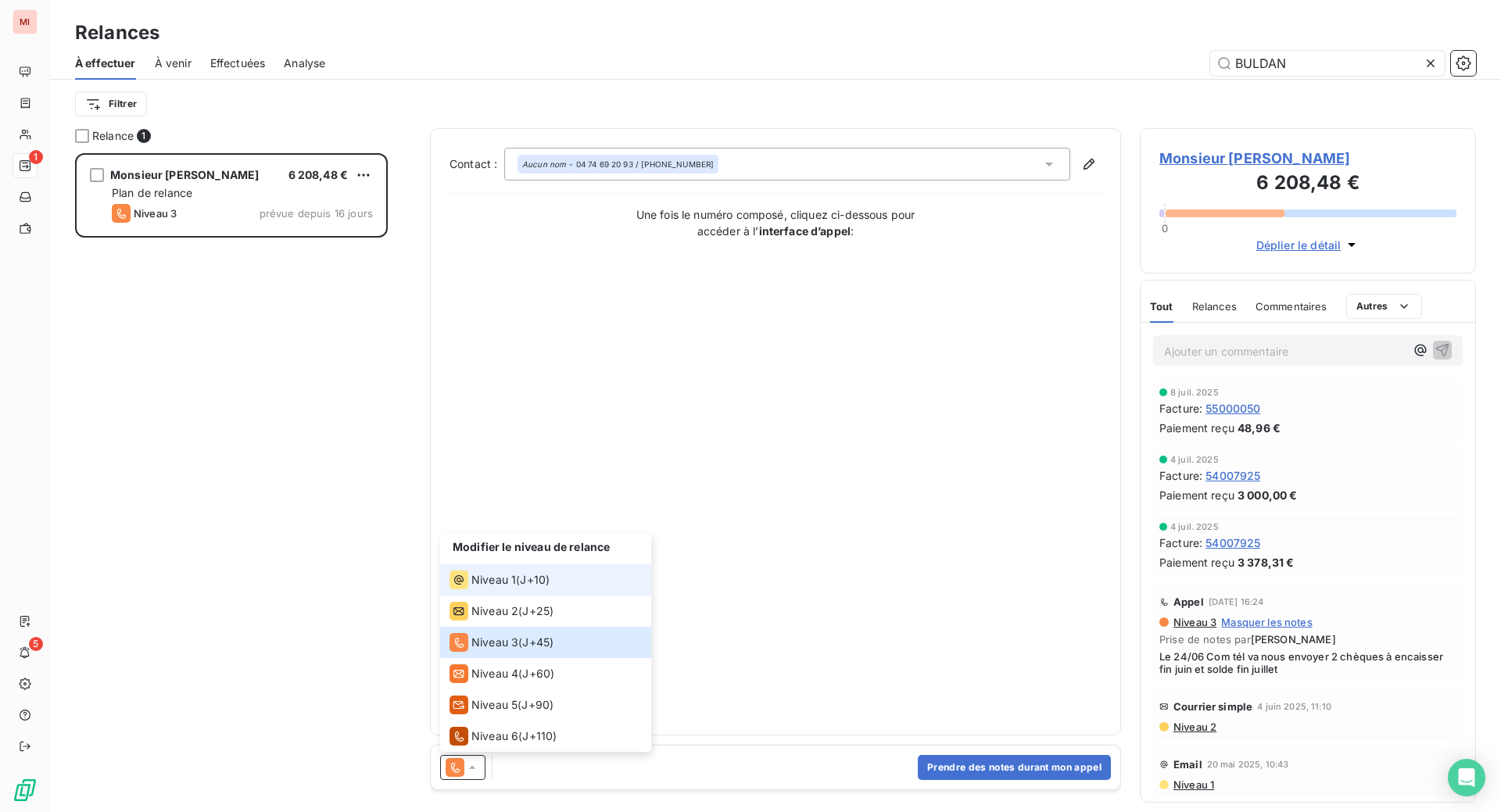
click at [516, 587] on span "Niveau 1" at bounding box center [494, 580] width 45 height 15
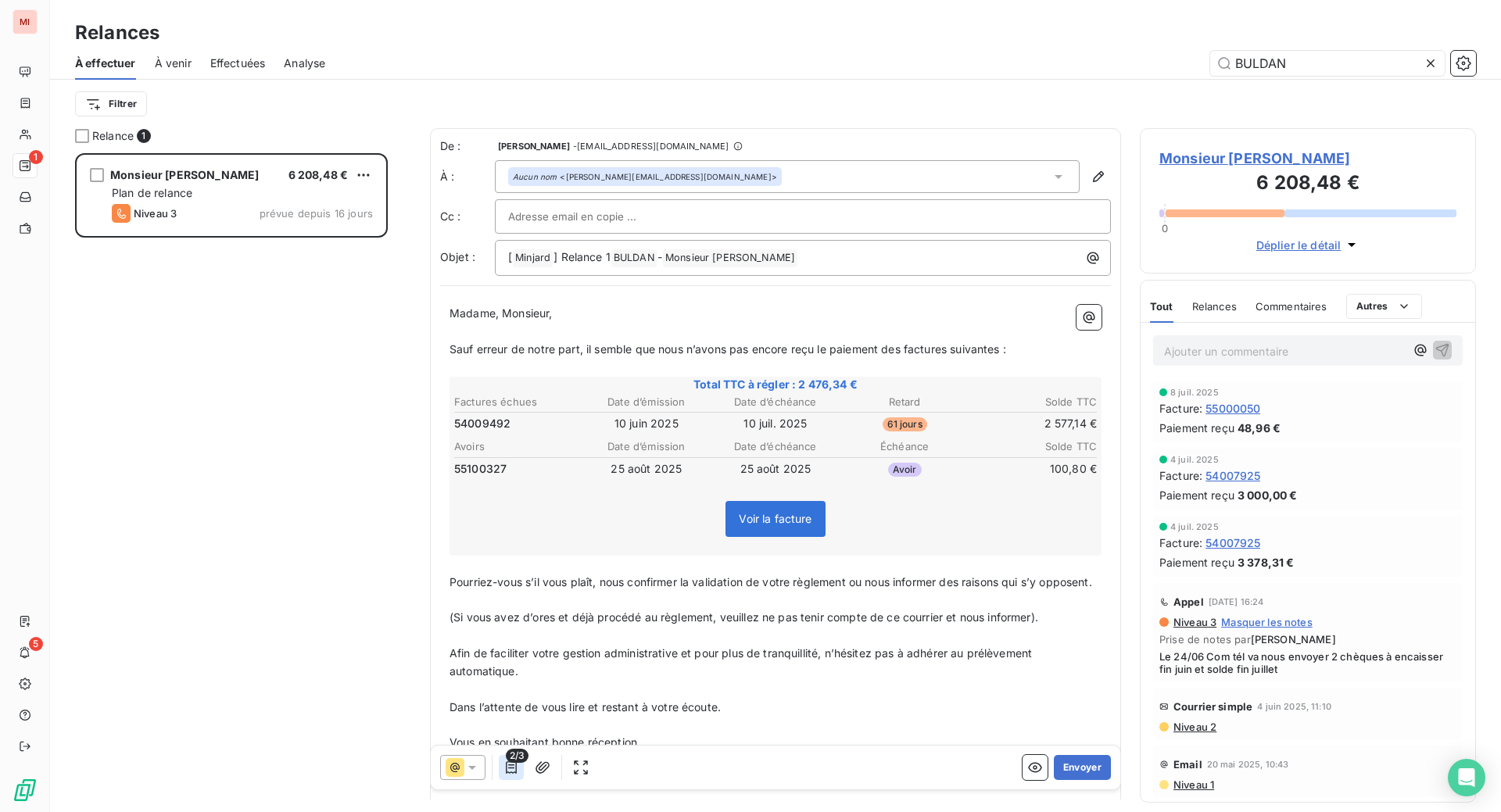
click at [517, 774] on icon "button" at bounding box center [511, 767] width 11 height 13
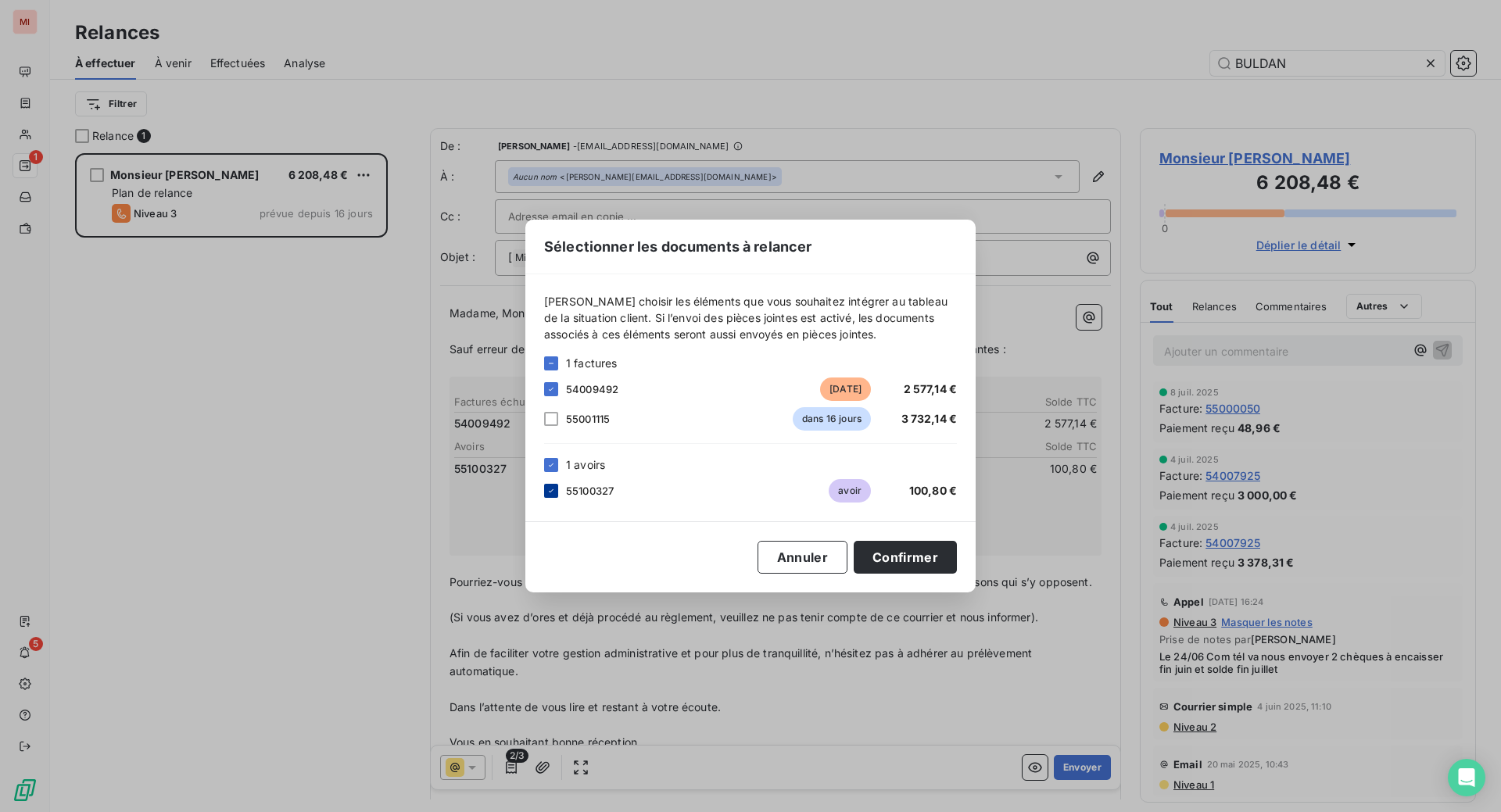
click at [549, 489] on icon at bounding box center [551, 491] width 4 height 3
click at [957, 574] on button "Confirmer" at bounding box center [905, 557] width 103 height 33
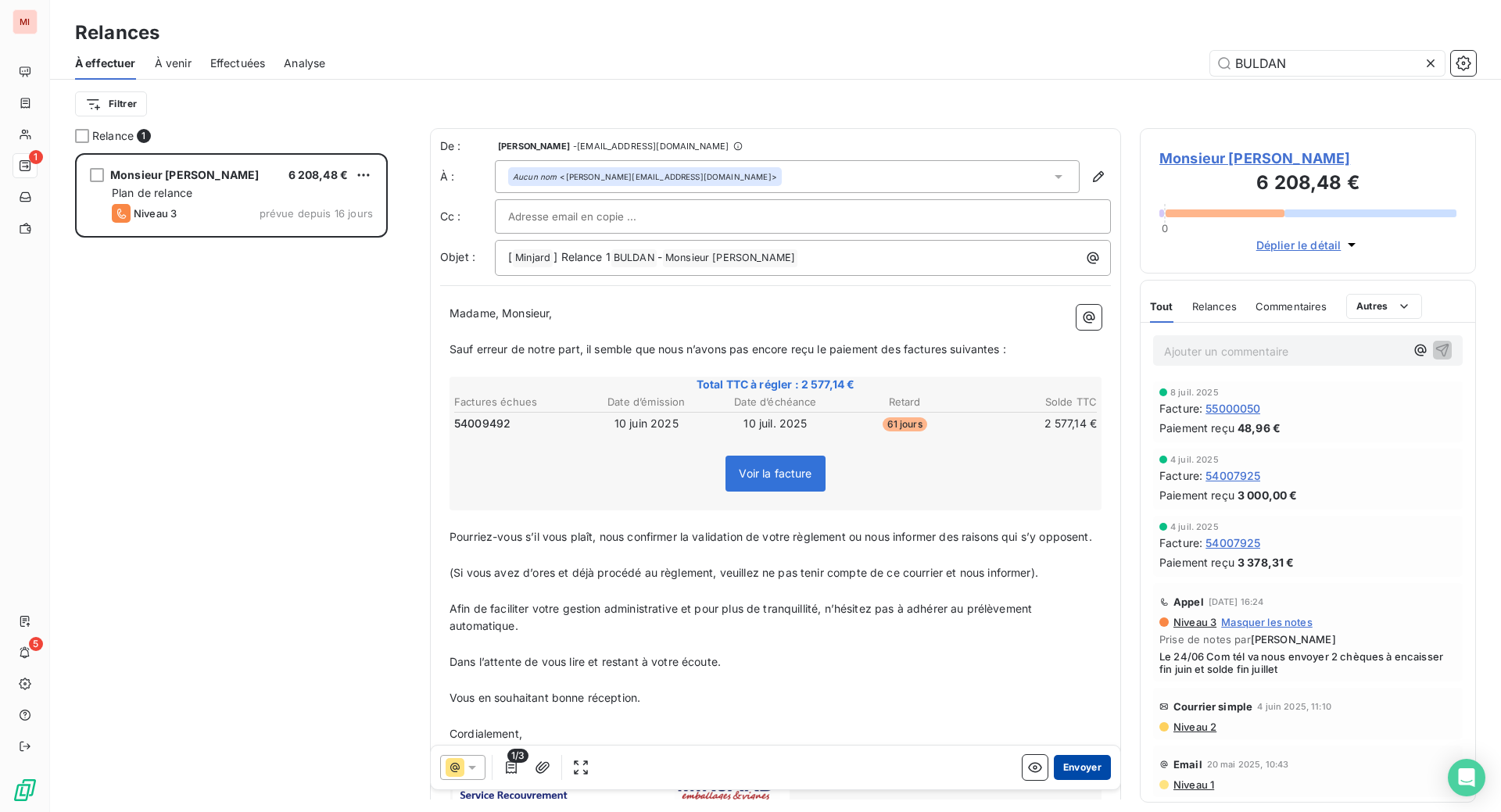
click at [1054, 780] on button "Envoyer" at bounding box center [1082, 767] width 57 height 25
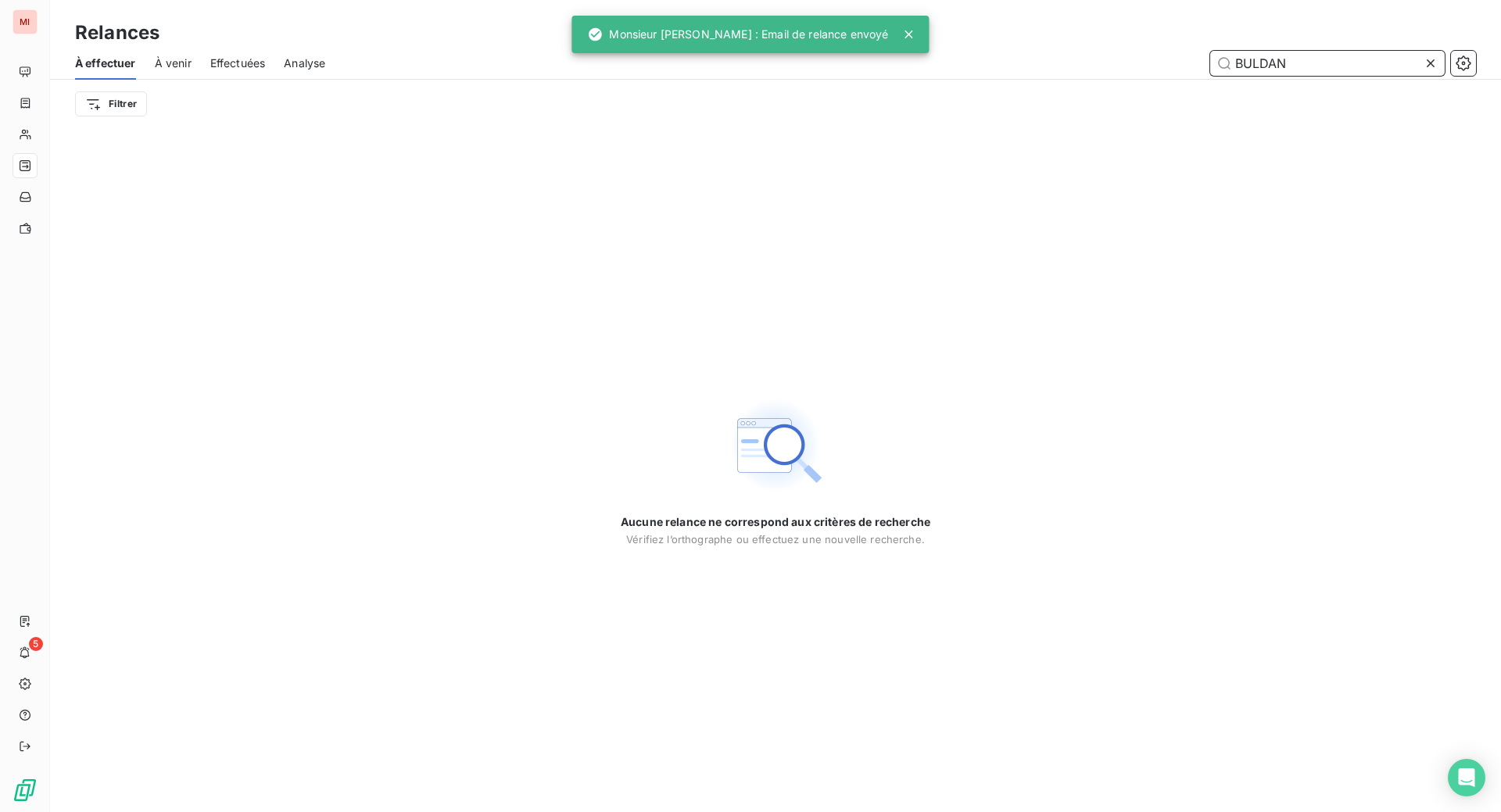
drag, startPoint x: 1300, startPoint y: 79, endPoint x: 1092, endPoint y: 58, distance: 209.1
click at [1097, 60] on div "Relances À effectuer À venir Effectuées Analyse BULDAN Filtrer" at bounding box center [775, 64] width 1451 height 128
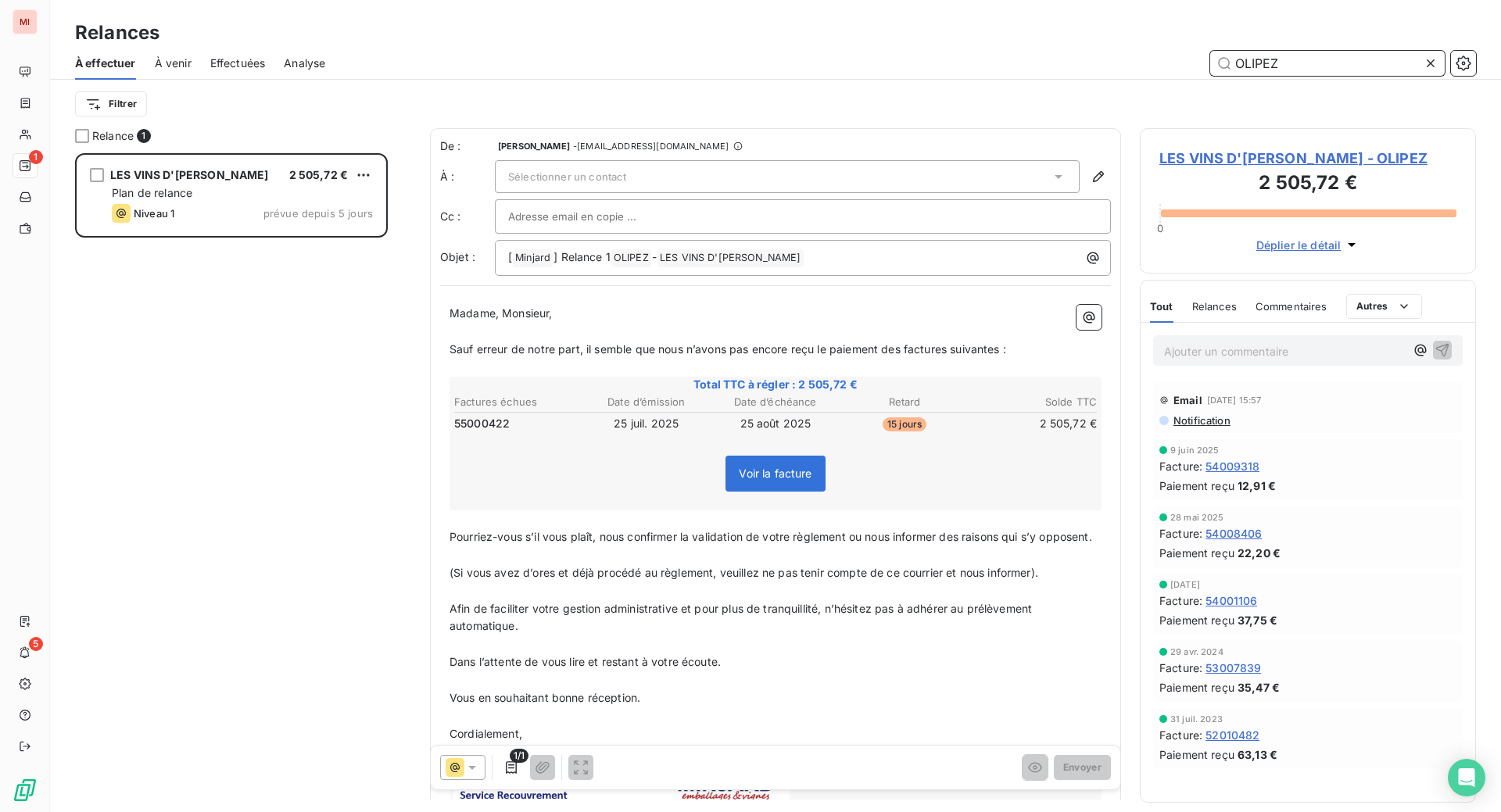
scroll to position [619, 298]
type input "OLIPEZ"
click at [1028, 193] on div "Sélectionner un contact" at bounding box center [787, 176] width 585 height 33
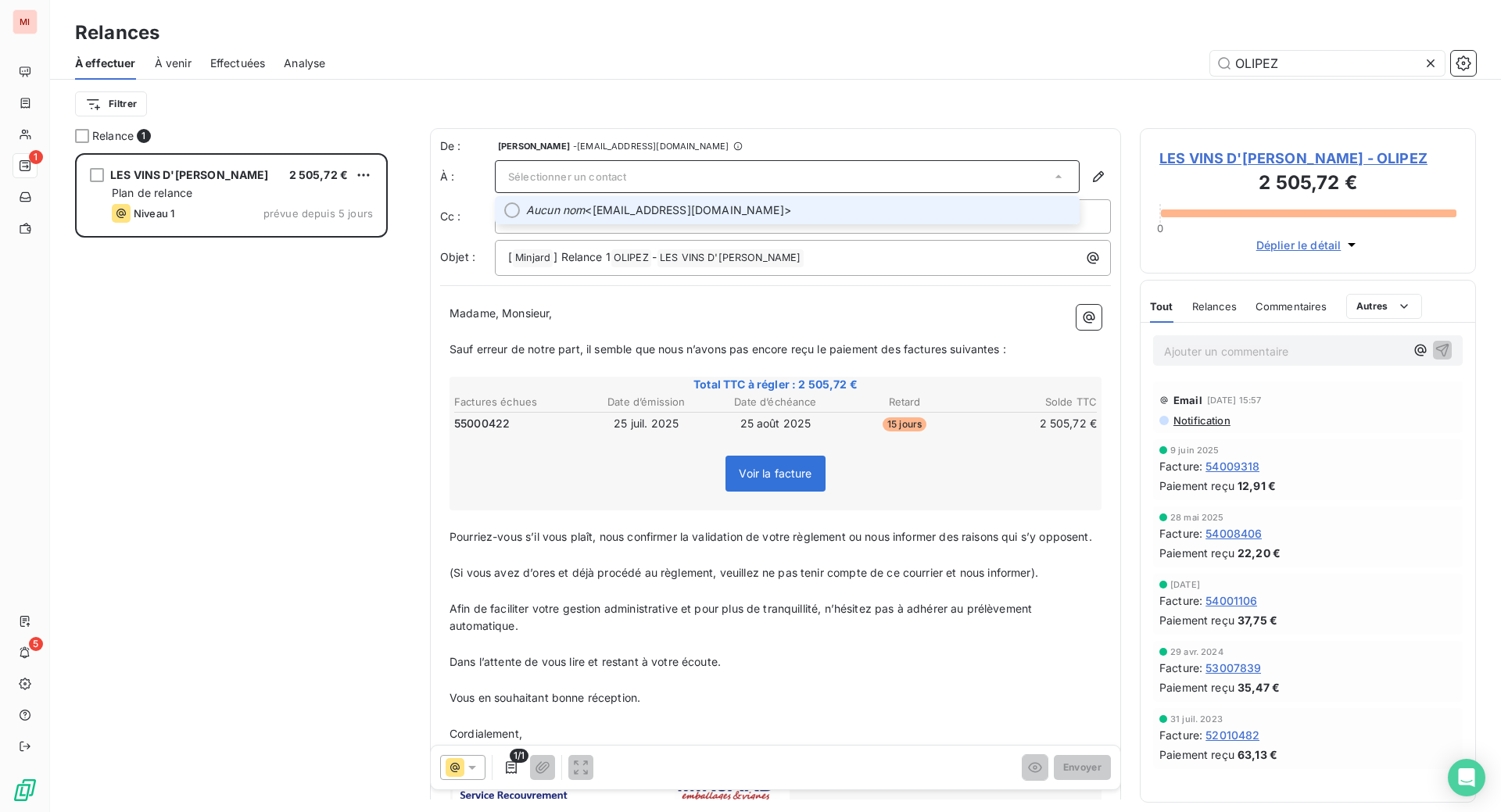
click at [655, 218] on span "Aucun nom <sarl@olivier-pezenneau.com>" at bounding box center [798, 210] width 544 height 15
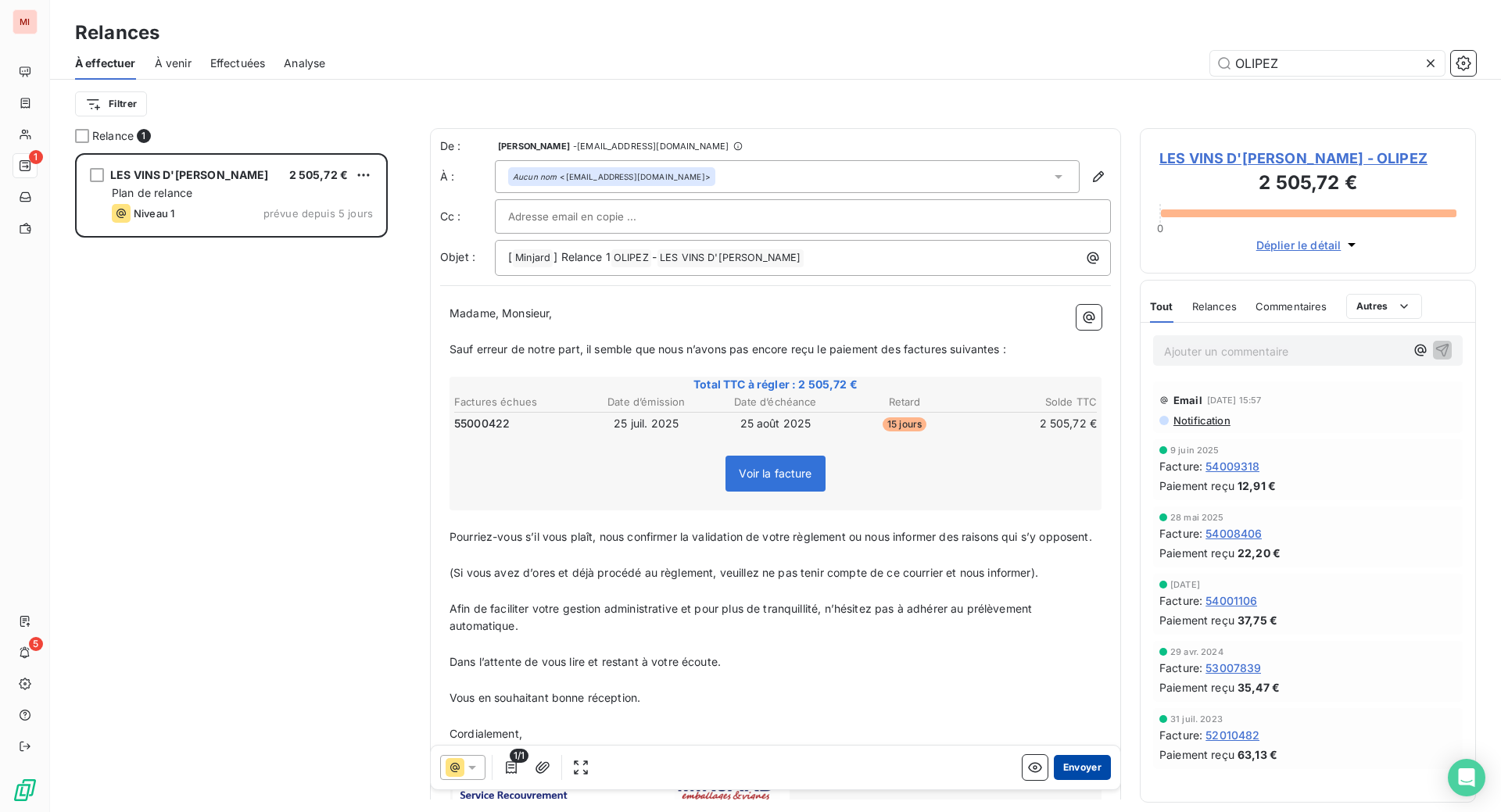
click at [1054, 780] on button "Envoyer" at bounding box center [1082, 767] width 57 height 25
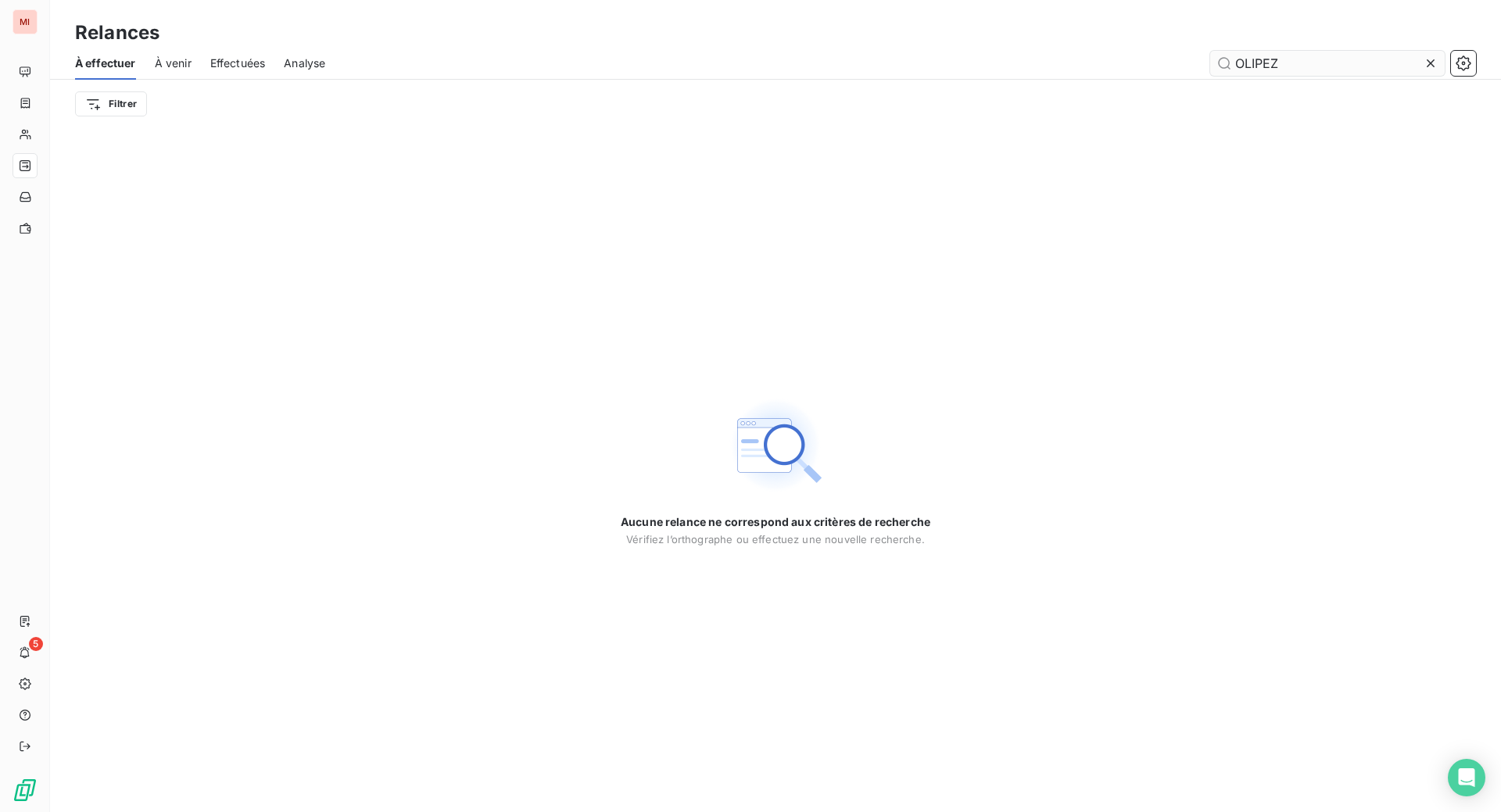
click at [1423, 71] on icon at bounding box center [1430, 64] width 15 height 15
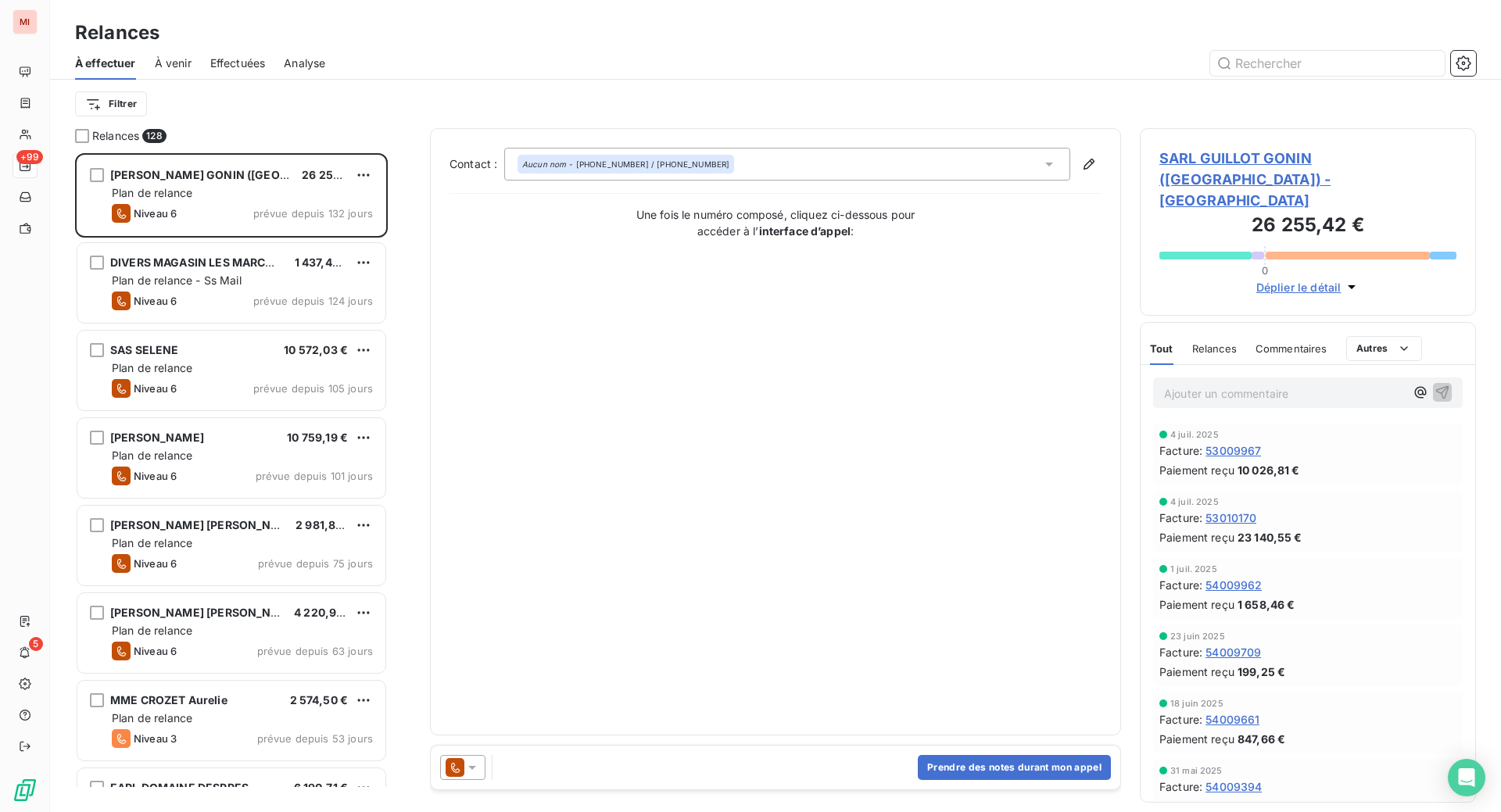
scroll to position [619, 298]
click at [1246, 76] on input "text" at bounding box center [1327, 63] width 235 height 25
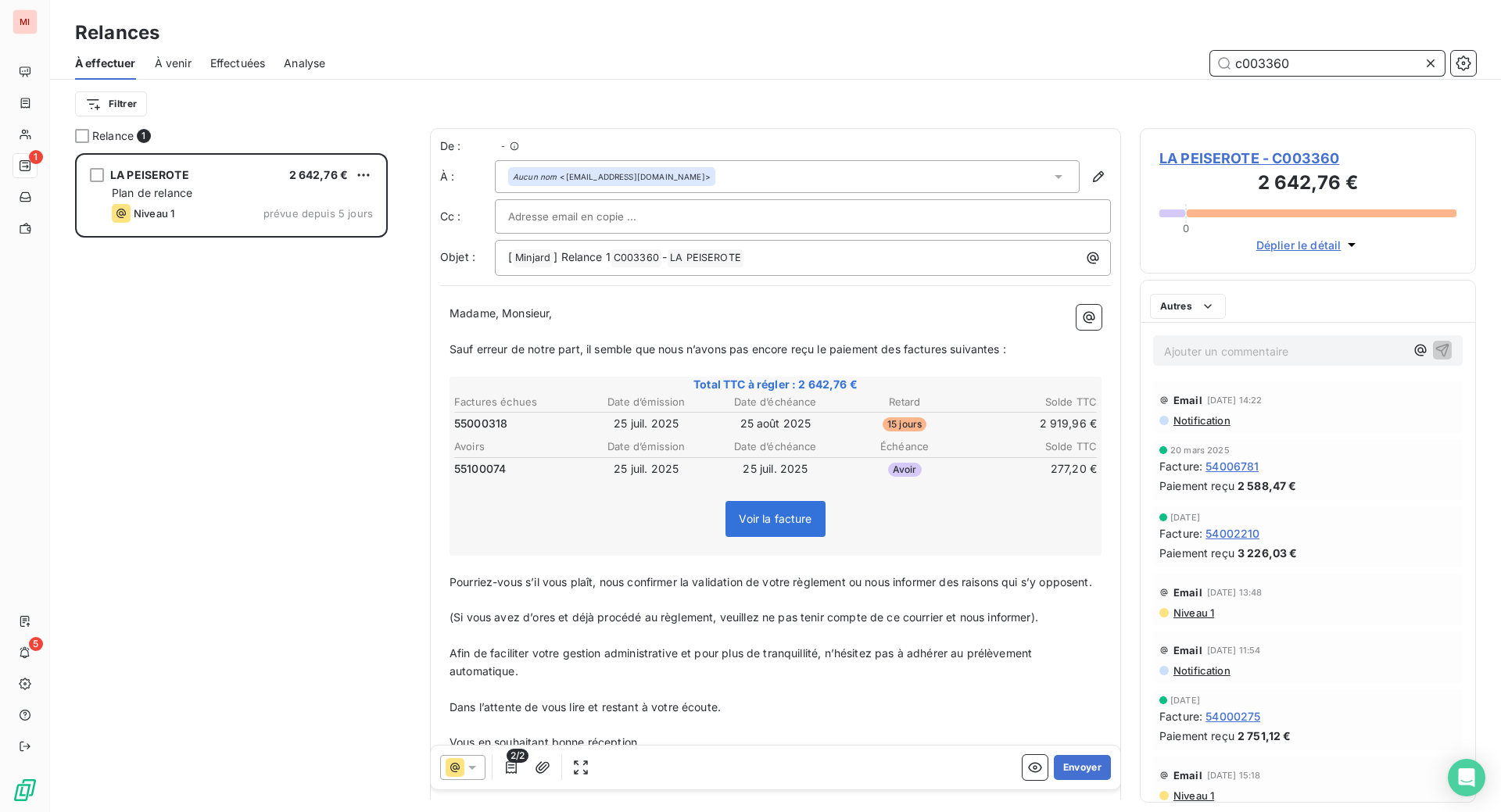
scroll to position [619, 298]
type input "c003360"
click at [1057, 780] on button "Envoyer" at bounding box center [1082, 767] width 57 height 25
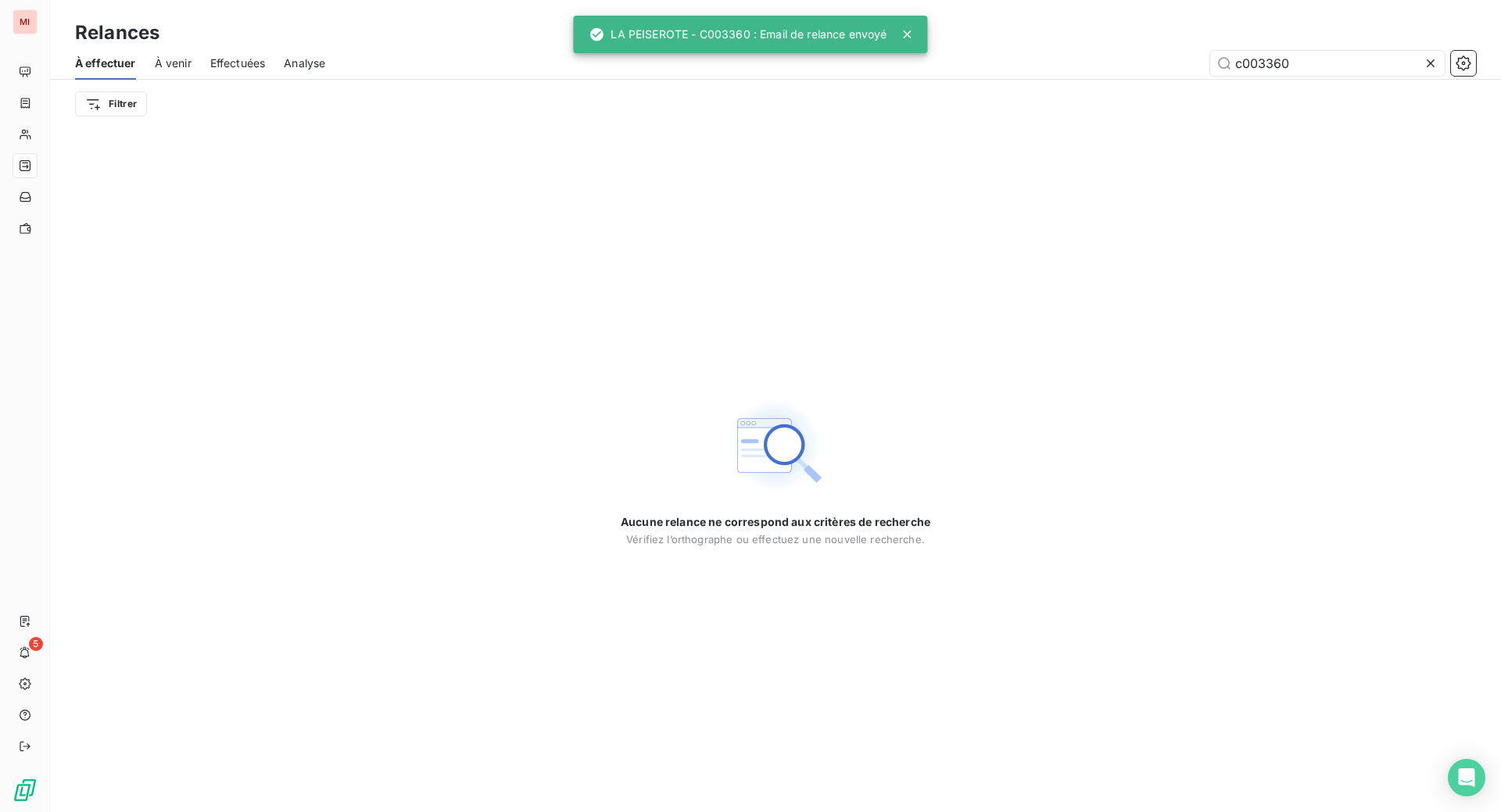
click at [1423, 71] on icon at bounding box center [1430, 64] width 15 height 15
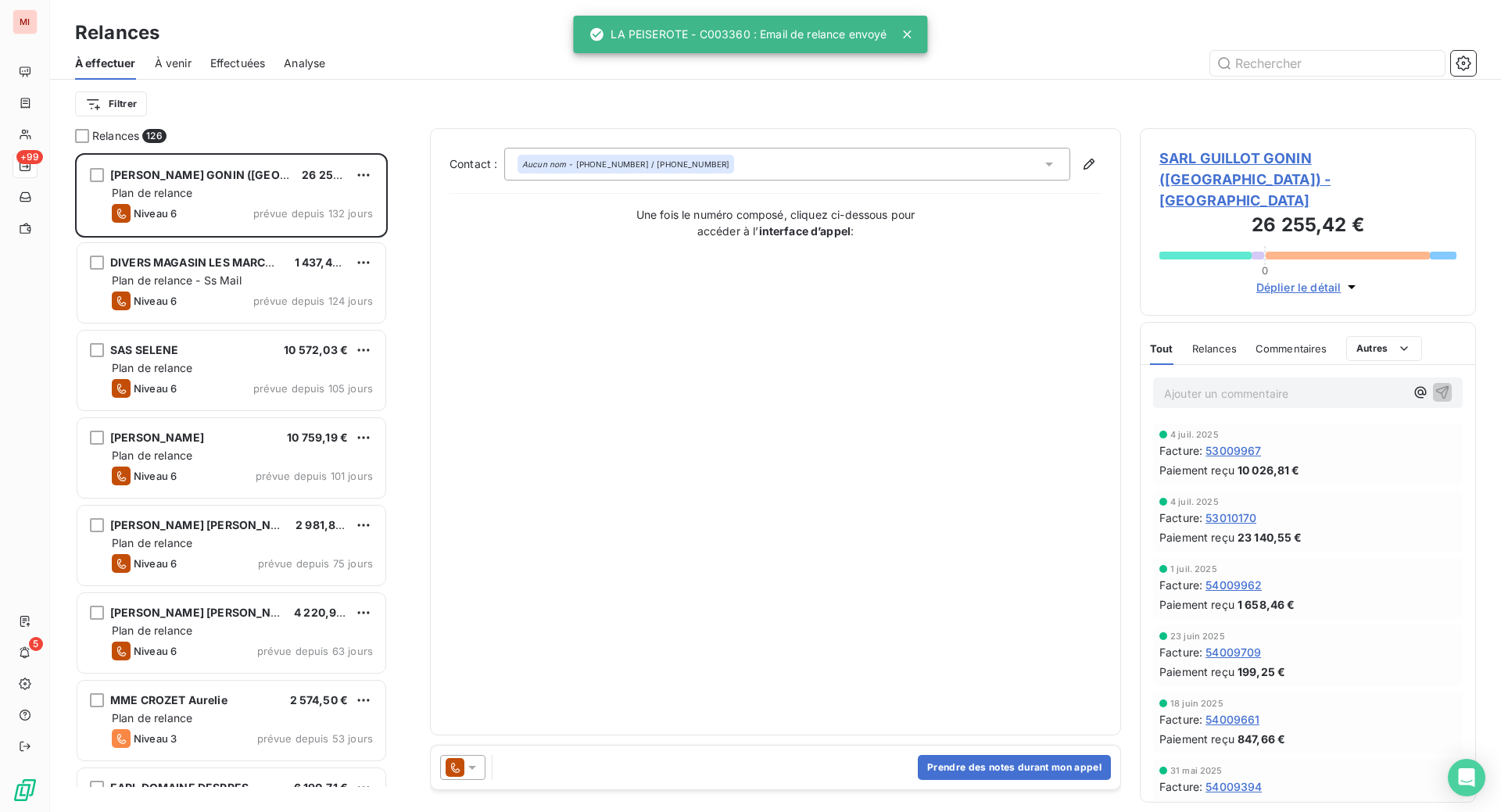
scroll to position [619, 298]
click at [1249, 76] on input "text" at bounding box center [1327, 63] width 235 height 25
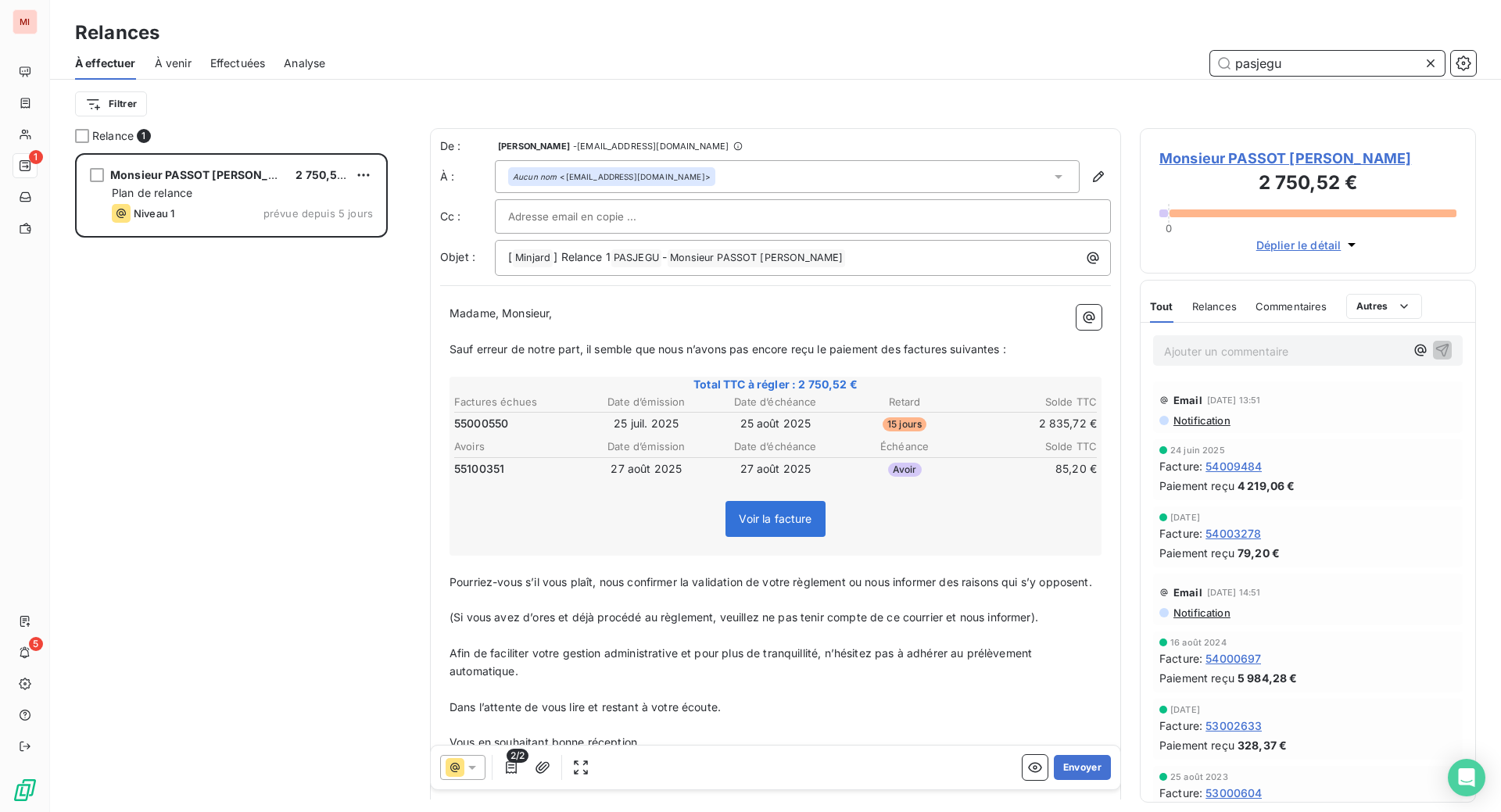
scroll to position [619, 298]
click at [1054, 780] on button "Envoyer" at bounding box center [1082, 767] width 57 height 25
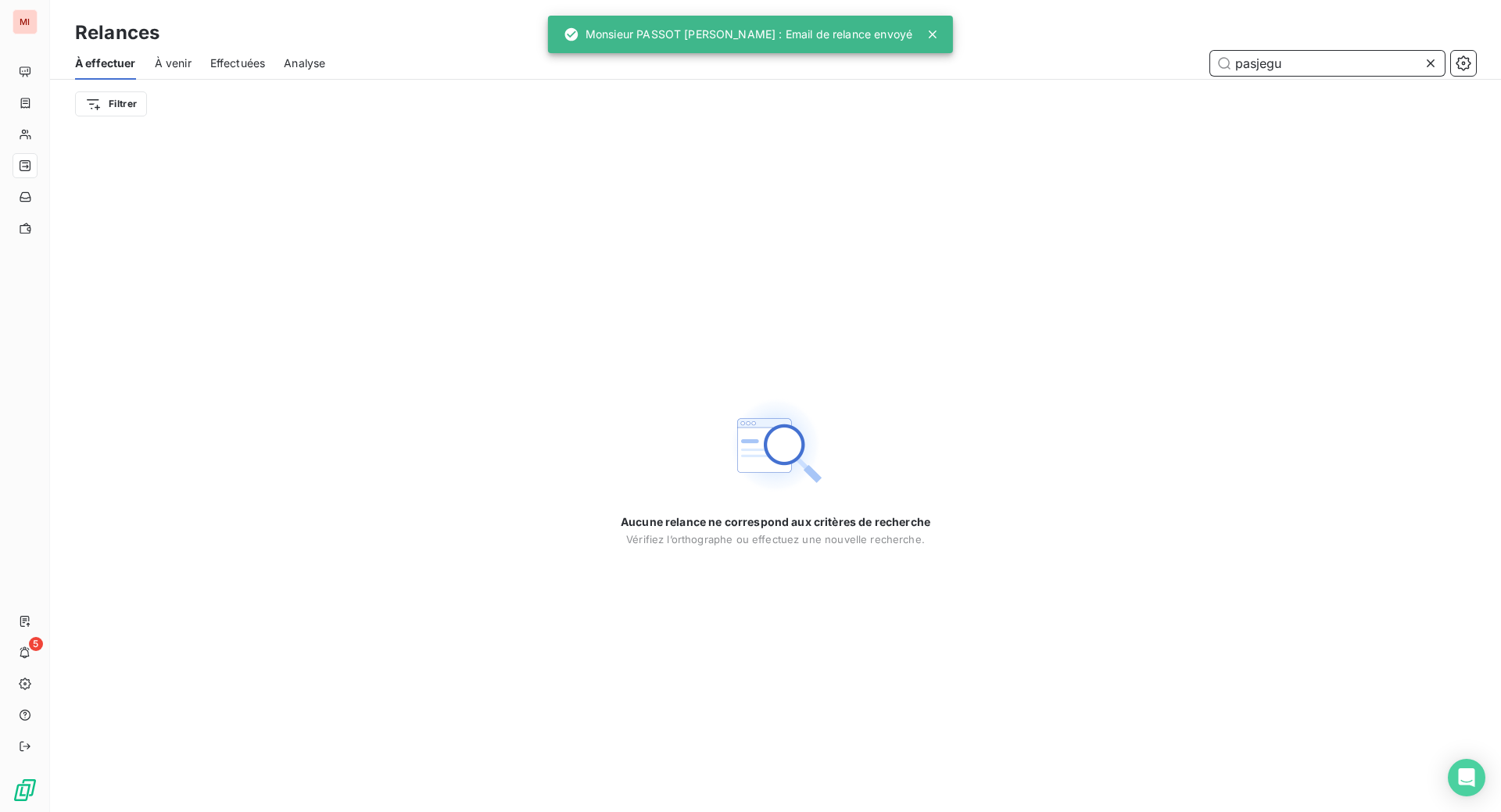
drag, startPoint x: 1289, startPoint y: 83, endPoint x: 1168, endPoint y: 83, distance: 121.0
click at [1168, 76] on div "pasjegu" at bounding box center [910, 63] width 1132 height 25
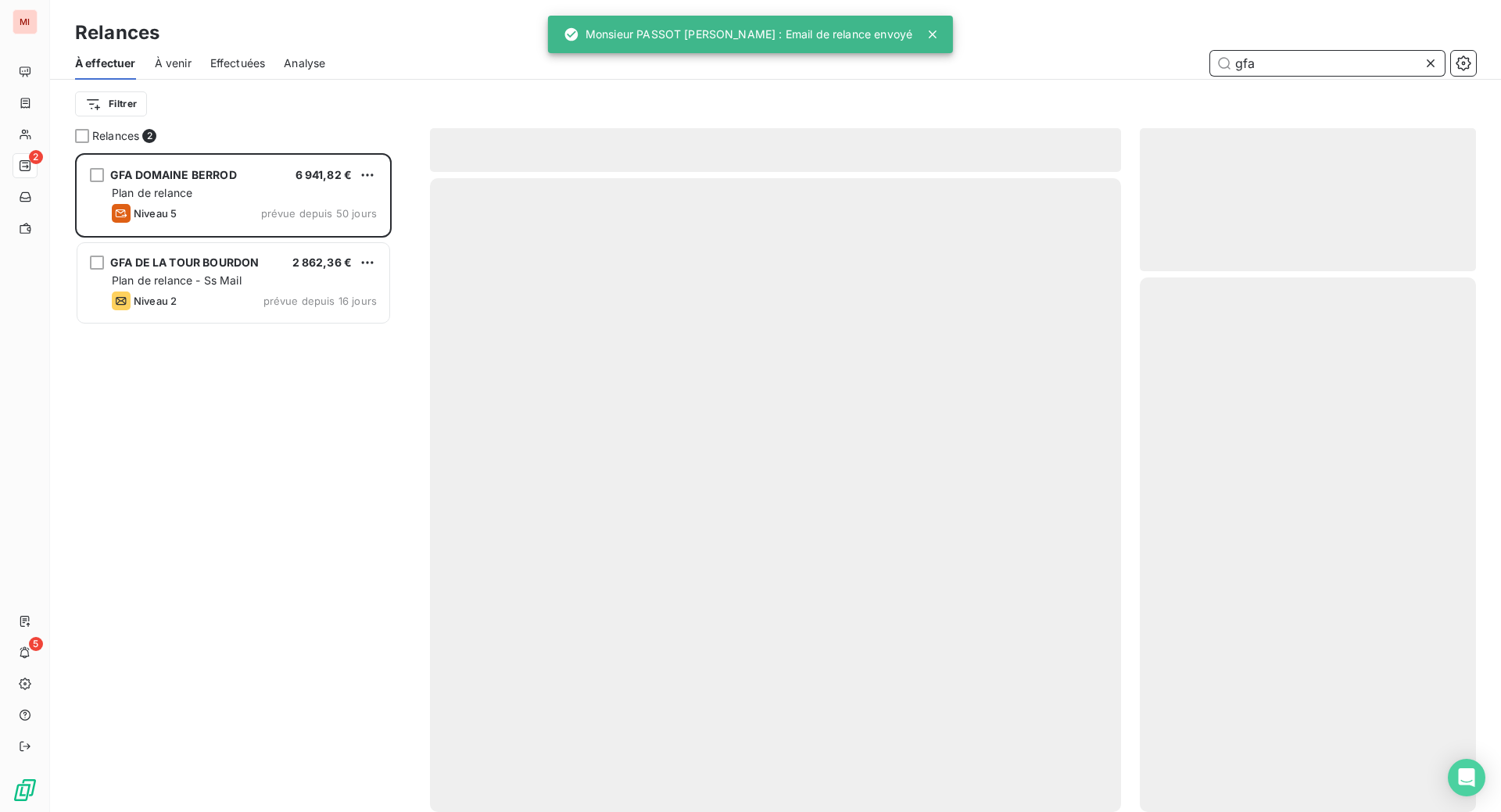
scroll to position [619, 298]
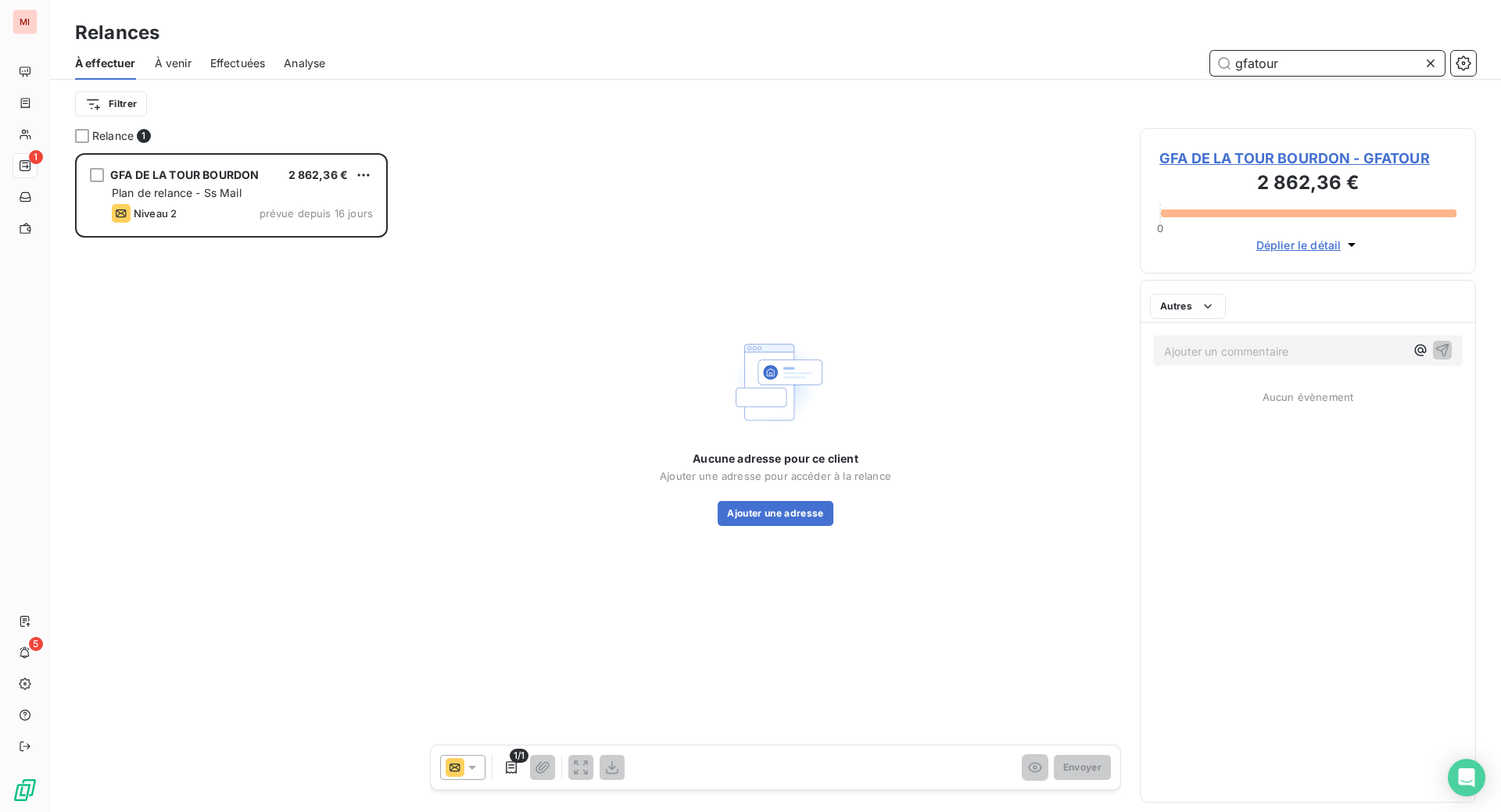
scroll to position [619, 298]
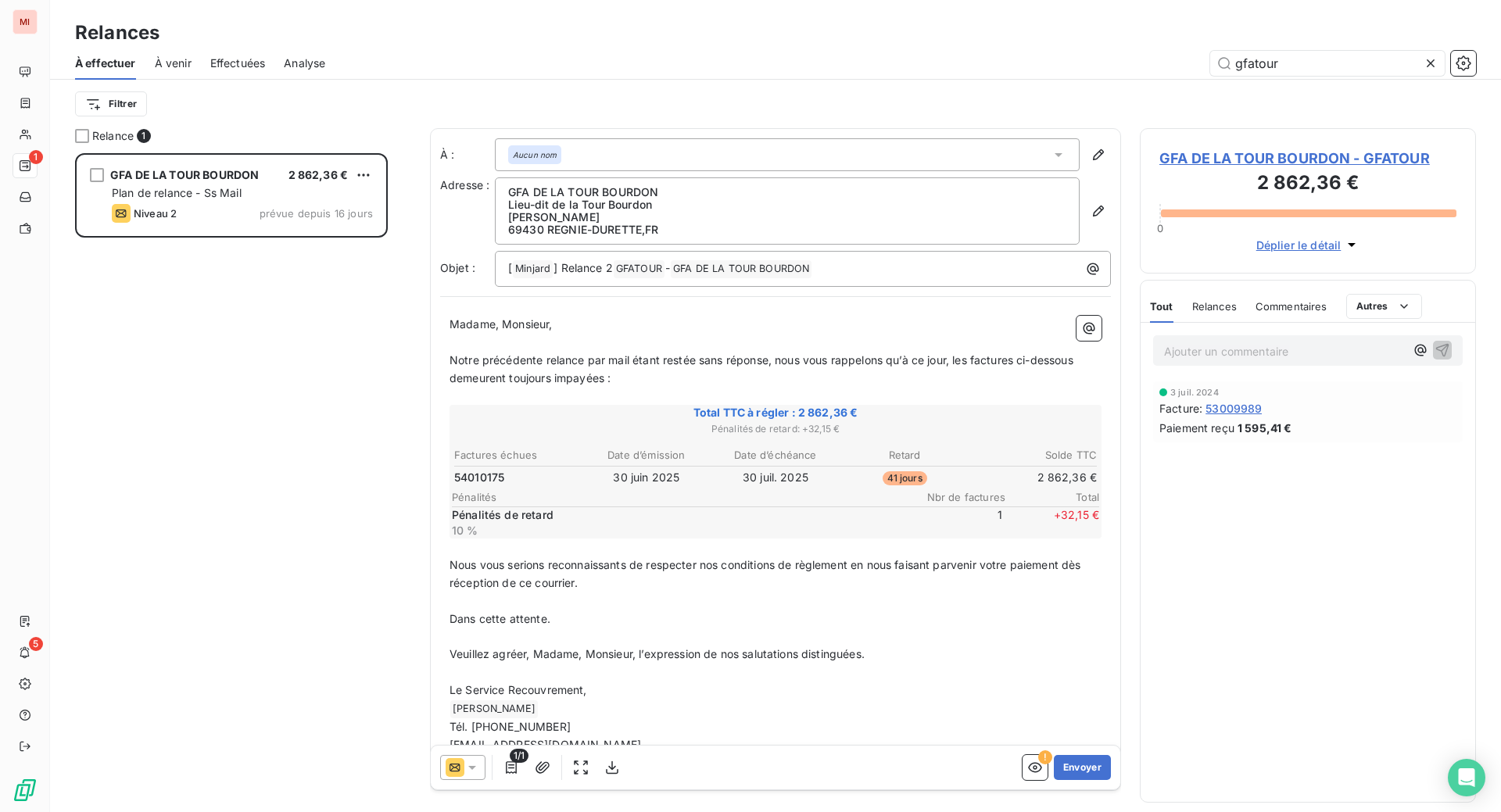
click at [480, 775] on icon at bounding box center [472, 767] width 15 height 15
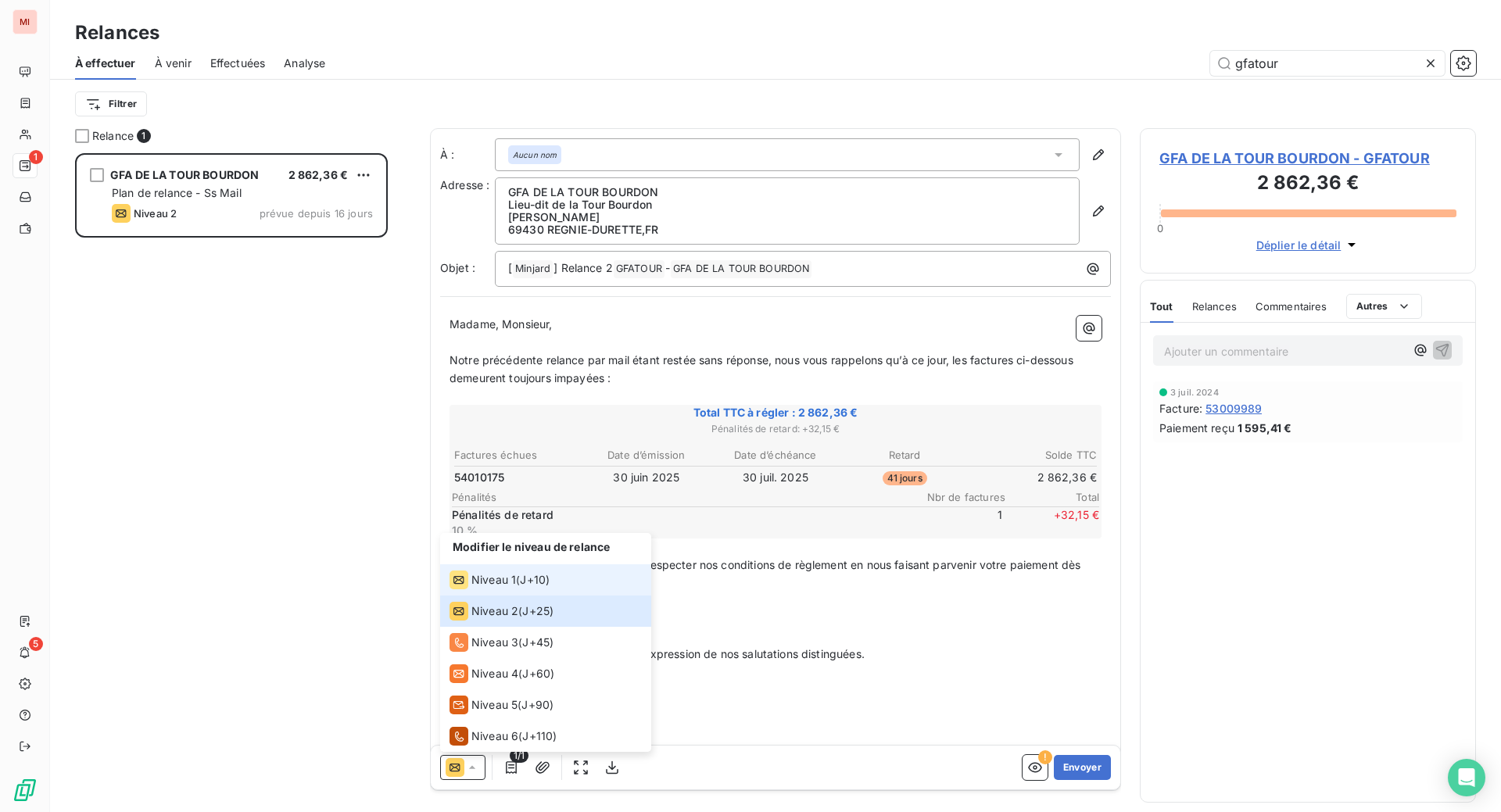
click at [516, 587] on span "Niveau 1" at bounding box center [494, 580] width 45 height 15
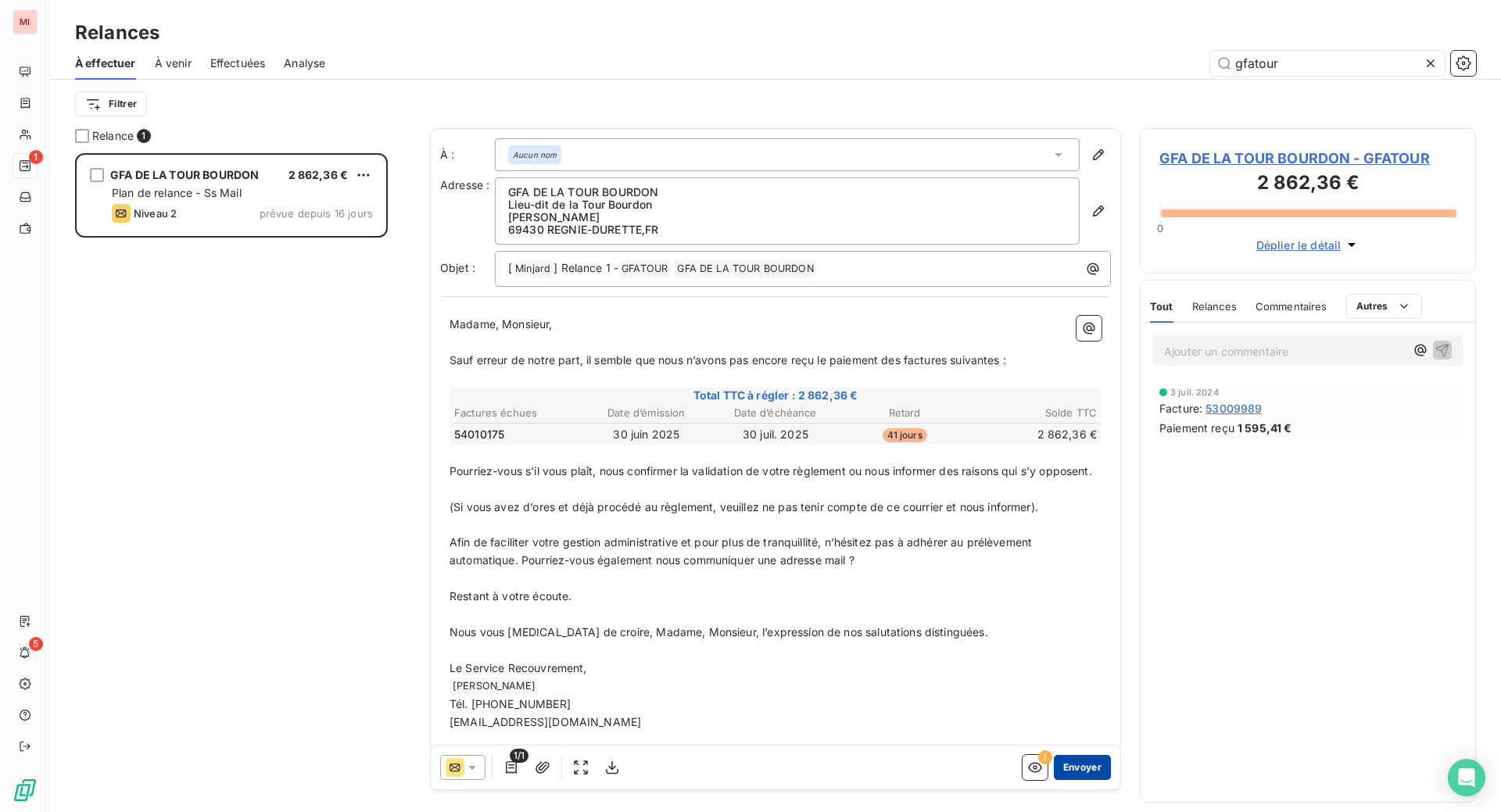
click at [1057, 780] on button "Envoyer" at bounding box center [1082, 767] width 57 height 25
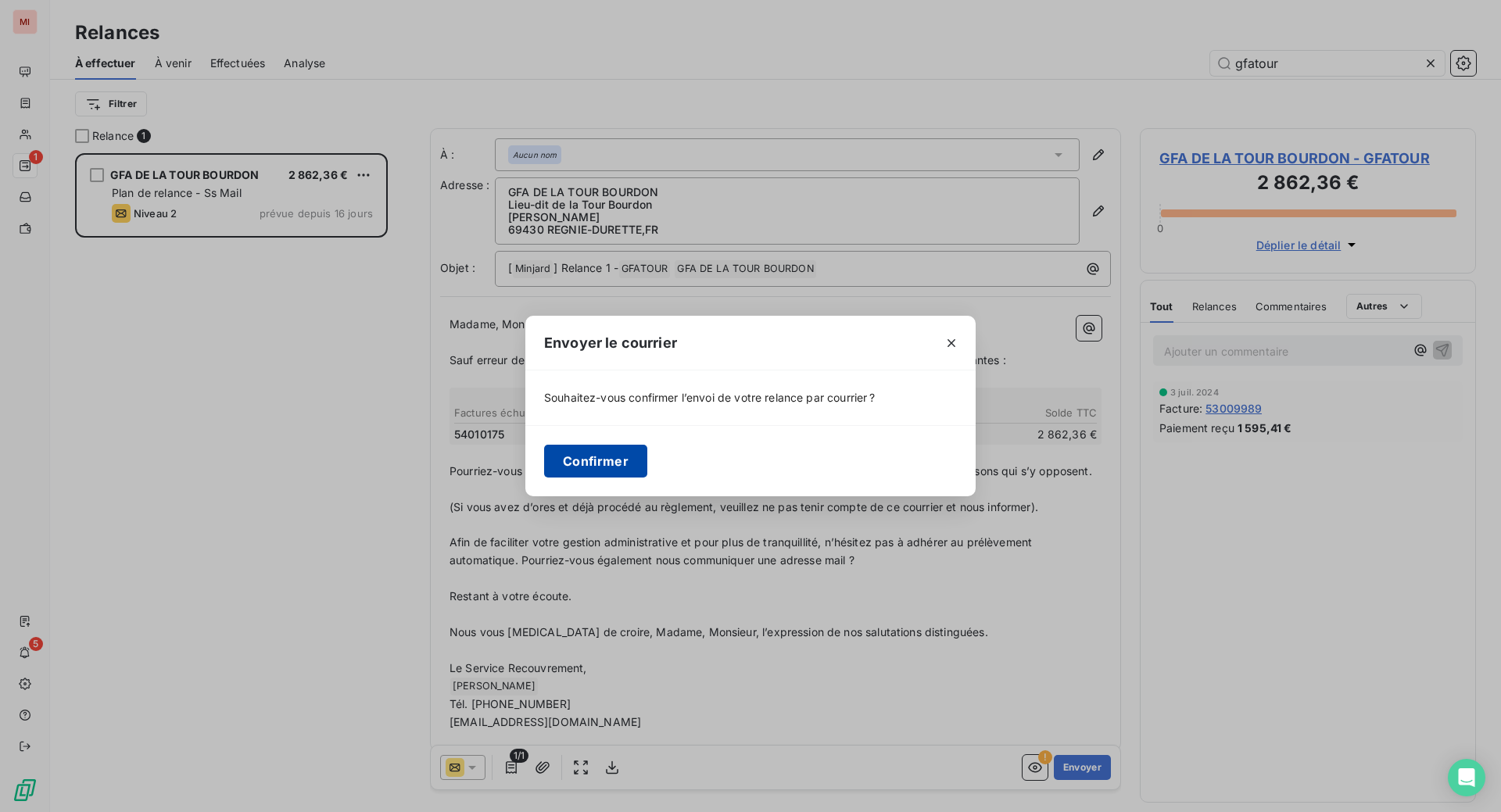
click at [544, 468] on button "Confirmer" at bounding box center [595, 461] width 103 height 33
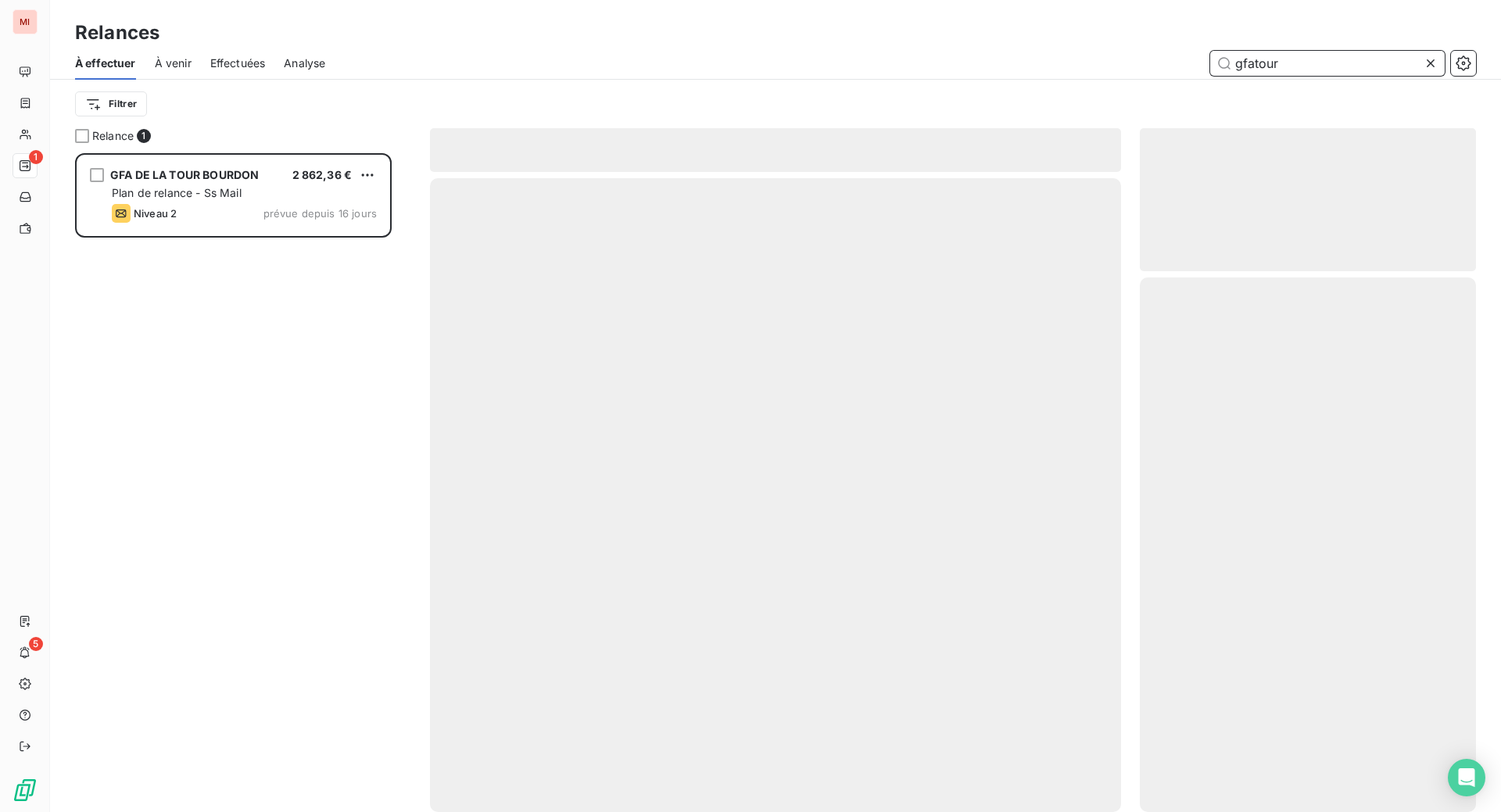
scroll to position [599, 302]
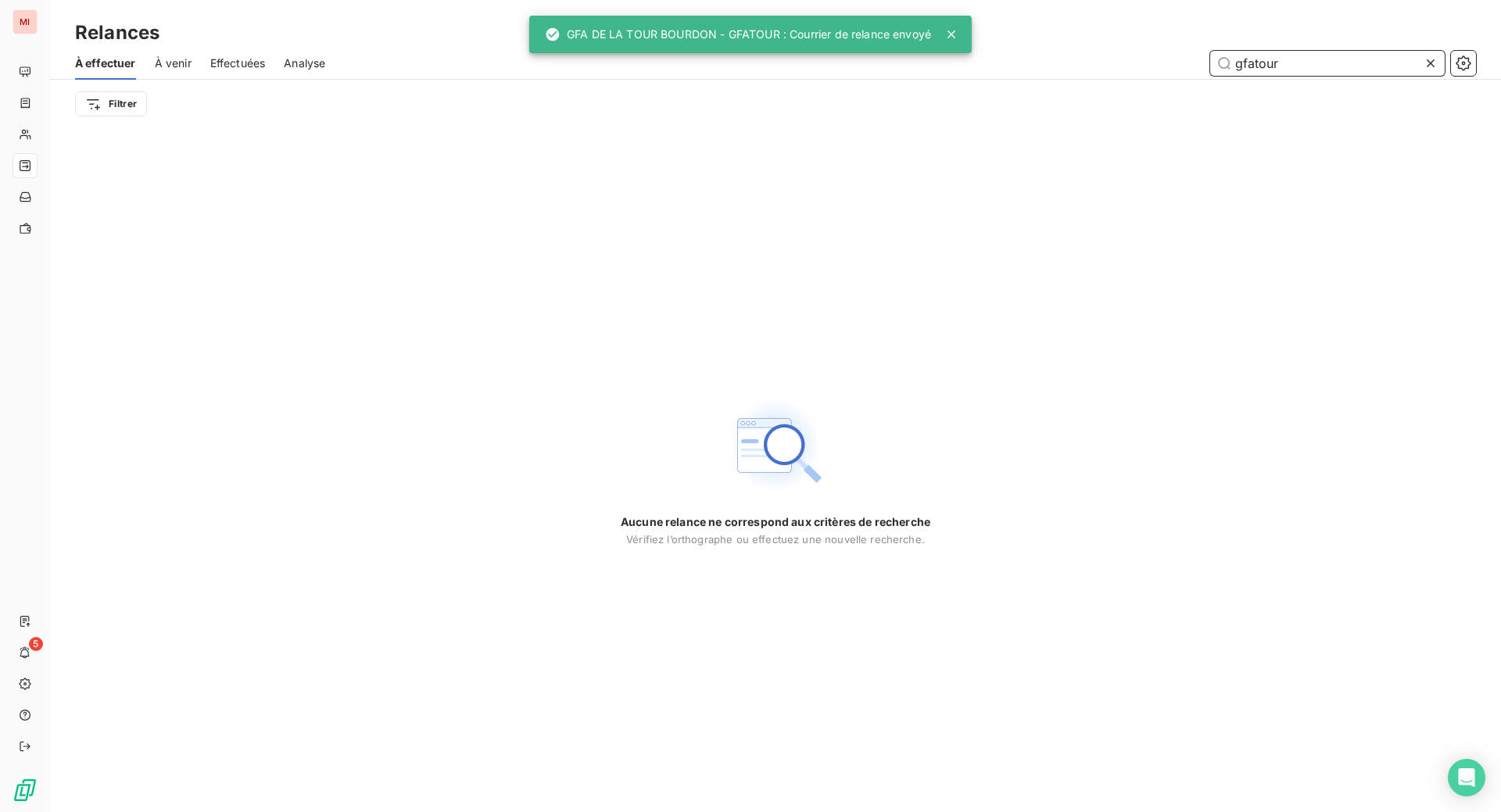
drag, startPoint x: 1294, startPoint y: 87, endPoint x: 1155, endPoint y: 77, distance: 139.4
click at [1155, 76] on div "gfatour" at bounding box center [910, 63] width 1132 height 25
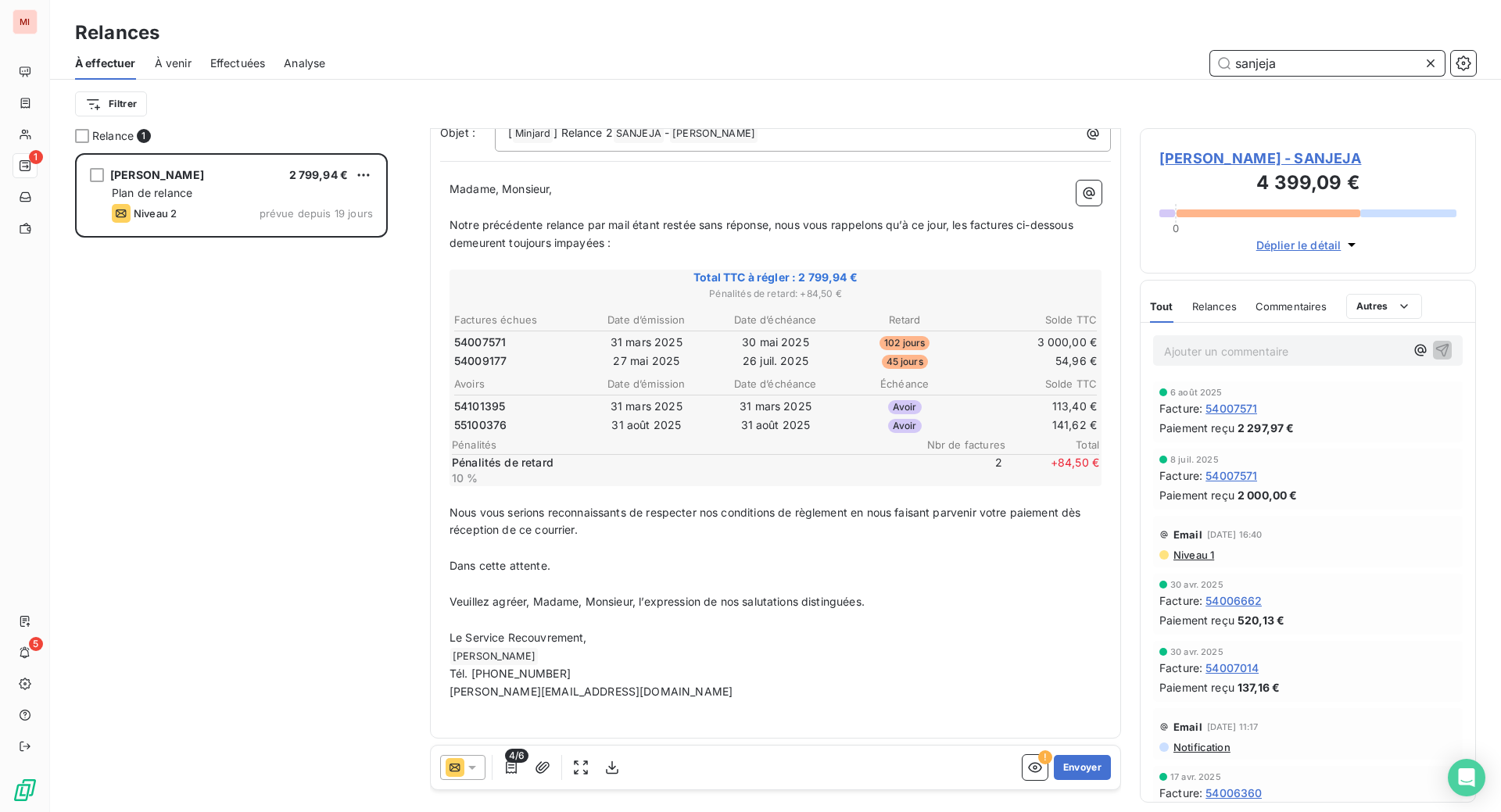
scroll to position [196, 0]
type input "sanjeja"
click at [1054, 780] on button "Envoyer" at bounding box center [1082, 767] width 57 height 25
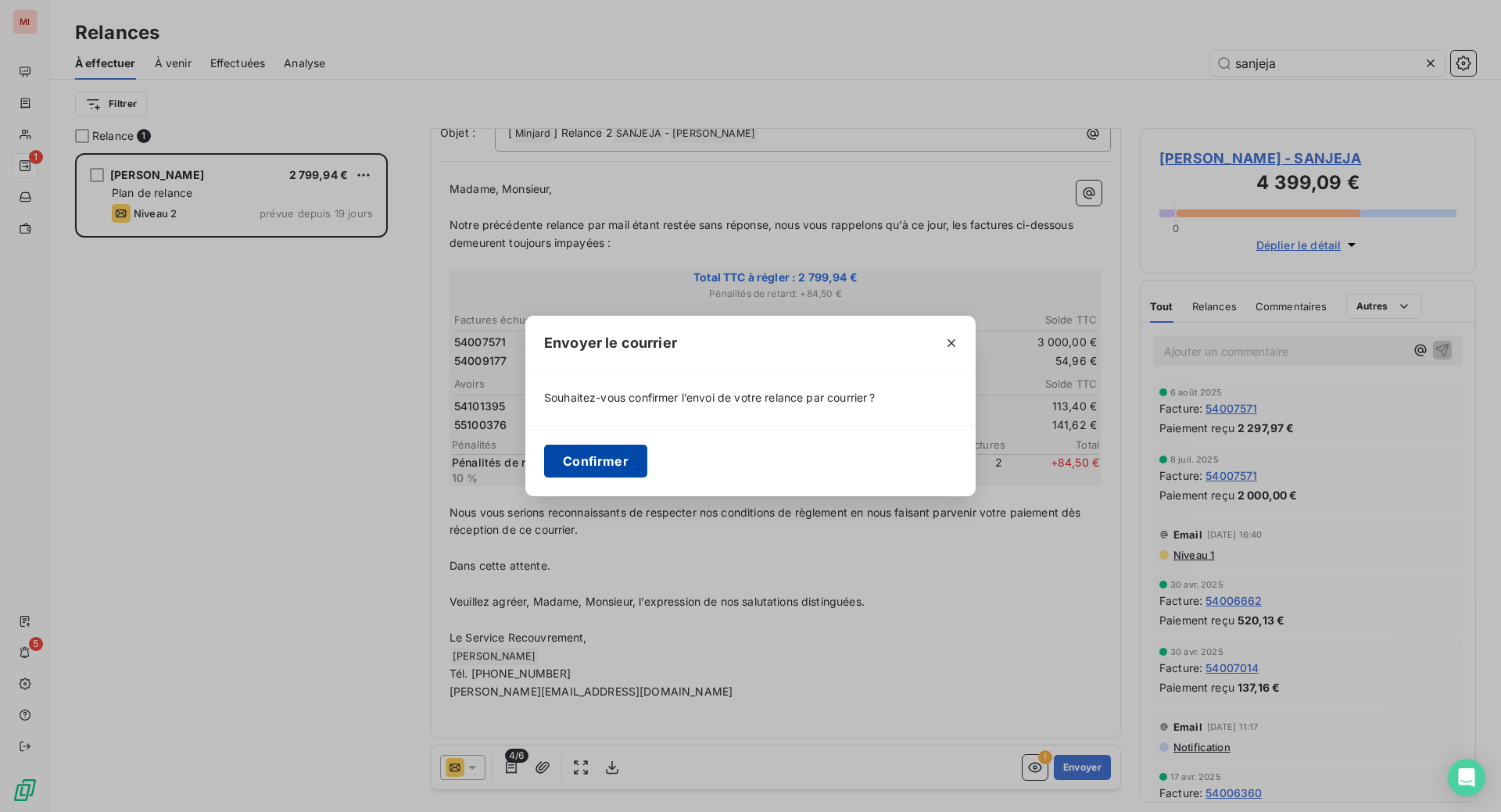
click at [544, 475] on button "Confirmer" at bounding box center [595, 461] width 103 height 33
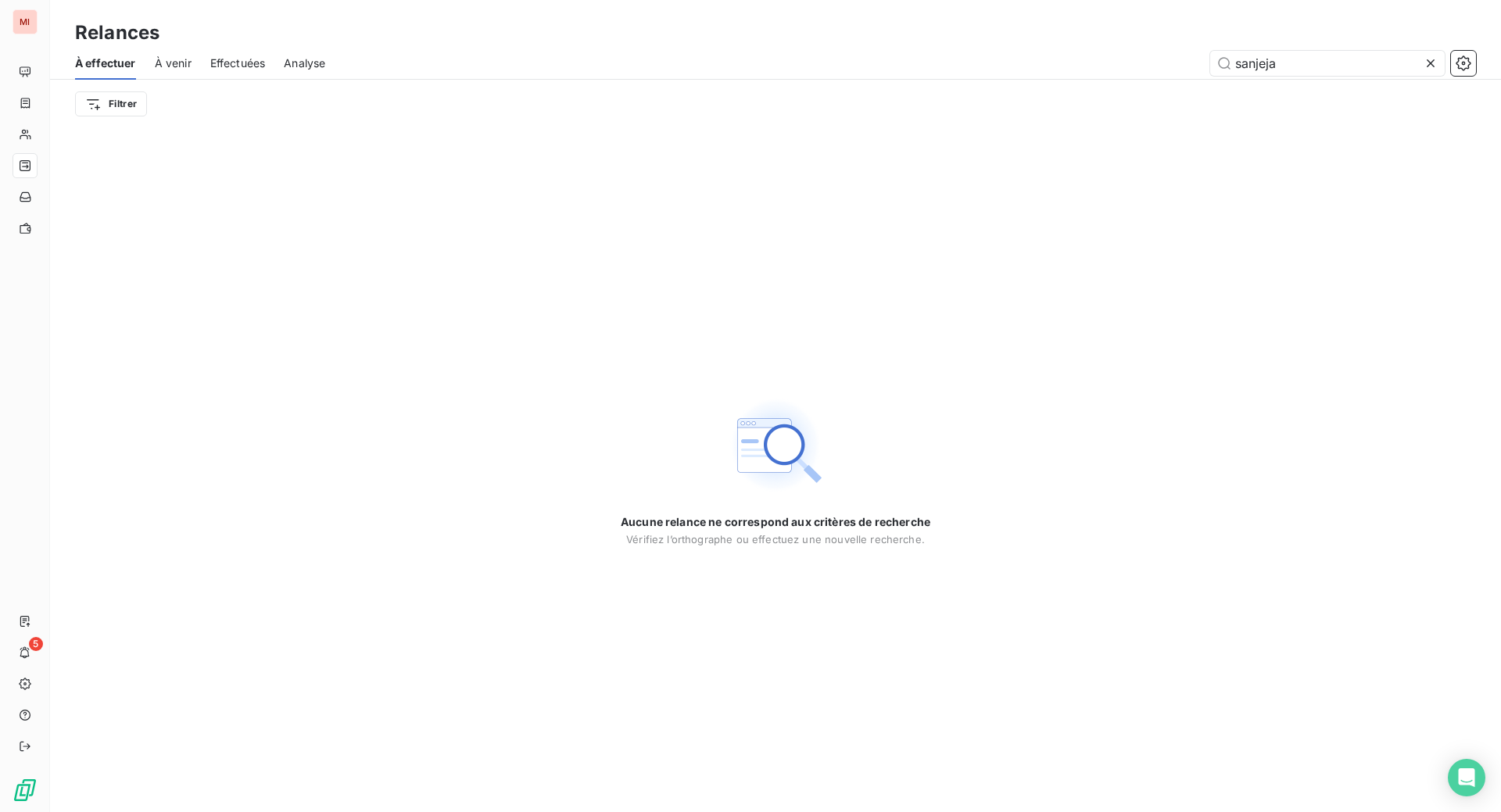
click at [1423, 71] on icon at bounding box center [1430, 64] width 15 height 15
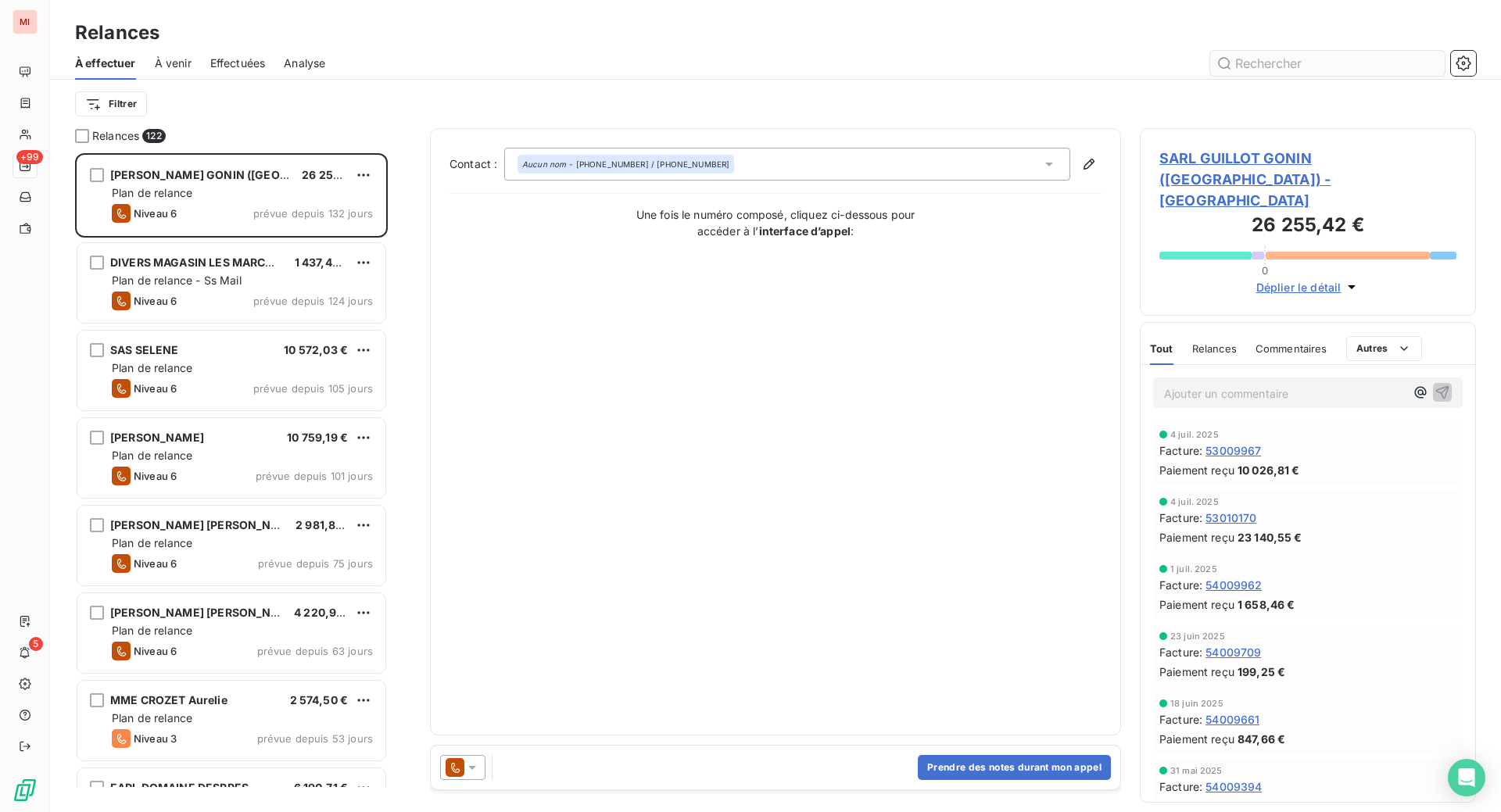
scroll to position [619, 298]
